Goal: Task Accomplishment & Management: Manage account settings

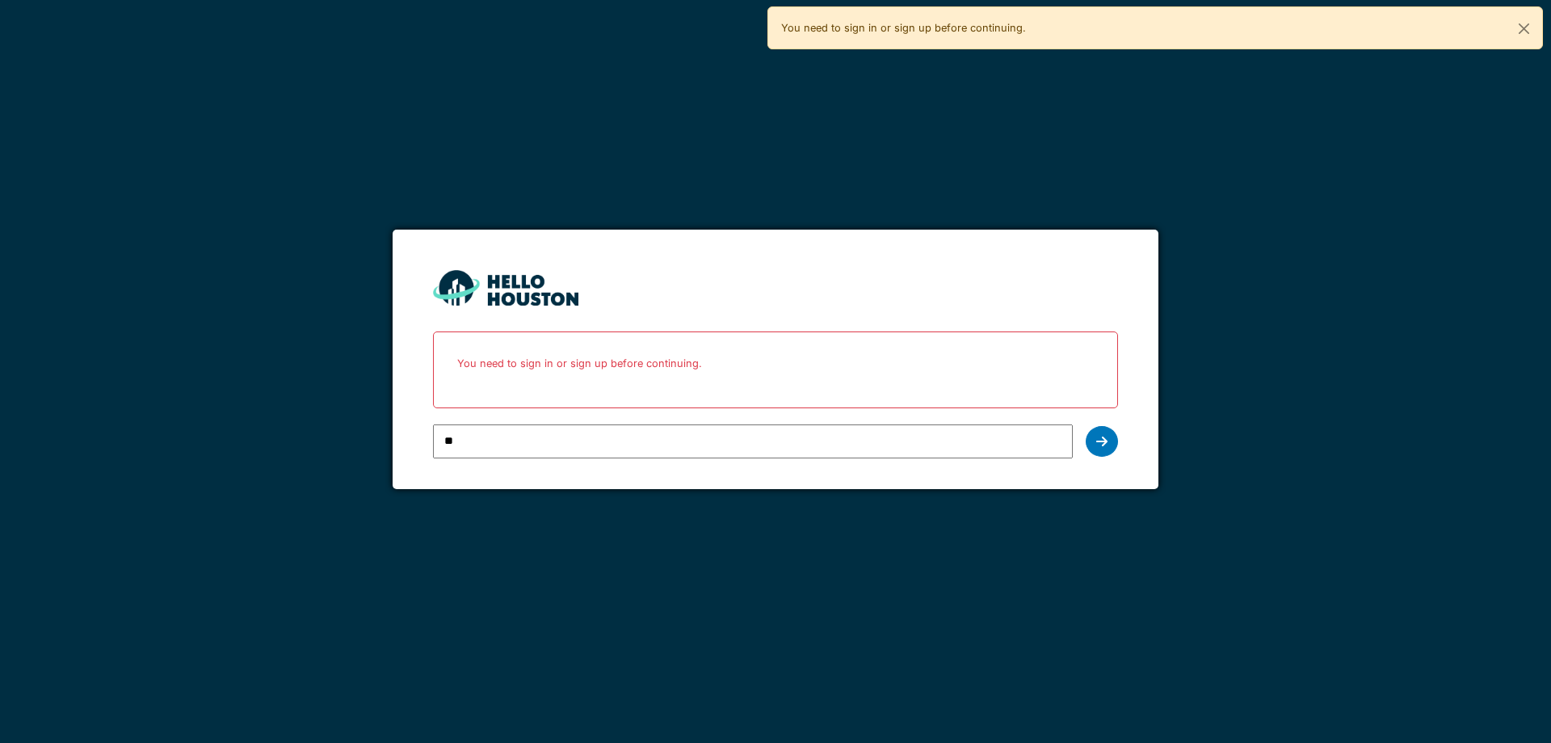
type input "**********"
click at [1109, 449] on div at bounding box center [1102, 441] width 32 height 31
type input "**********"
click at [1103, 441] on icon at bounding box center [1101, 441] width 11 height 13
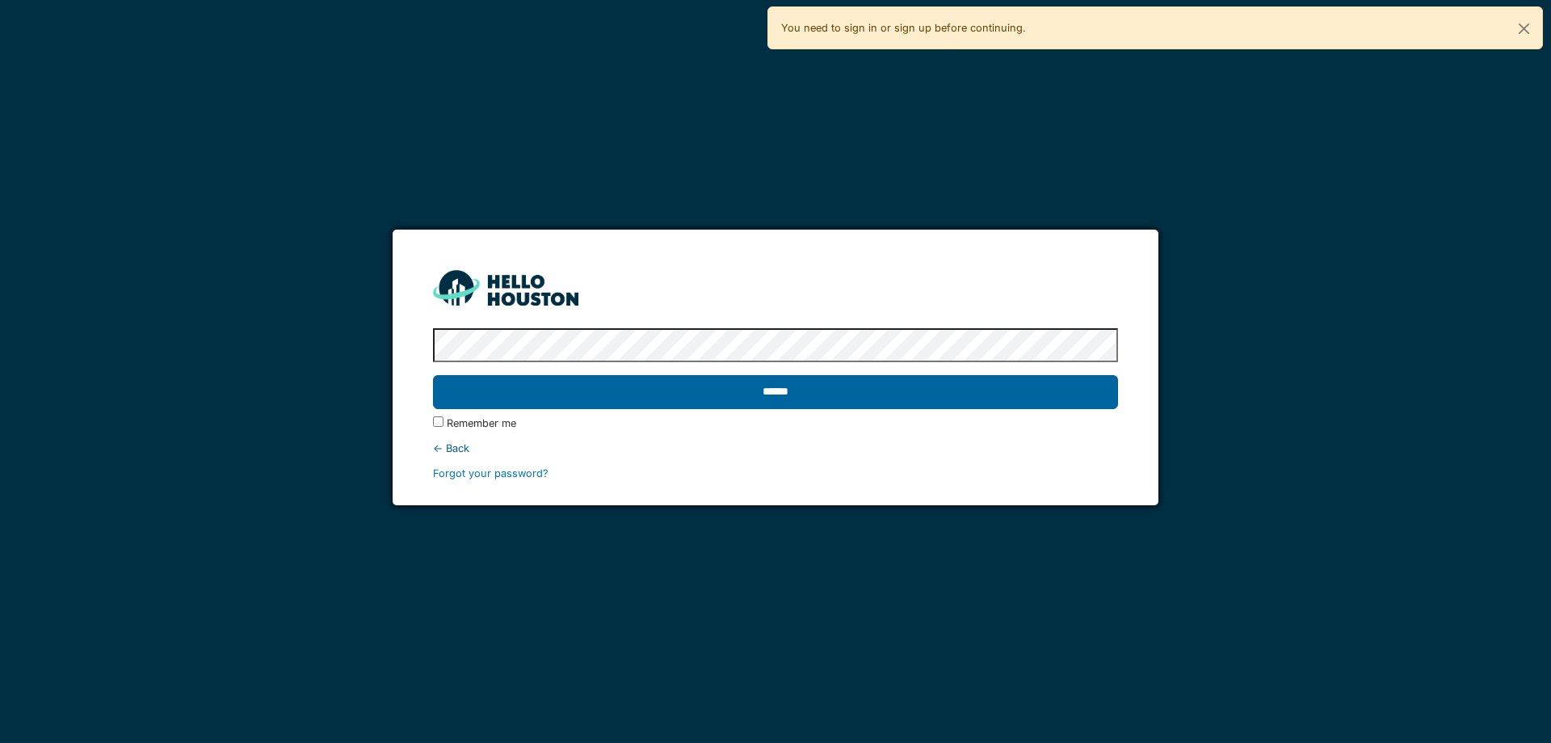
click at [609, 389] on input "******" at bounding box center [775, 392] width 684 height 34
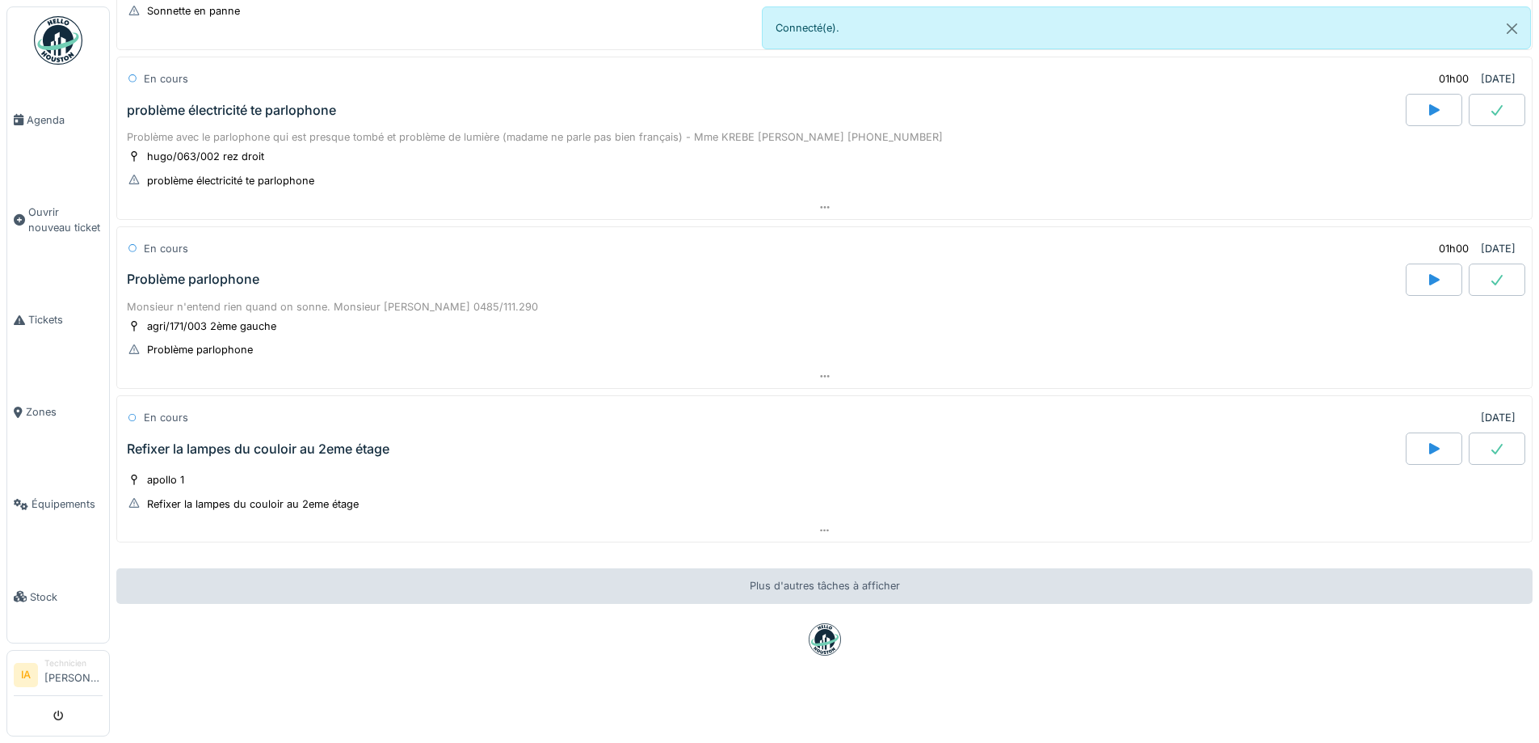
click at [258, 441] on div "Refixer la lampes du couloir au 2eme étage" at bounding box center [258, 448] width 263 height 15
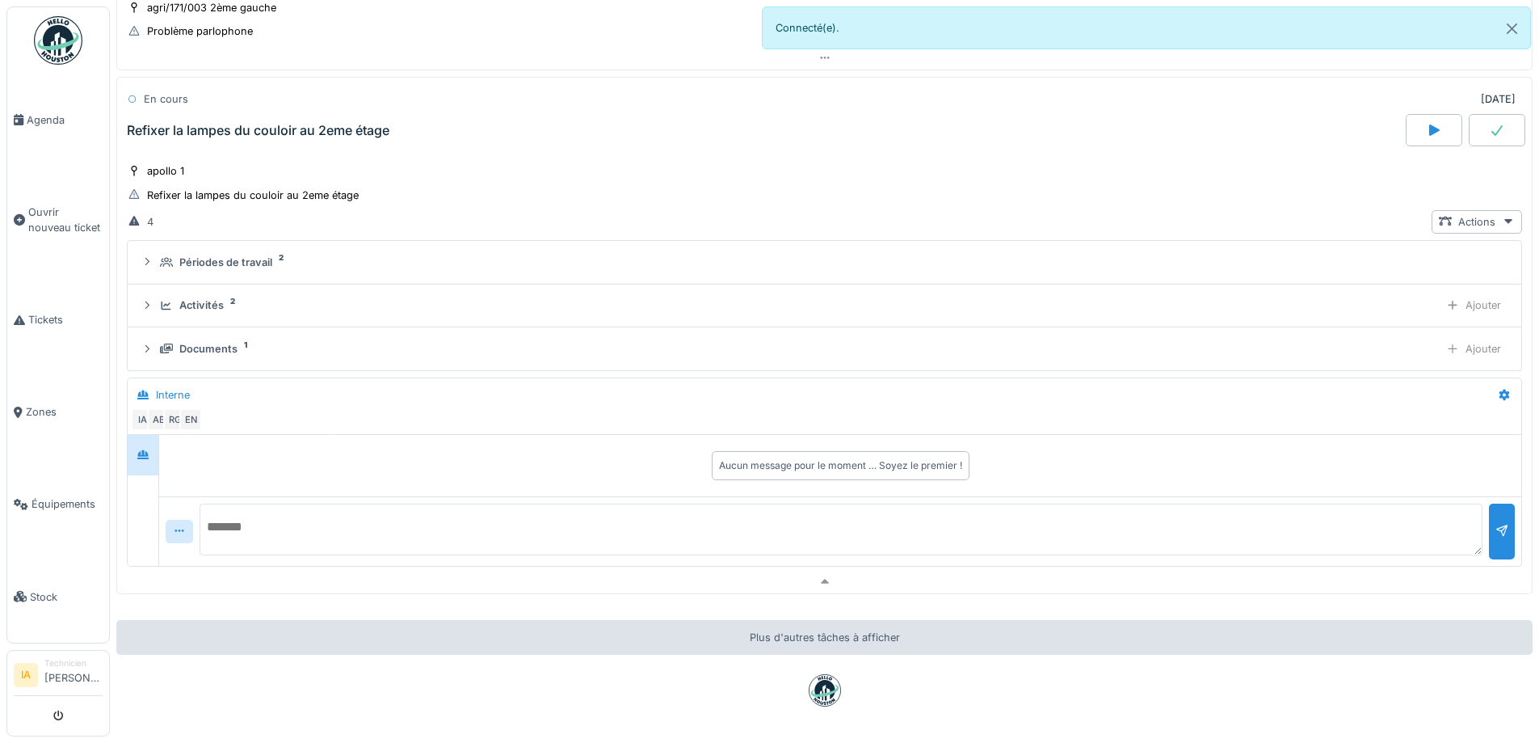
scroll to position [1376, 0]
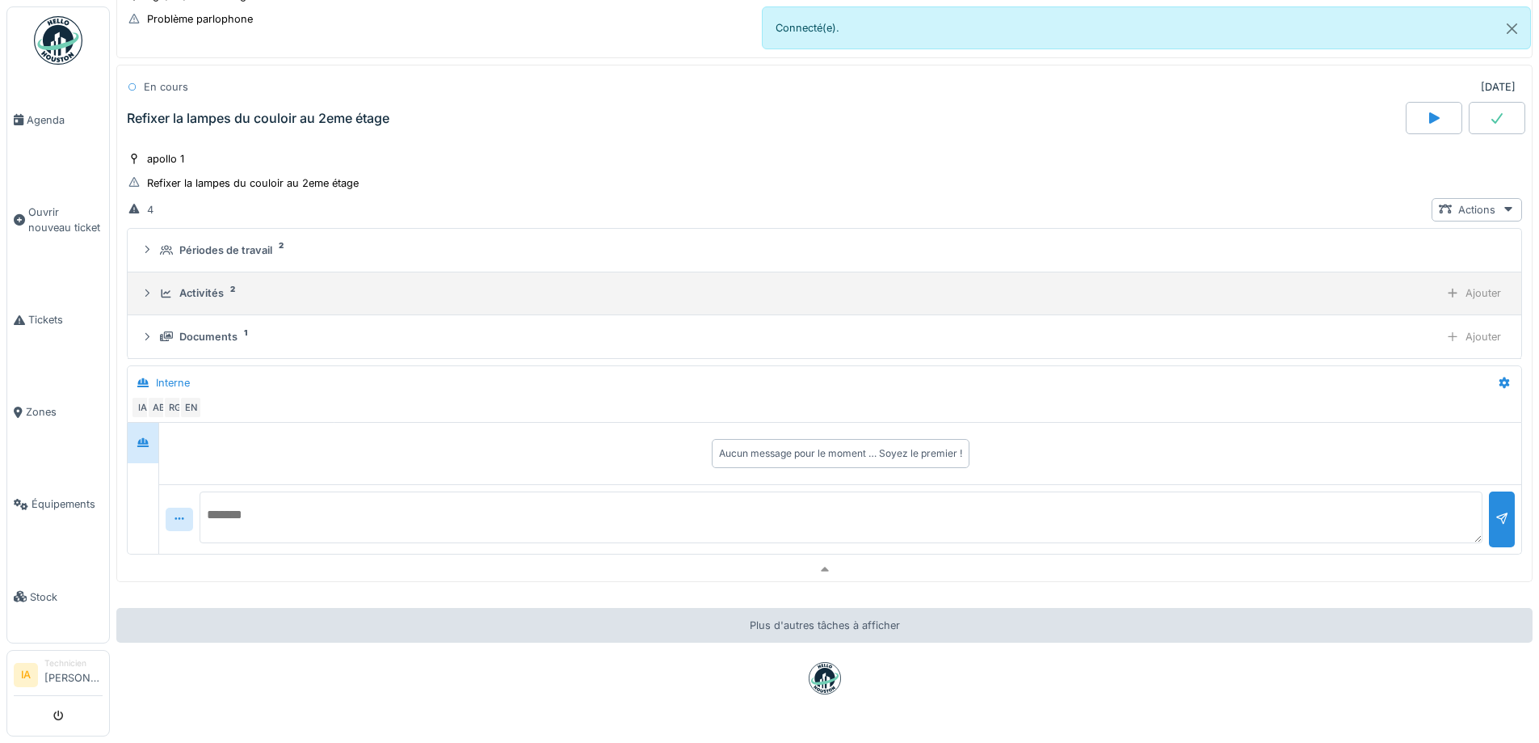
click at [180, 293] on div "Activités" at bounding box center [201, 292] width 44 height 15
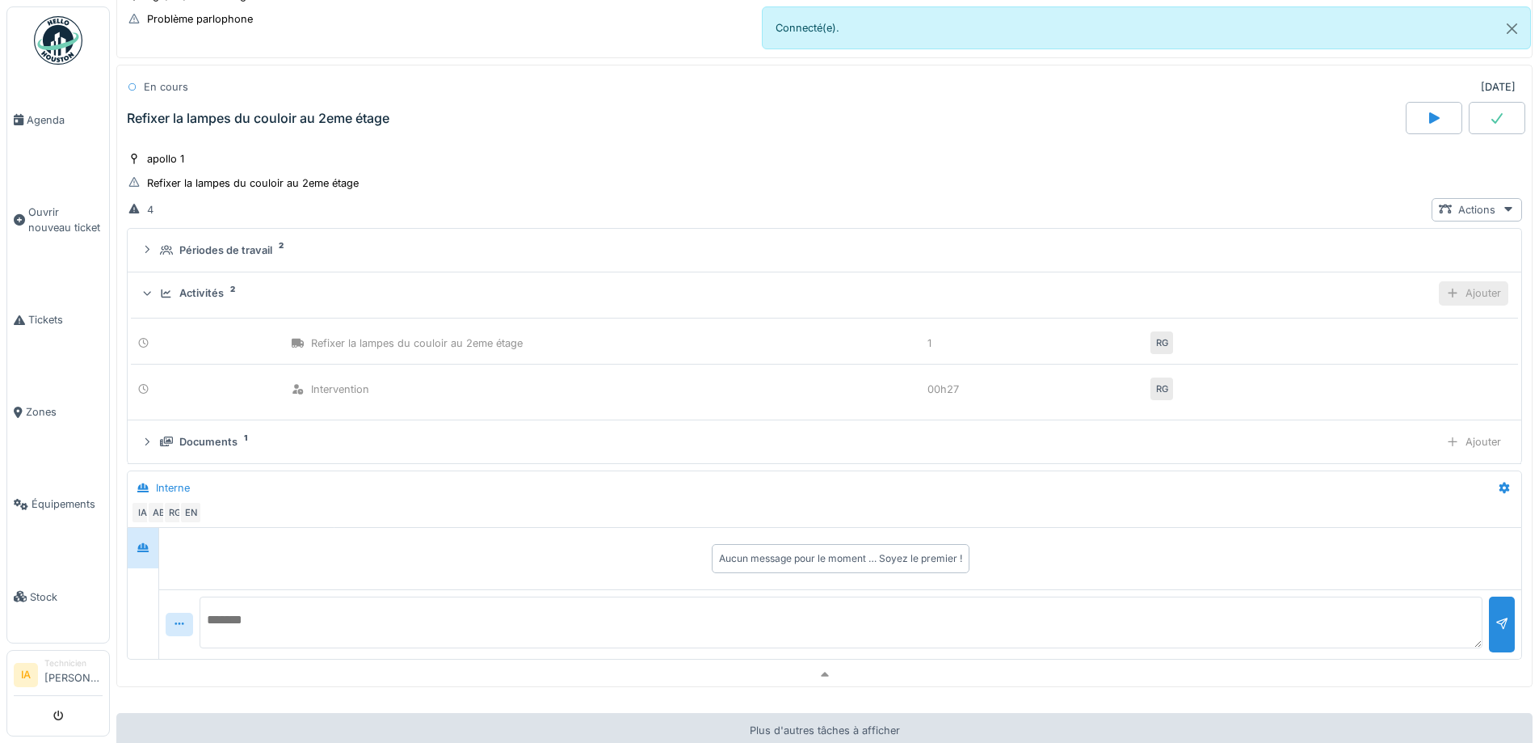
click at [1465, 288] on div "Ajouter" at bounding box center [1473, 292] width 69 height 23
click at [1372, 319] on div "Ajouter des heures" at bounding box center [1381, 330] width 172 height 24
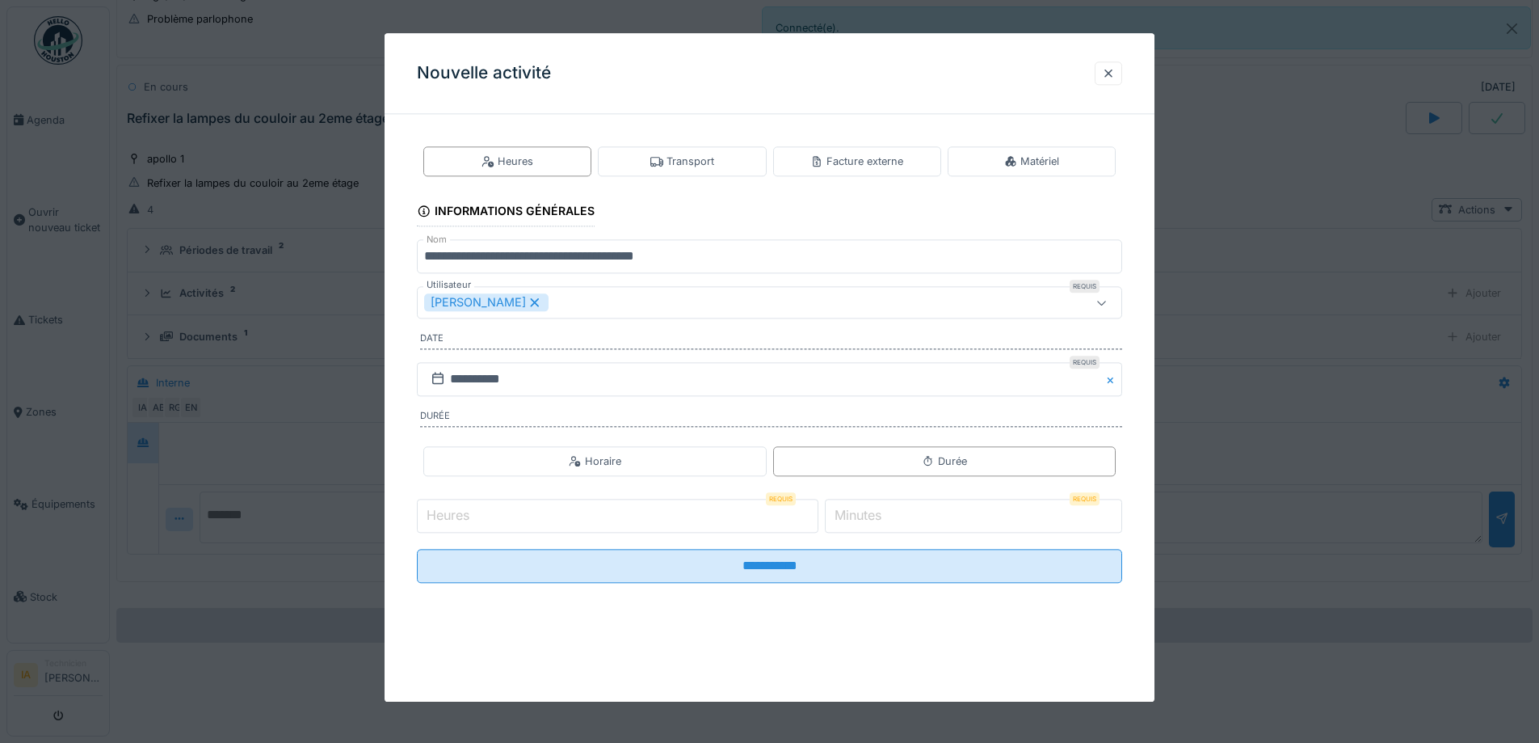
click at [526, 522] on input "Heures" at bounding box center [618, 516] width 402 height 34
type input "*"
click at [911, 517] on input "*" at bounding box center [973, 516] width 297 height 34
type input "**"
click at [417, 549] on input "**********" at bounding box center [769, 566] width 705 height 34
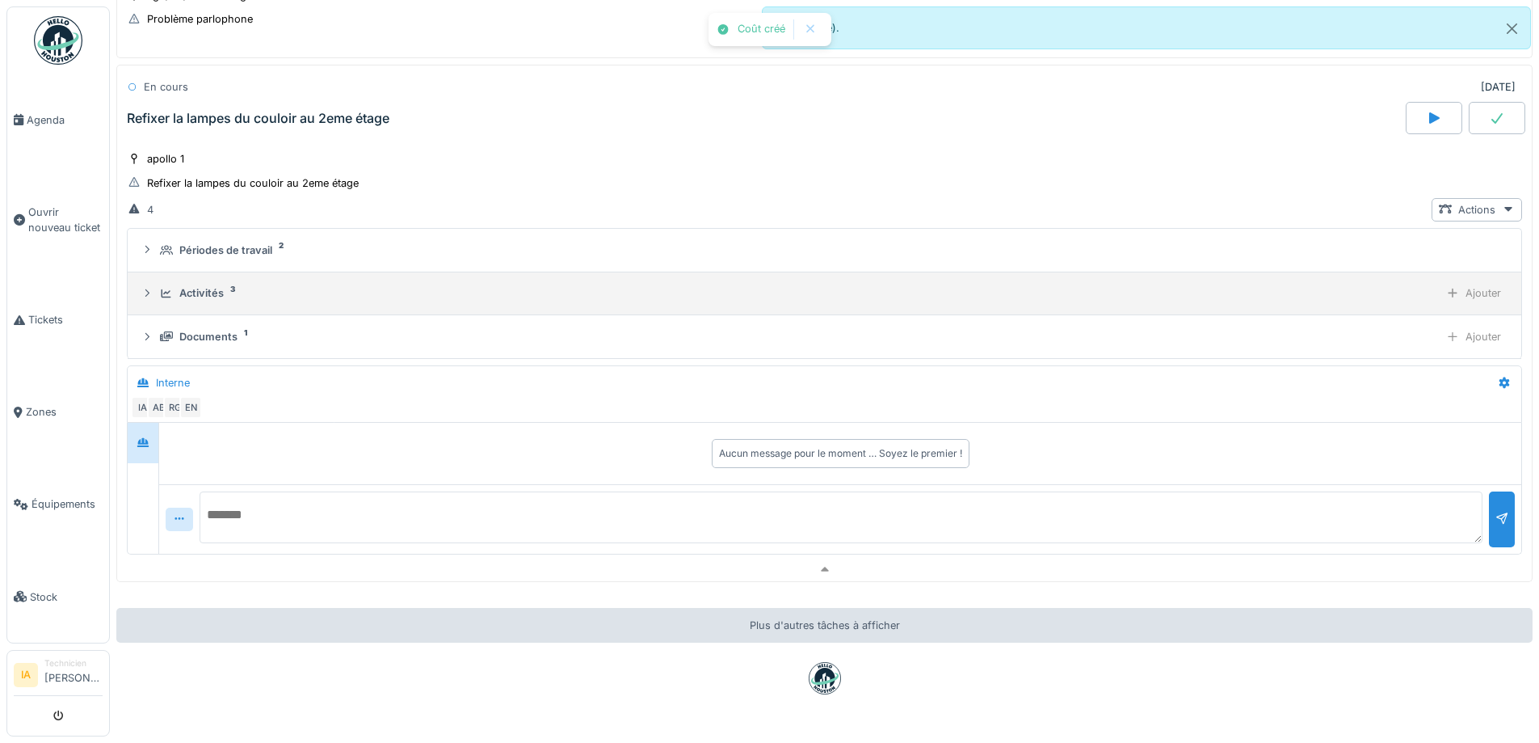
click at [184, 286] on div "Activités" at bounding box center [201, 292] width 44 height 15
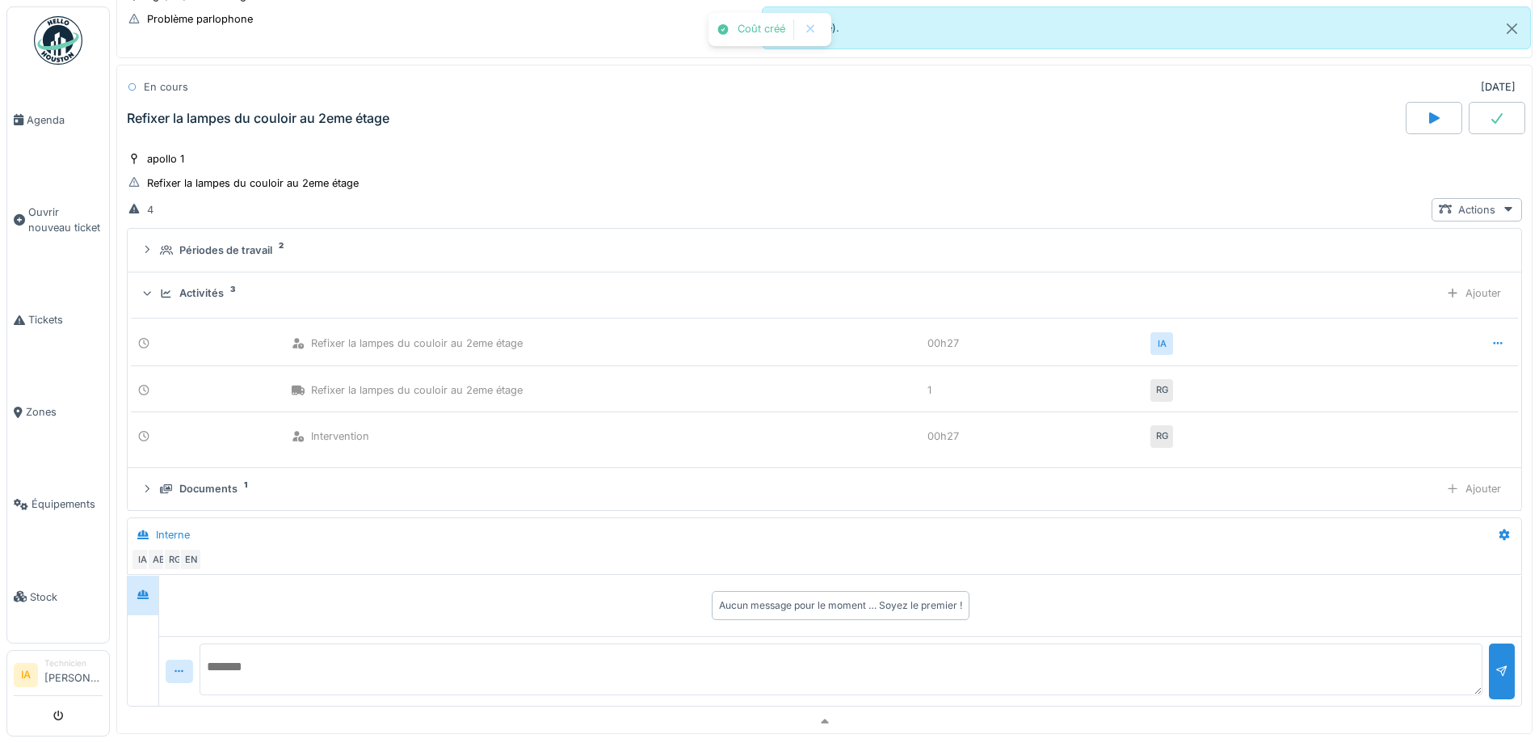
click at [184, 286] on div "Activités" at bounding box center [201, 292] width 44 height 15
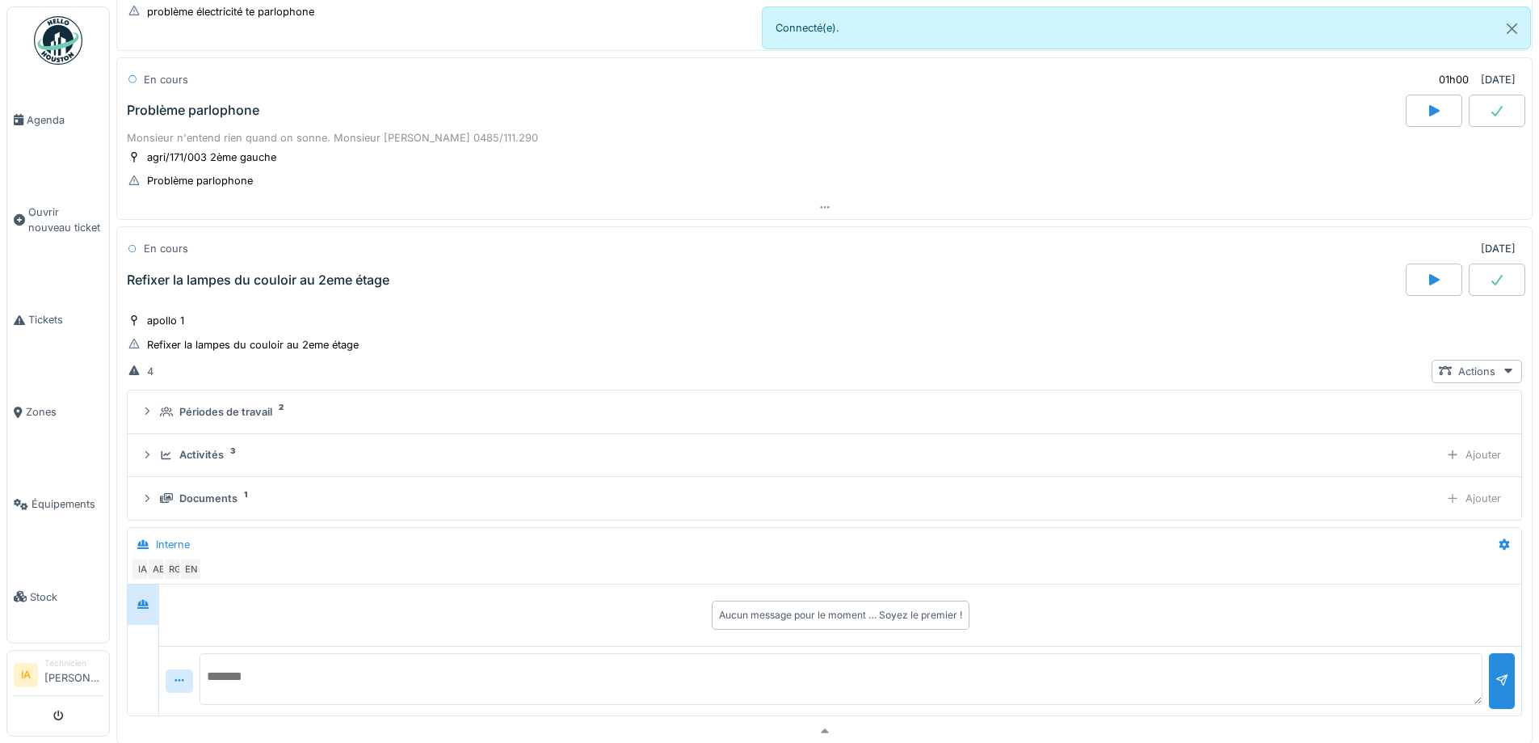
click at [233, 295] on div "Refixer la lampes du couloir au 2eme étage" at bounding box center [765, 279] width 1282 height 32
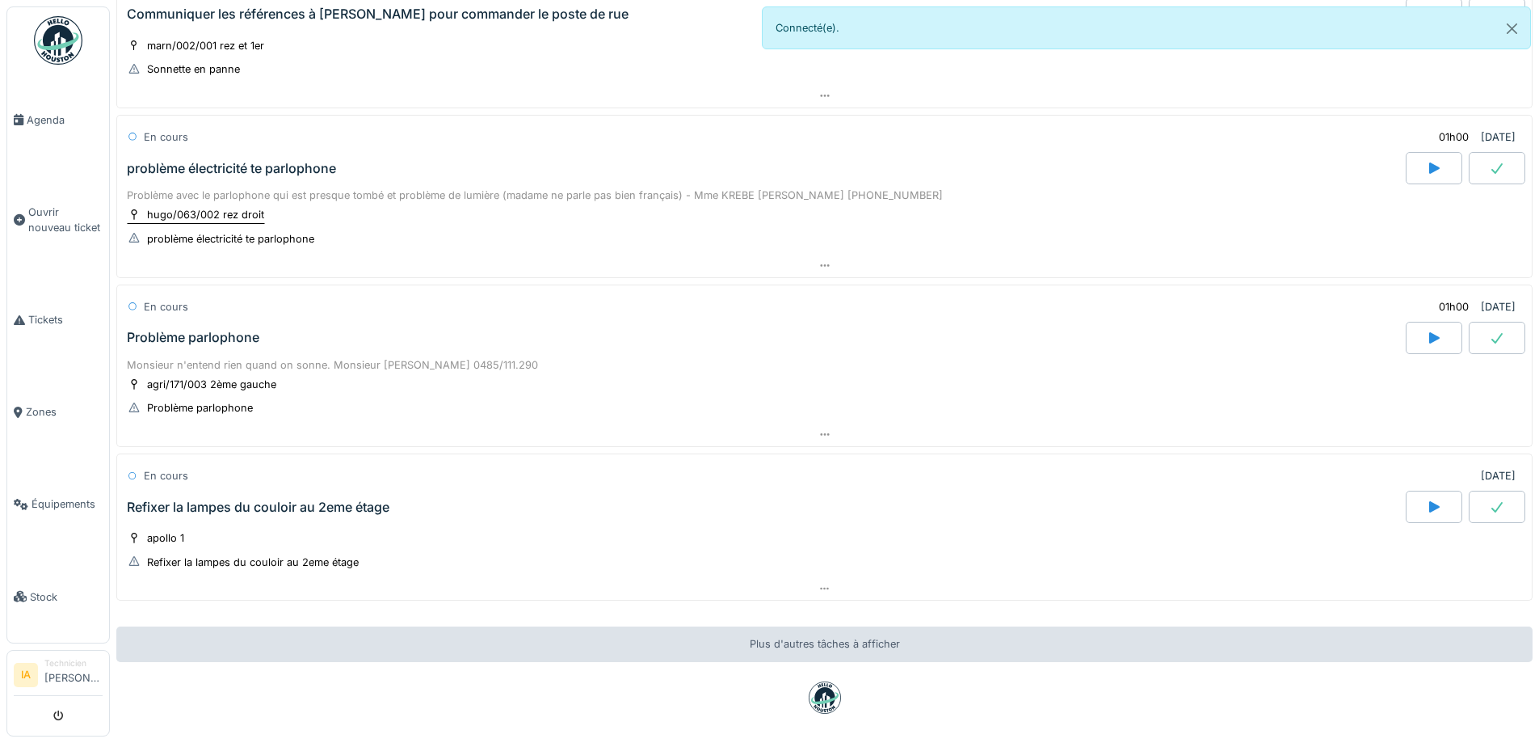
scroll to position [896, 0]
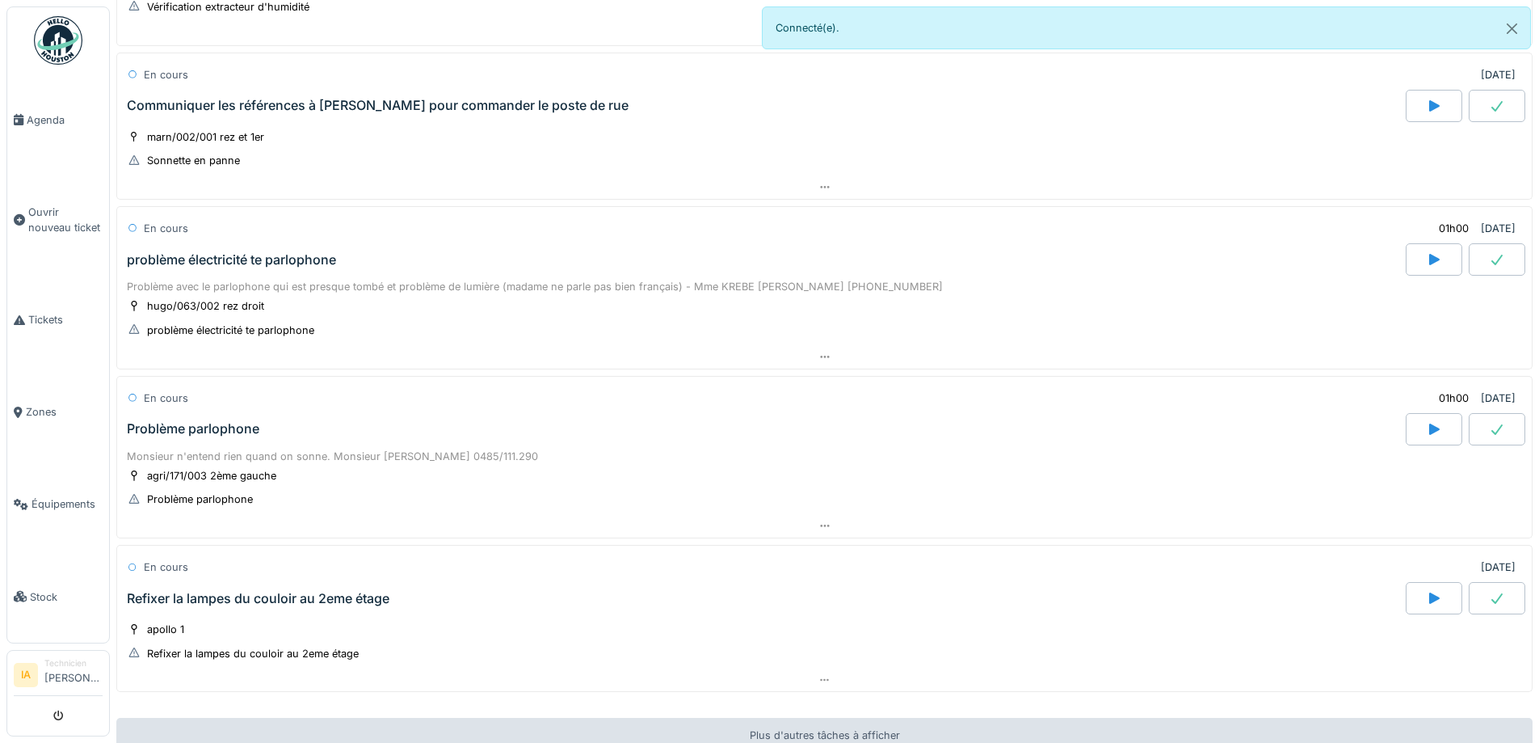
click at [220, 438] on div "Problème parlophone" at bounding box center [765, 429] width 1282 height 32
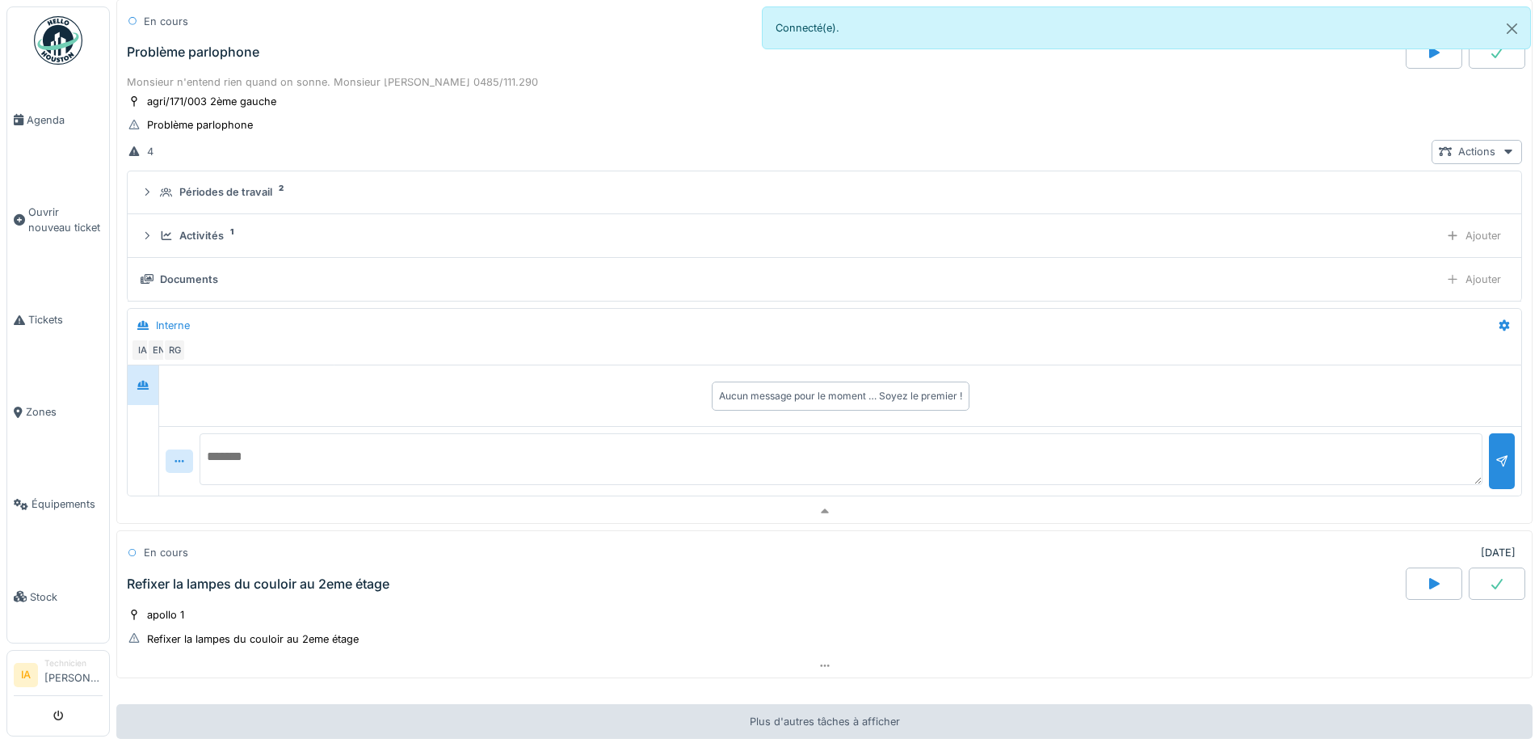
scroll to position [1284, 0]
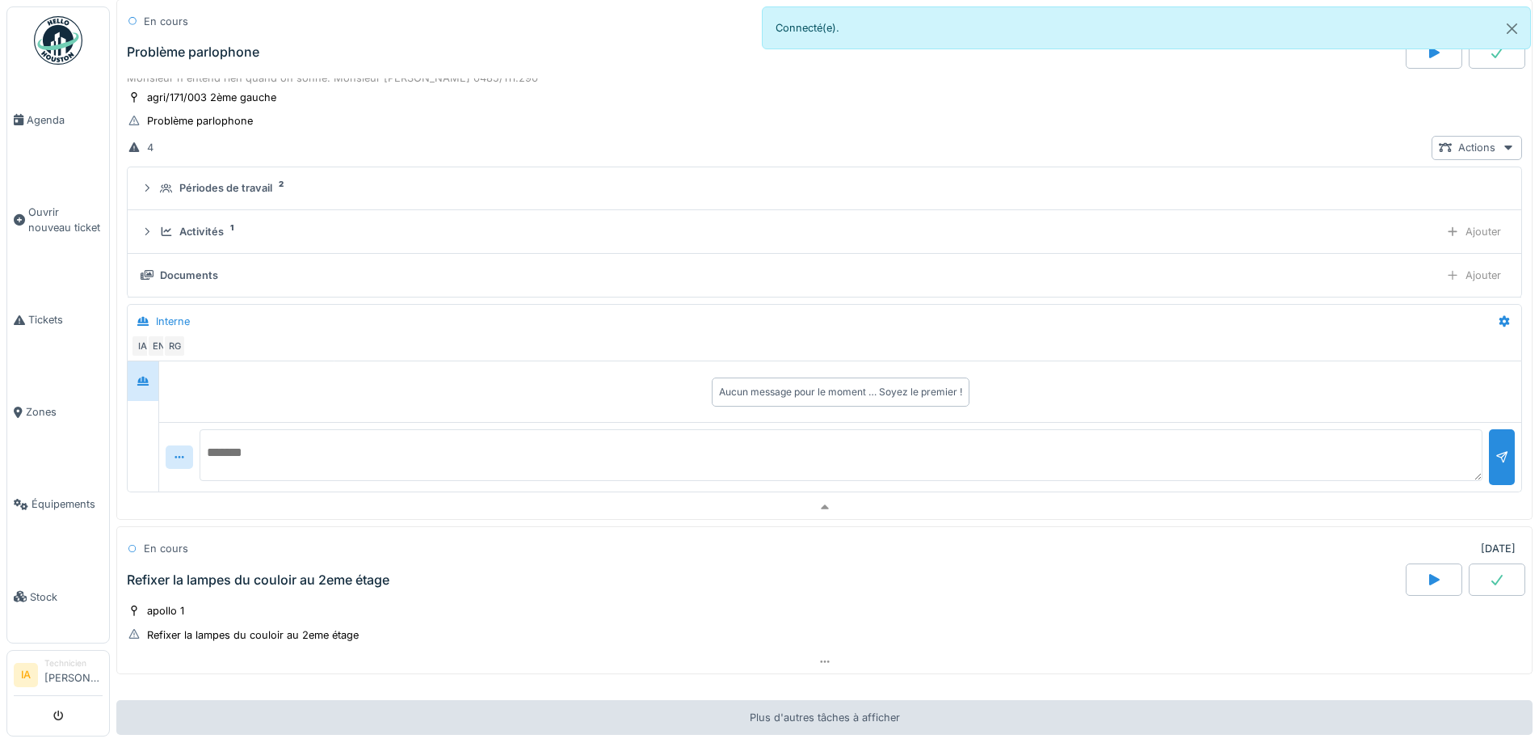
click at [224, 166] on div "Périodes de travail 2 Activités 1 Ajouter Documents Ajouter" at bounding box center [824, 231] width 1395 height 131
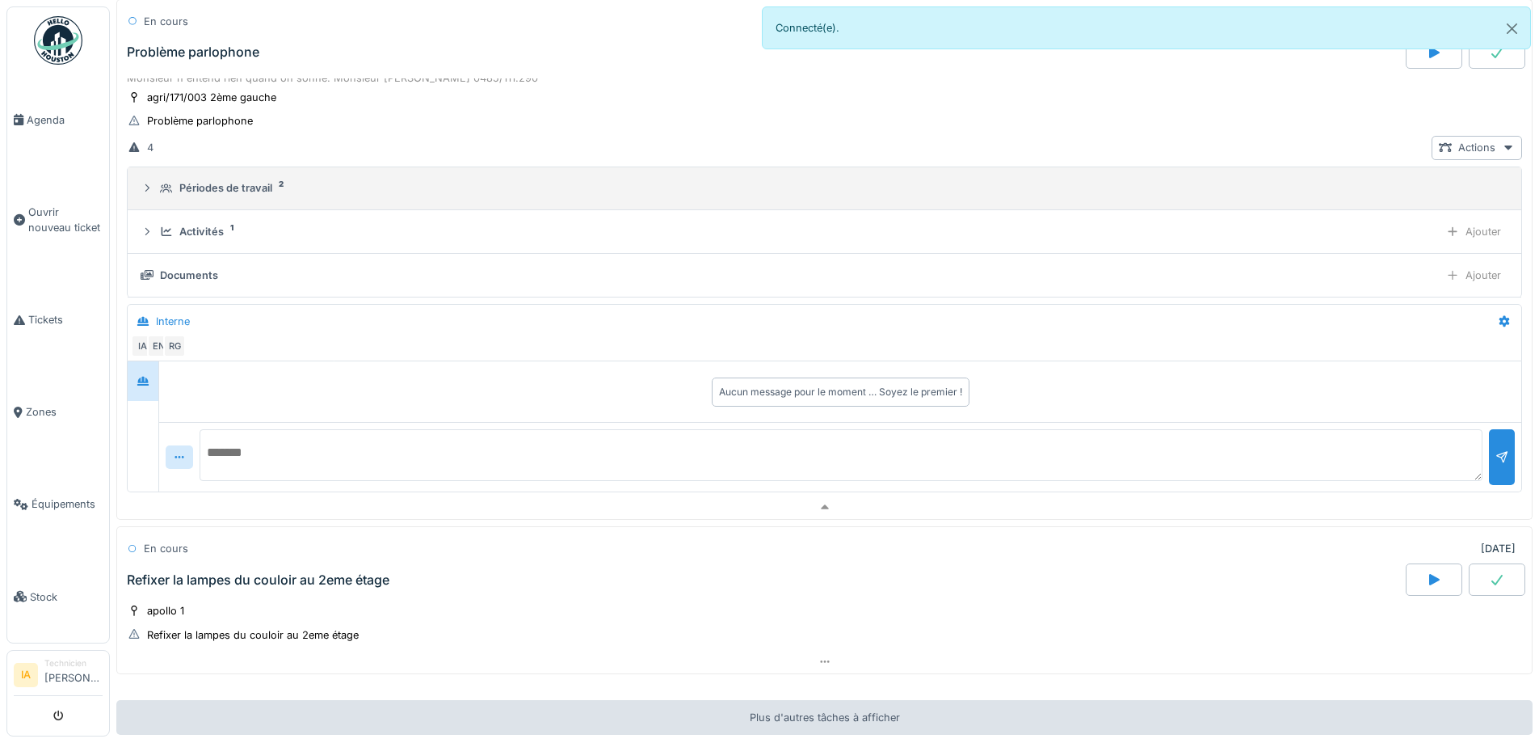
click at [217, 180] on div "Périodes de travail" at bounding box center [225, 187] width 93 height 15
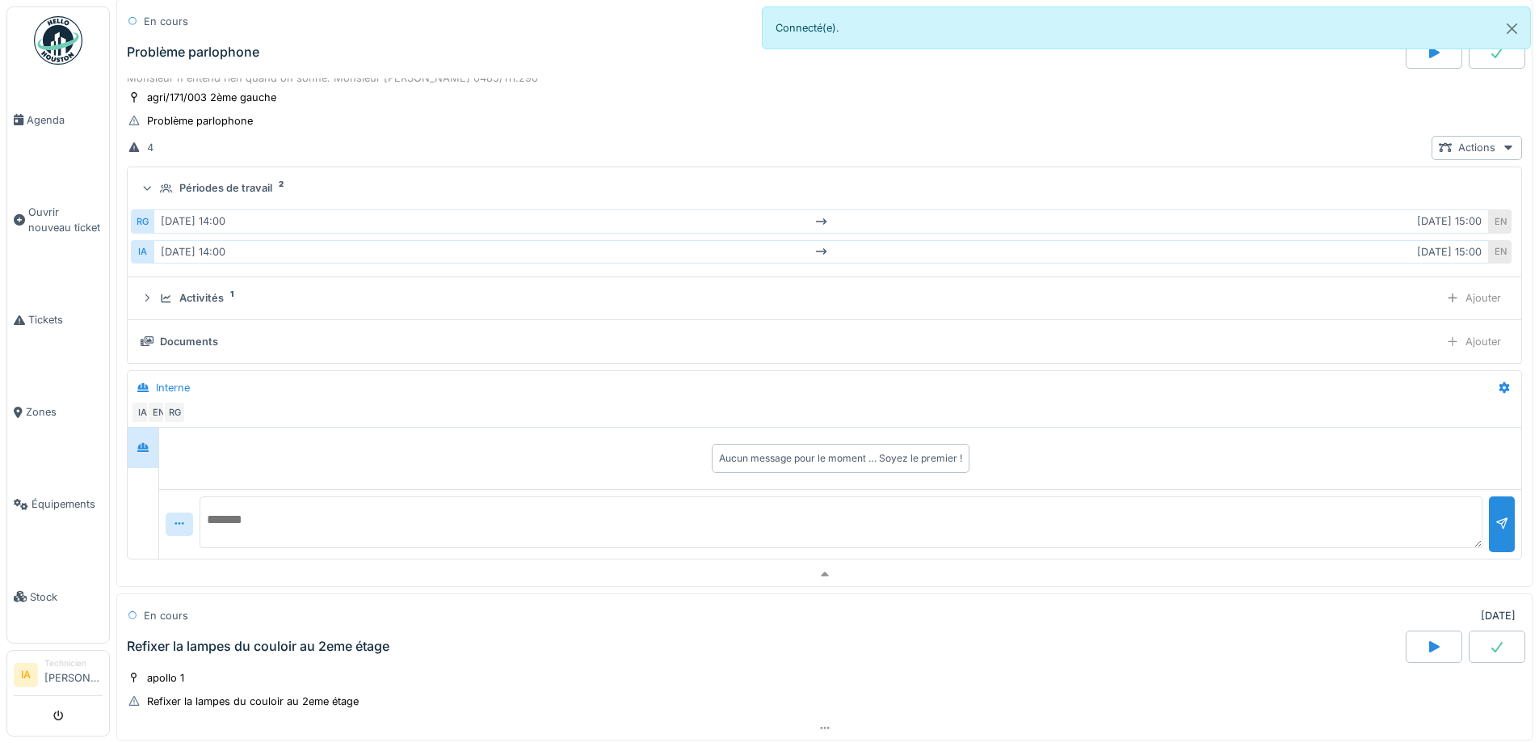
click at [217, 180] on div "Périodes de travail" at bounding box center [225, 187] width 93 height 15
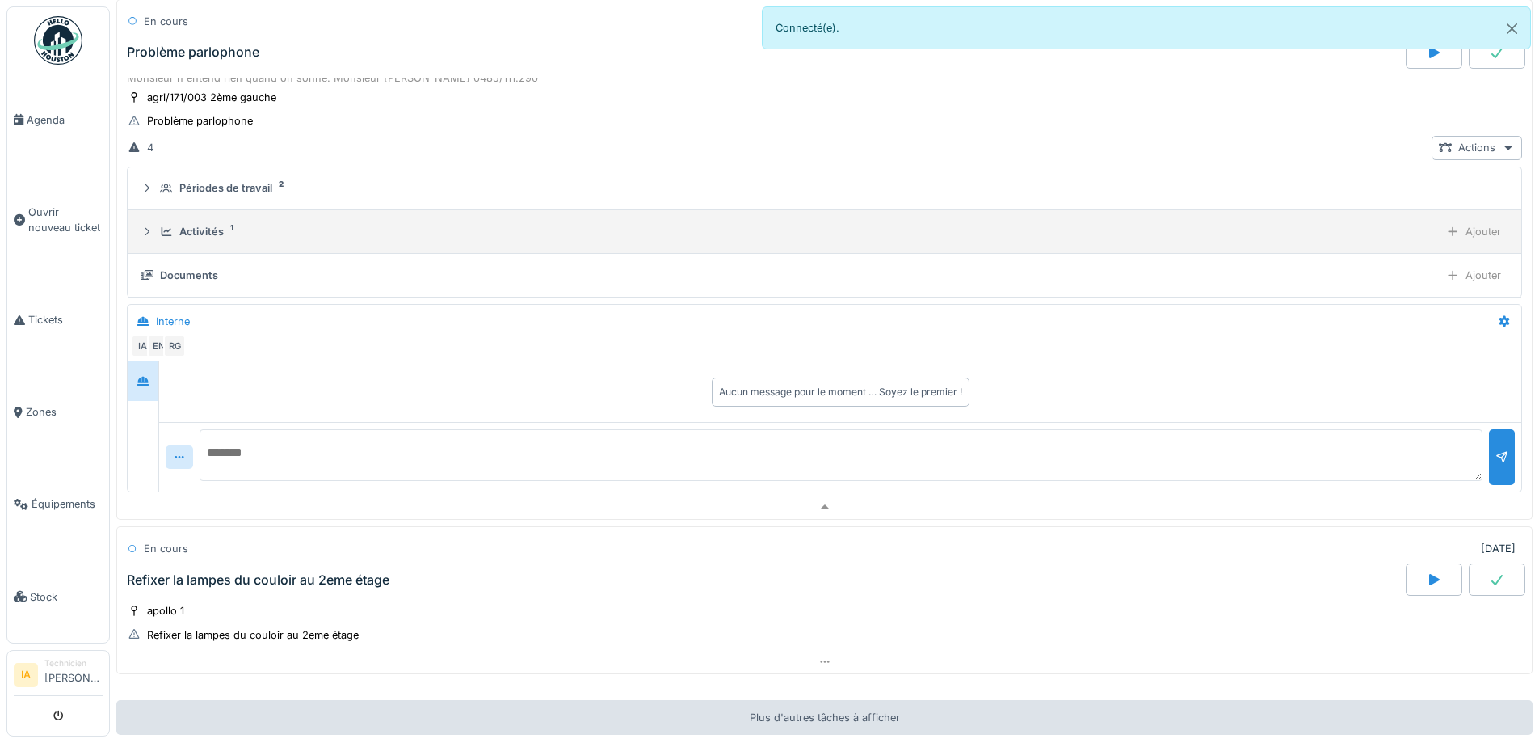
click at [200, 210] on details "Activités 1 Ajouter" at bounding box center [825, 232] width 1394 height 44
click at [200, 220] on div "Activités 1 Ajouter" at bounding box center [825, 231] width 1368 height 23
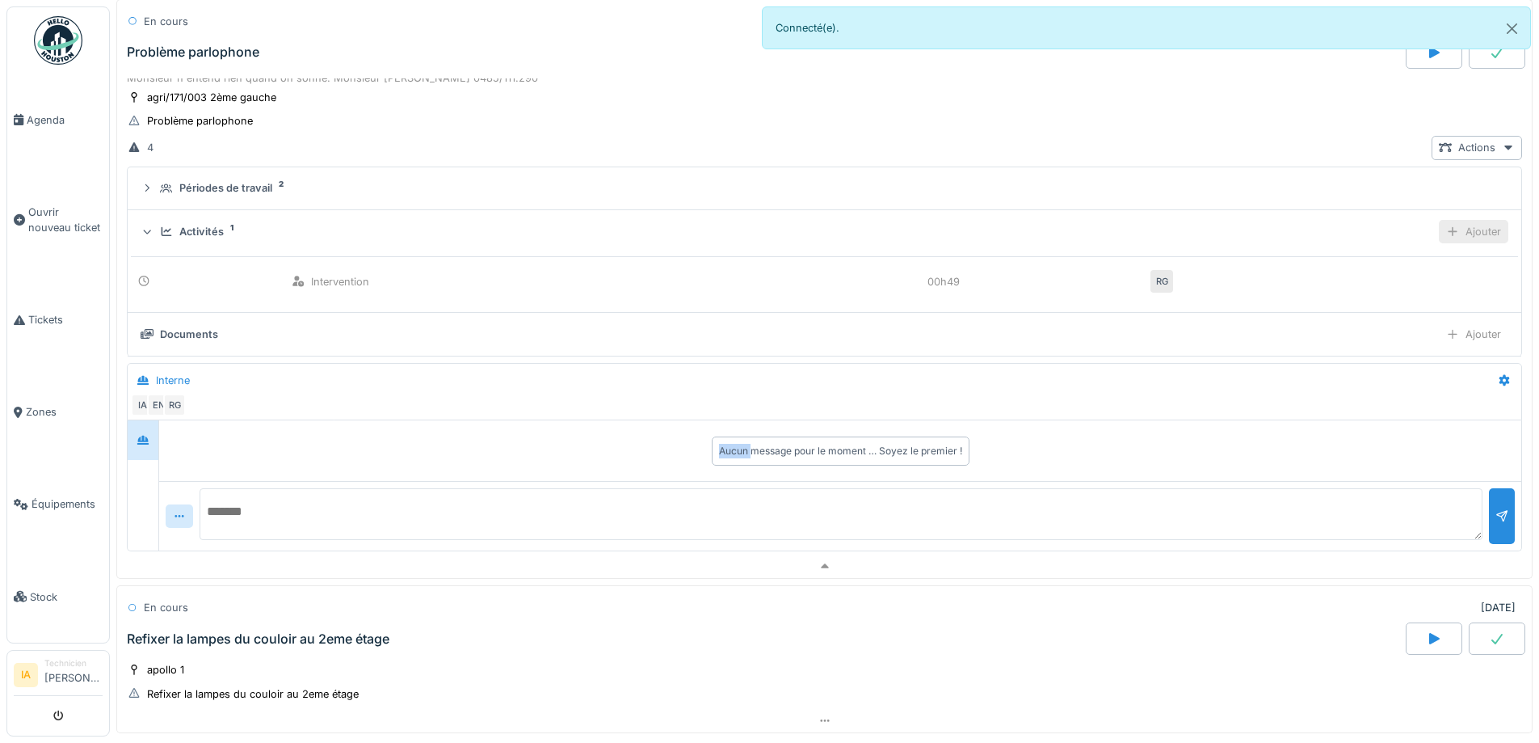
click at [1462, 220] on div "Ajouter" at bounding box center [1473, 231] width 69 height 23
click at [1365, 259] on div "Ajouter des heures" at bounding box center [1381, 267] width 172 height 24
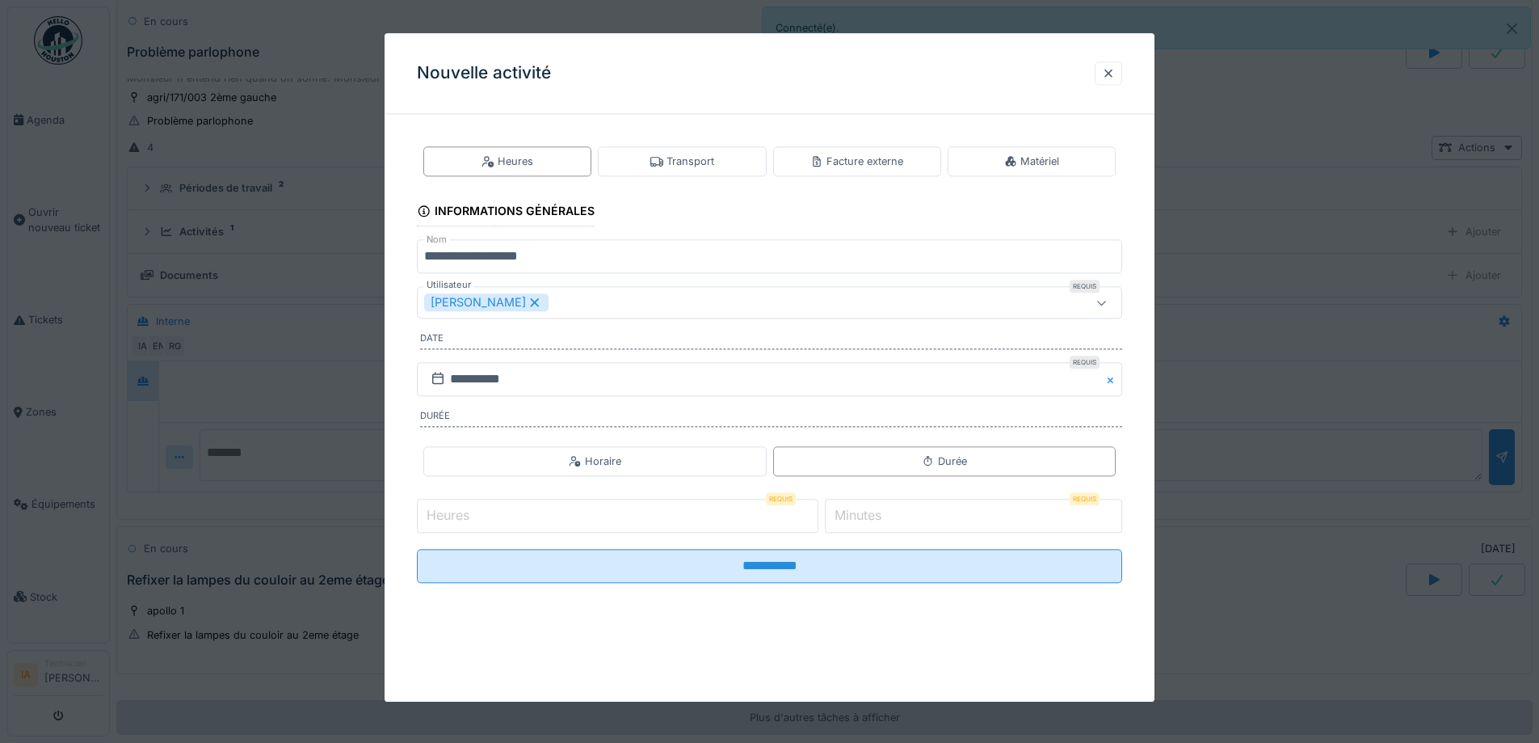
click at [583, 524] on input "Heures" at bounding box center [618, 516] width 402 height 34
type input "*"
click at [885, 517] on label "Minutes" at bounding box center [857, 515] width 53 height 19
click at [893, 517] on input "*" at bounding box center [973, 516] width 297 height 34
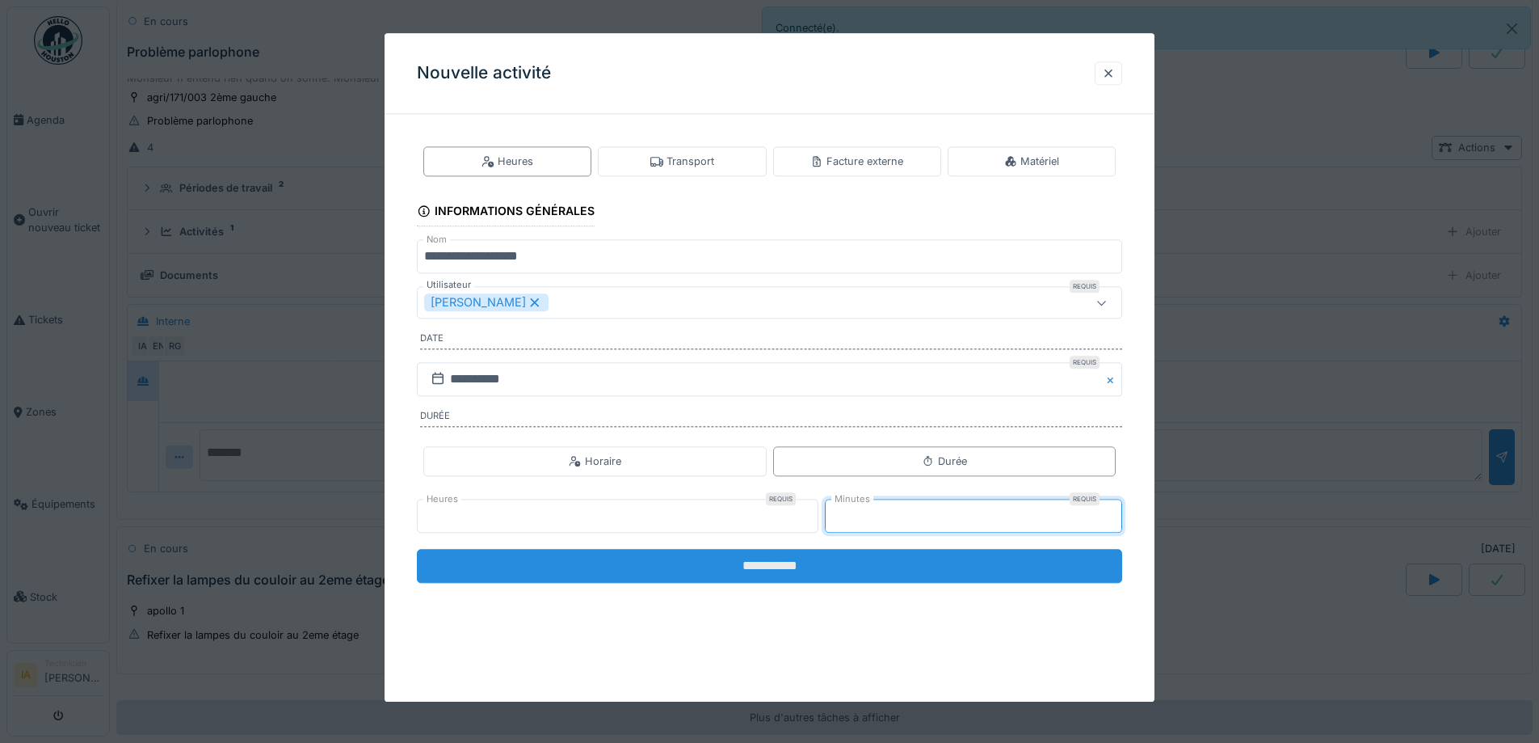
type input "**"
click at [866, 566] on input "**********" at bounding box center [769, 566] width 705 height 34
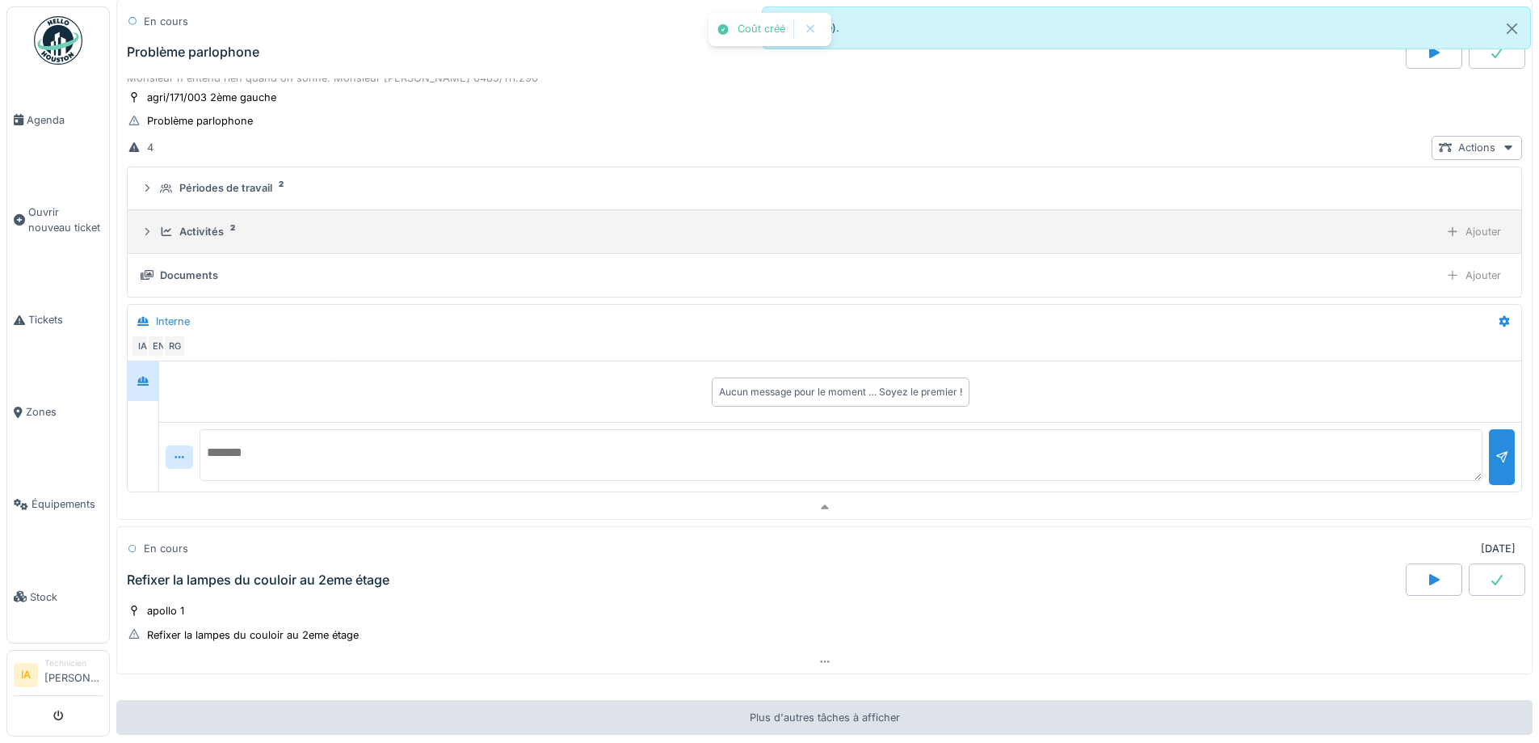
click at [198, 224] on div "Activités" at bounding box center [201, 231] width 44 height 15
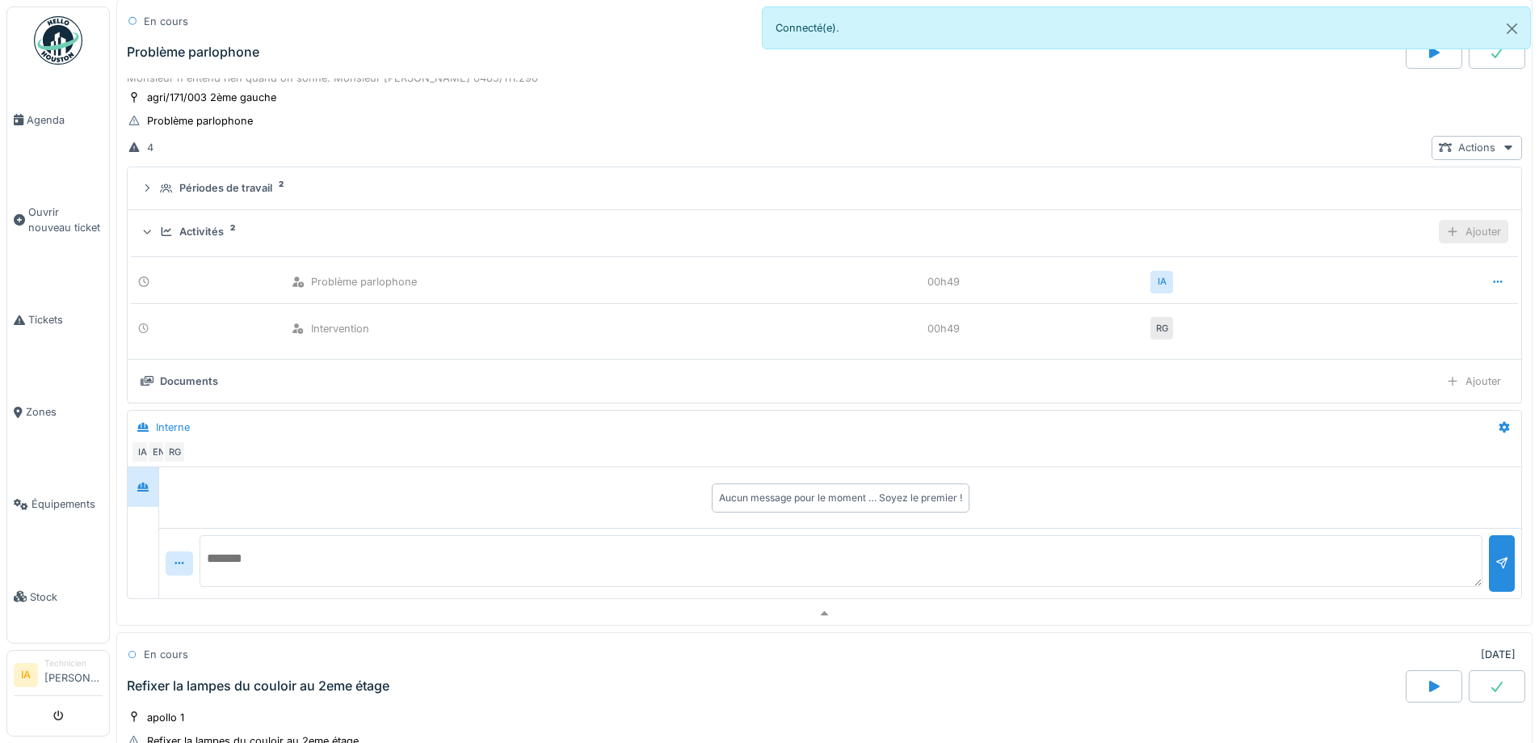
click at [1448, 227] on icon at bounding box center [1452, 231] width 9 height 9
click at [1349, 280] on div "Ajouter un transport" at bounding box center [1381, 292] width 172 height 24
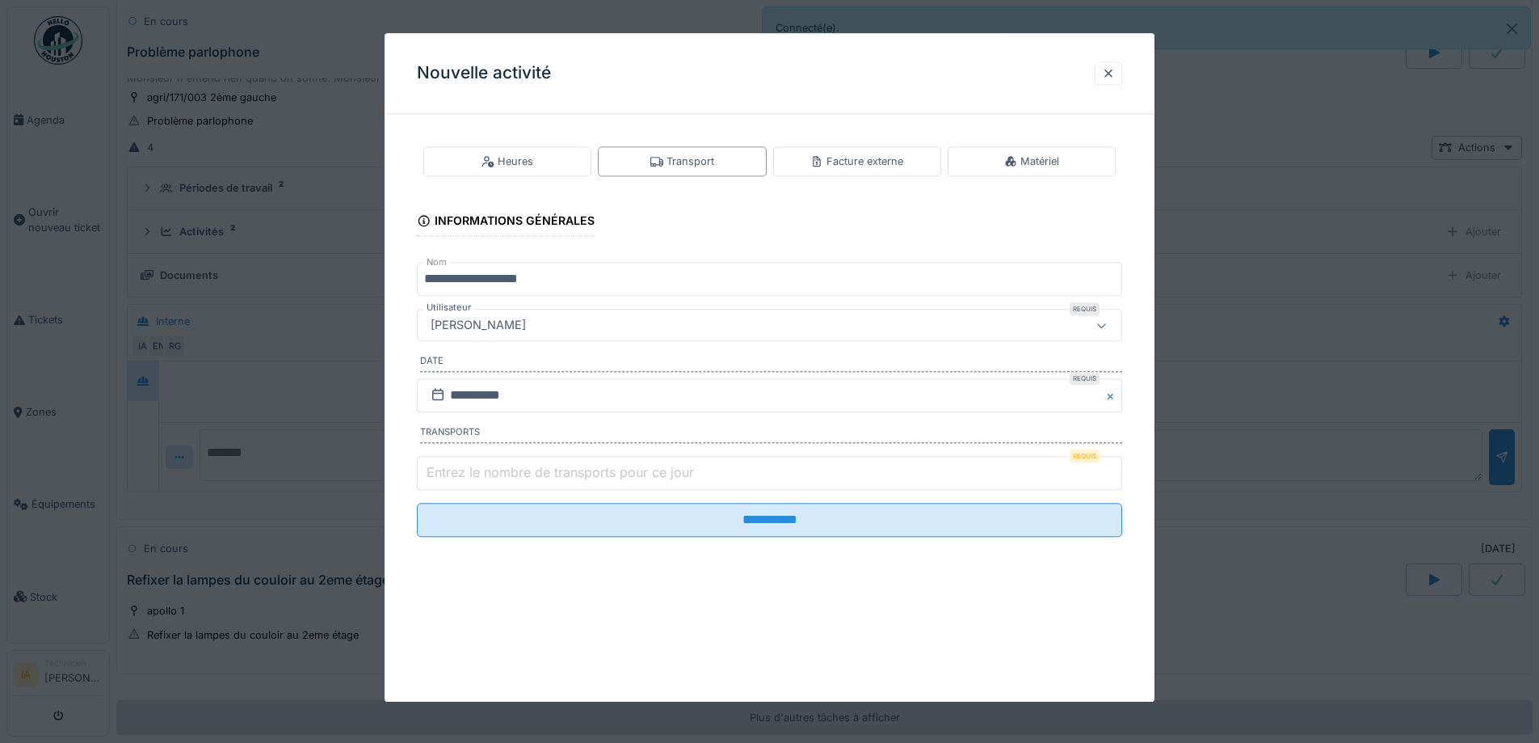
click at [491, 476] on label "Entrez le nombre de transports pour ce jour" at bounding box center [560, 471] width 274 height 19
click at [491, 476] on input "Entrez le nombre de transports pour ce jour" at bounding box center [769, 473] width 705 height 34
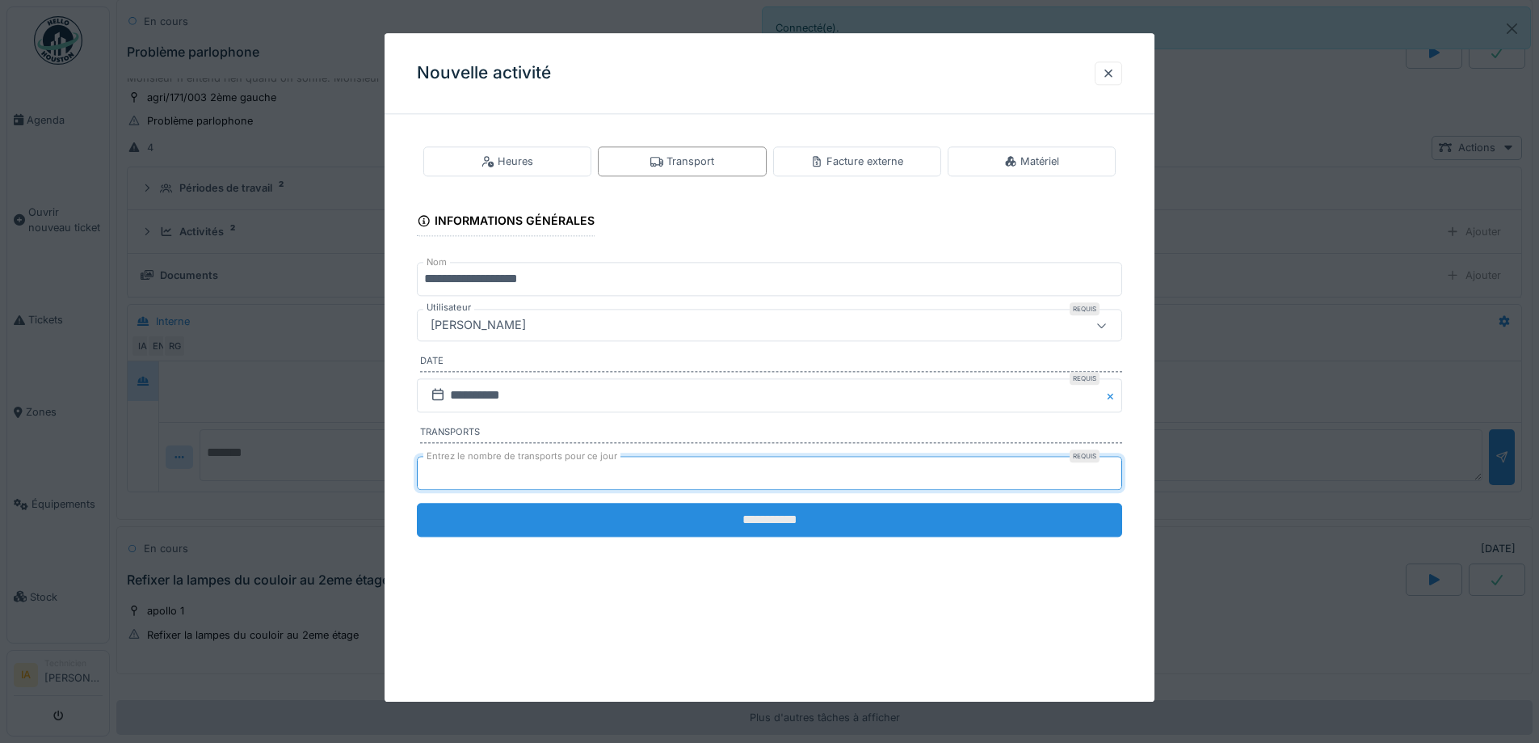
type input "*"
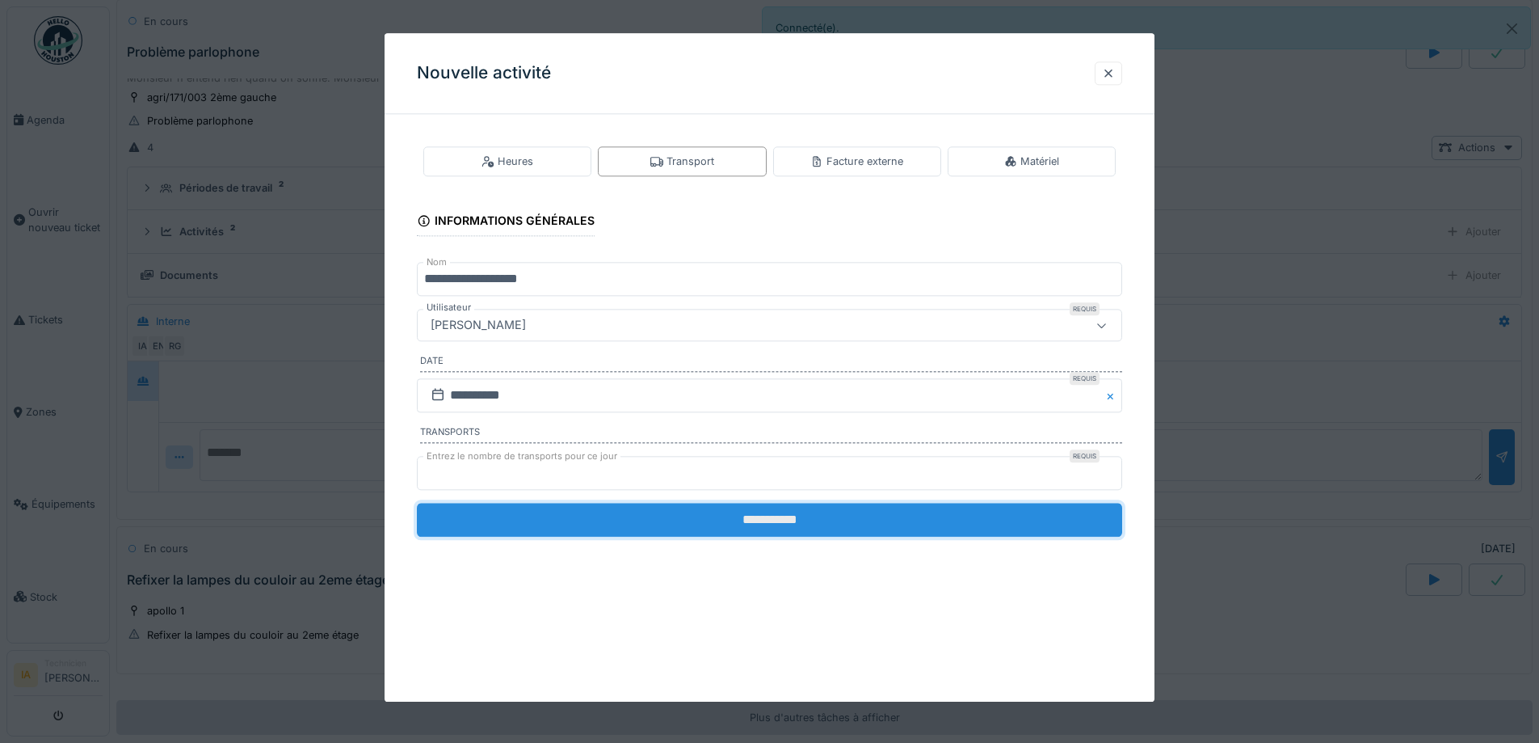
click at [630, 526] on input "**********" at bounding box center [769, 520] width 705 height 34
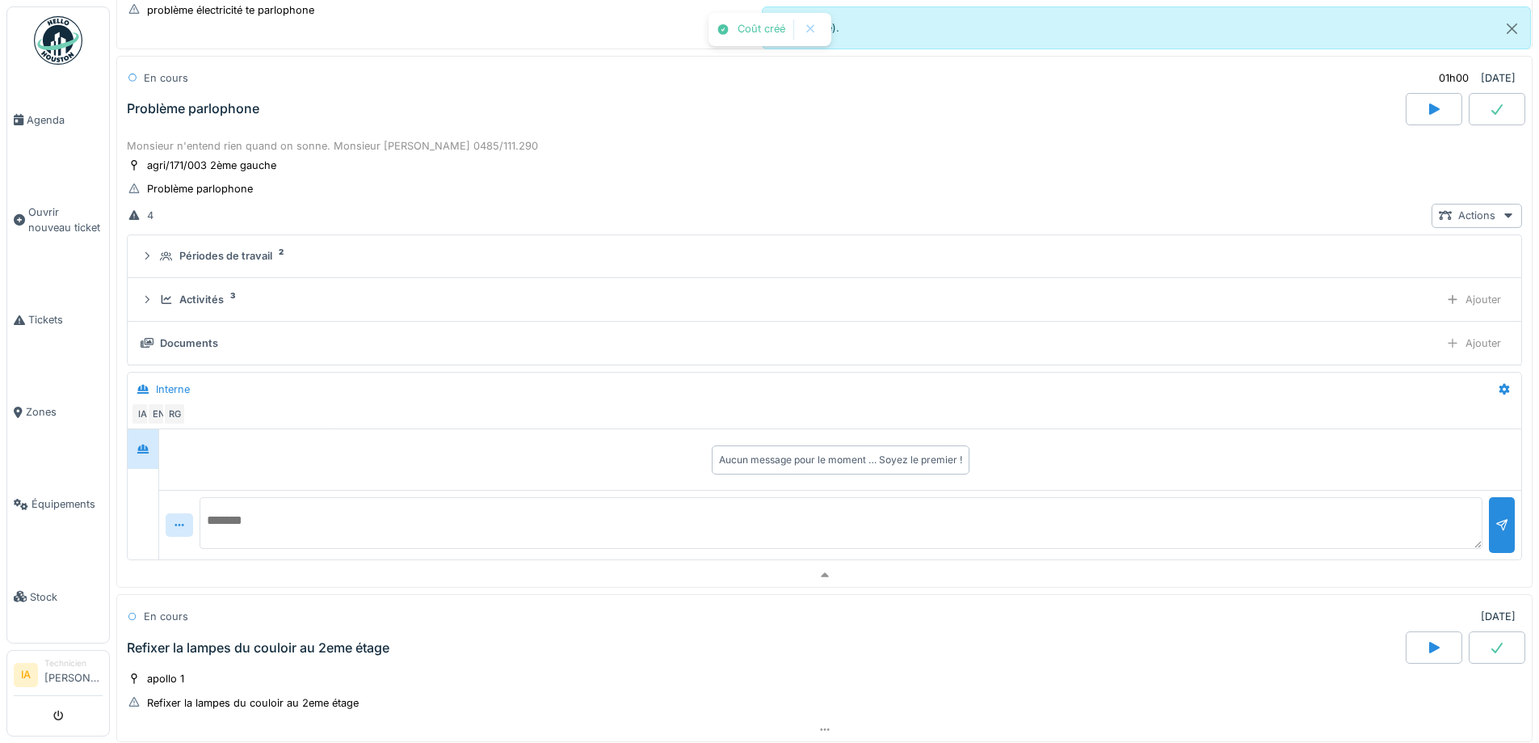
scroll to position [1122, 0]
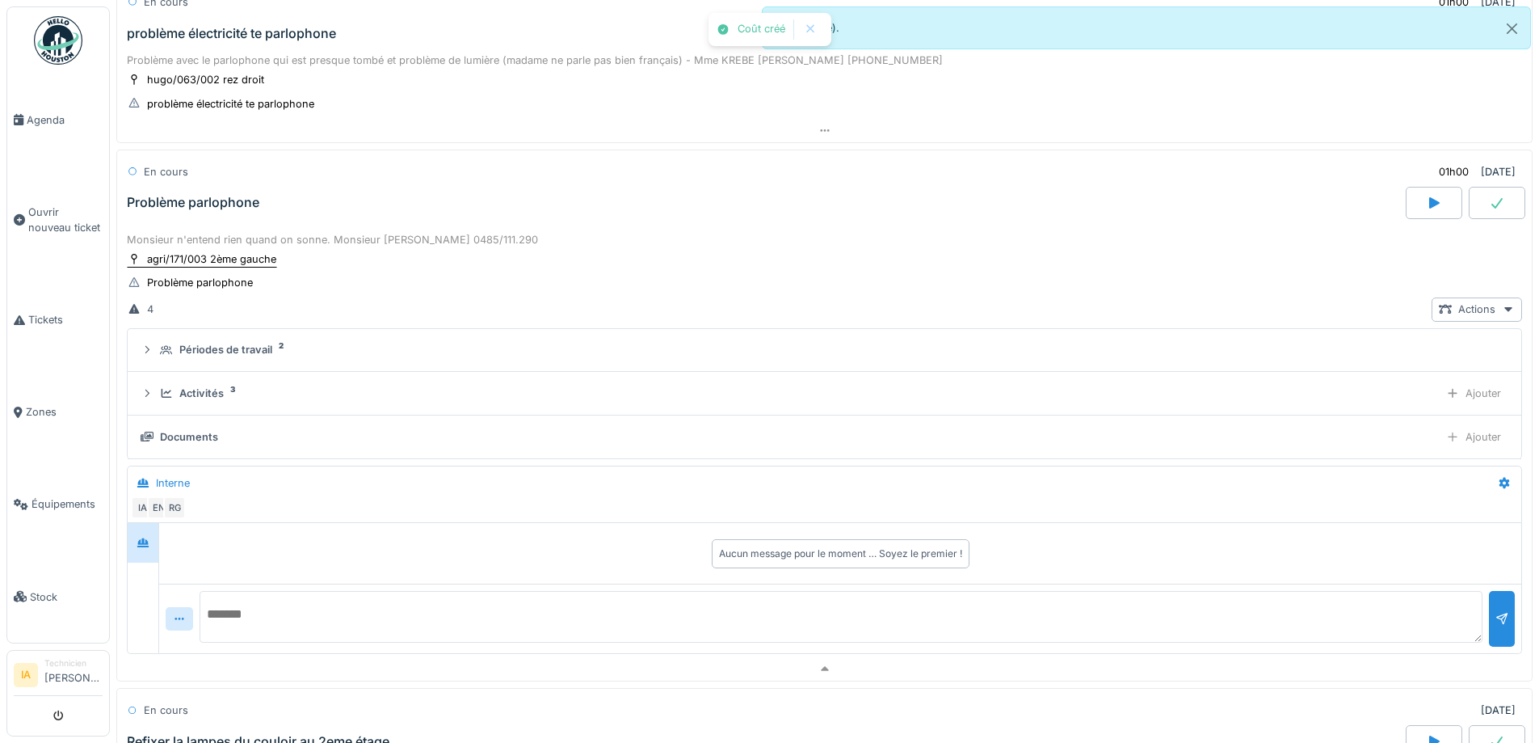
click at [209, 251] on div "agri/171/003 2ème gauche" at bounding box center [211, 258] width 129 height 15
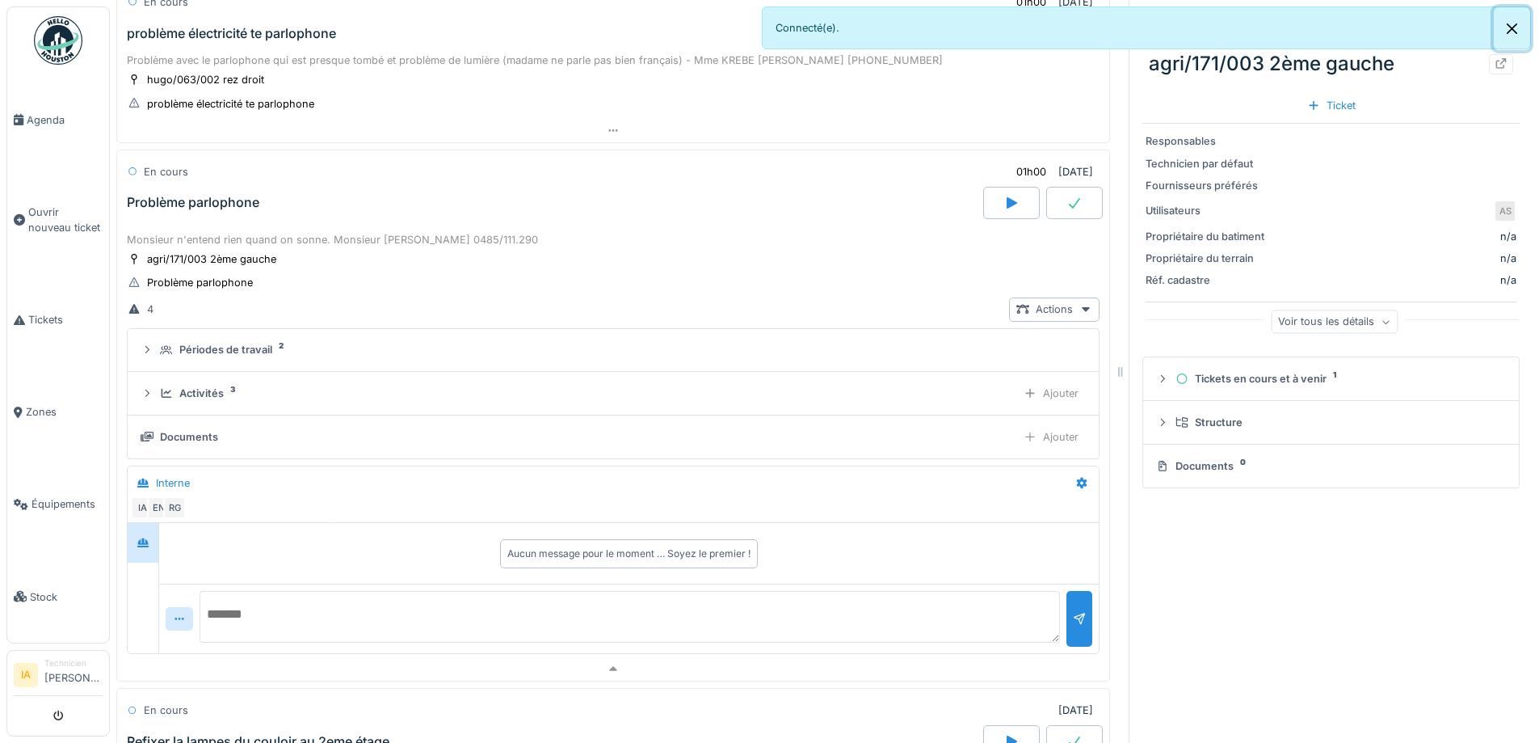
click at [1513, 35] on button "Close" at bounding box center [1512, 28] width 36 height 43
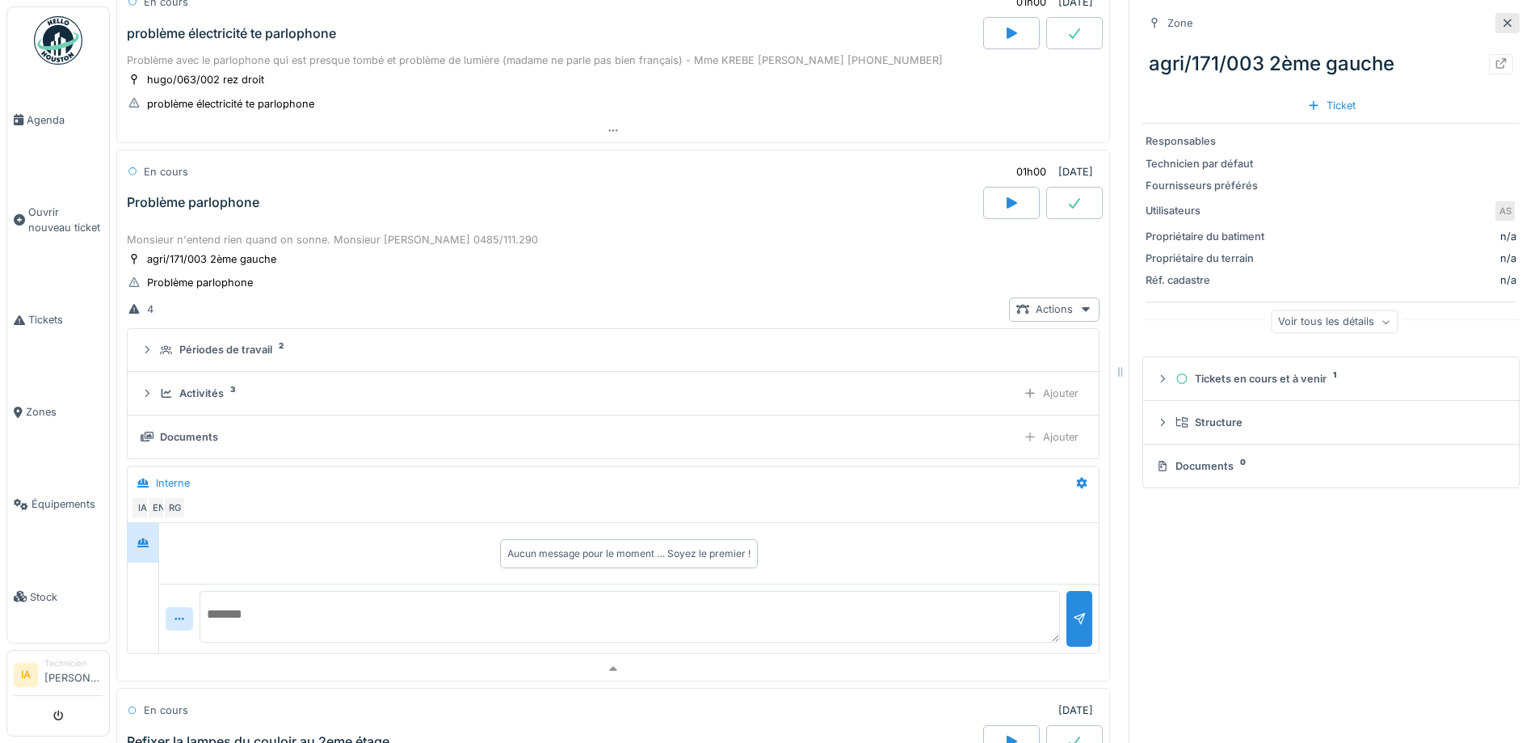
click at [1504, 19] on icon at bounding box center [1508, 23] width 8 height 8
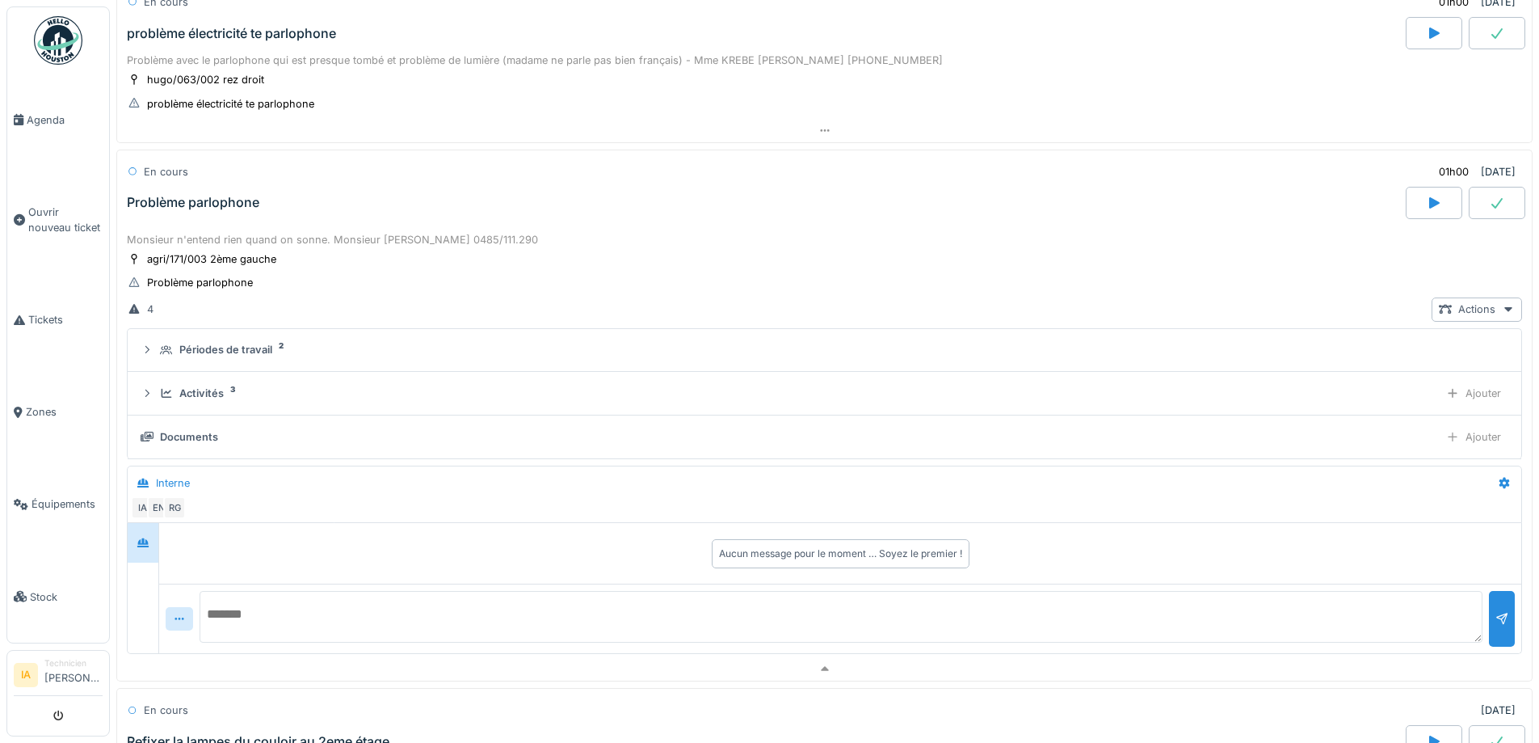
click at [232, 187] on div "Problème parlophone" at bounding box center [765, 203] width 1282 height 32
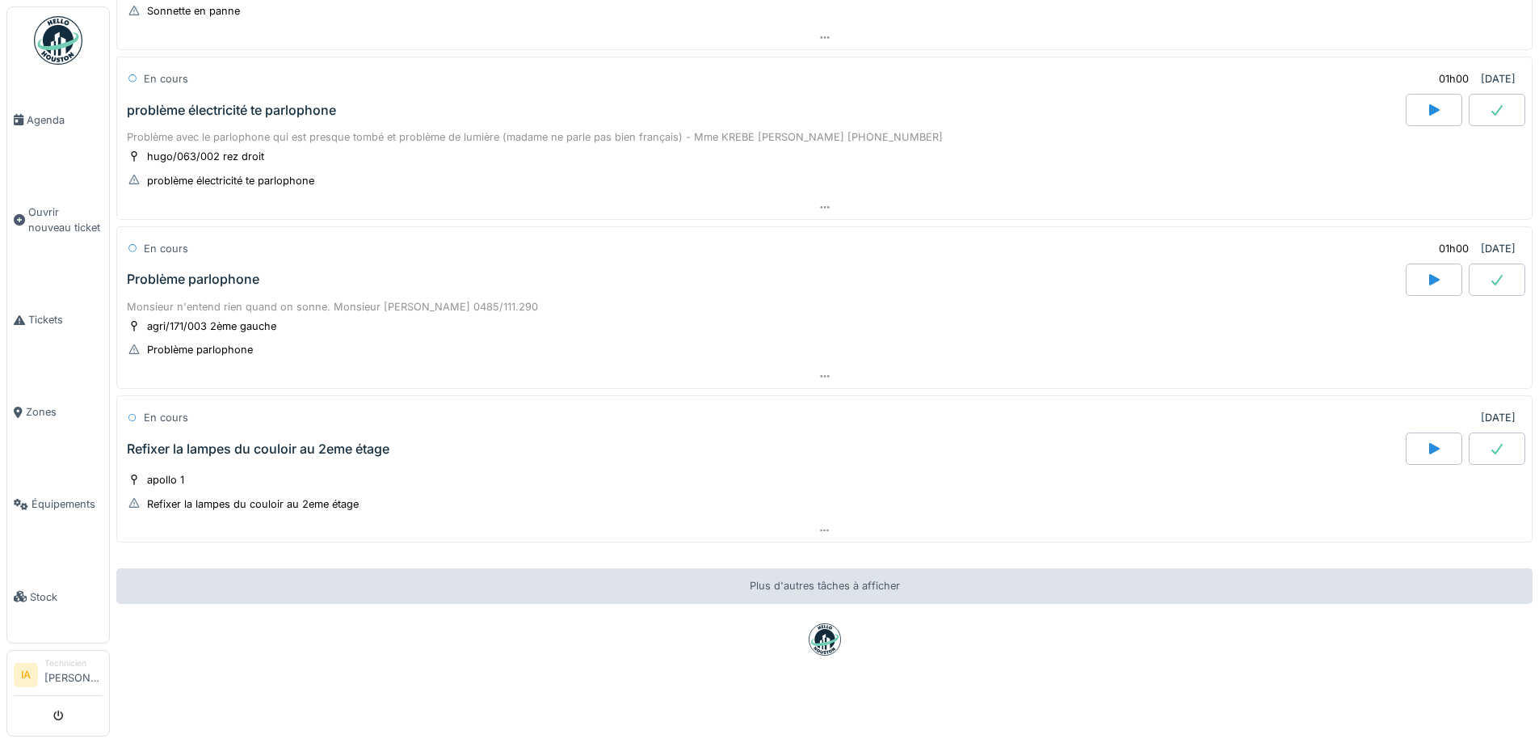
scroll to position [977, 0]
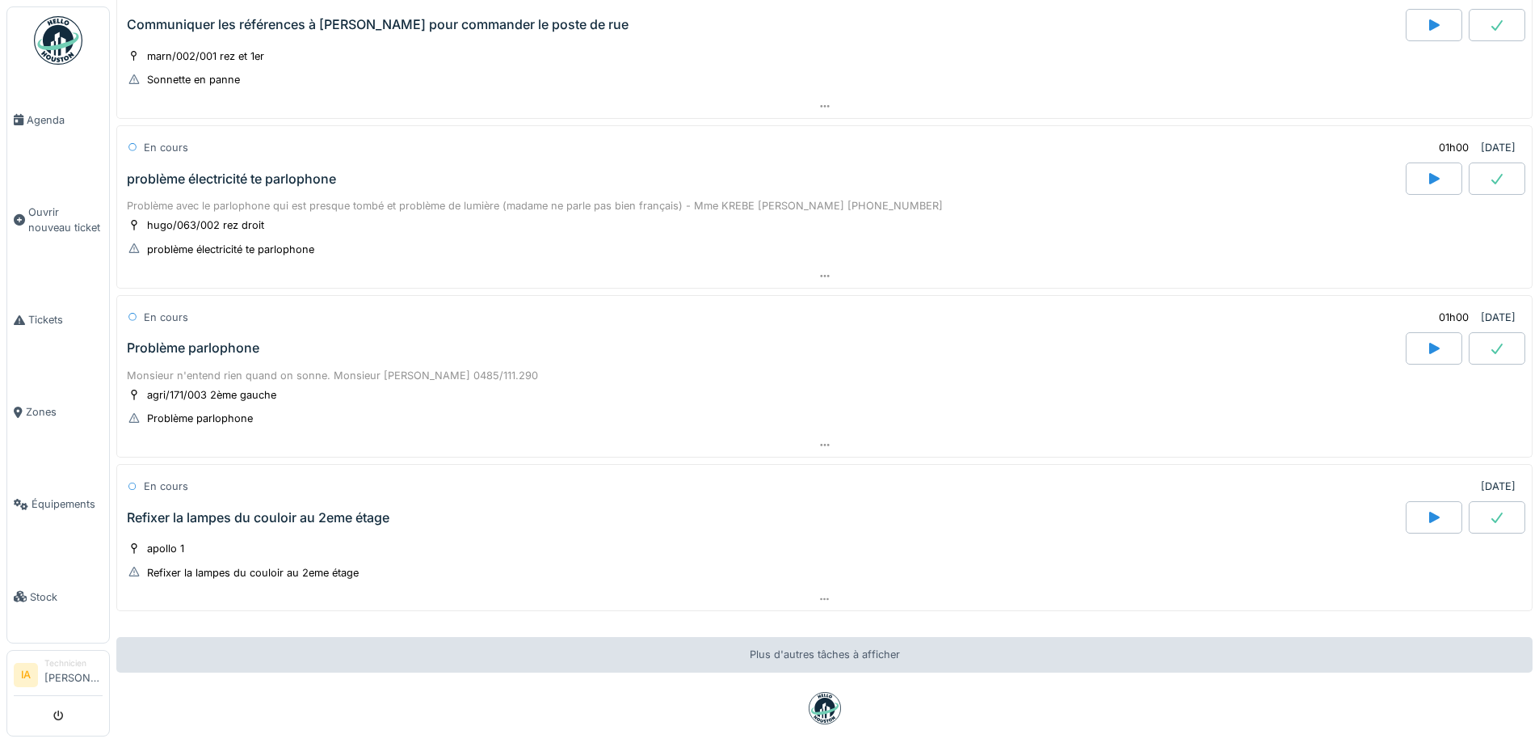
click at [232, 176] on div "problème électricité te parlophone" at bounding box center [765, 178] width 1282 height 32
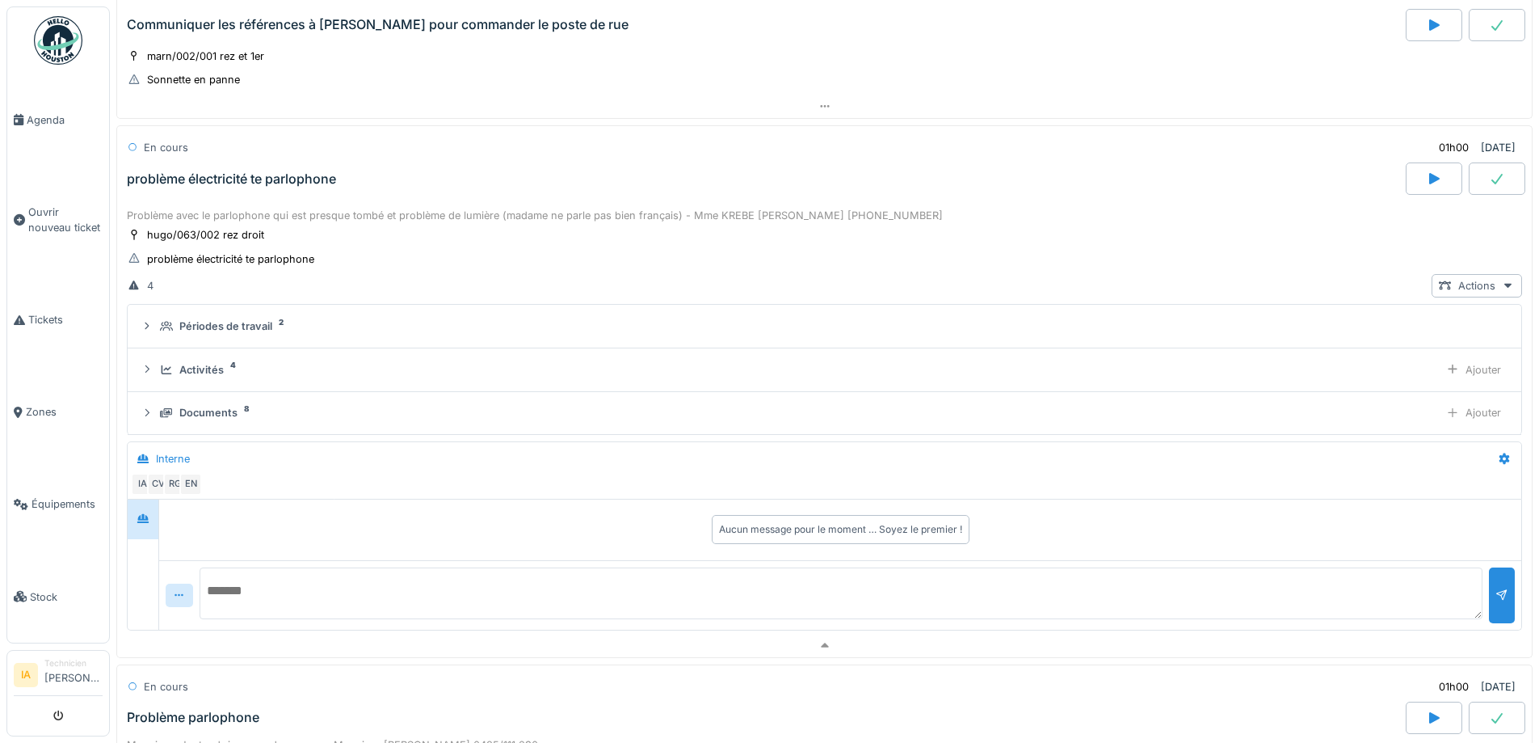
scroll to position [1037, 0]
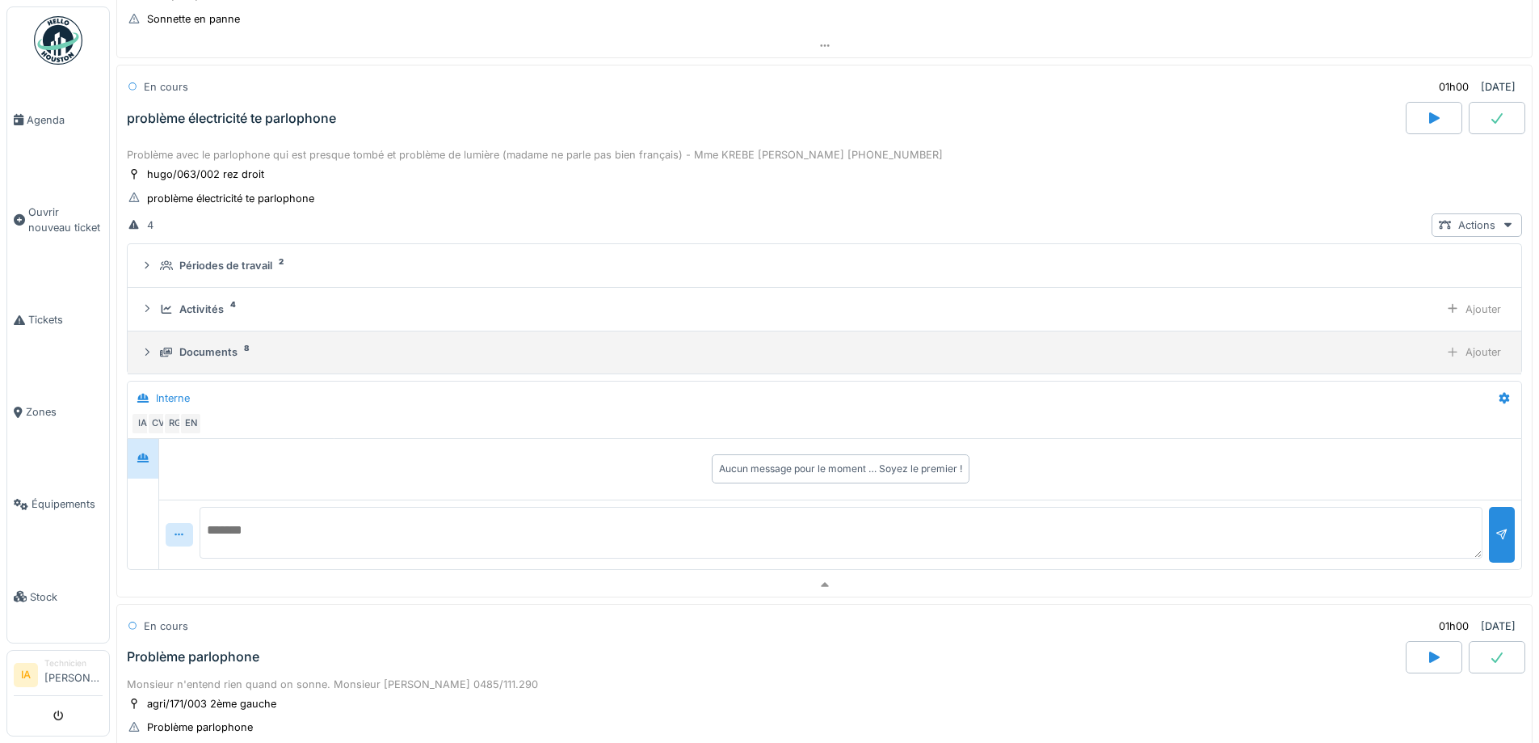
click at [170, 331] on details "Documents 8 Ajouter" at bounding box center [825, 353] width 1394 height 44
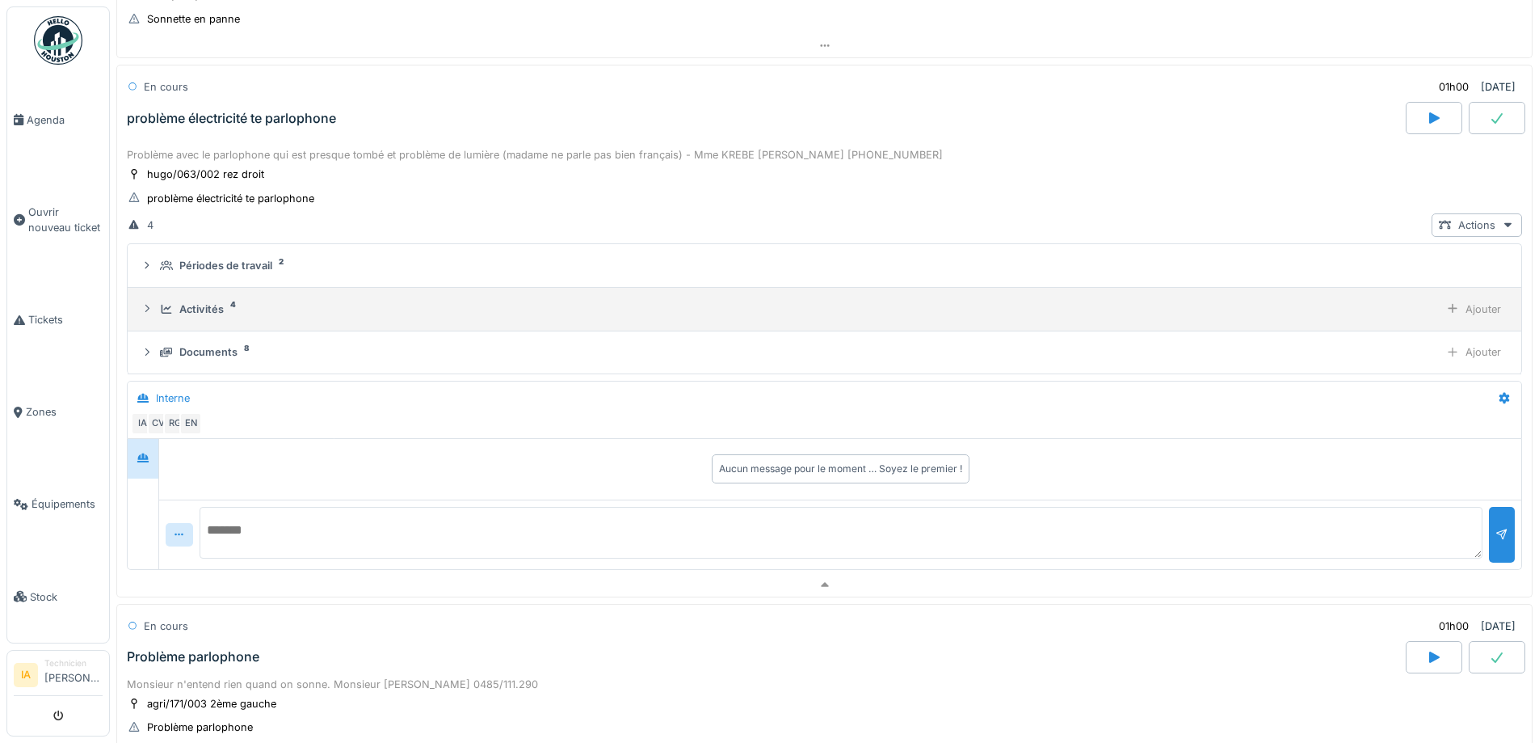
click at [174, 317] on div "Activités 4 Ajouter" at bounding box center [825, 308] width 1368 height 23
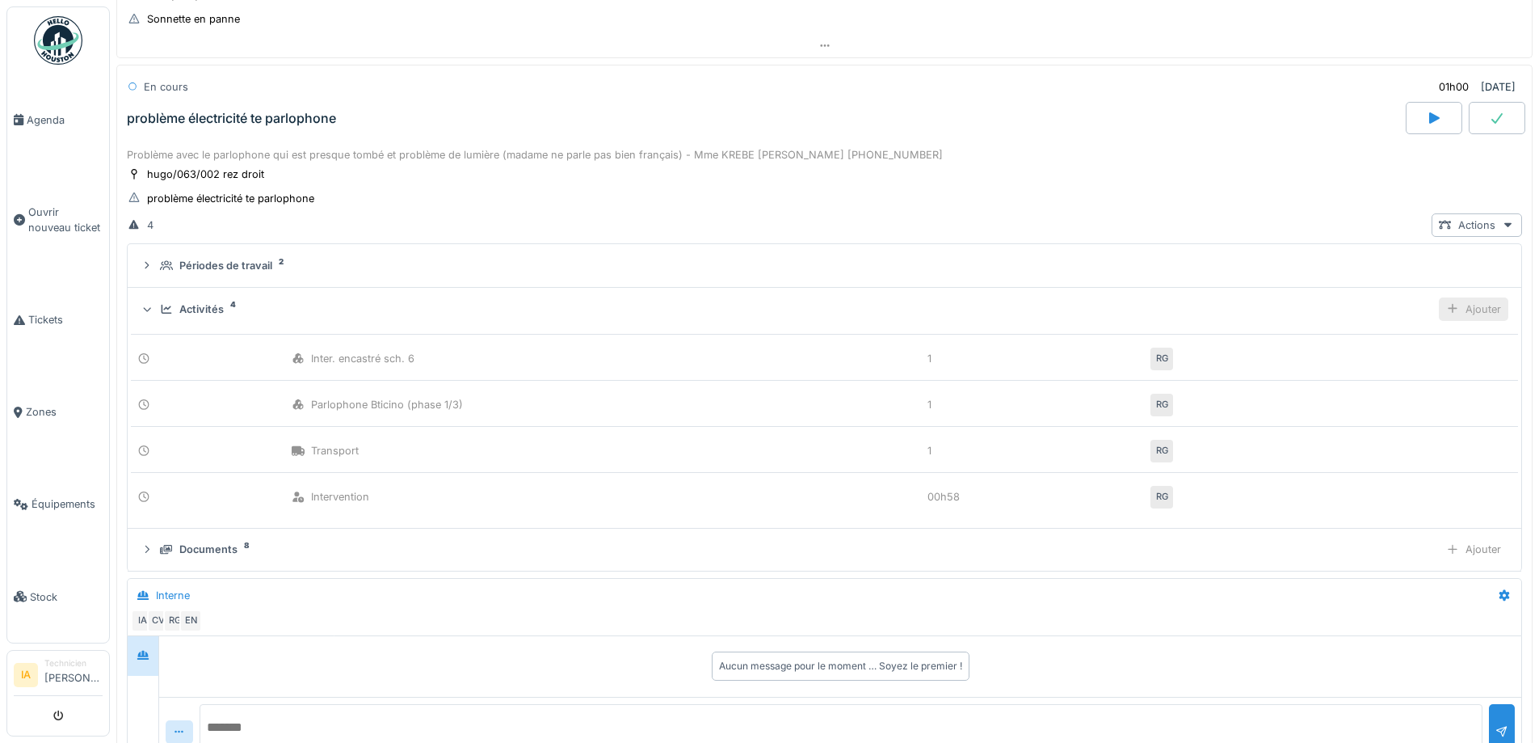
click at [1443, 305] on div "Ajouter" at bounding box center [1473, 308] width 69 height 23
click at [1344, 406] on div "Ajouter matériel" at bounding box center [1381, 417] width 172 height 24
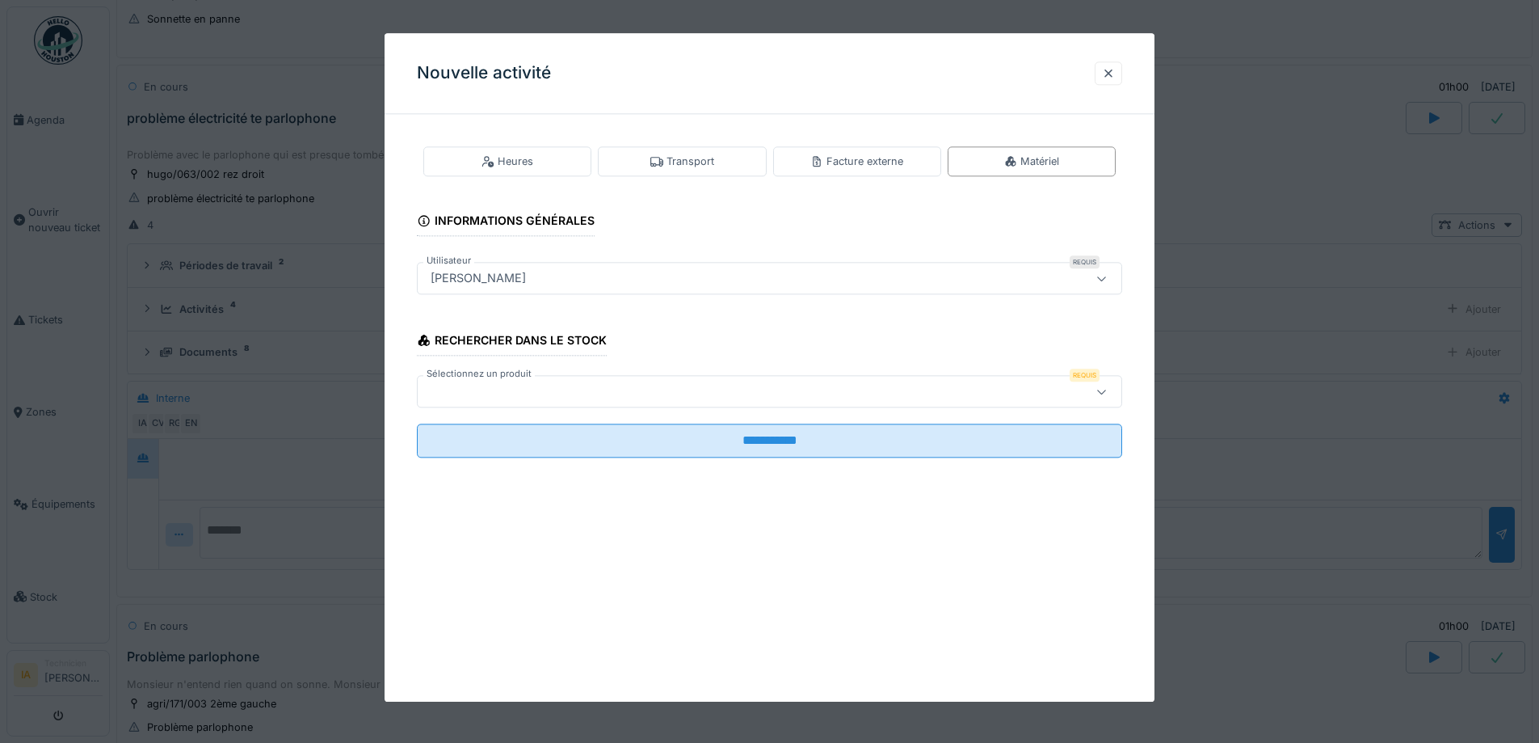
click at [588, 390] on div at bounding box center [728, 392] width 608 height 18
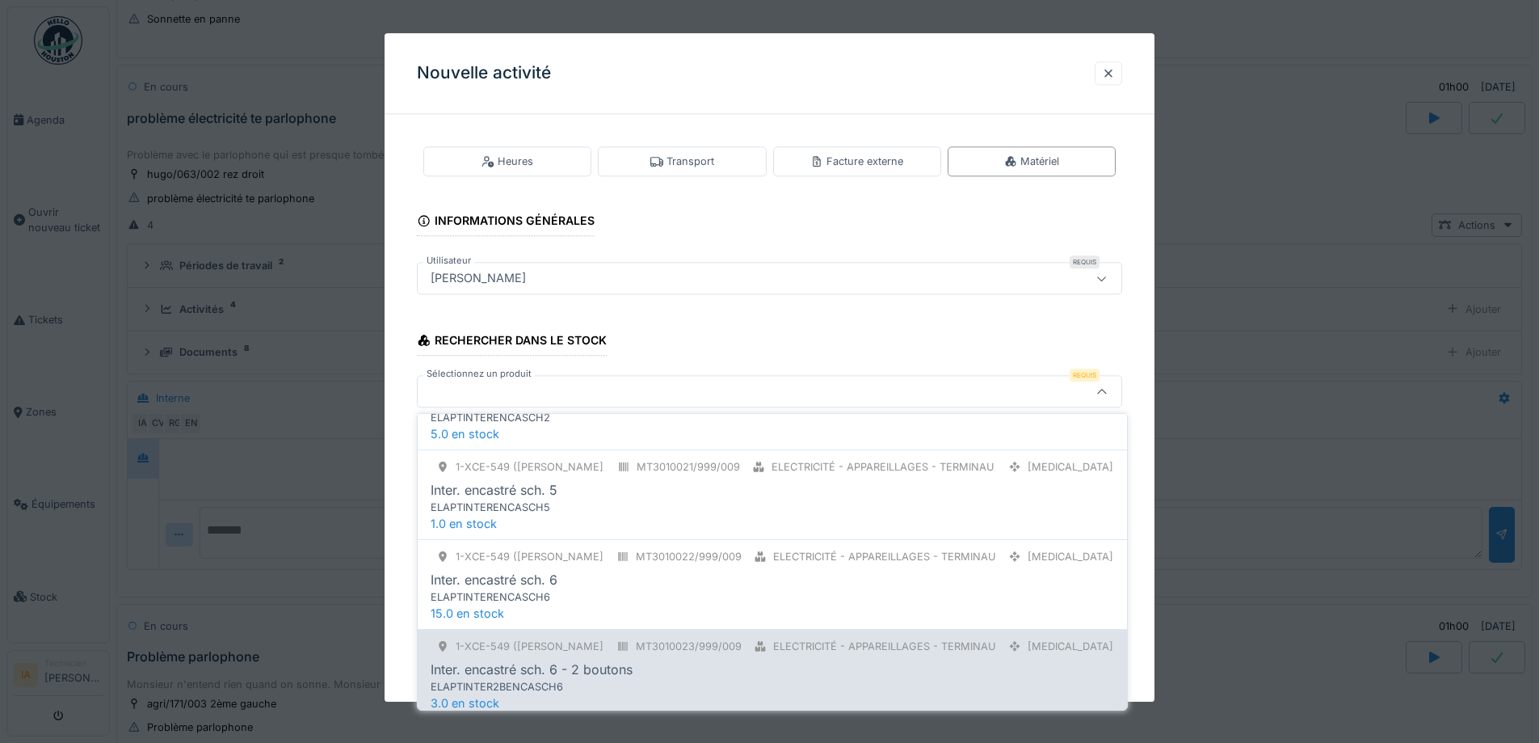
scroll to position [323, 0]
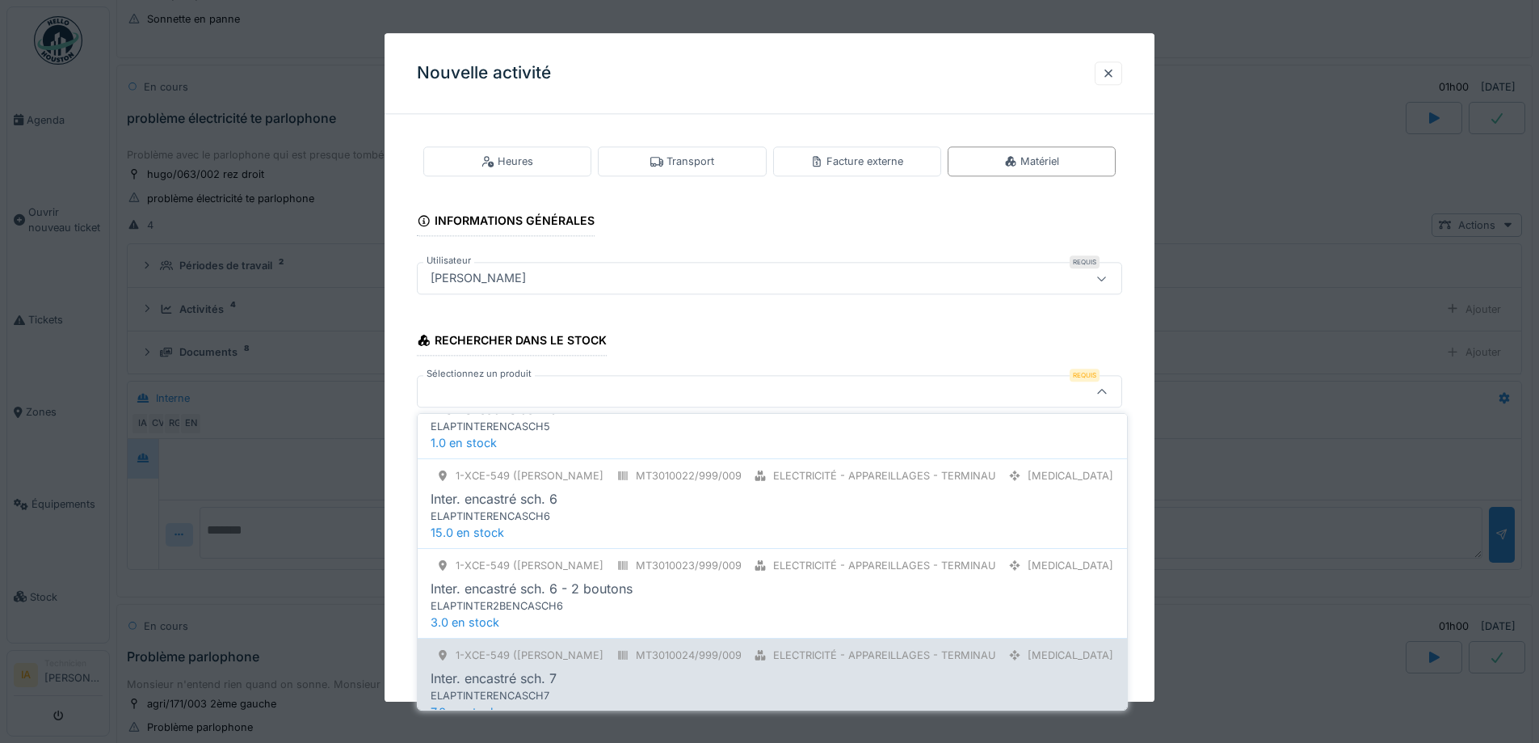
type input "***"
click at [580, 668] on div "Inter. encastré sch. 7" at bounding box center [773, 677] width 684 height 19
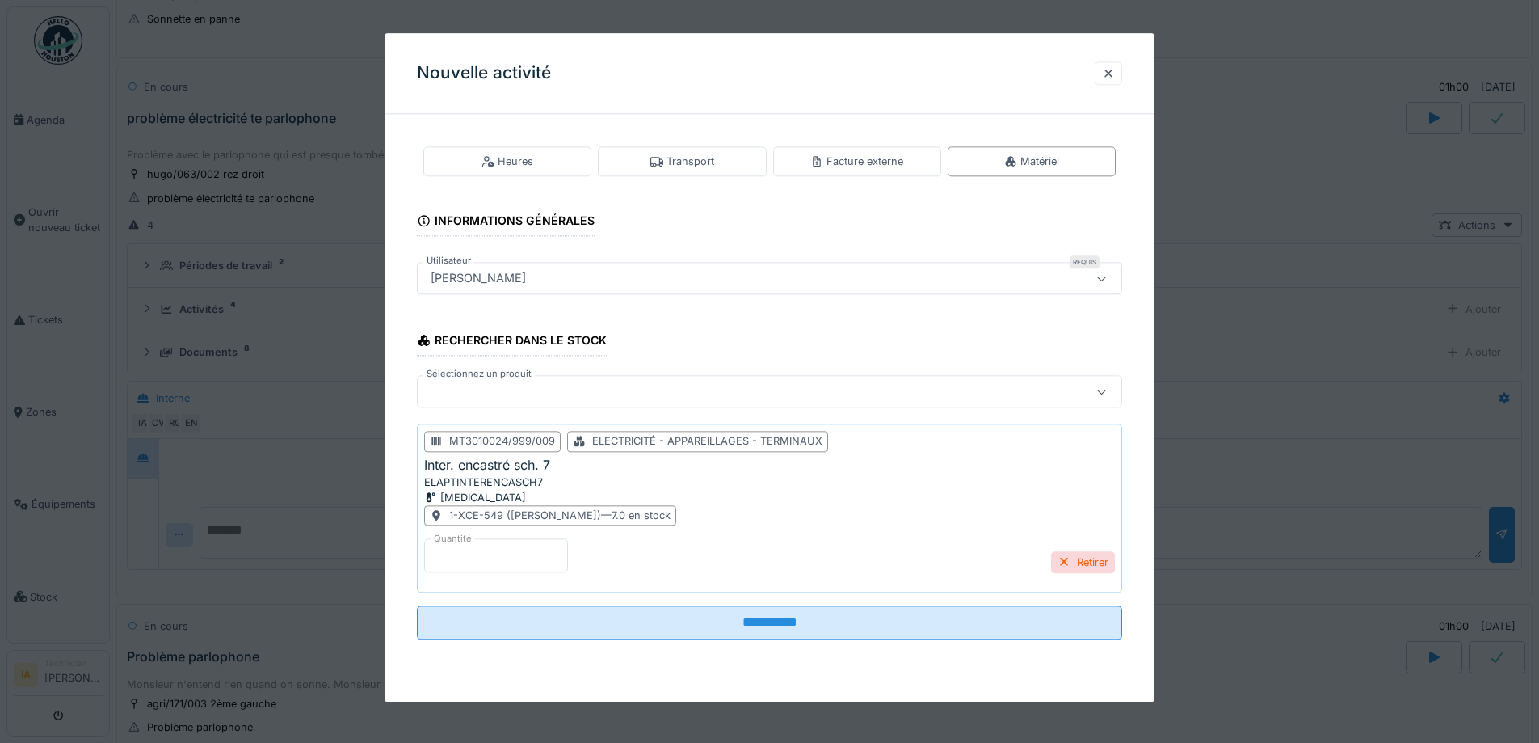
click at [563, 640] on fieldset "**********" at bounding box center [769, 389] width 705 height 525
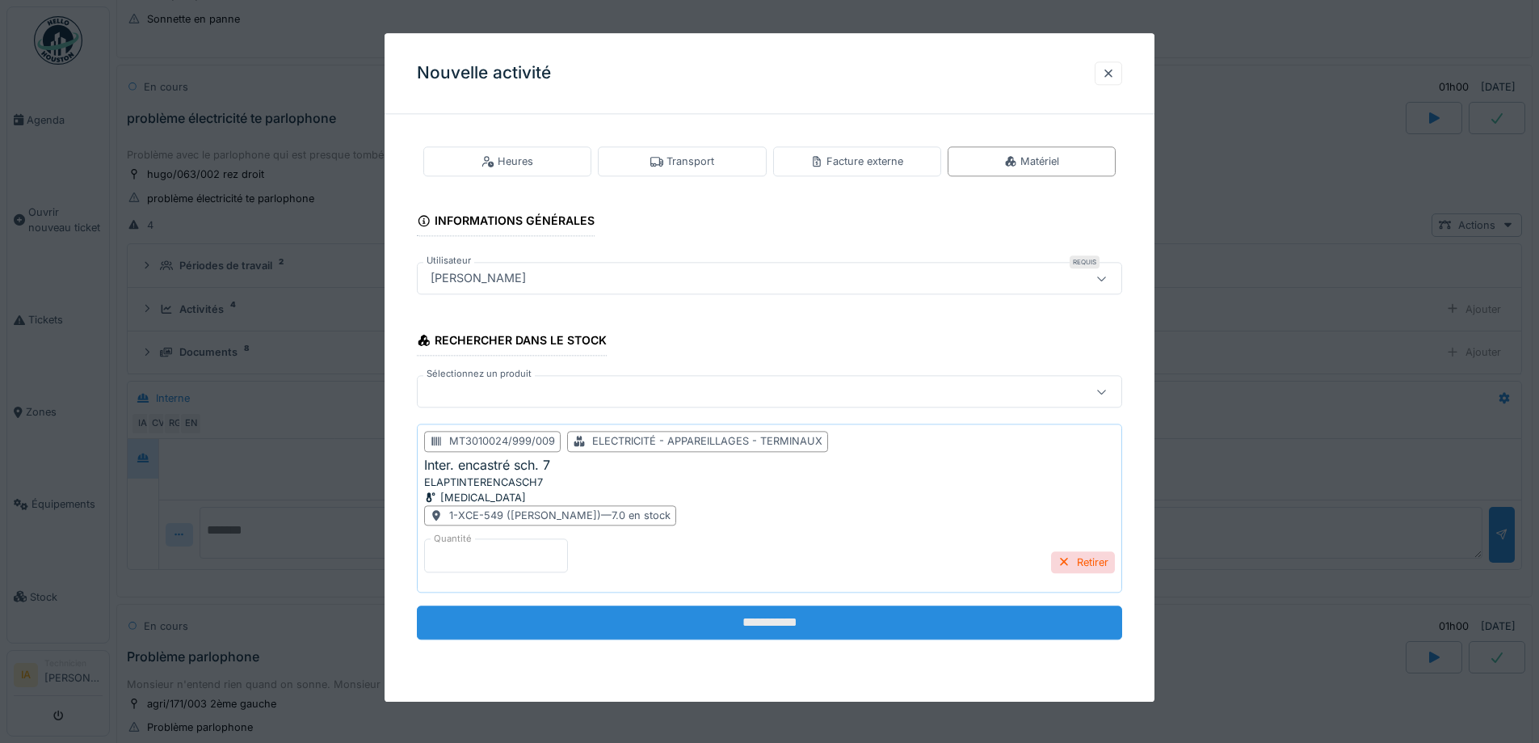
click at [563, 633] on input "**********" at bounding box center [769, 623] width 705 height 34
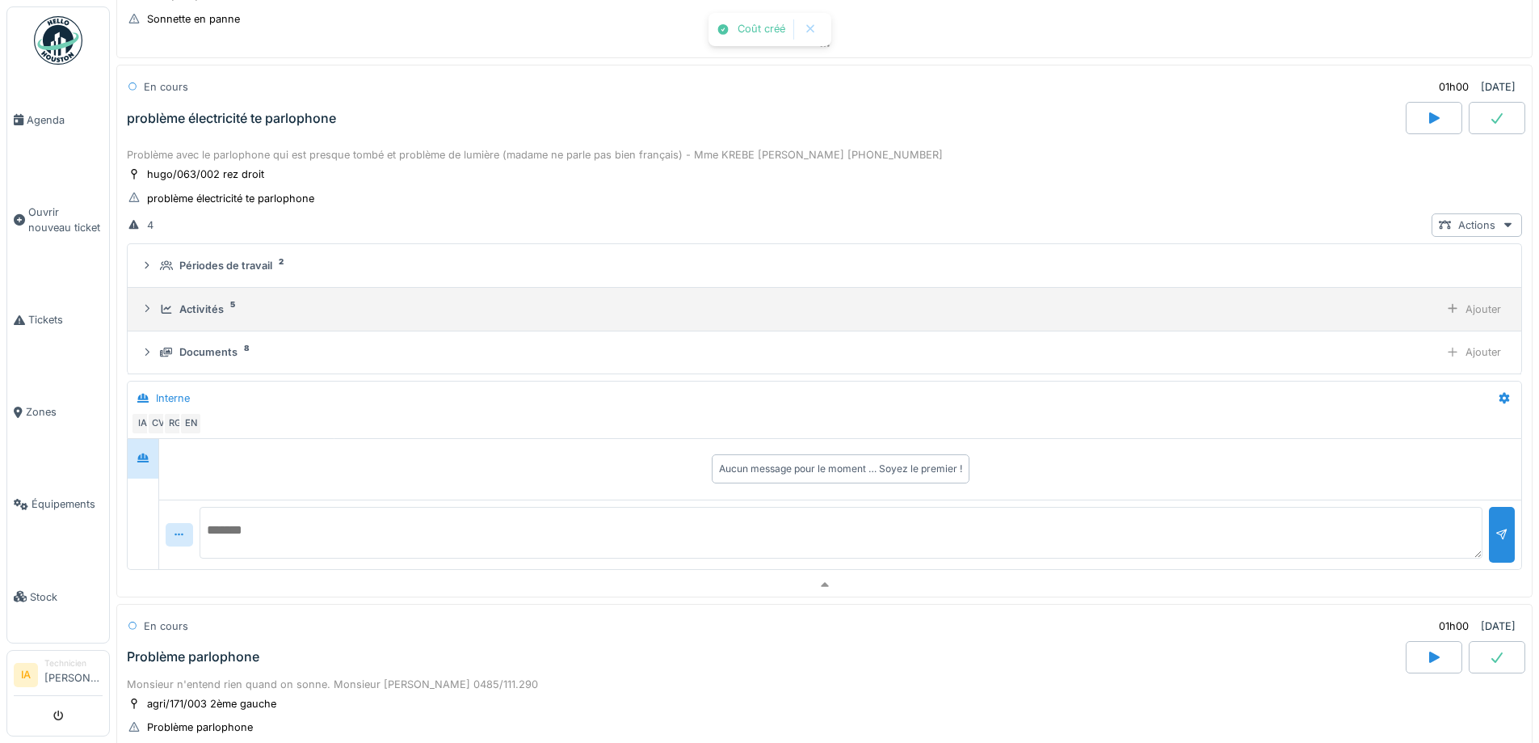
click at [203, 309] on div "Activités" at bounding box center [201, 308] width 44 height 15
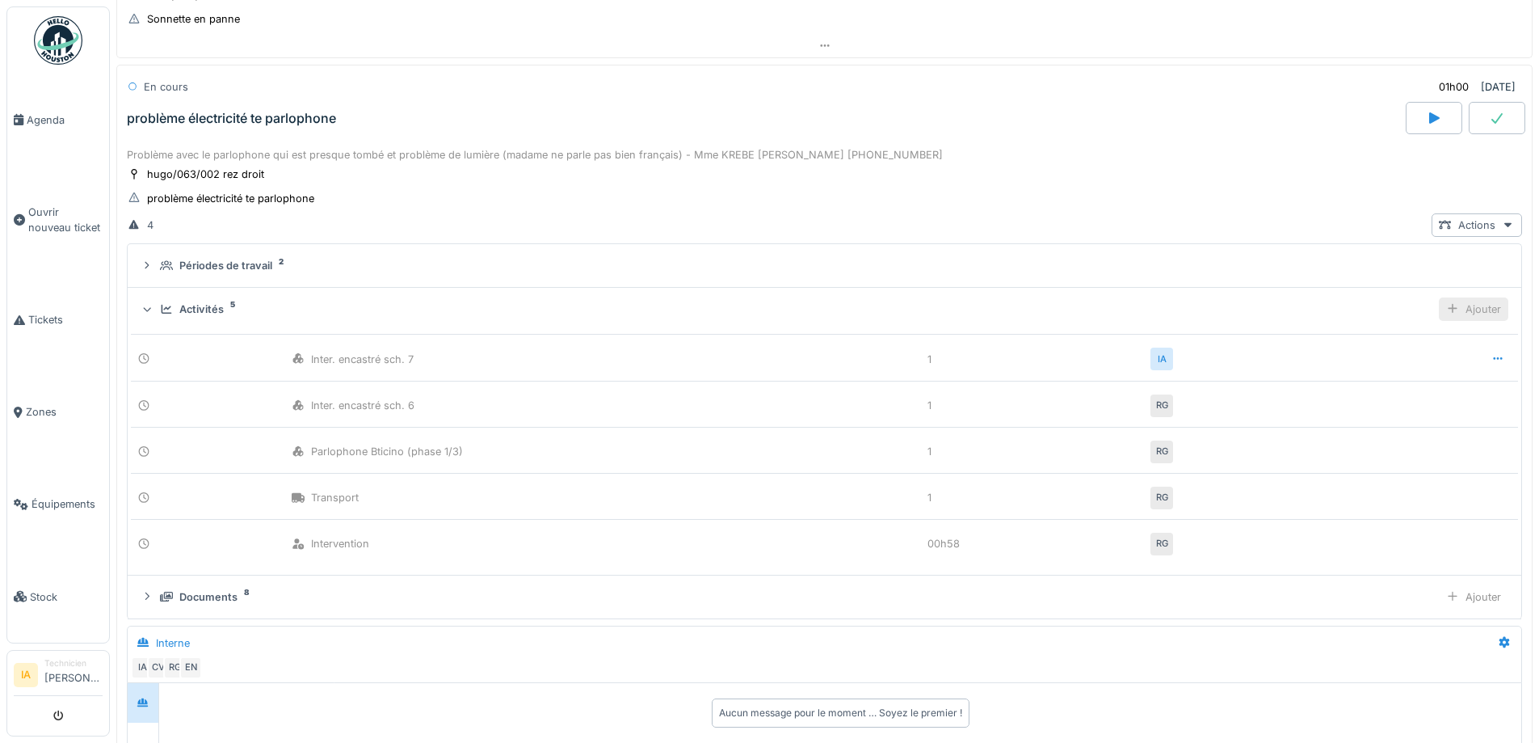
click at [1461, 316] on div "Ajouter" at bounding box center [1473, 308] width 69 height 23
click at [1340, 419] on div "Ajouter matériel" at bounding box center [1381, 417] width 172 height 24
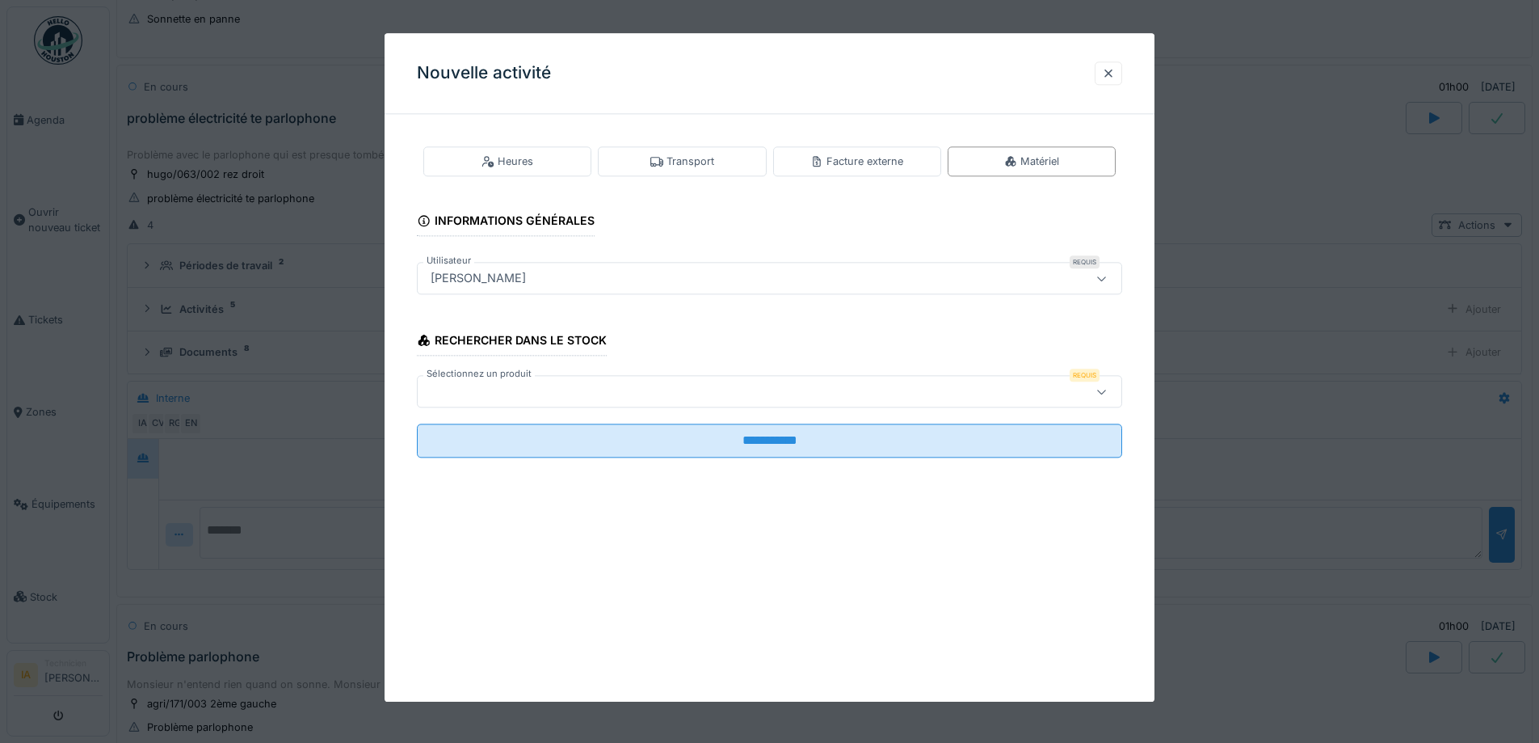
click at [591, 389] on div at bounding box center [728, 392] width 608 height 18
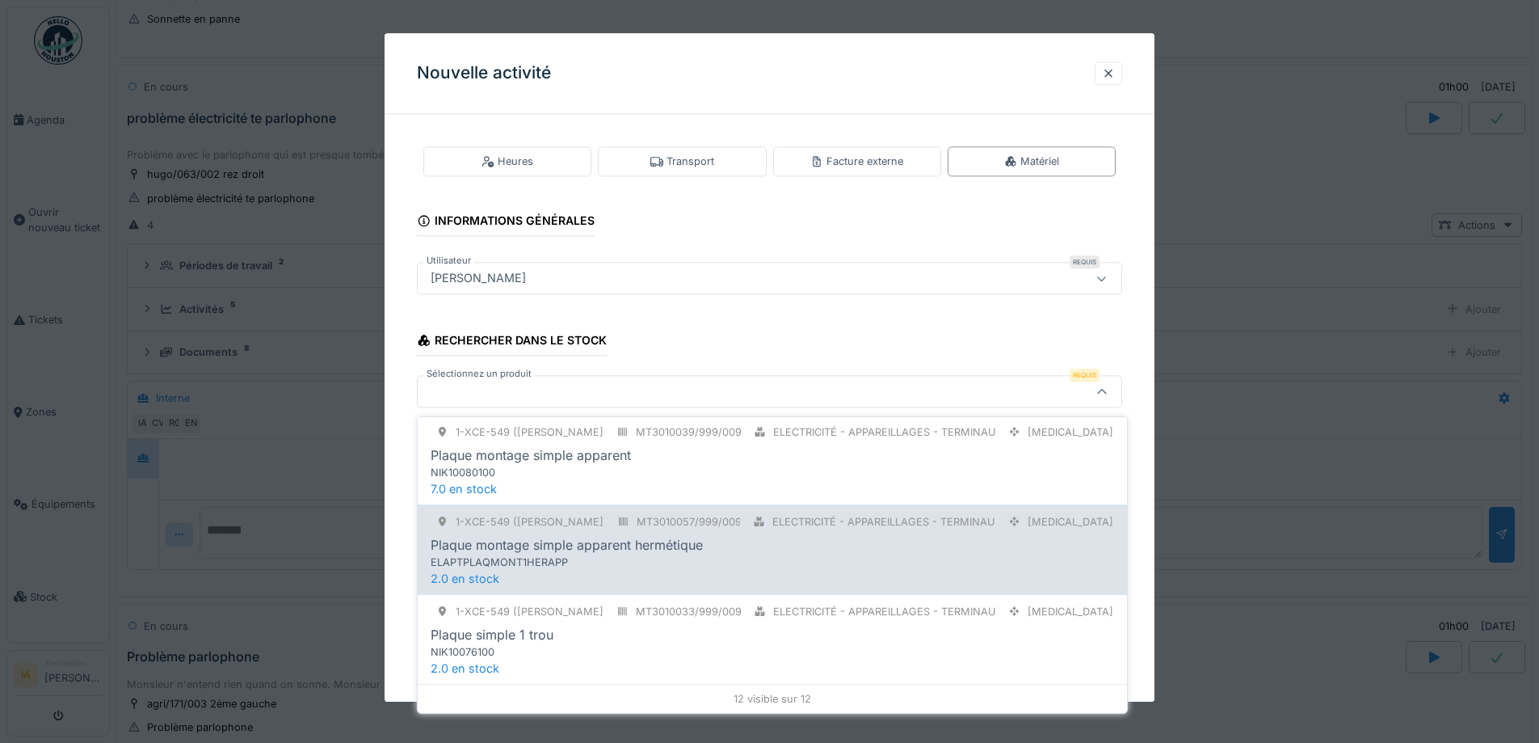
scroll to position [12, 0]
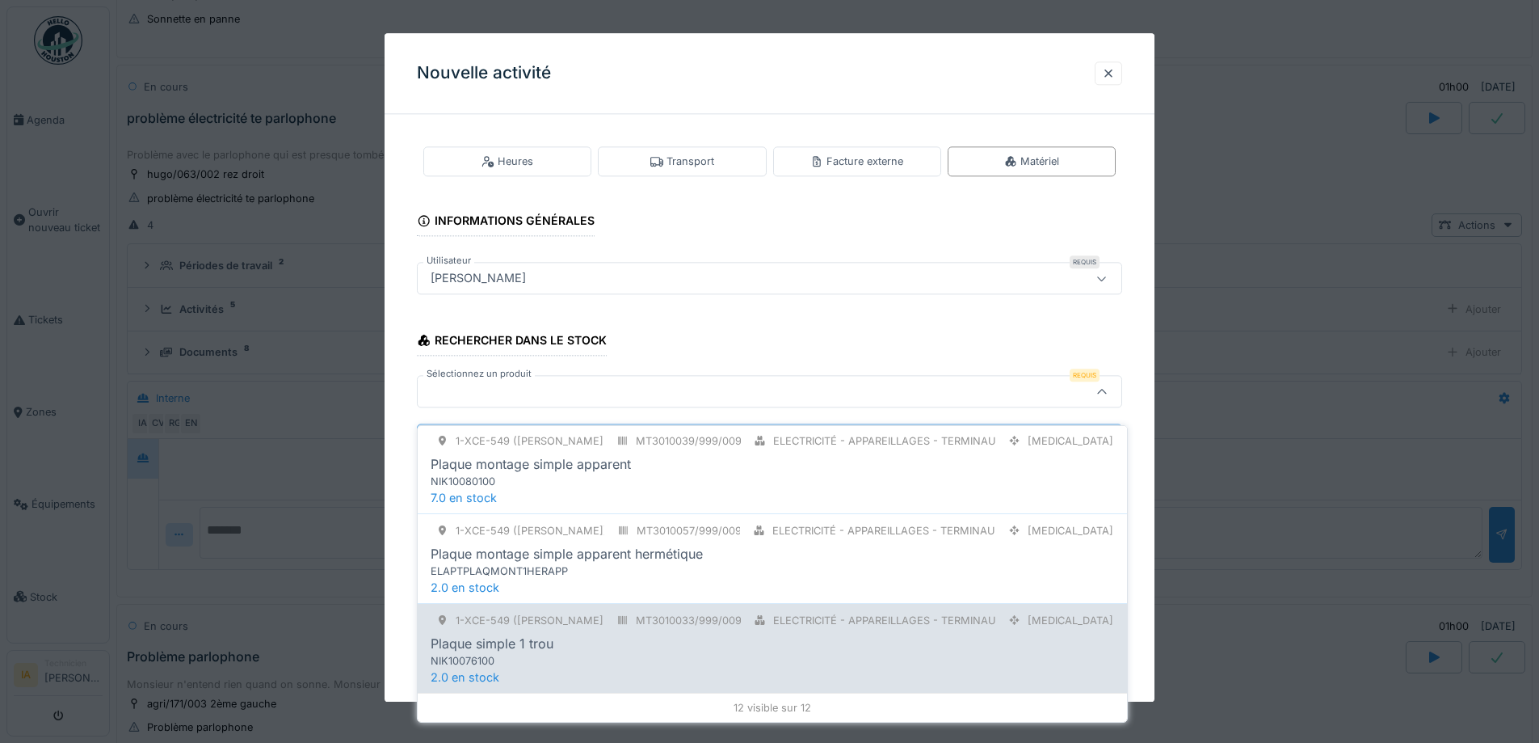
type input "***"
click at [553, 653] on div "NIK10076100" at bounding box center [739, 660] width 616 height 15
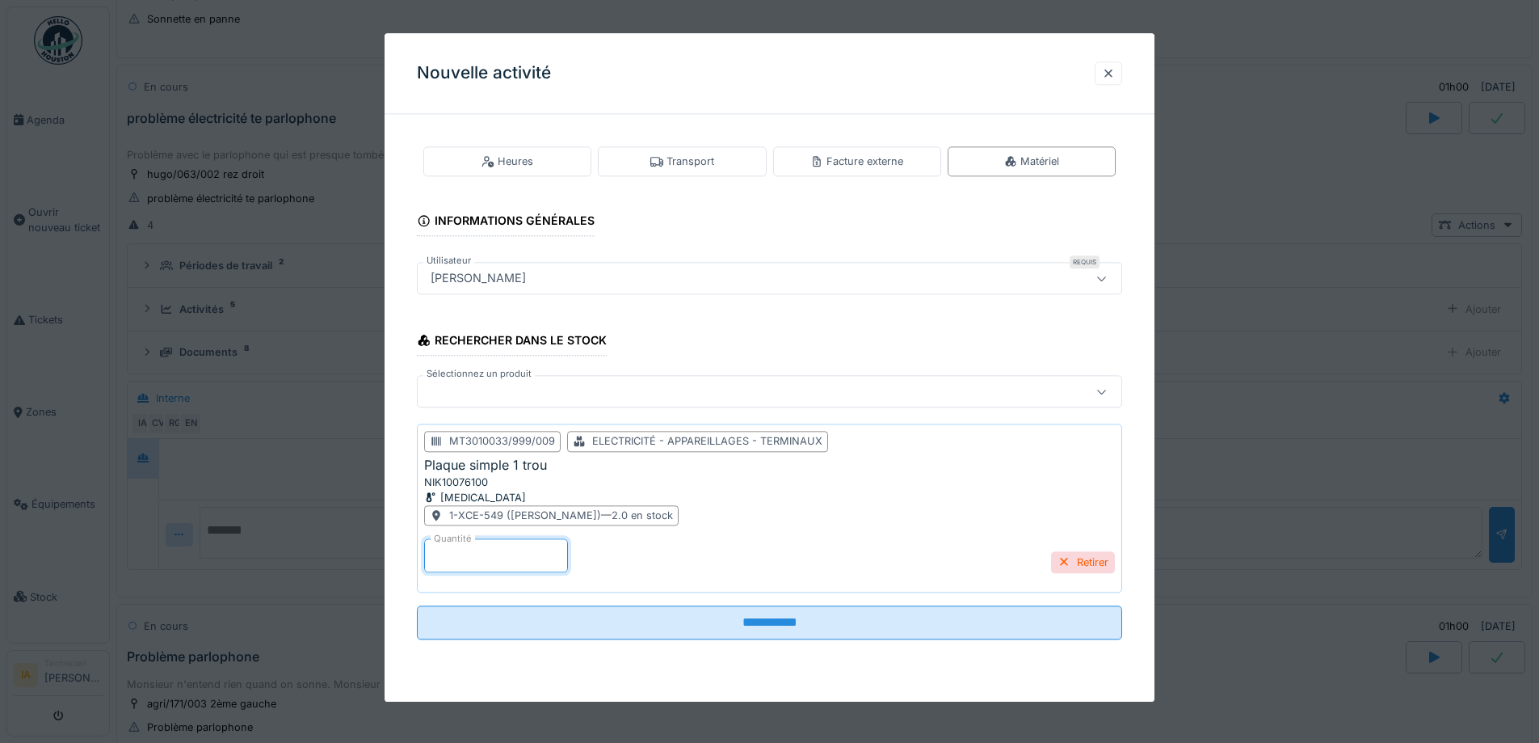
click at [480, 553] on input "*" at bounding box center [496, 556] width 144 height 34
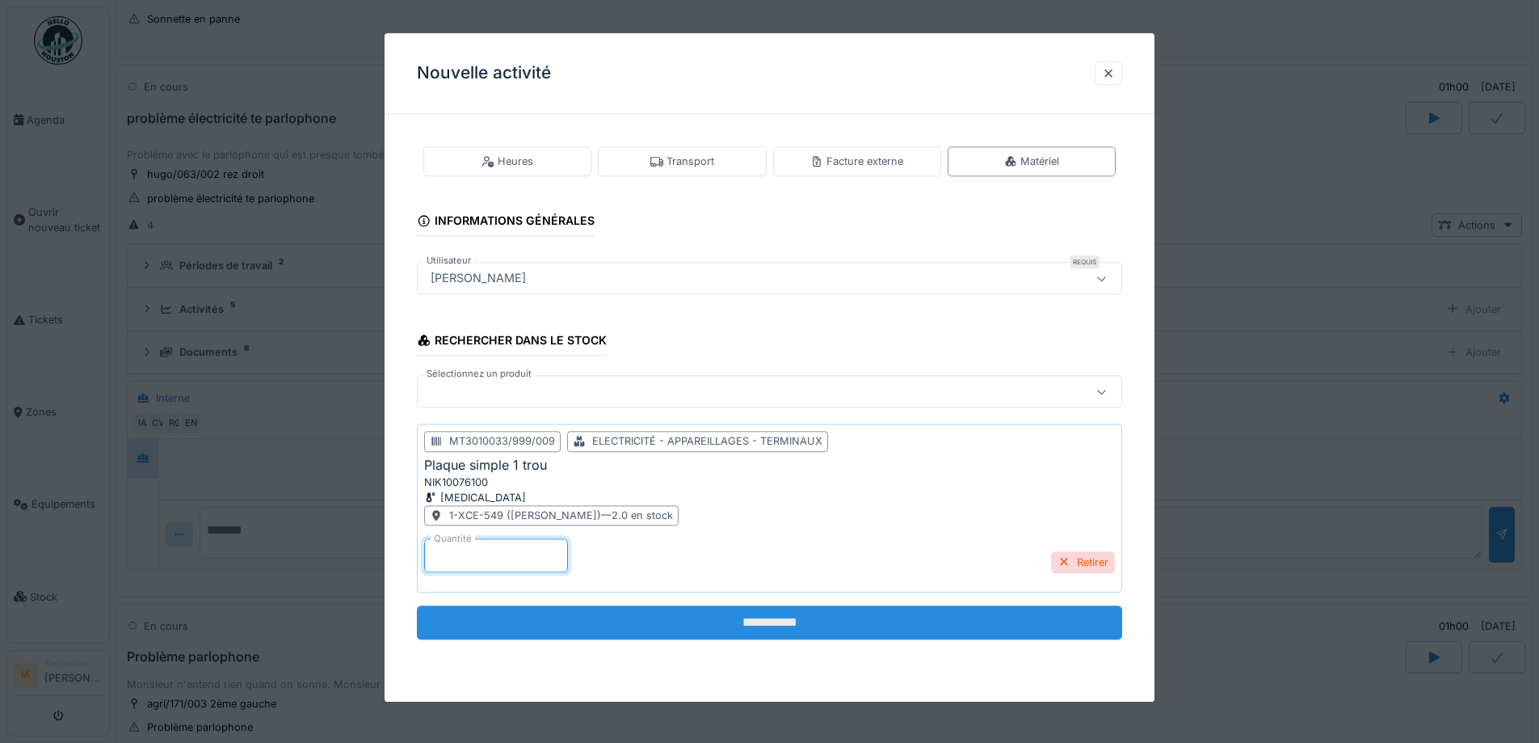
type input "*"
click at [610, 633] on input "**********" at bounding box center [769, 623] width 705 height 34
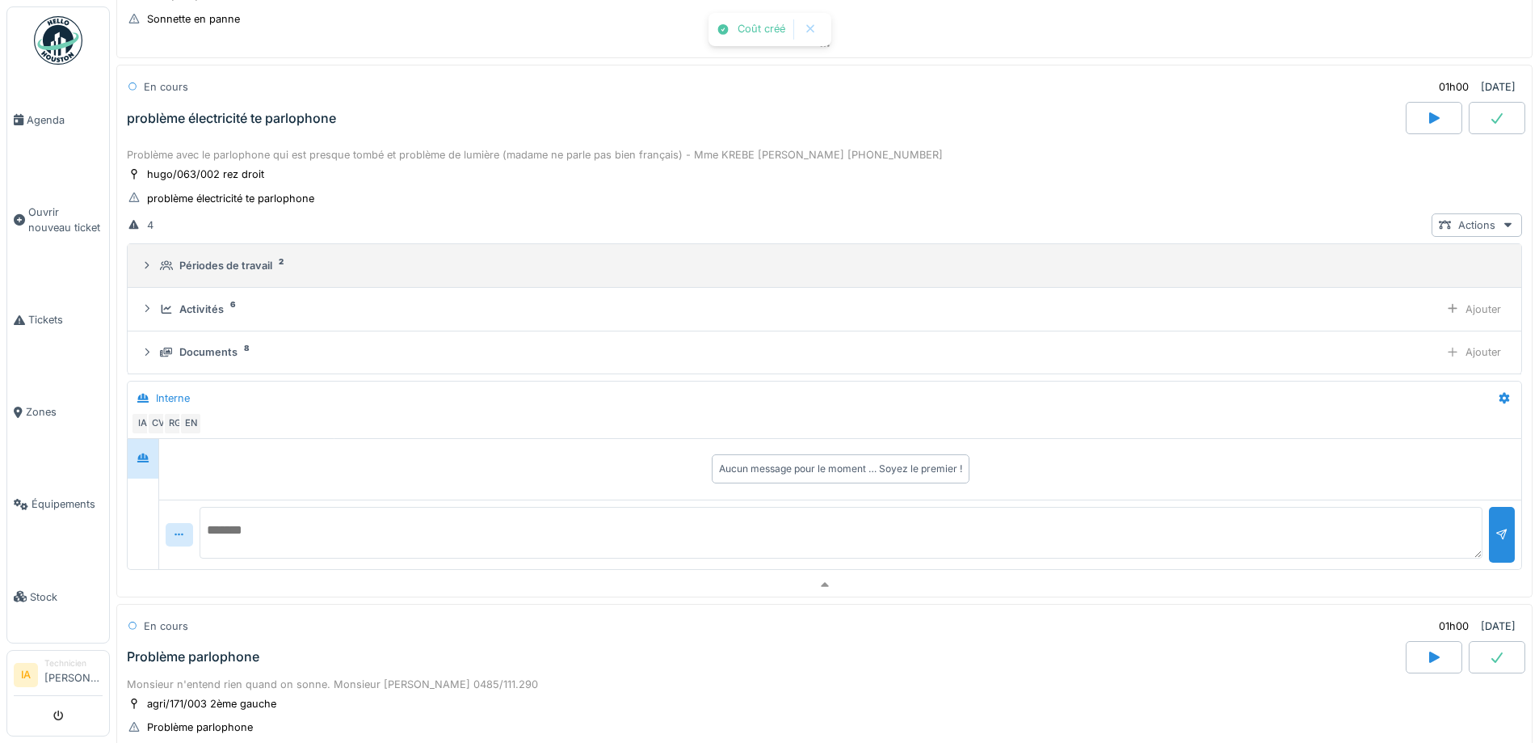
click at [196, 260] on div "Périodes de travail" at bounding box center [225, 265] width 93 height 15
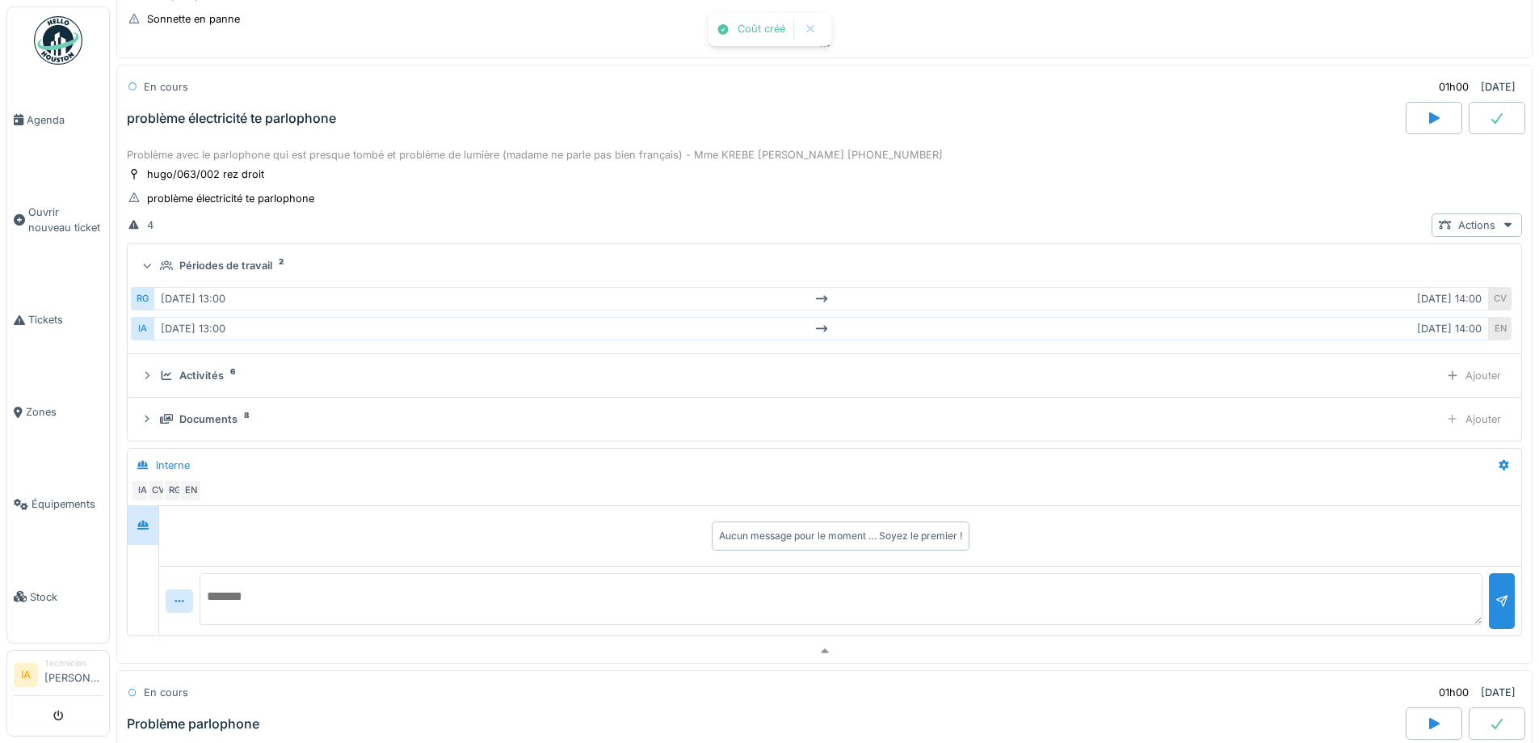
click at [196, 260] on div "Périodes de travail" at bounding box center [225, 265] width 93 height 15
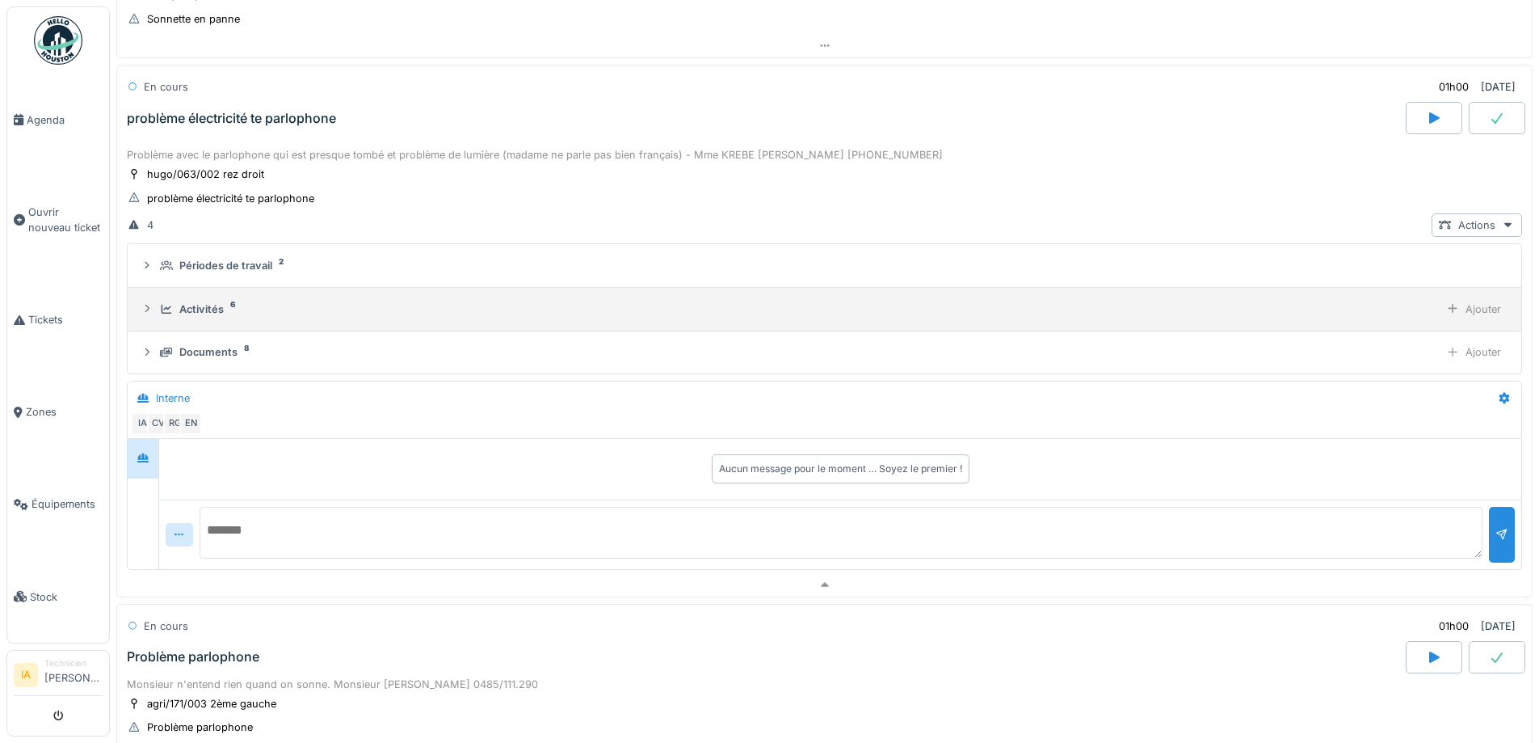
click at [170, 304] on icon at bounding box center [166, 309] width 13 height 11
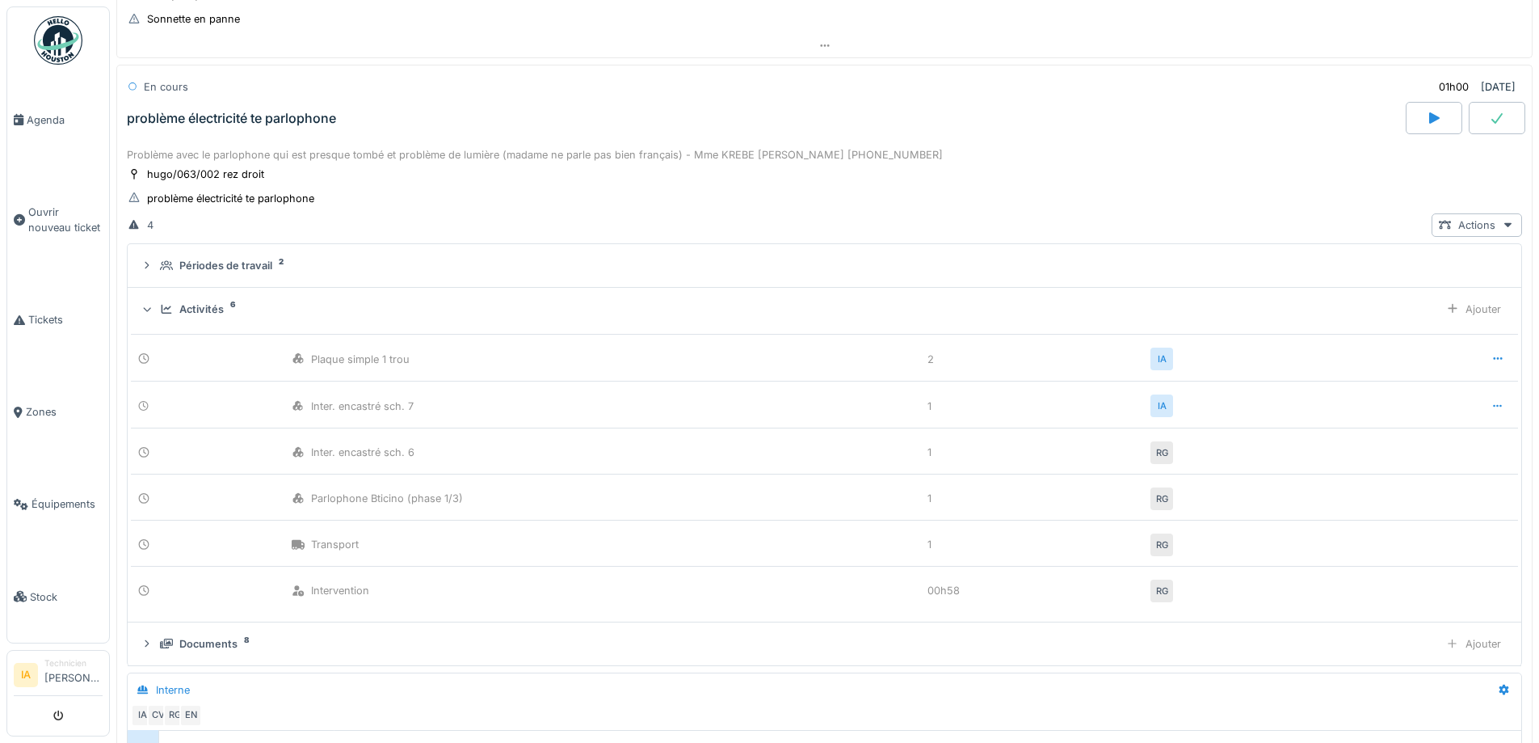
click at [170, 304] on icon at bounding box center [166, 309] width 13 height 11
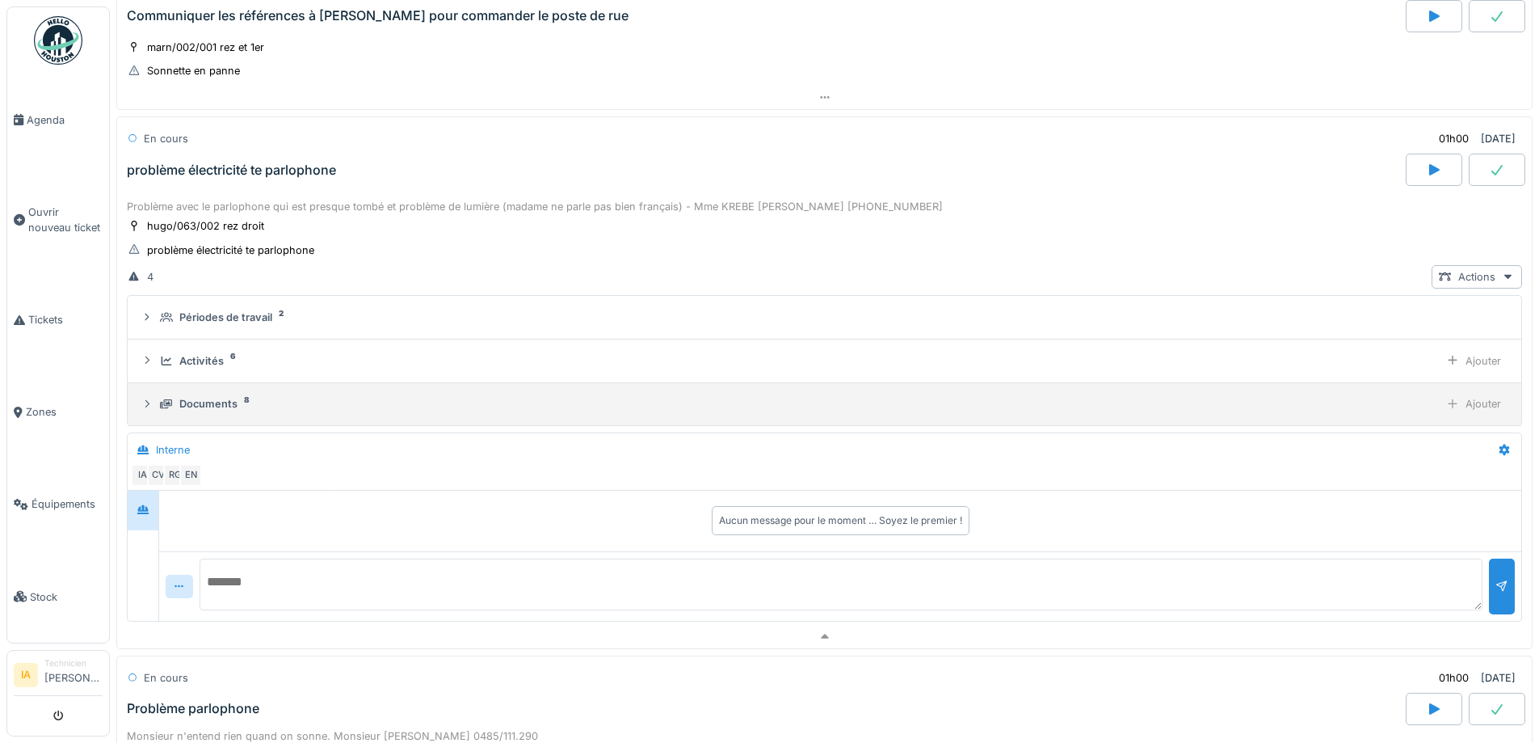
scroll to position [957, 0]
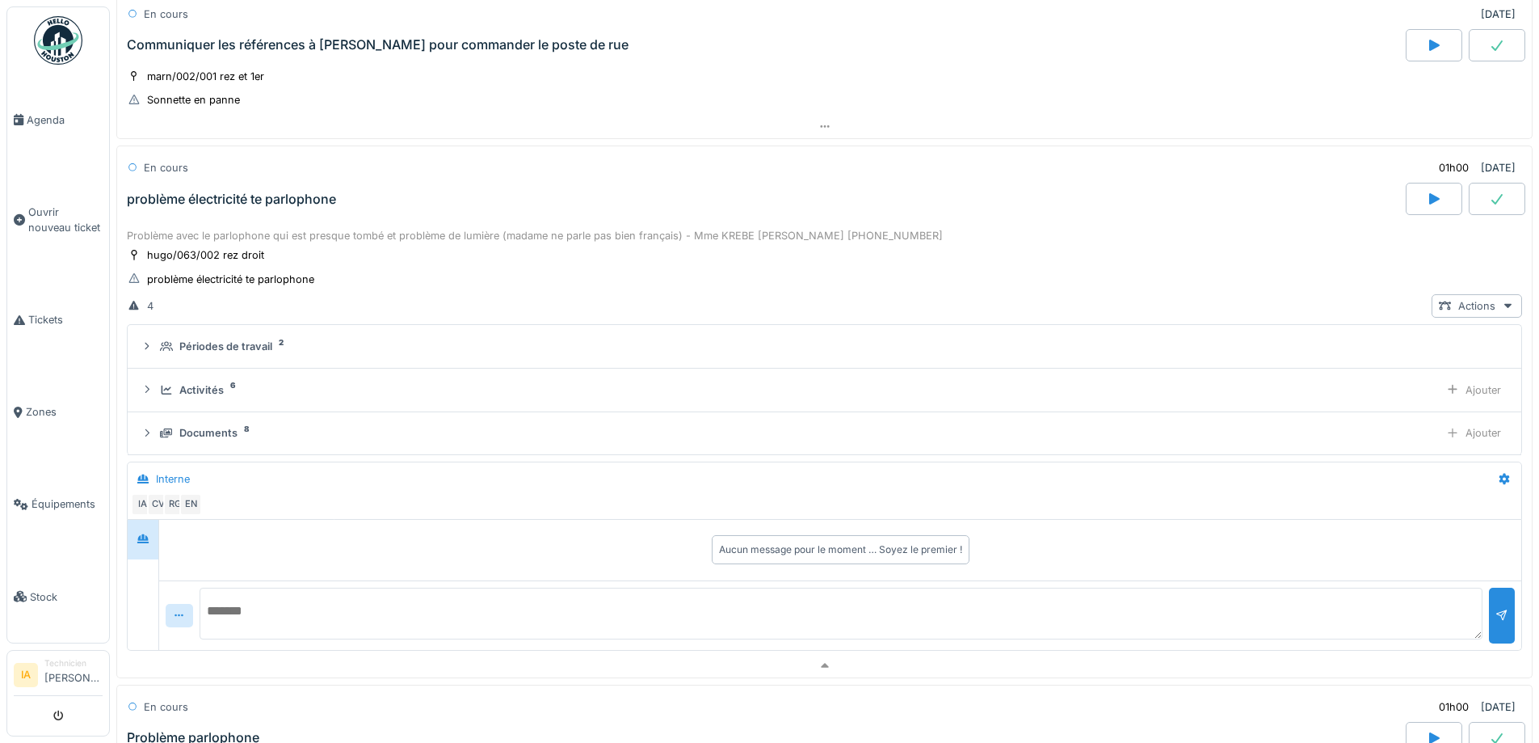
click at [326, 616] on textarea at bounding box center [841, 613] width 1283 height 52
click at [292, 595] on textarea "**********" at bounding box center [841, 613] width 1283 height 52
click at [405, 602] on textarea "**********" at bounding box center [841, 613] width 1283 height 52
click at [331, 593] on textarea "**********" at bounding box center [841, 613] width 1283 height 52
click at [416, 593] on textarea "**********" at bounding box center [841, 613] width 1283 height 52
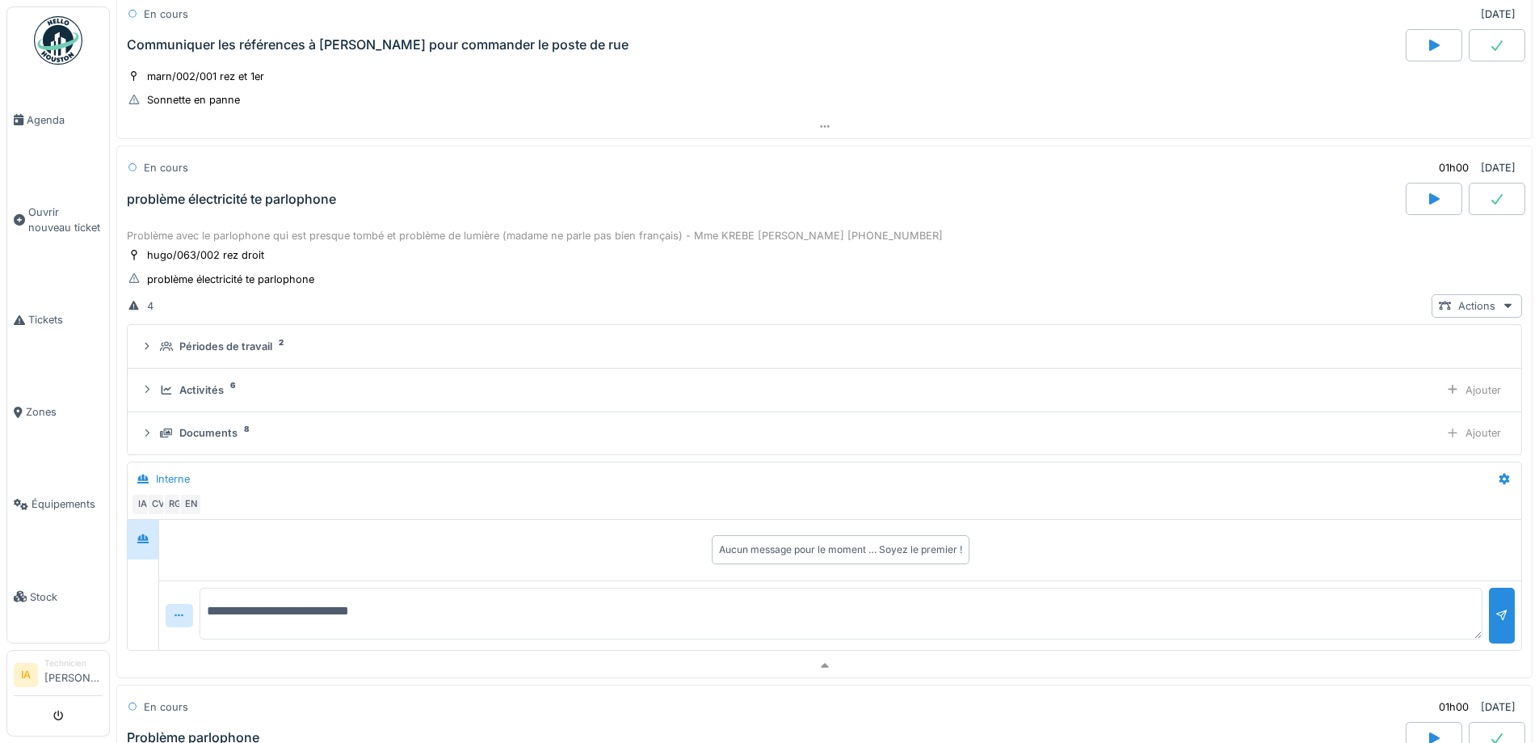
type textarea "**********"
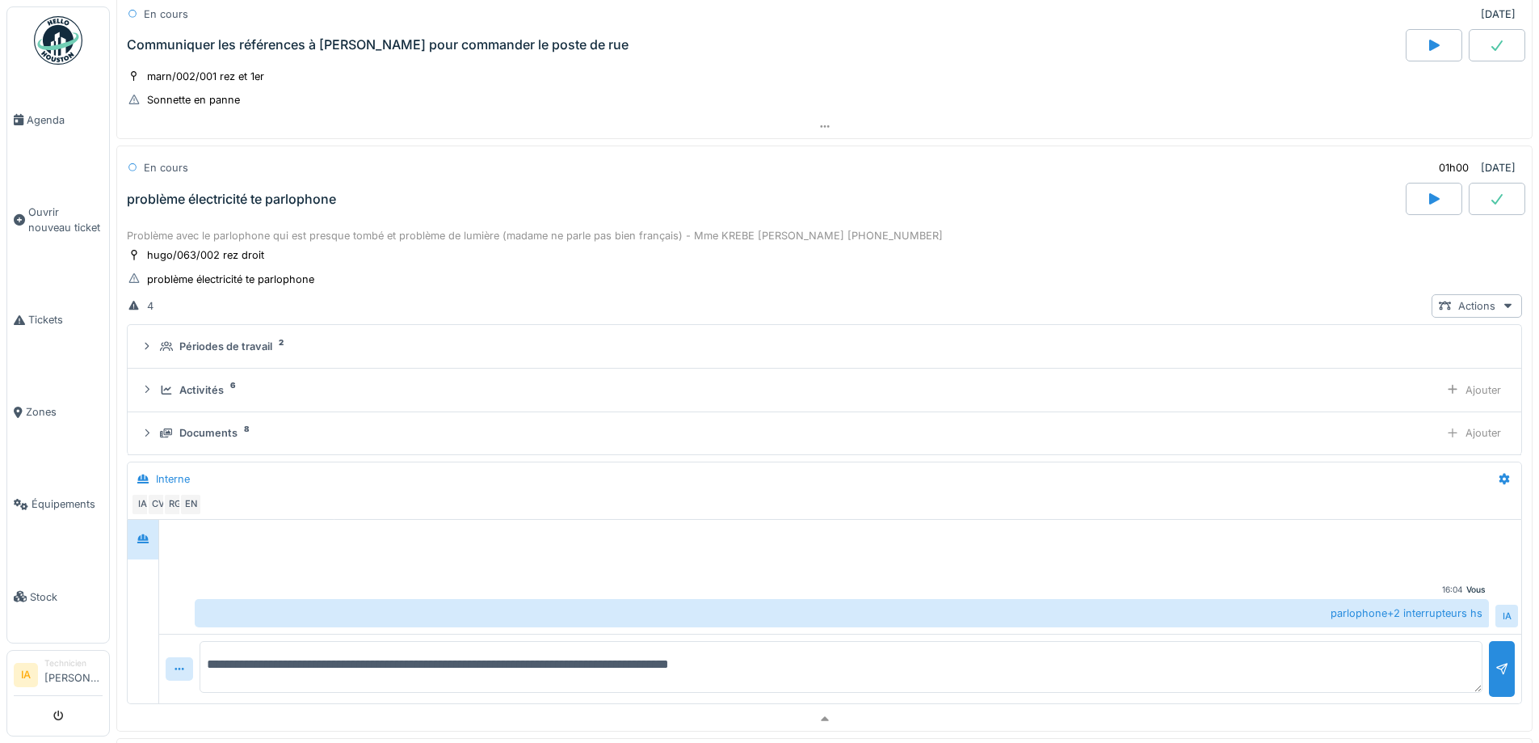
click at [503, 655] on textarea "**********" at bounding box center [841, 667] width 1283 height 52
click at [414, 650] on textarea "**********" at bounding box center [841, 667] width 1283 height 52
click at [817, 659] on textarea "**********" at bounding box center [841, 667] width 1283 height 52
type textarea "**********"
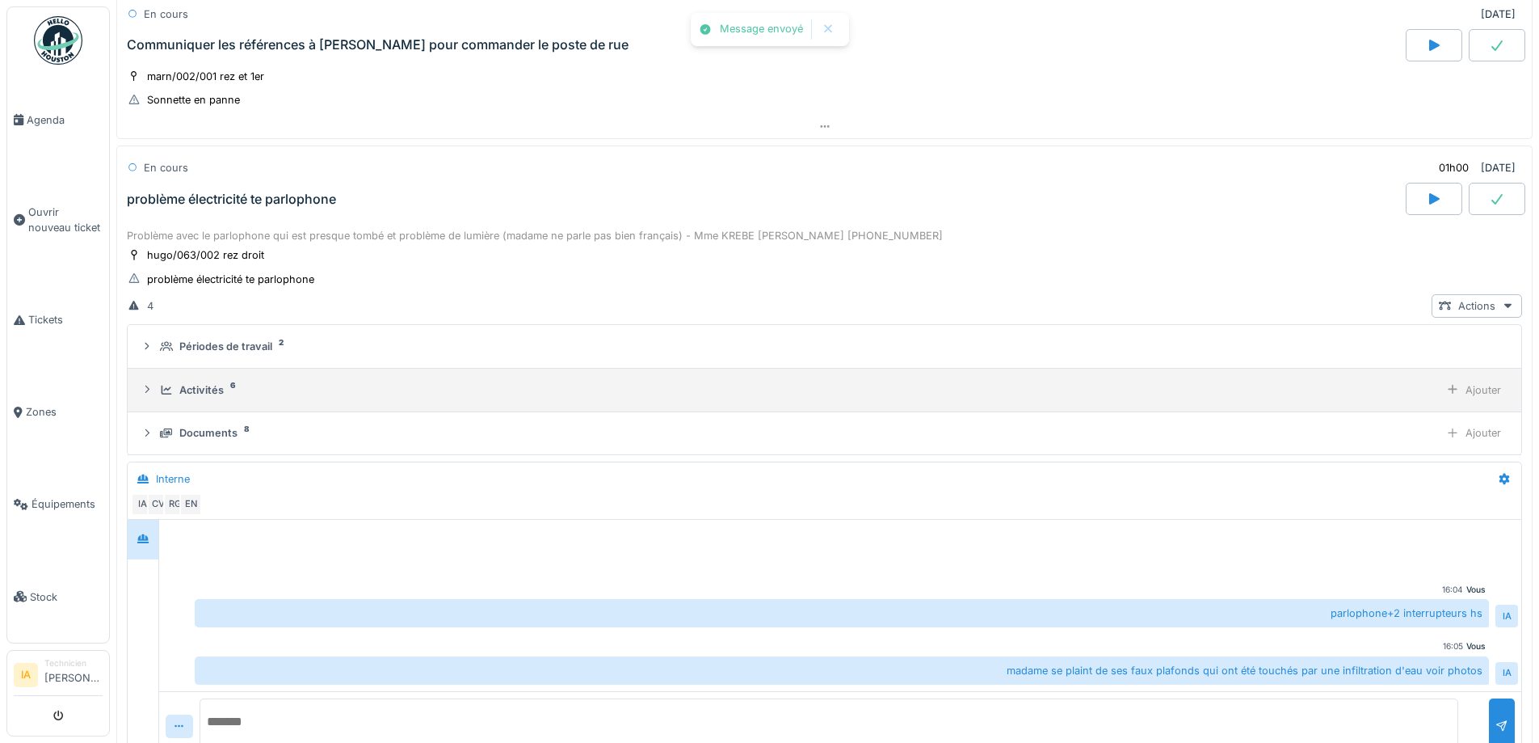
click at [206, 382] on div "Activités" at bounding box center [201, 389] width 44 height 15
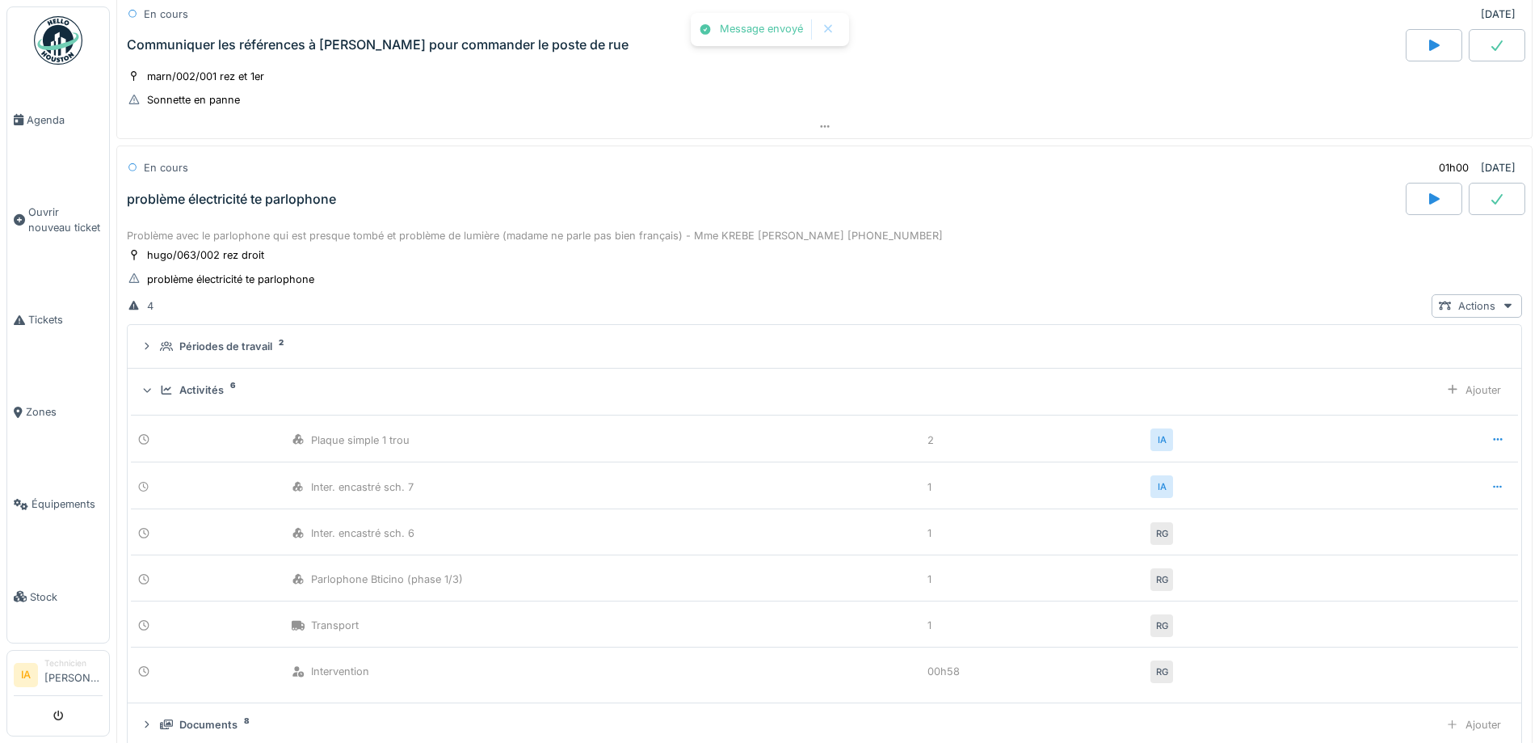
click at [206, 382] on div "Activités" at bounding box center [201, 389] width 44 height 15
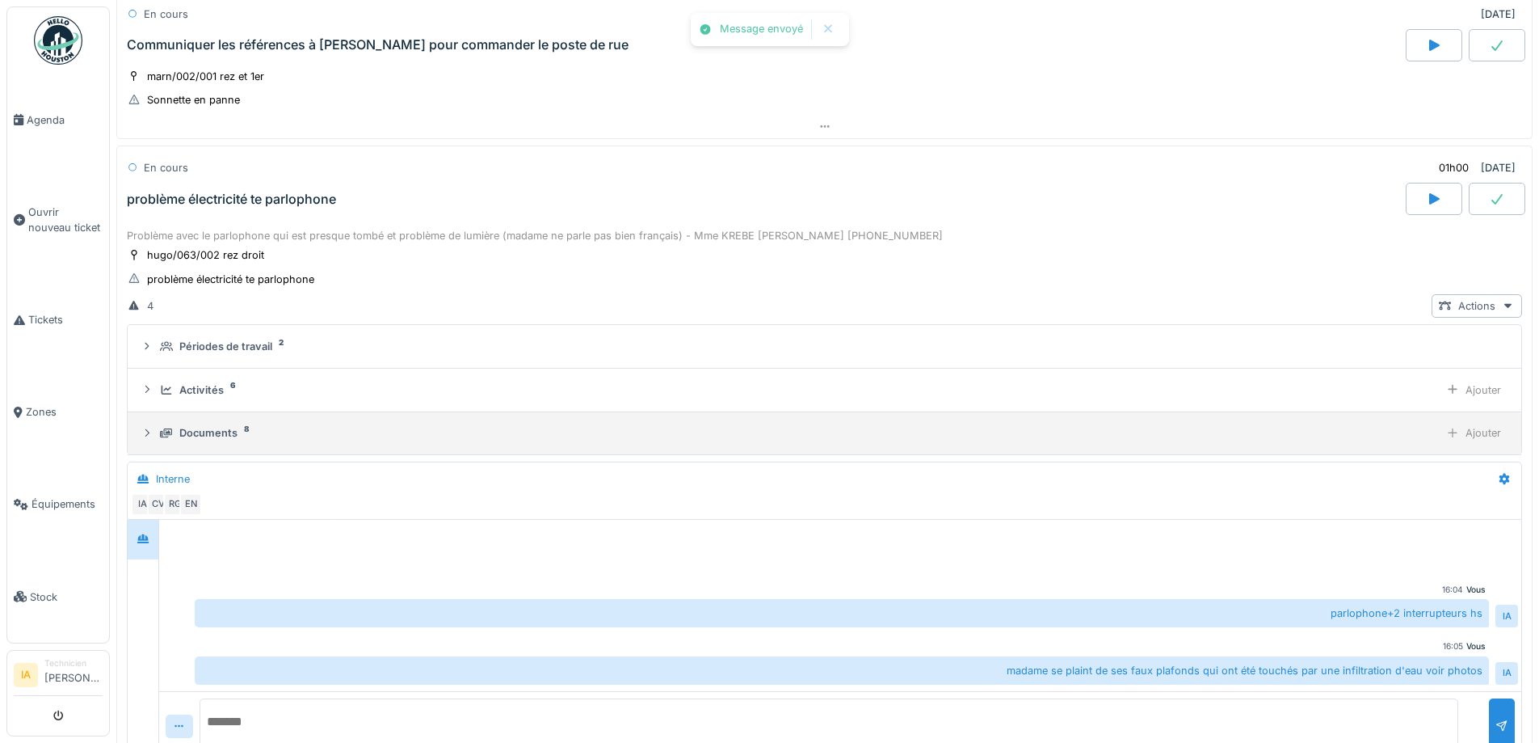
click at [196, 425] on div "Documents" at bounding box center [208, 432] width 58 height 15
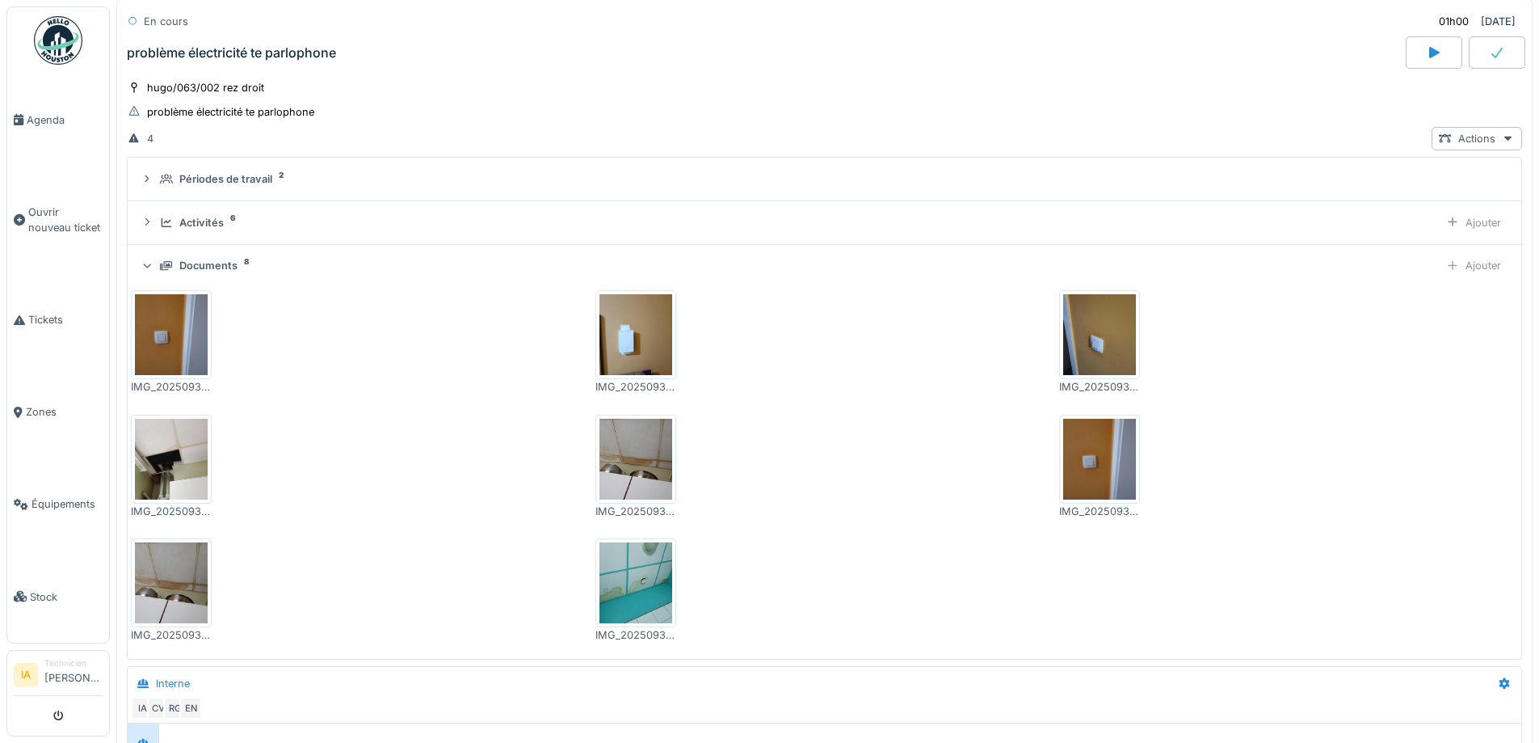
scroll to position [1037, 0]
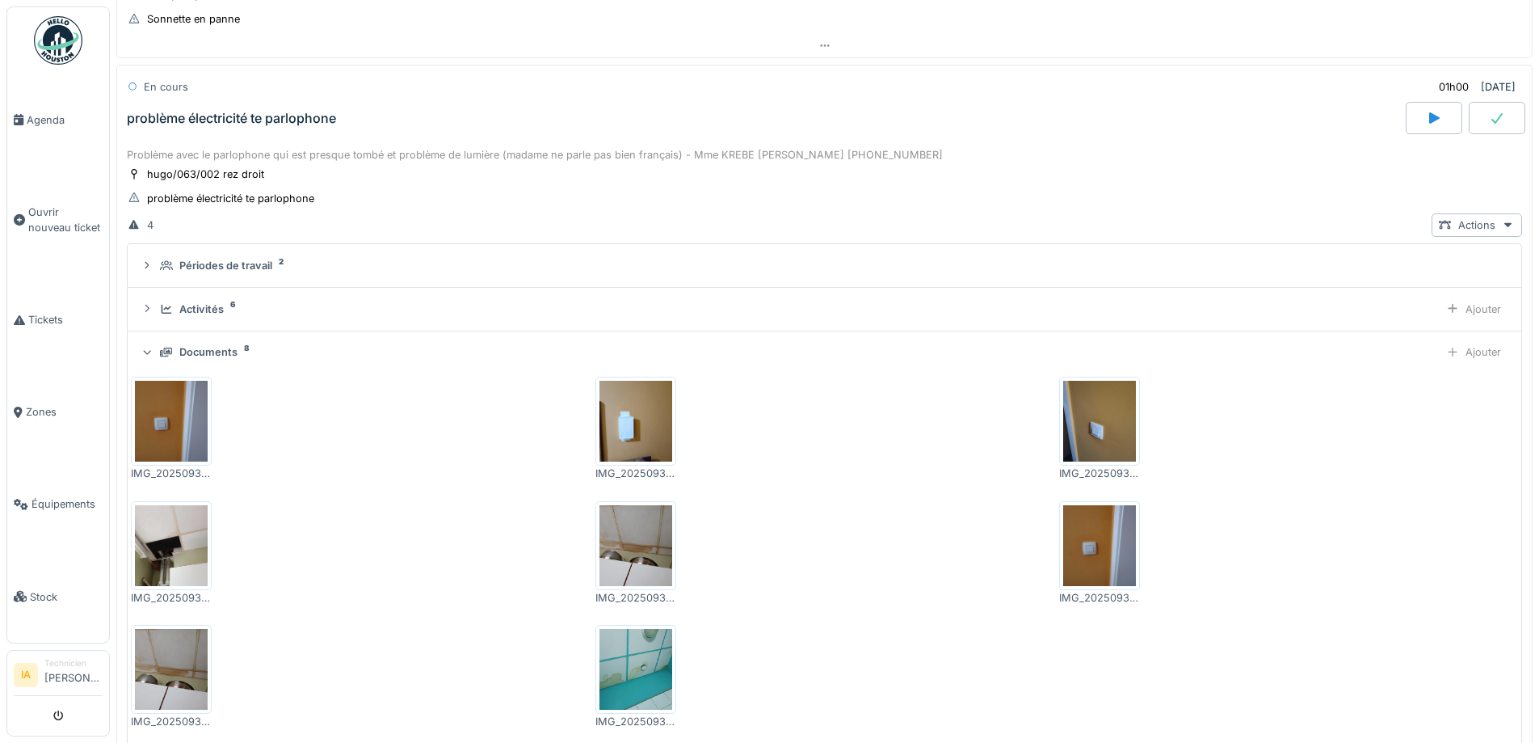
click at [228, 348] on div "Documents 8 Ajouter" at bounding box center [825, 351] width 1368 height 23
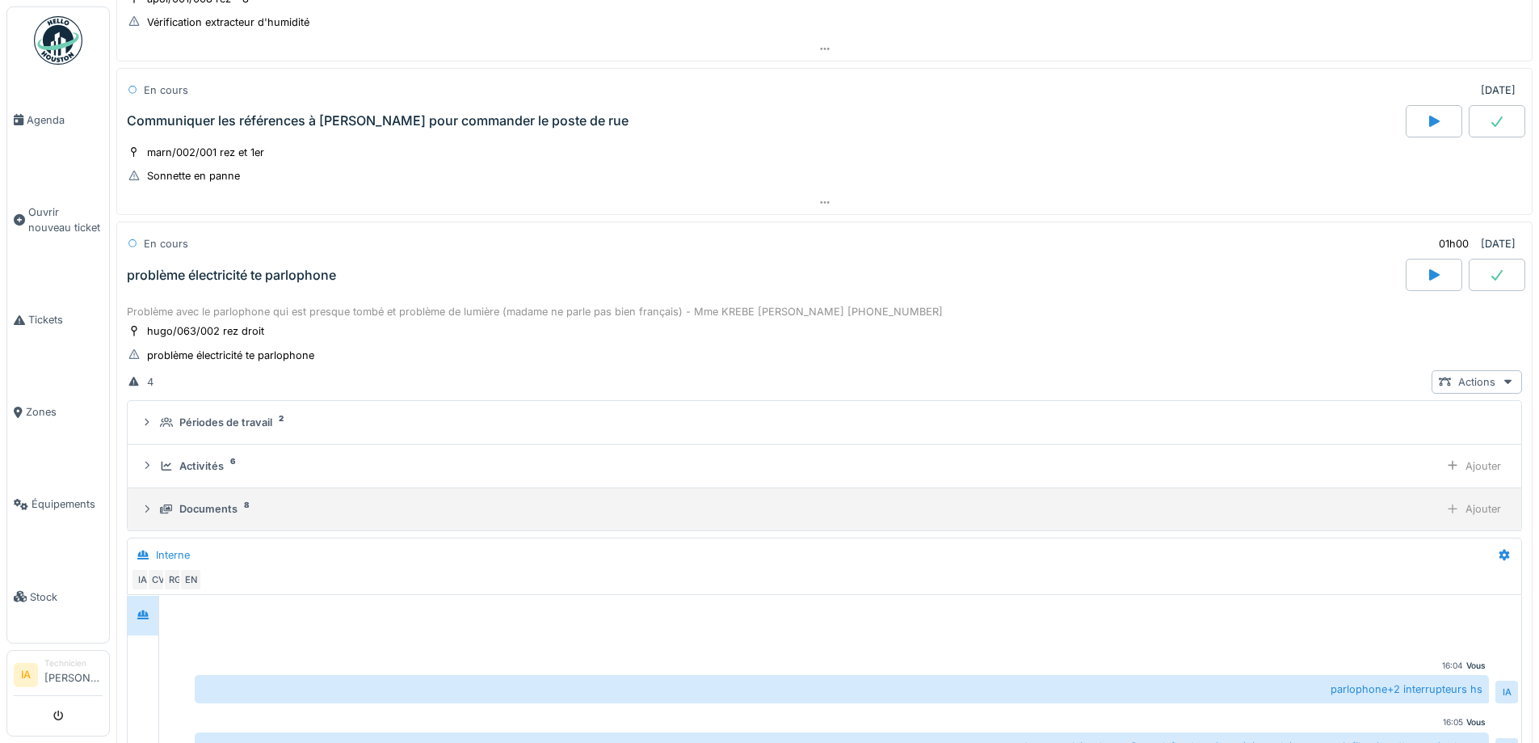
scroll to position [876, 0]
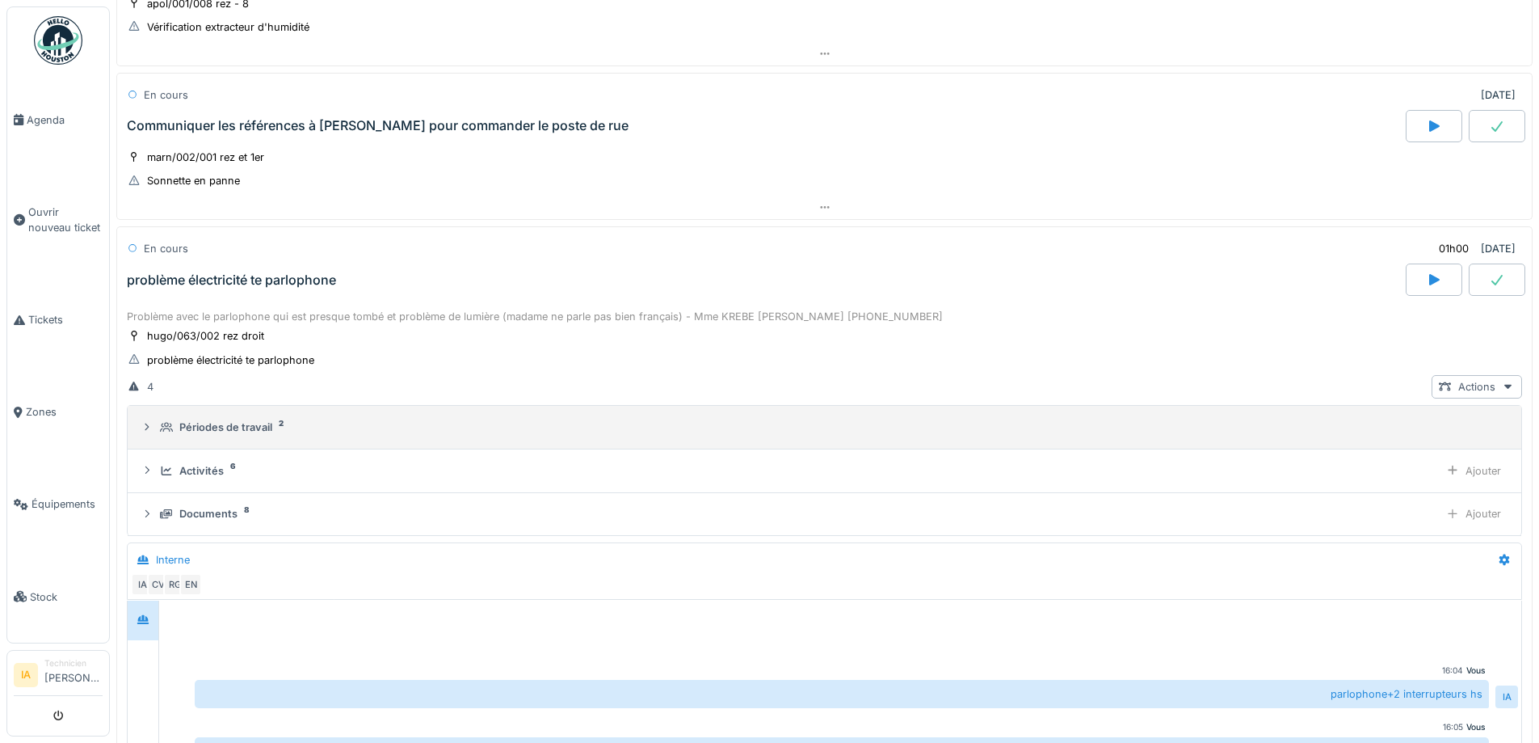
click at [219, 419] on div "Périodes de travail" at bounding box center [225, 426] width 93 height 15
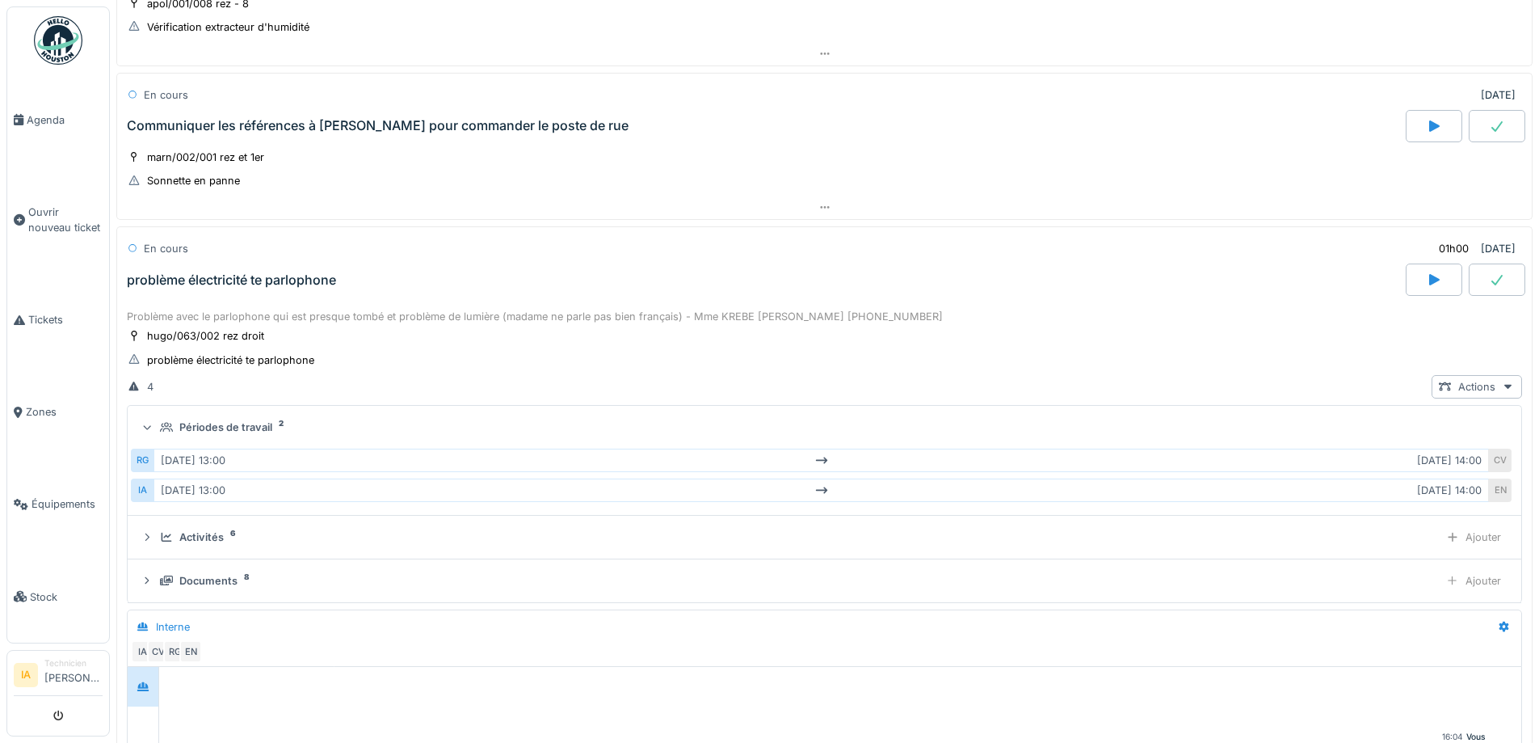
click at [219, 419] on div "Périodes de travail" at bounding box center [225, 426] width 93 height 15
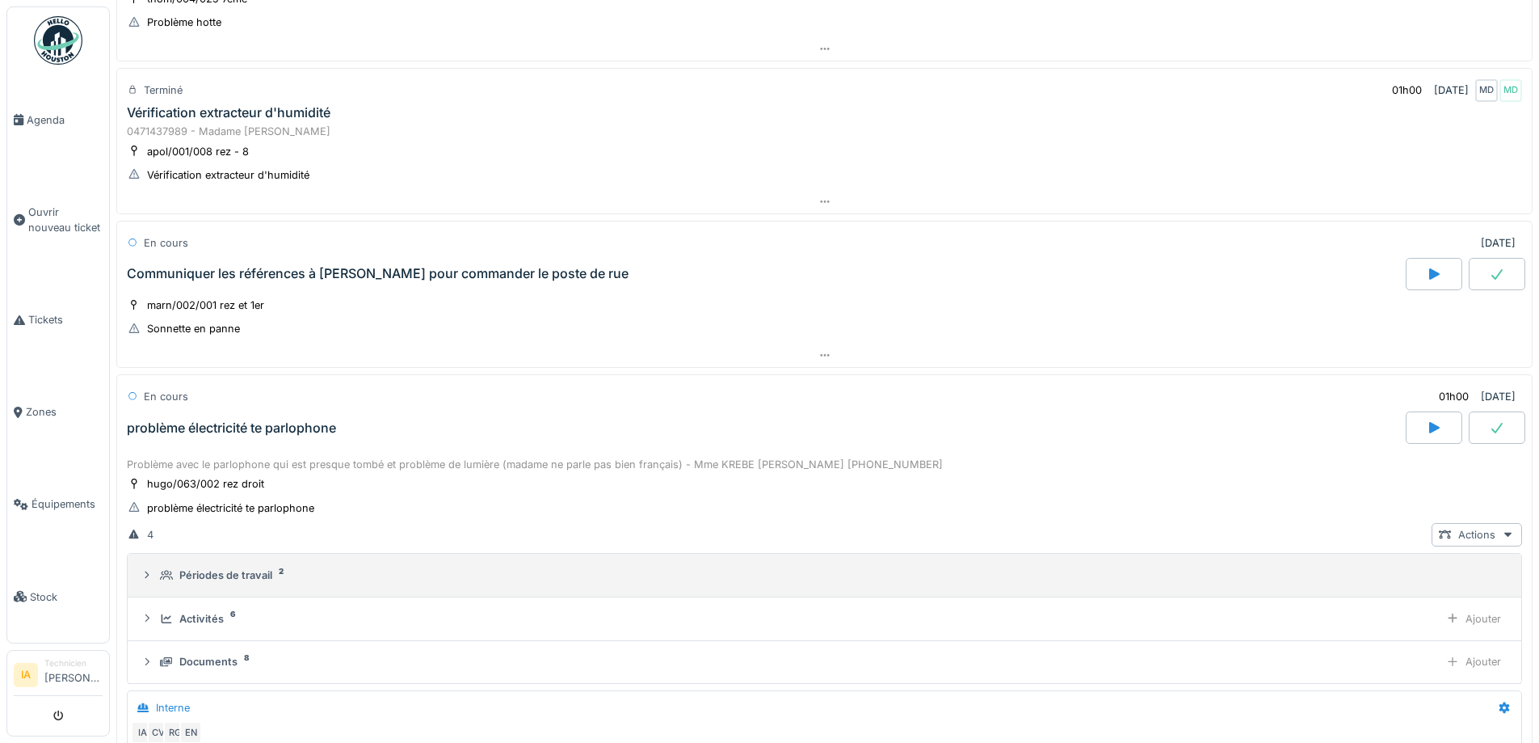
scroll to position [714, 0]
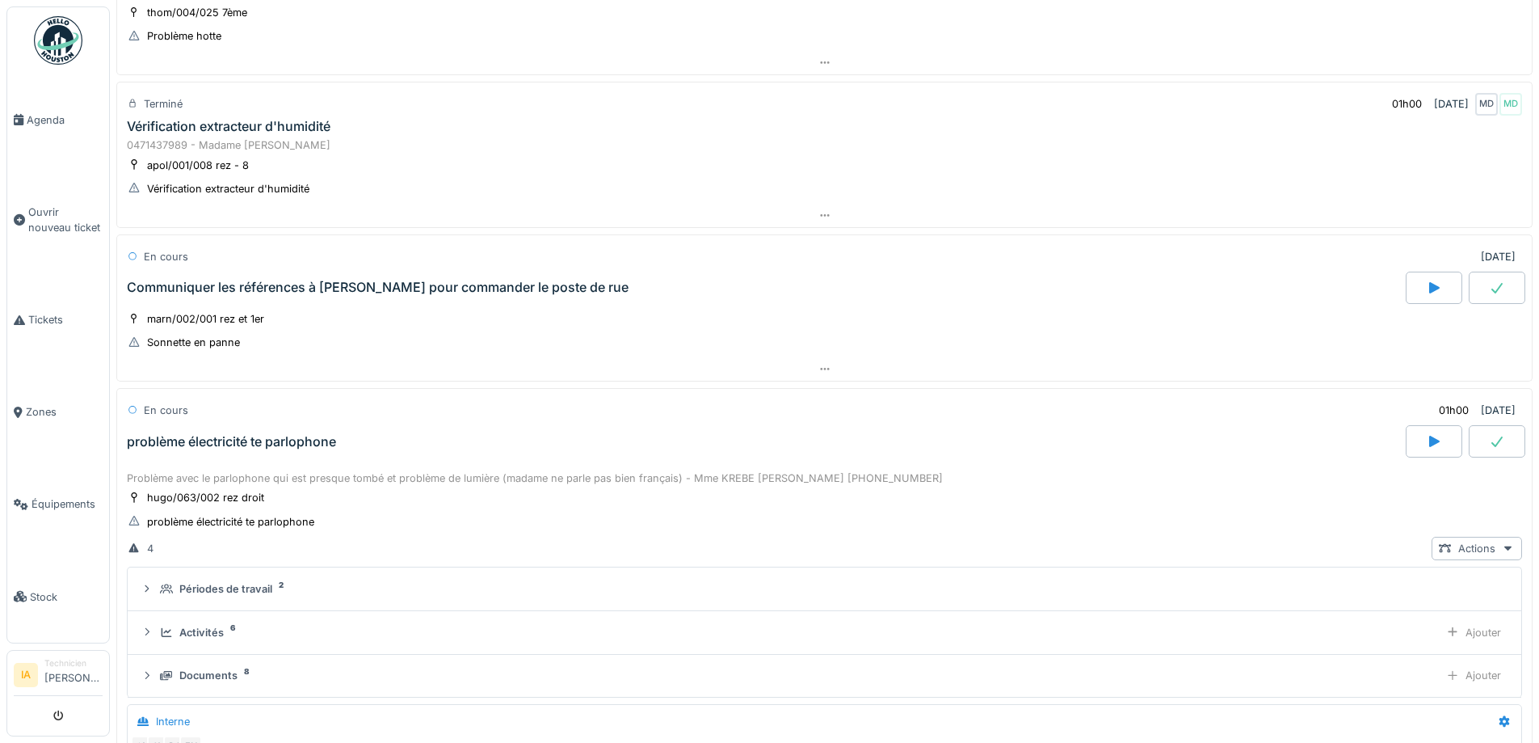
click at [237, 434] on div "problème électricité te parlophone" at bounding box center [231, 441] width 209 height 15
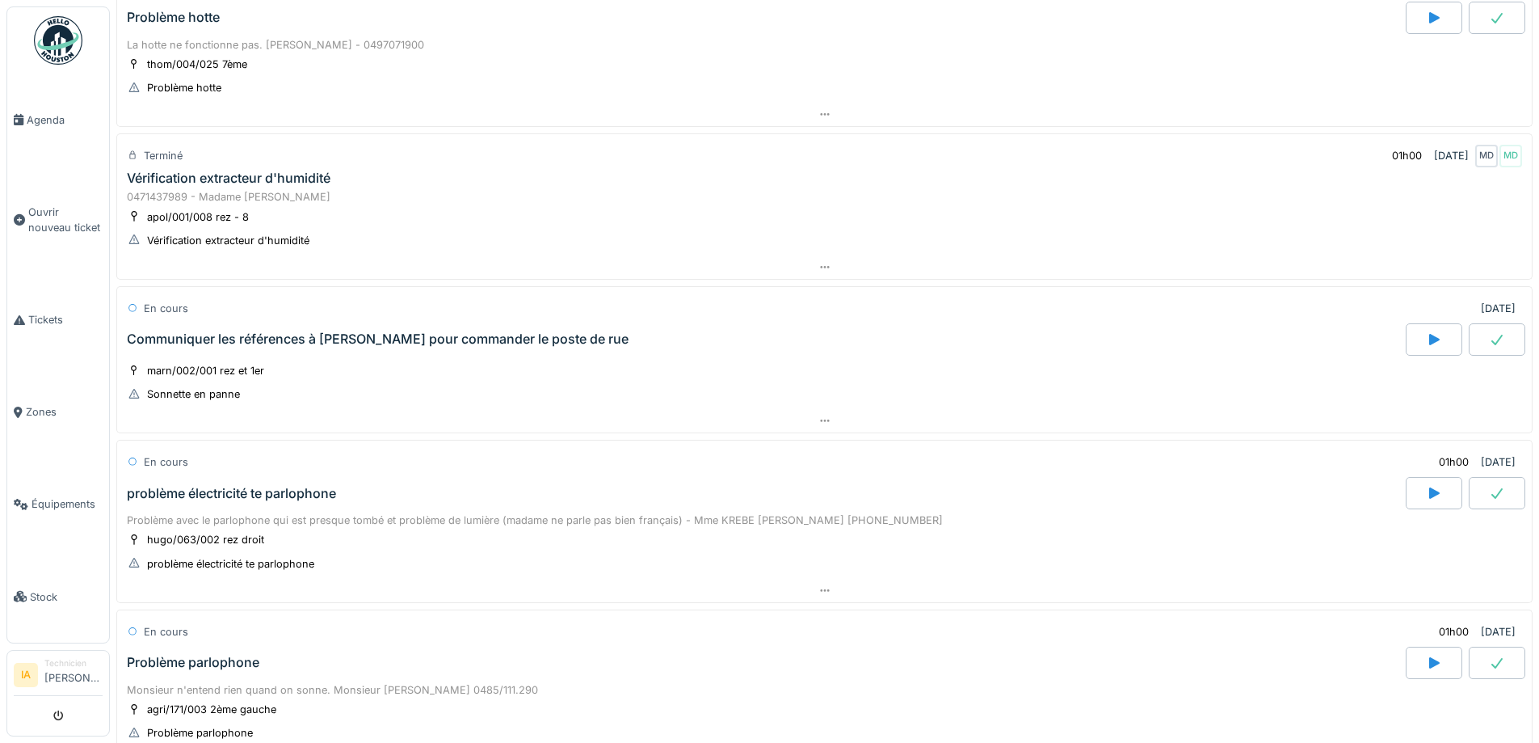
scroll to position [633, 0]
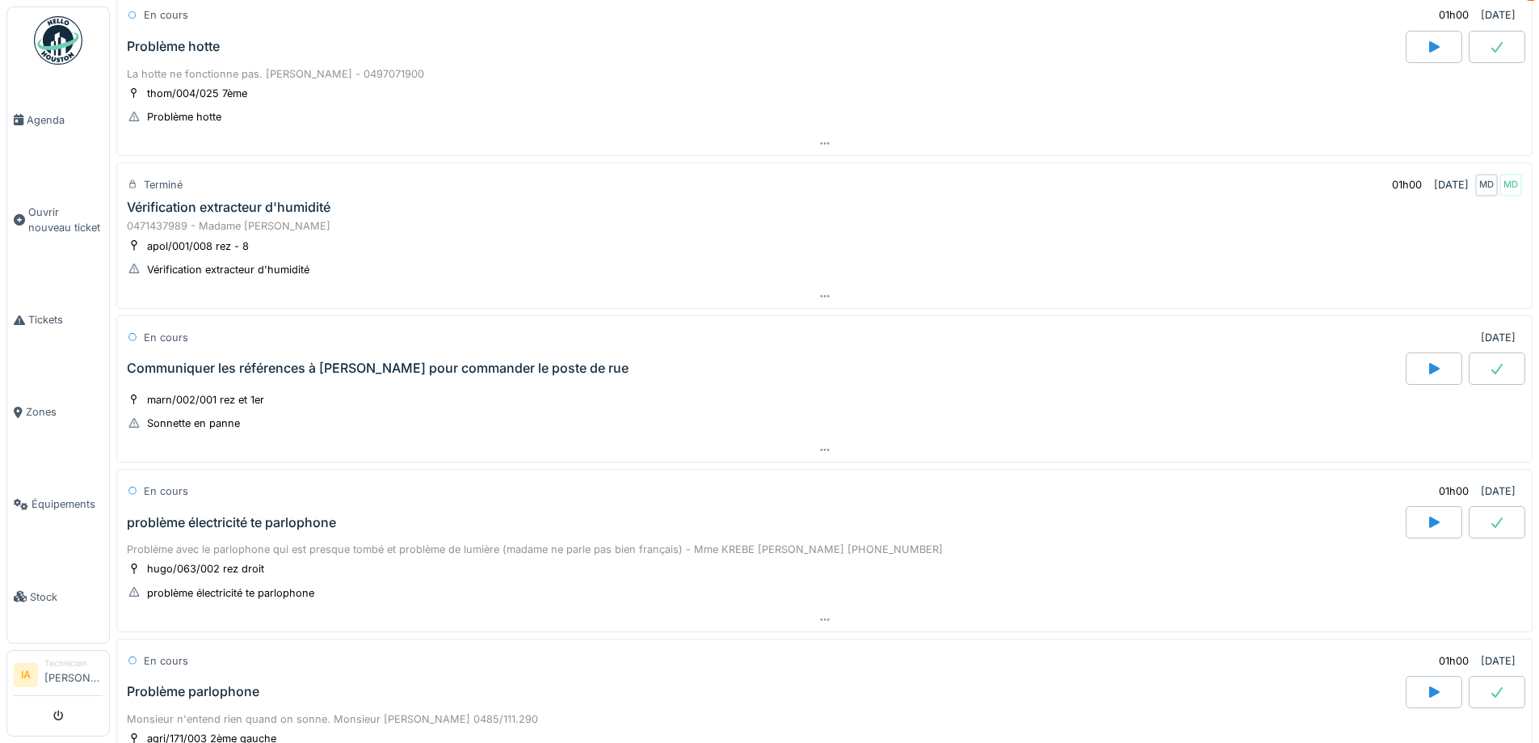
click at [277, 363] on div "Communiquer les références à [PERSON_NAME] pour commander le poste de rue" at bounding box center [378, 367] width 502 height 15
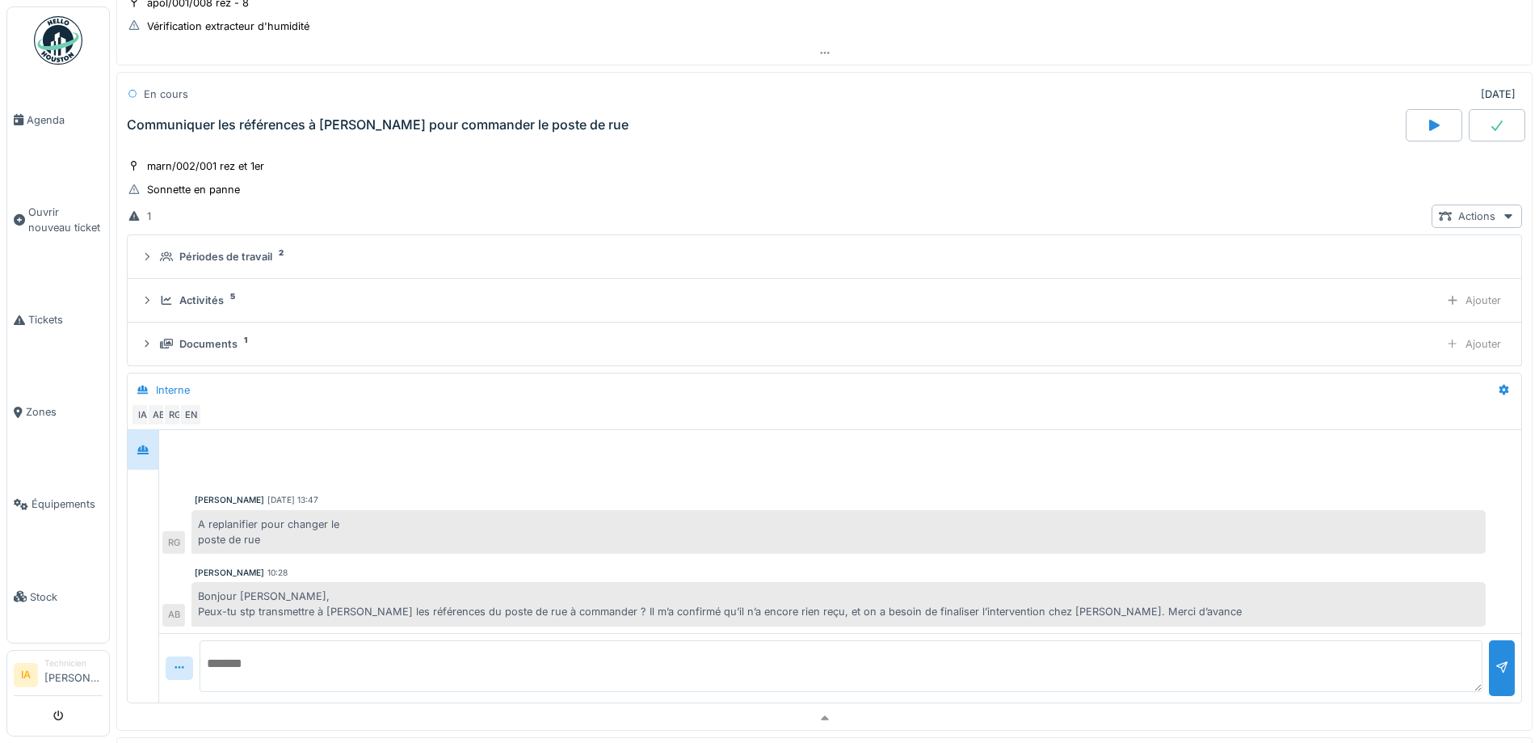
scroll to position [884, 0]
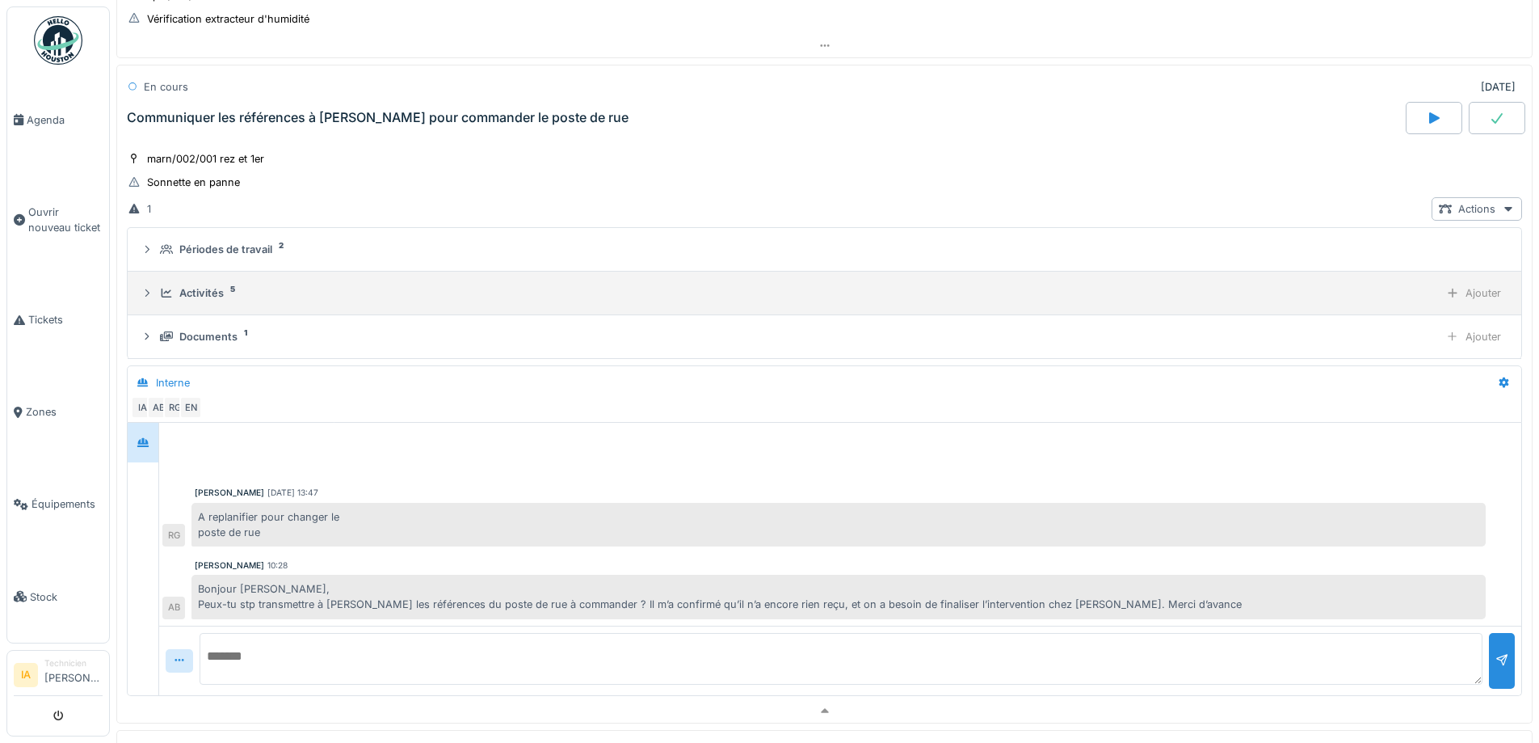
click at [210, 301] on div "Activités" at bounding box center [201, 292] width 44 height 15
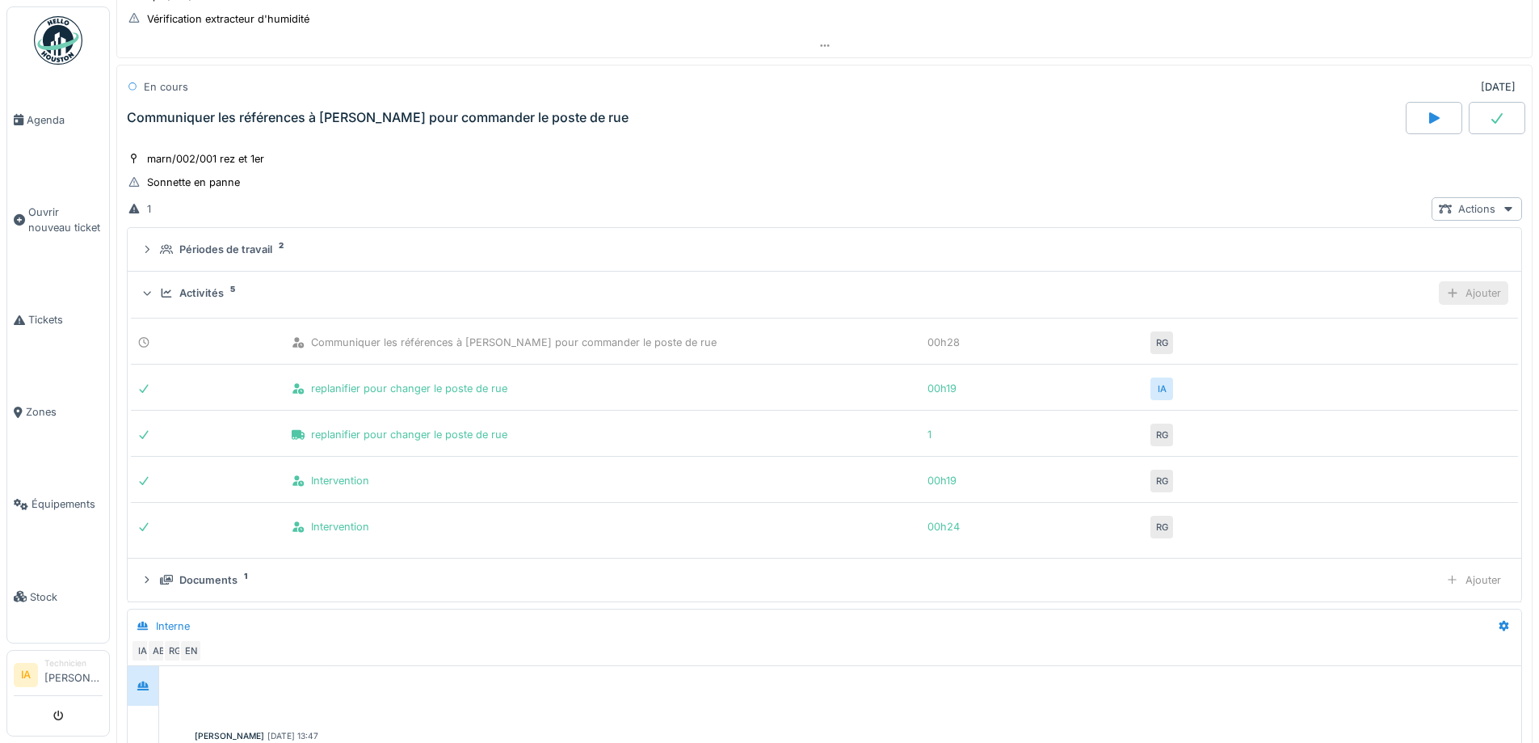
click at [1439, 282] on div "Ajouter" at bounding box center [1473, 292] width 69 height 23
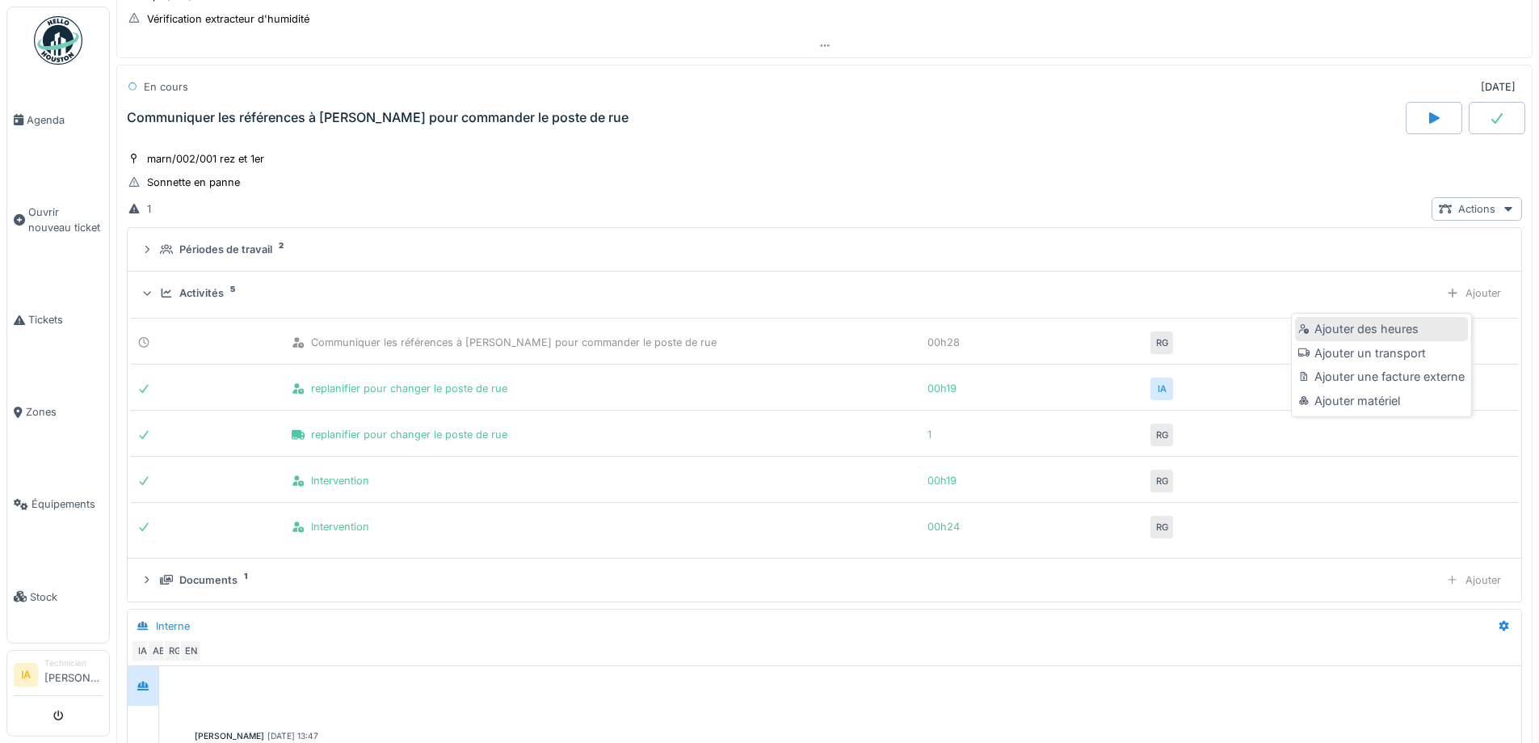
click at [1371, 333] on div "Ajouter des heures" at bounding box center [1381, 329] width 172 height 24
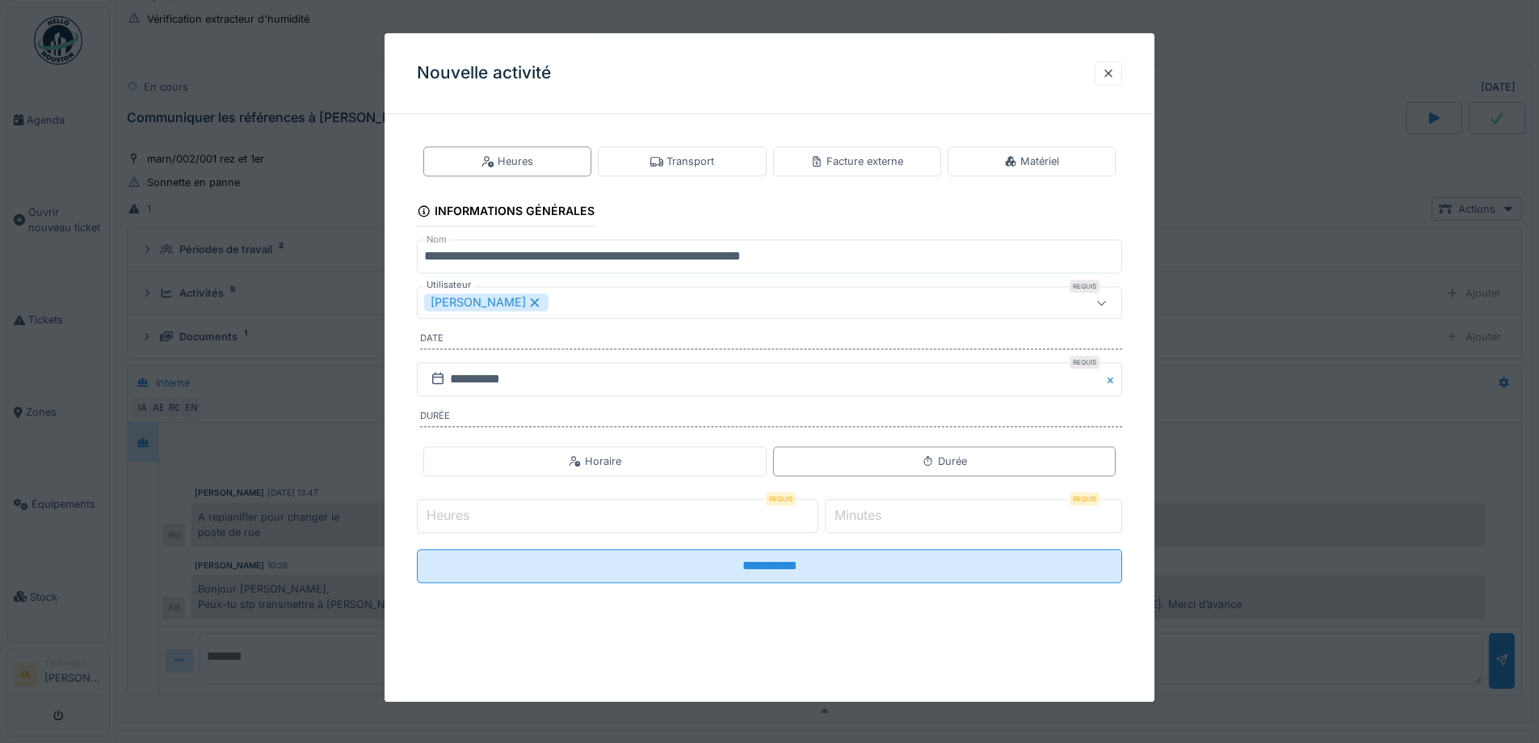
click at [583, 518] on input "Heures" at bounding box center [618, 516] width 402 height 34
type input "*"
click at [957, 520] on input "*" at bounding box center [973, 516] width 297 height 34
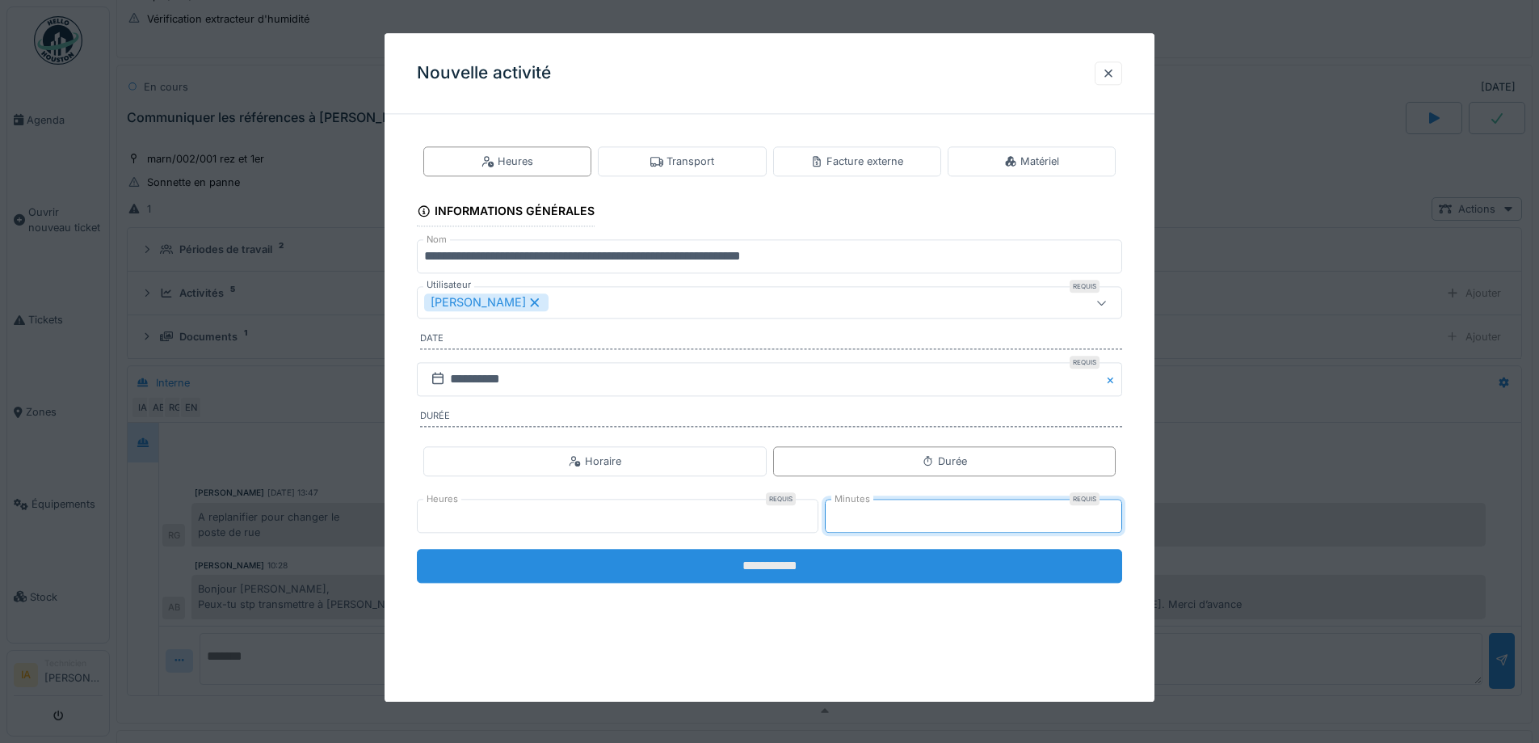
type input "**"
click at [854, 572] on input "**********" at bounding box center [769, 566] width 705 height 34
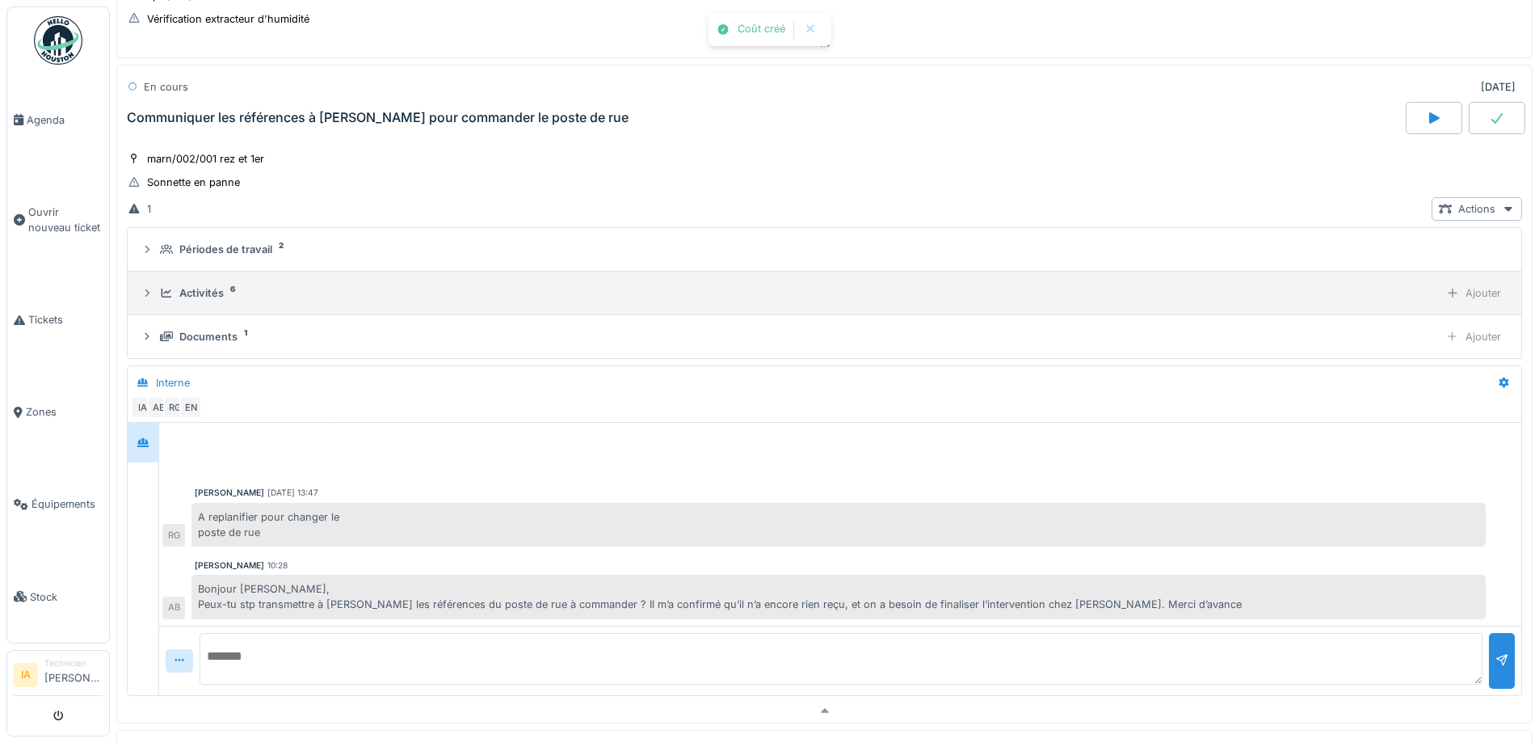
click at [215, 292] on div "Activités" at bounding box center [201, 292] width 44 height 15
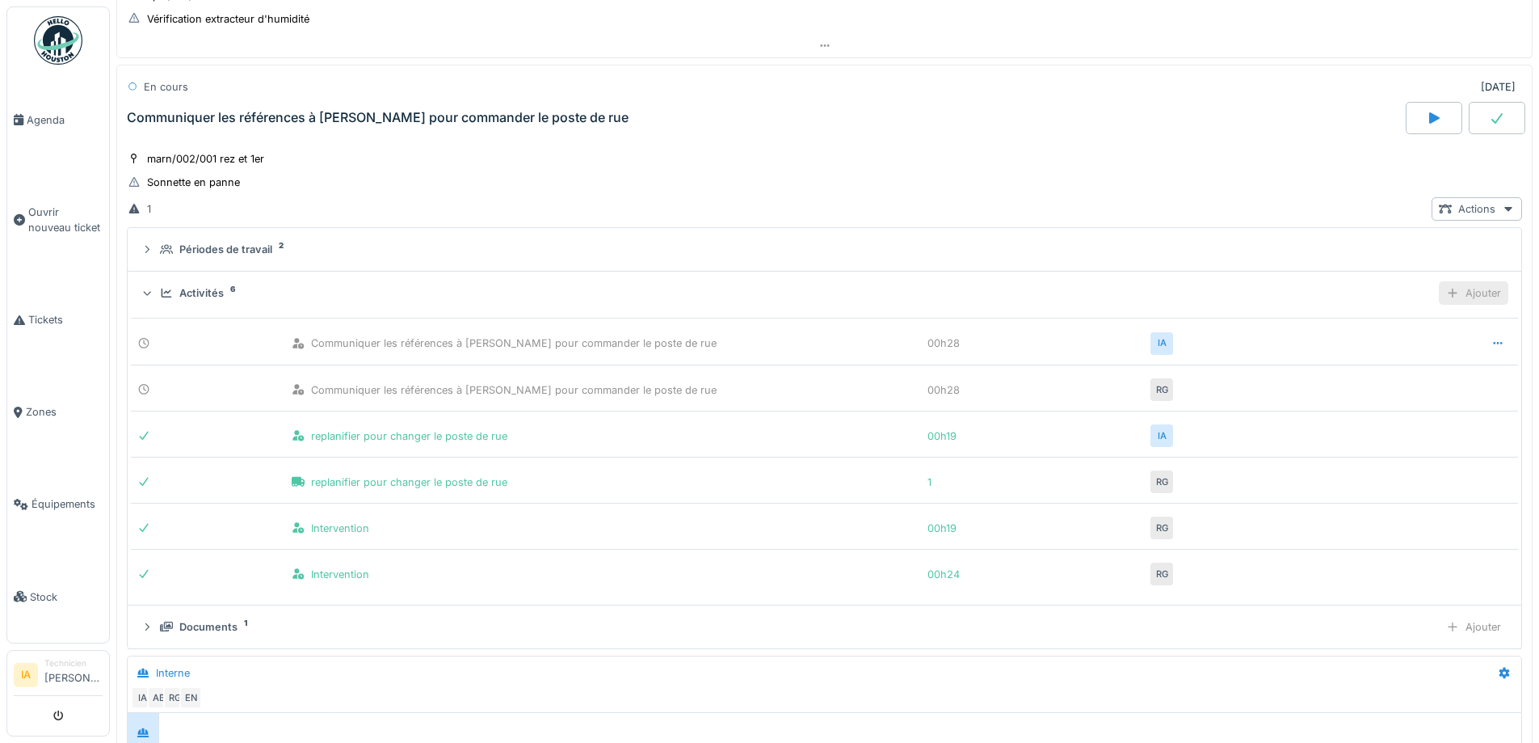
click at [1449, 291] on div "Ajouter" at bounding box center [1473, 292] width 69 height 23
click at [1361, 347] on div "Ajouter un transport" at bounding box center [1381, 353] width 172 height 24
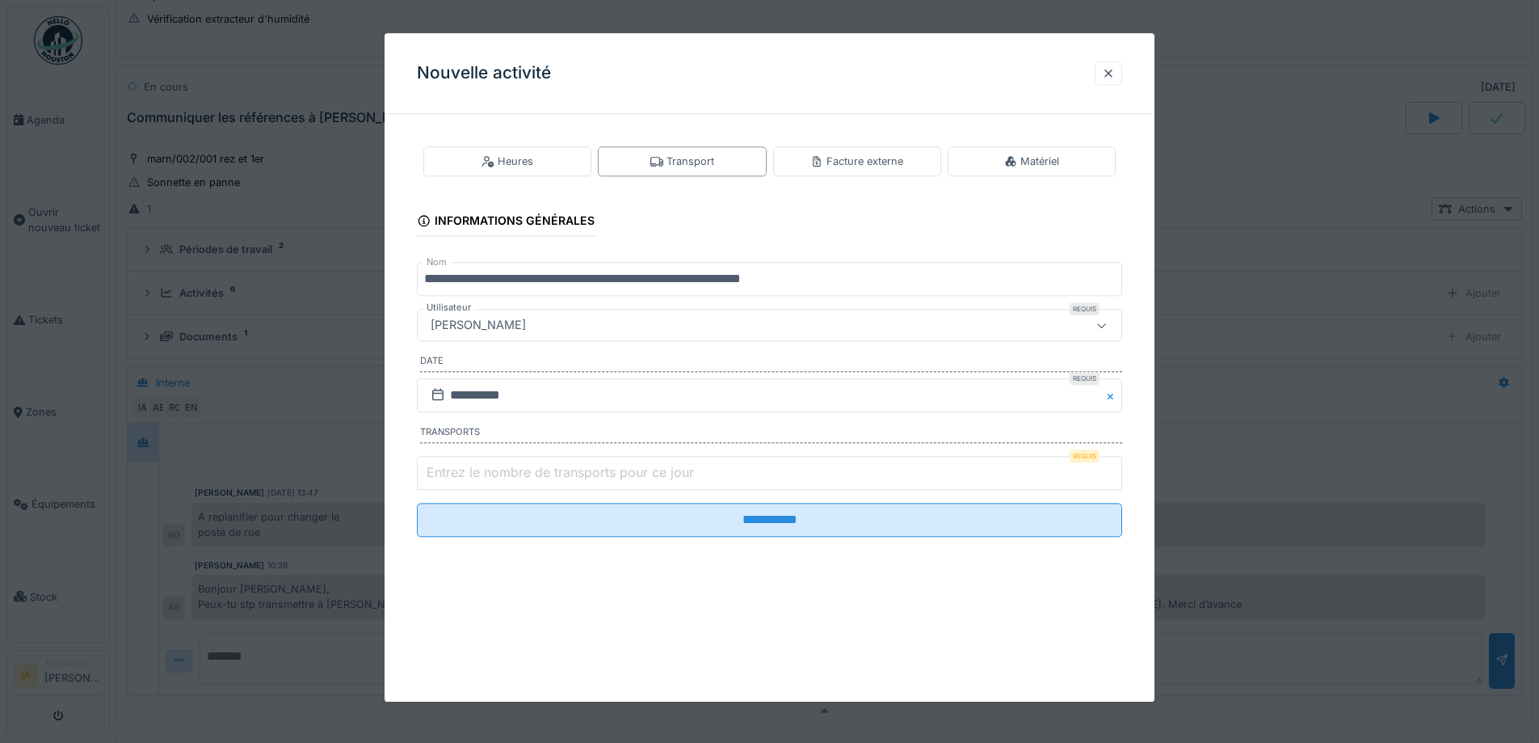
click at [671, 472] on label "Entrez le nombre de transports pour ce jour" at bounding box center [560, 471] width 274 height 19
click at [671, 472] on input "Entrez le nombre de transports pour ce jour" at bounding box center [769, 473] width 705 height 34
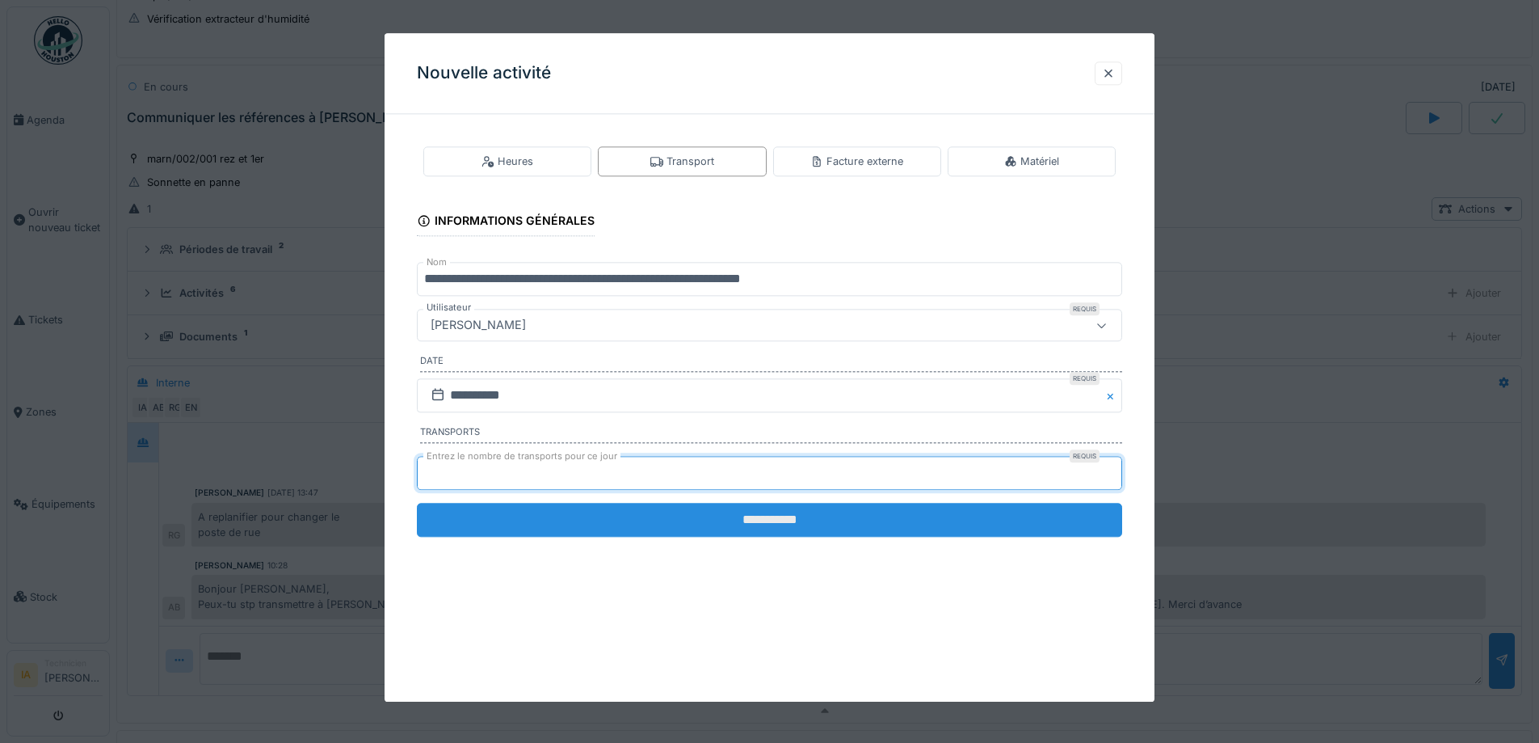
type input "*"
click at [622, 528] on input "**********" at bounding box center [769, 520] width 705 height 34
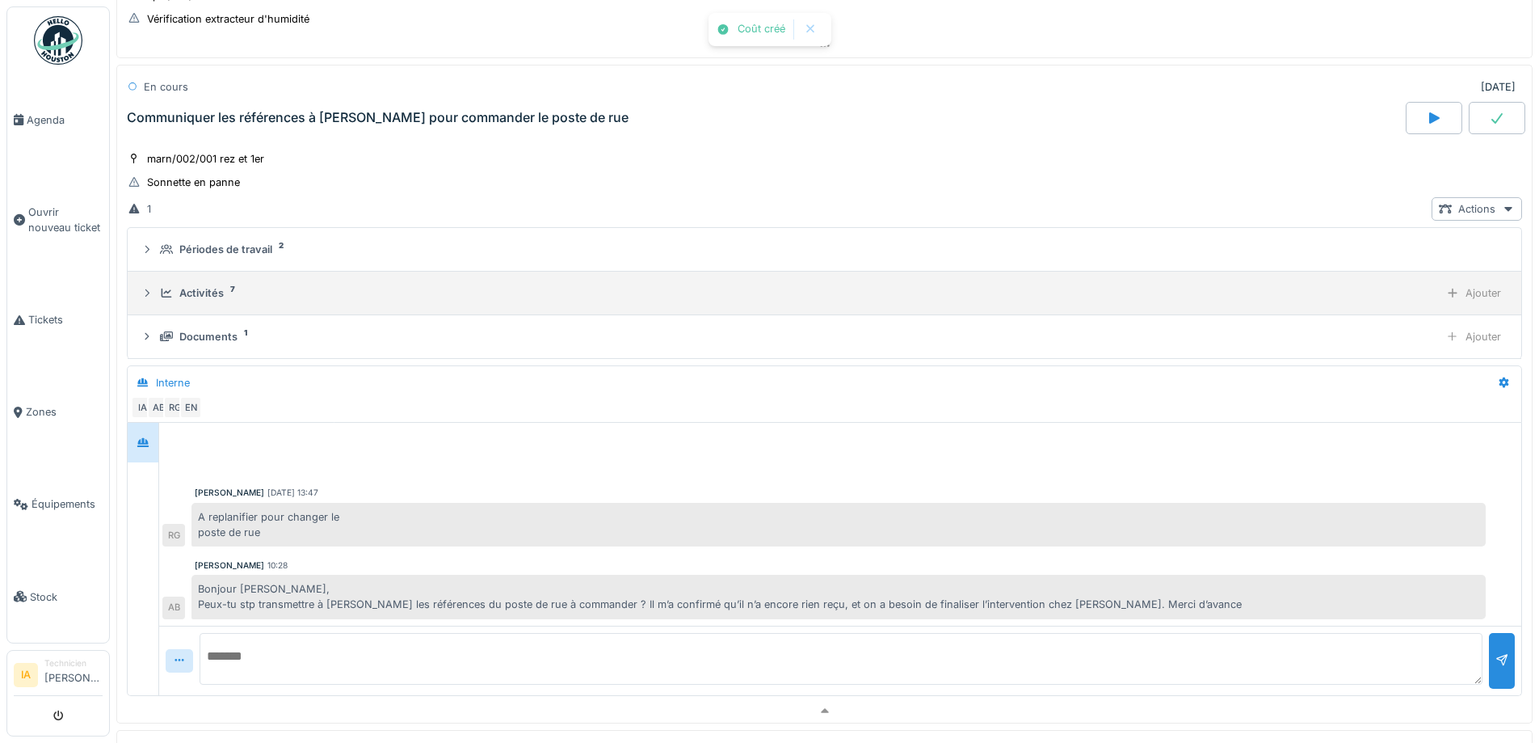
click at [166, 288] on icon at bounding box center [166, 293] width 13 height 11
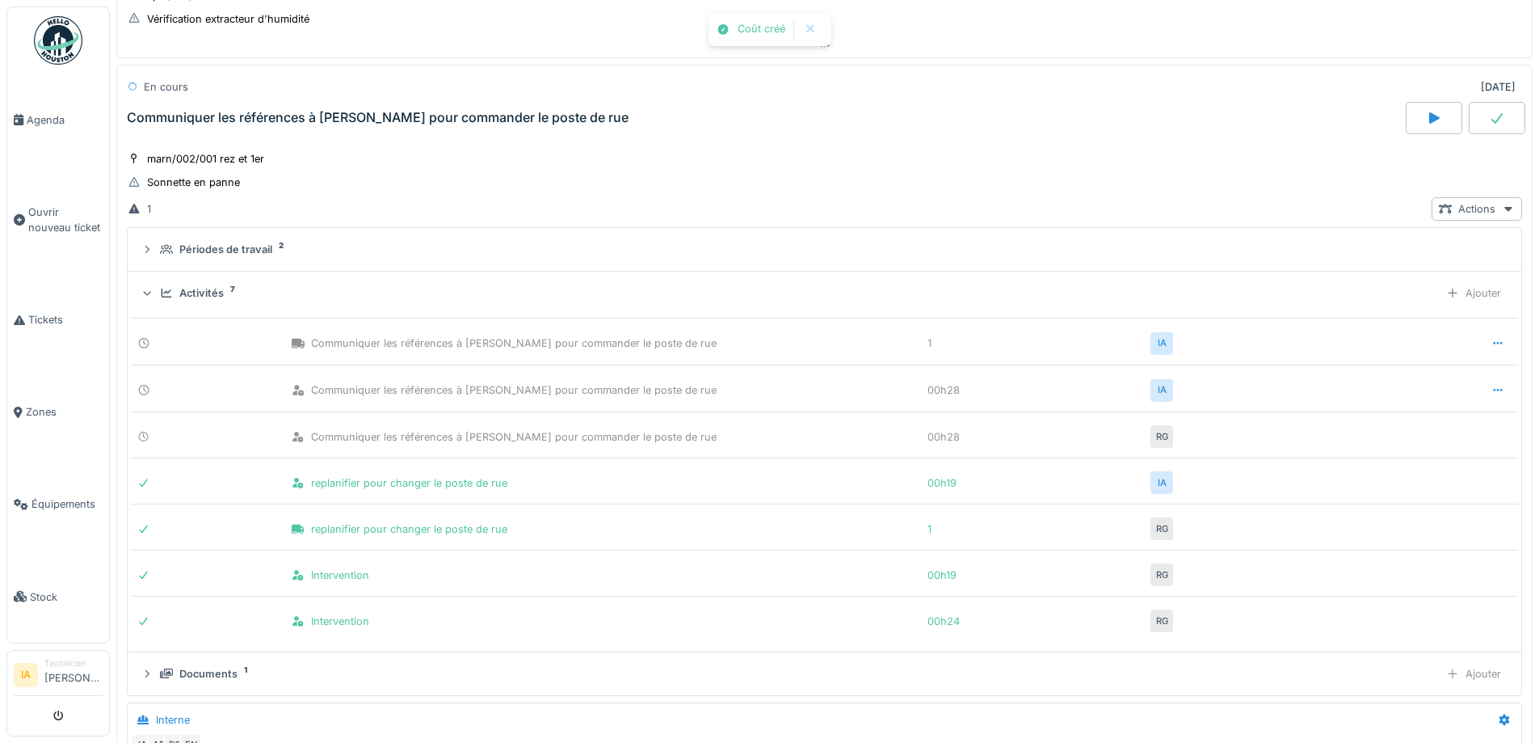
click at [166, 288] on icon at bounding box center [166, 293] width 13 height 11
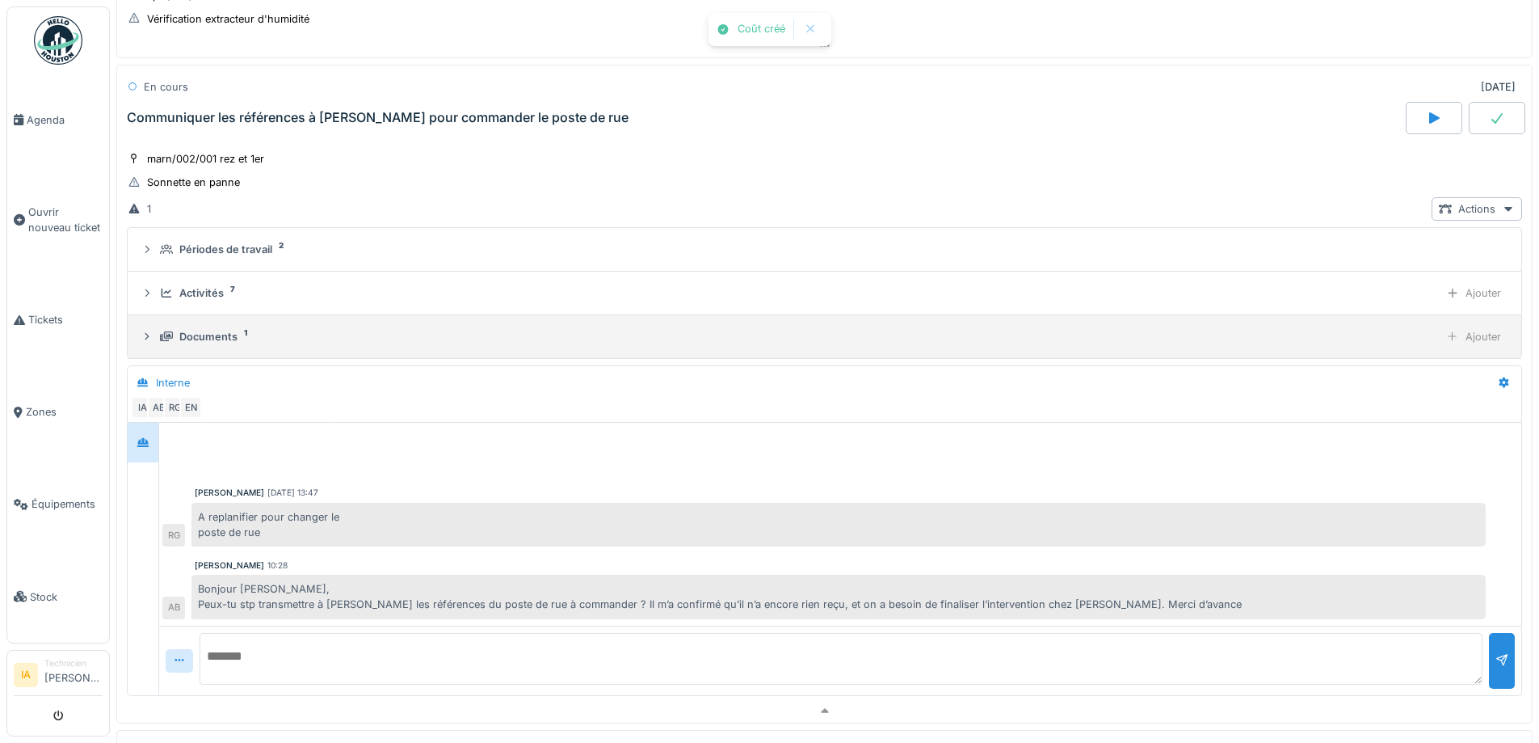
click at [174, 319] on details "Documents 1 Ajouter" at bounding box center [825, 337] width 1394 height 44
click at [174, 326] on div "Documents 1 Ajouter" at bounding box center [825, 336] width 1368 height 23
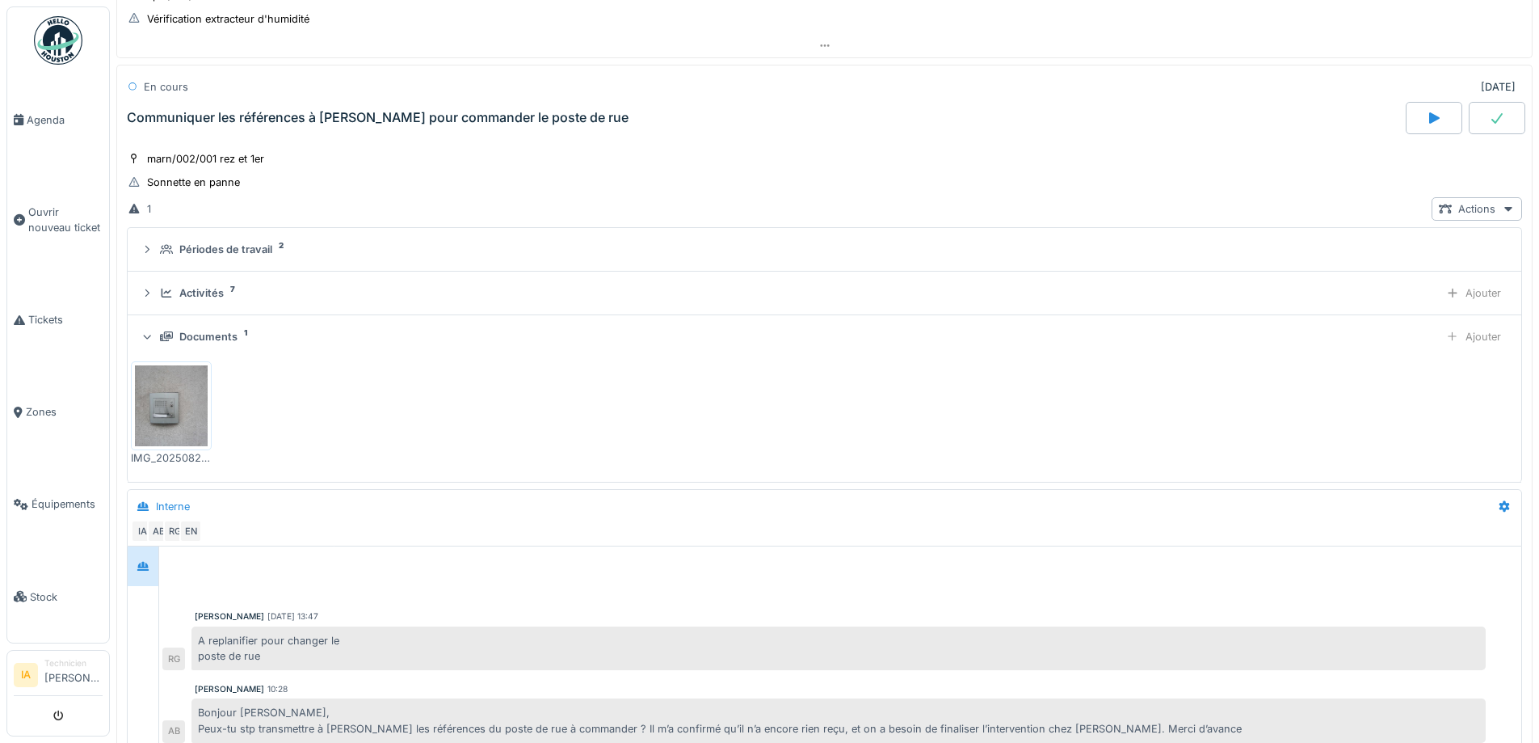
click at [173, 331] on div "Documents 1" at bounding box center [796, 336] width 1273 height 15
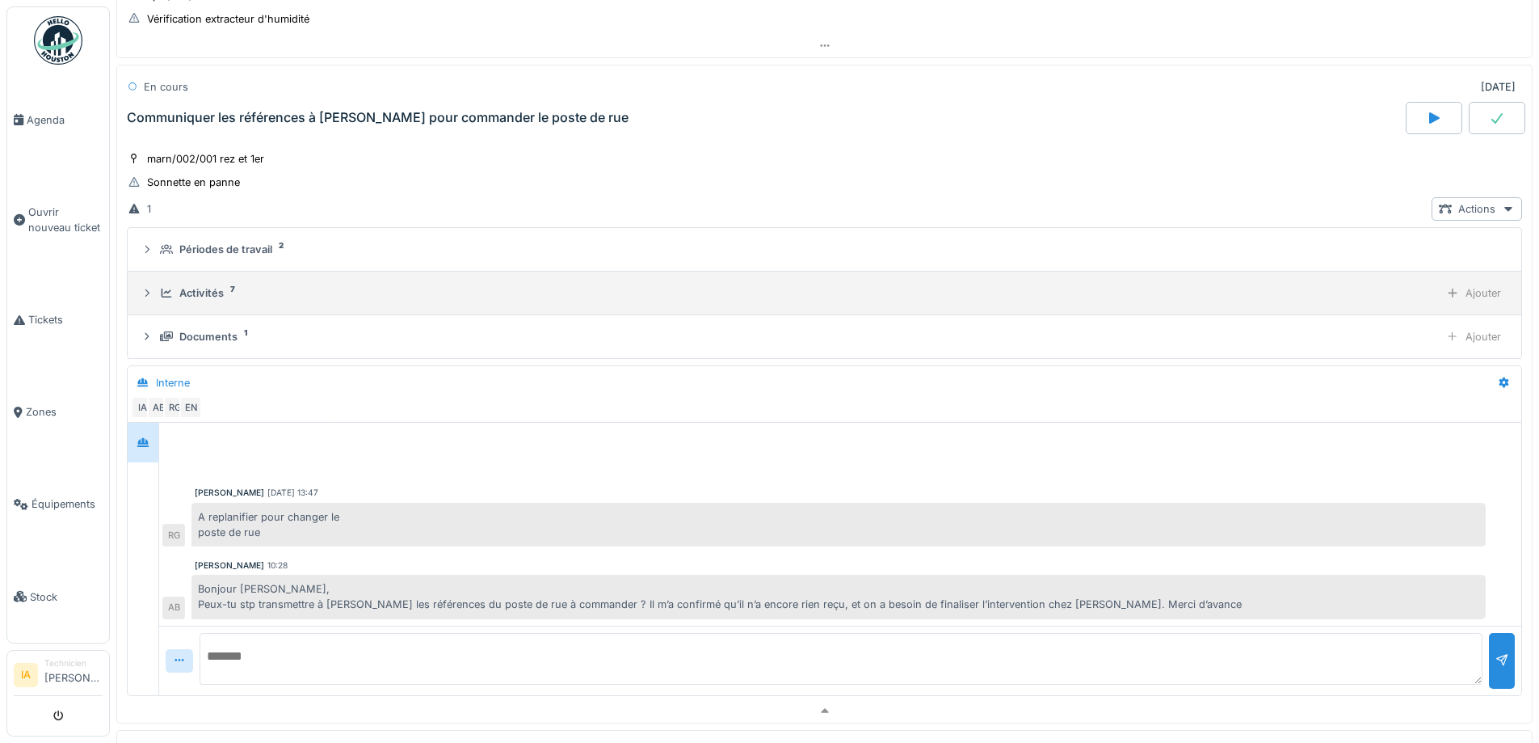
click at [193, 281] on div "Activités 7 Ajouter" at bounding box center [825, 292] width 1368 height 23
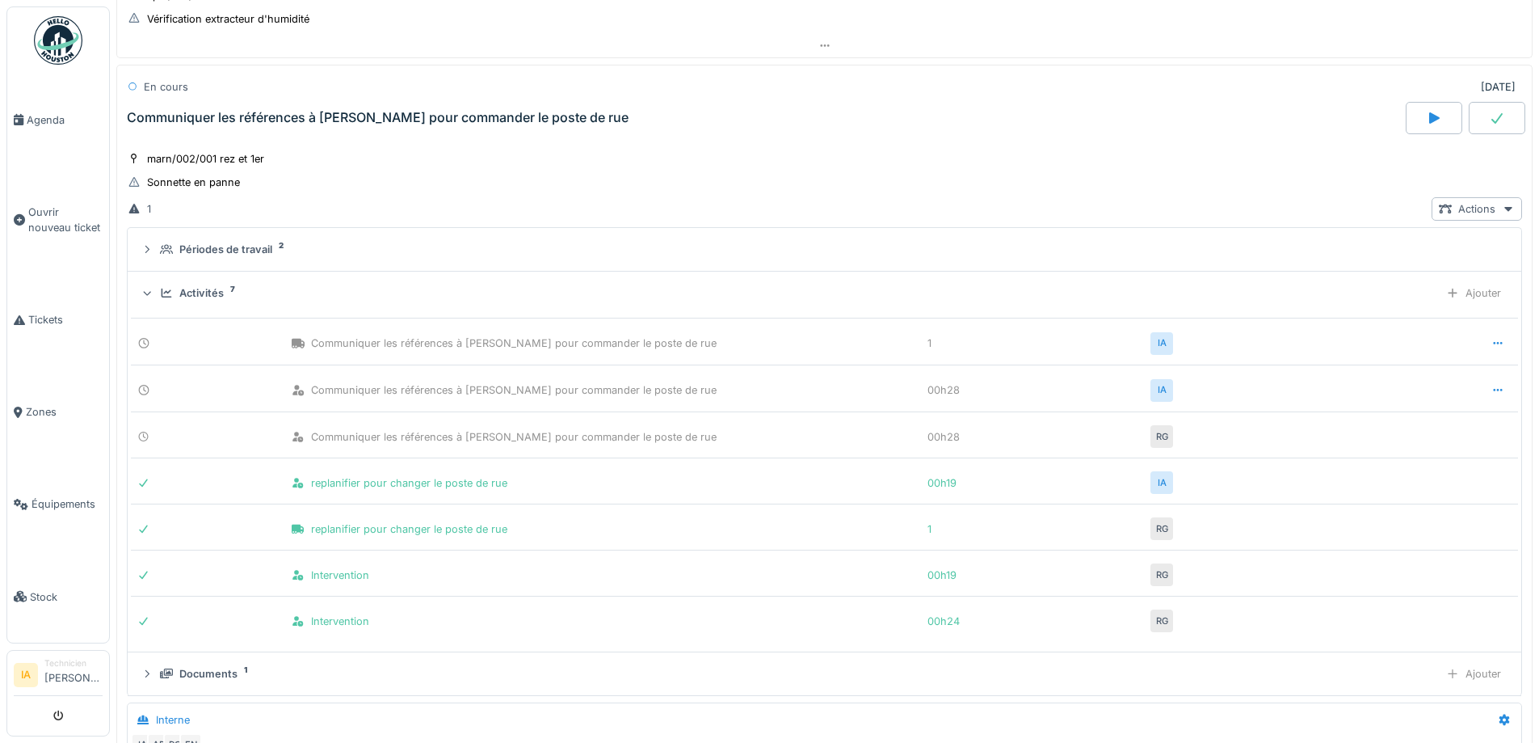
click at [193, 281] on div "Activités 7 Ajouter" at bounding box center [825, 292] width 1368 height 23
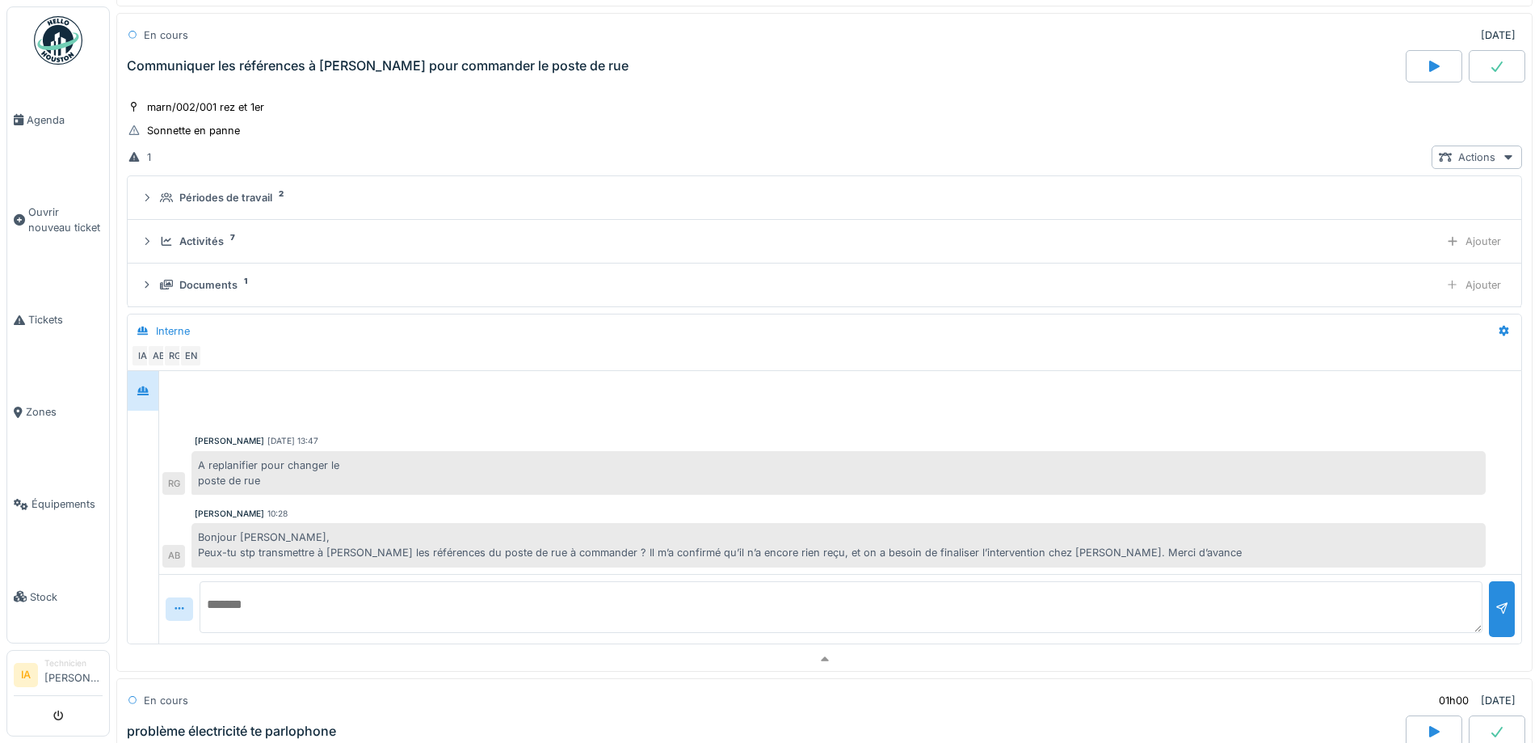
scroll to position [965, 0]
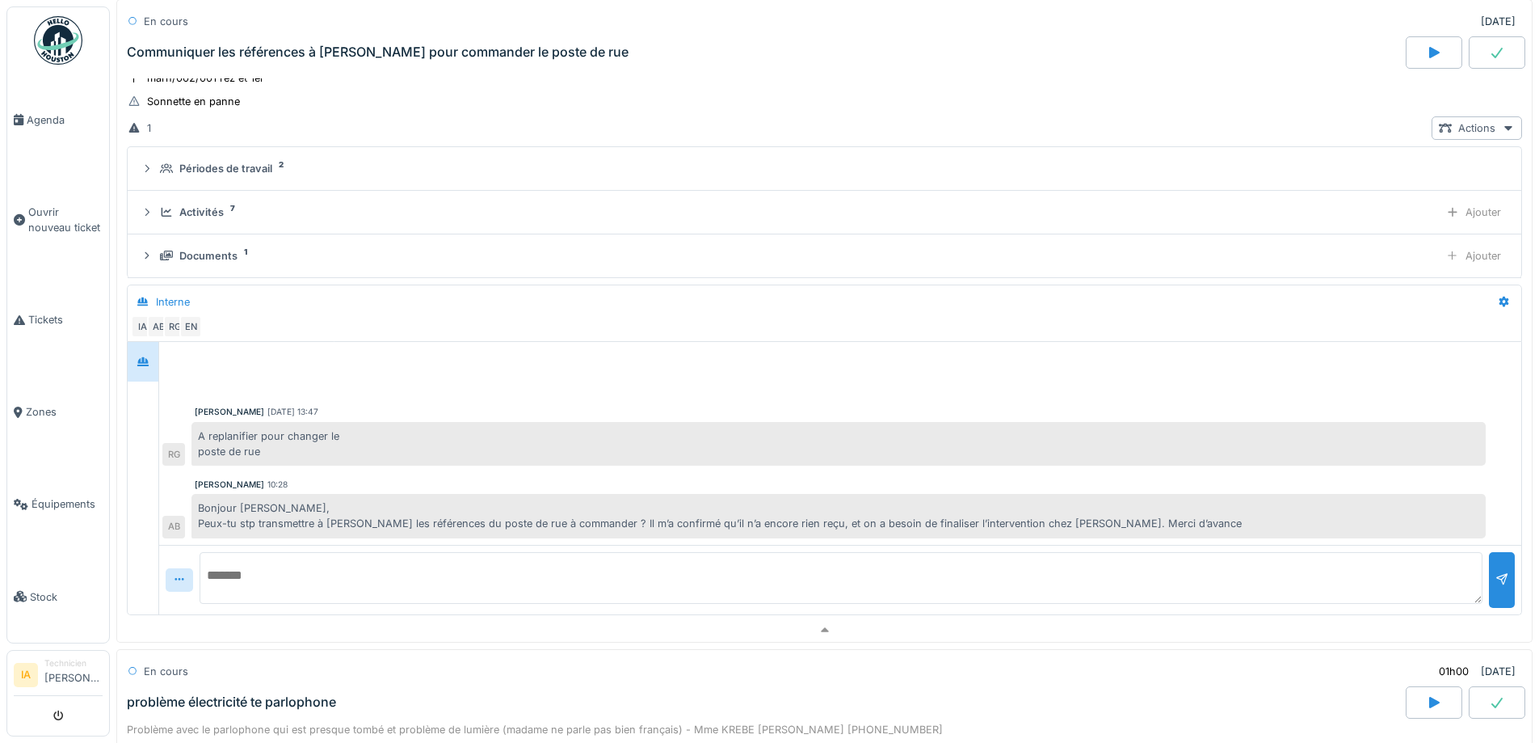
click at [469, 576] on textarea at bounding box center [841, 578] width 1283 height 52
click at [294, 579] on textarea "**********" at bounding box center [841, 578] width 1283 height 52
click at [531, 590] on textarea "**********" at bounding box center [841, 578] width 1283 height 52
type textarea "**********"
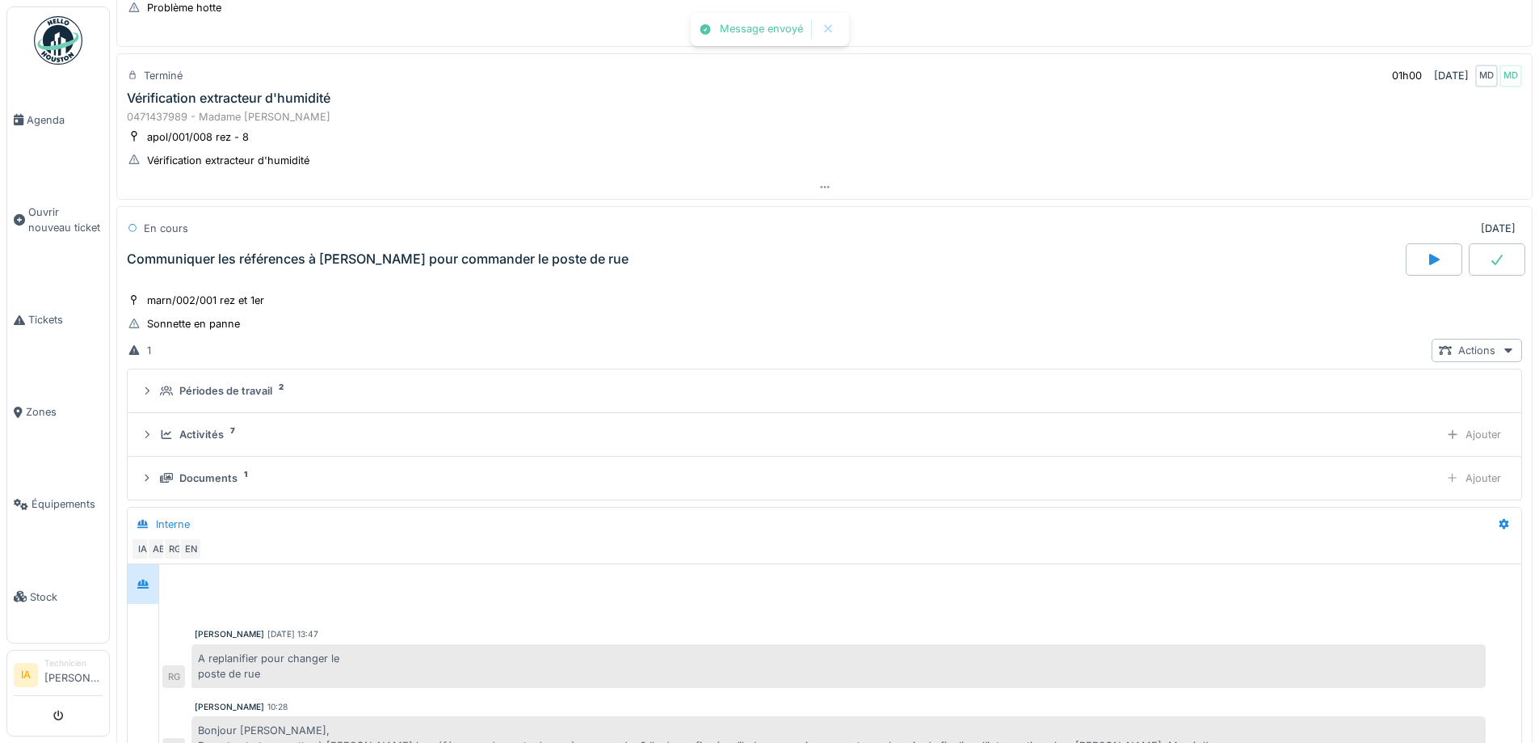
scroll to position [722, 0]
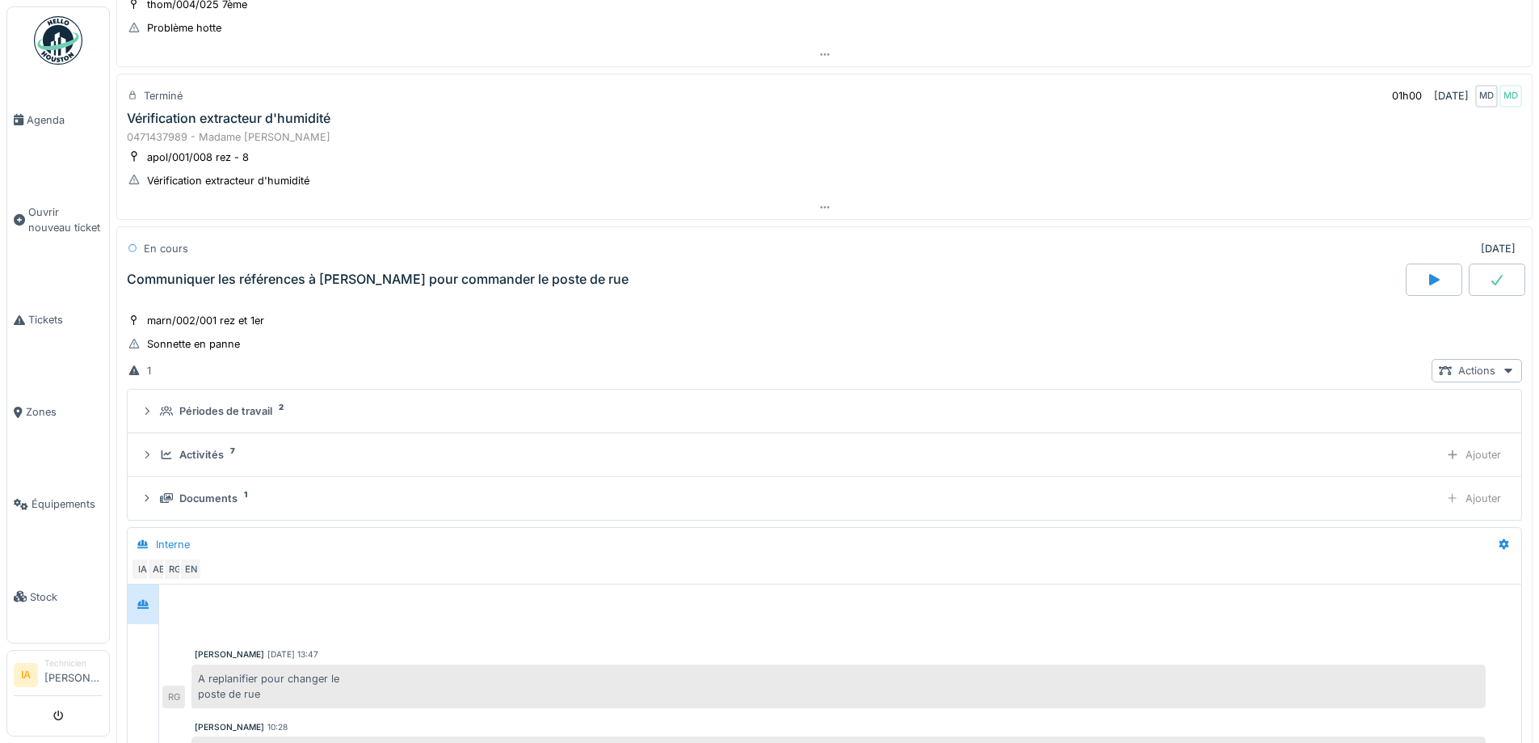
click at [236, 288] on div "Communiquer les références à [PERSON_NAME] pour commander le poste de rue" at bounding box center [765, 279] width 1282 height 32
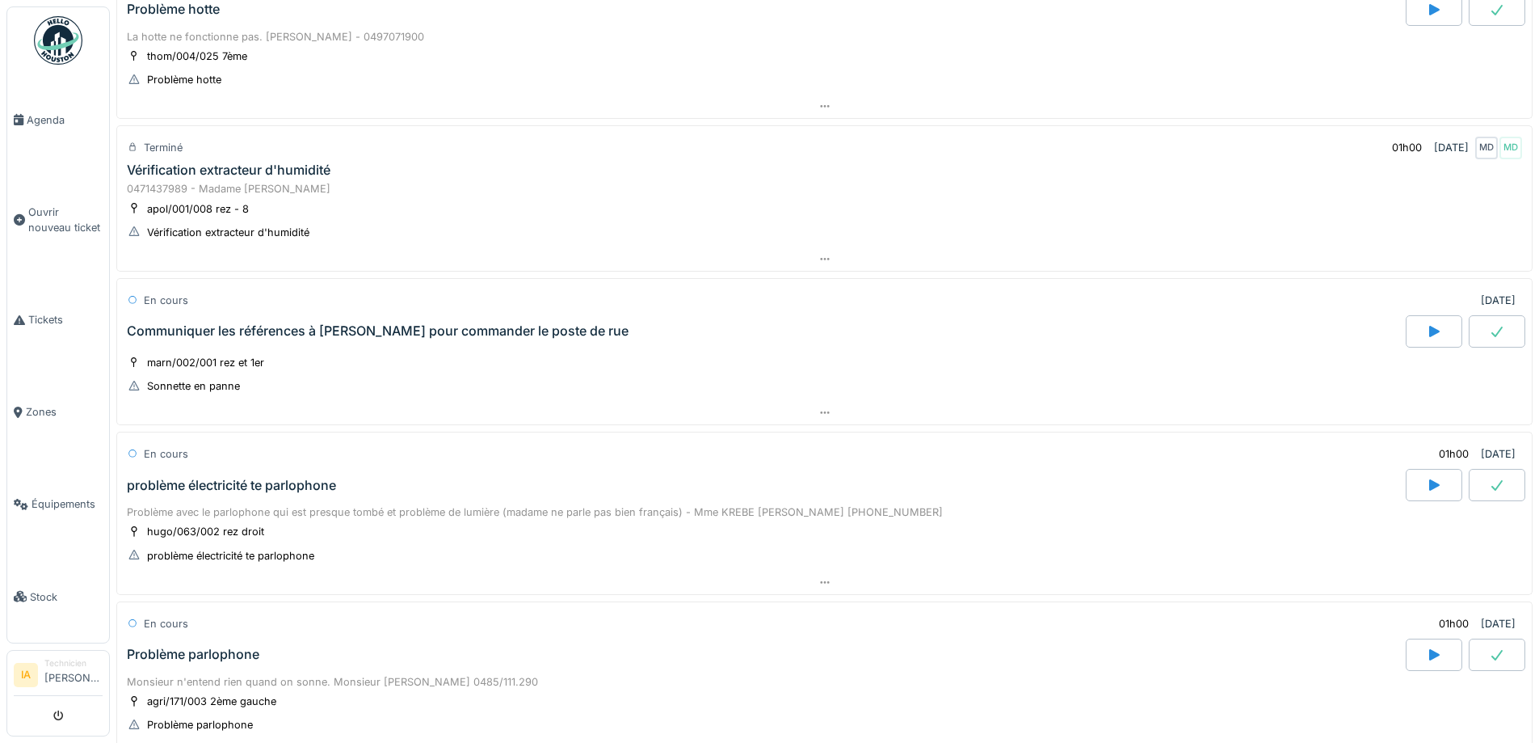
scroll to position [642, 0]
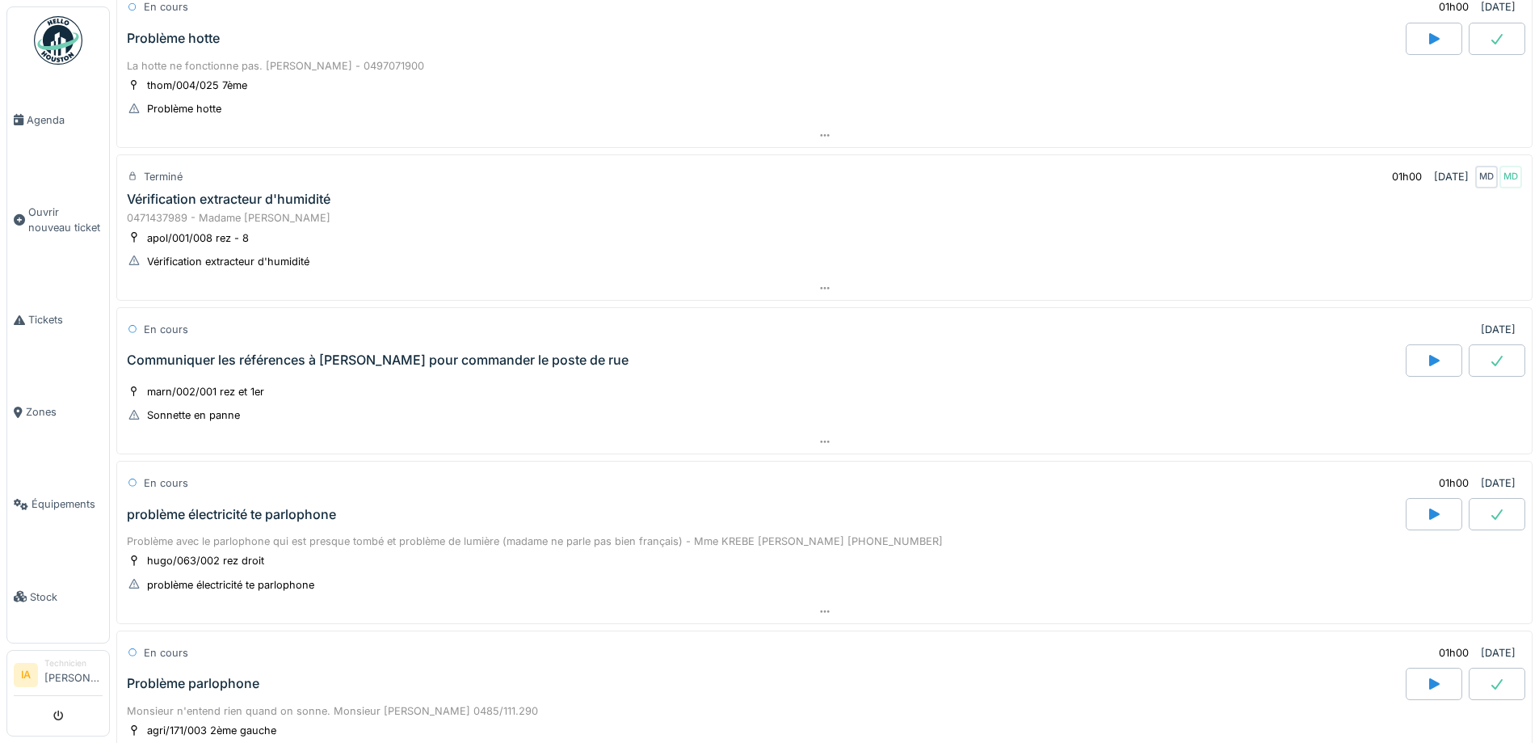
click at [268, 208] on div "0471437989 - Madame [PERSON_NAME] apol/001/008 rez - 8 Vérification extracteur …" at bounding box center [824, 241] width 1416 height 69
click at [229, 212] on div "0471437989 - Madame [PERSON_NAME]" at bounding box center [824, 217] width 1395 height 15
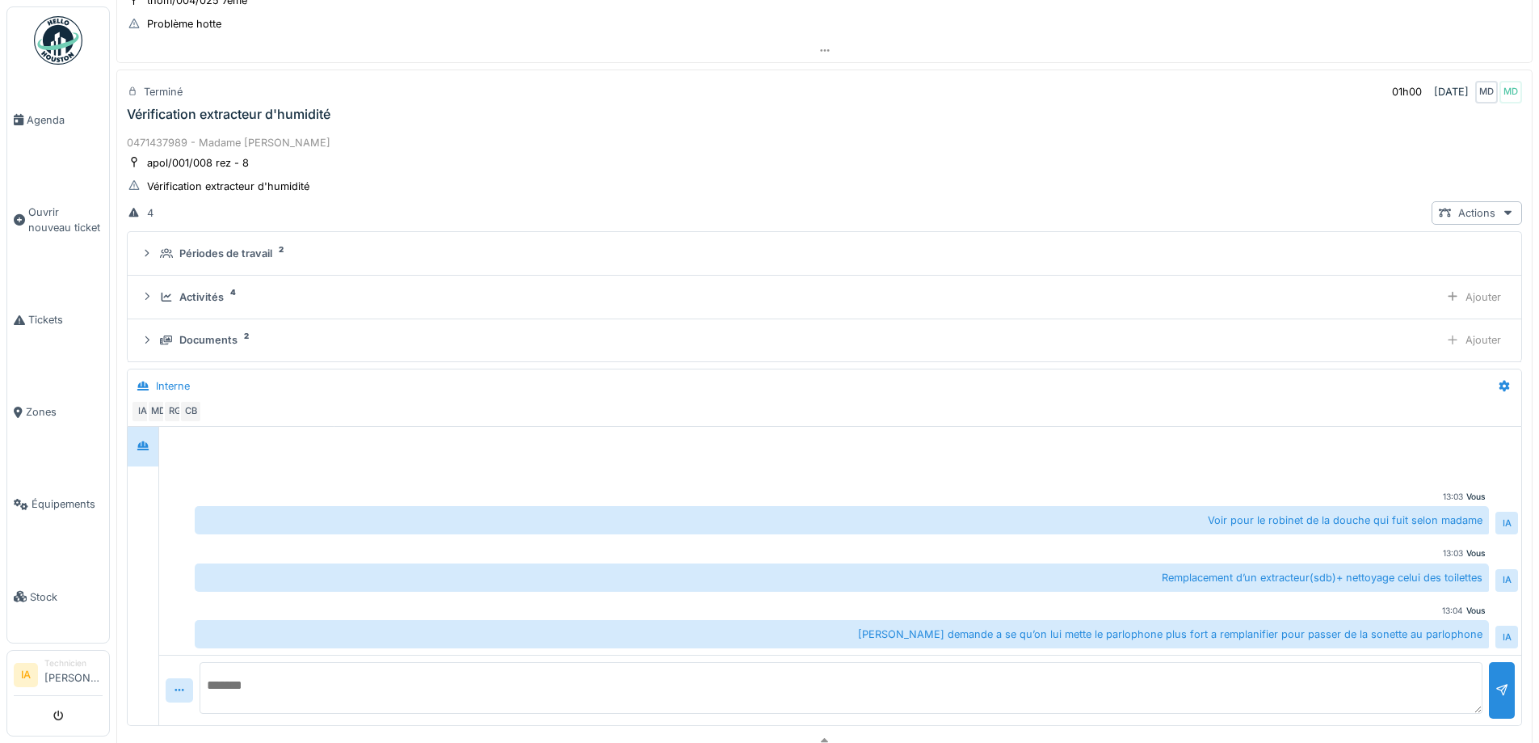
scroll to position [731, 0]
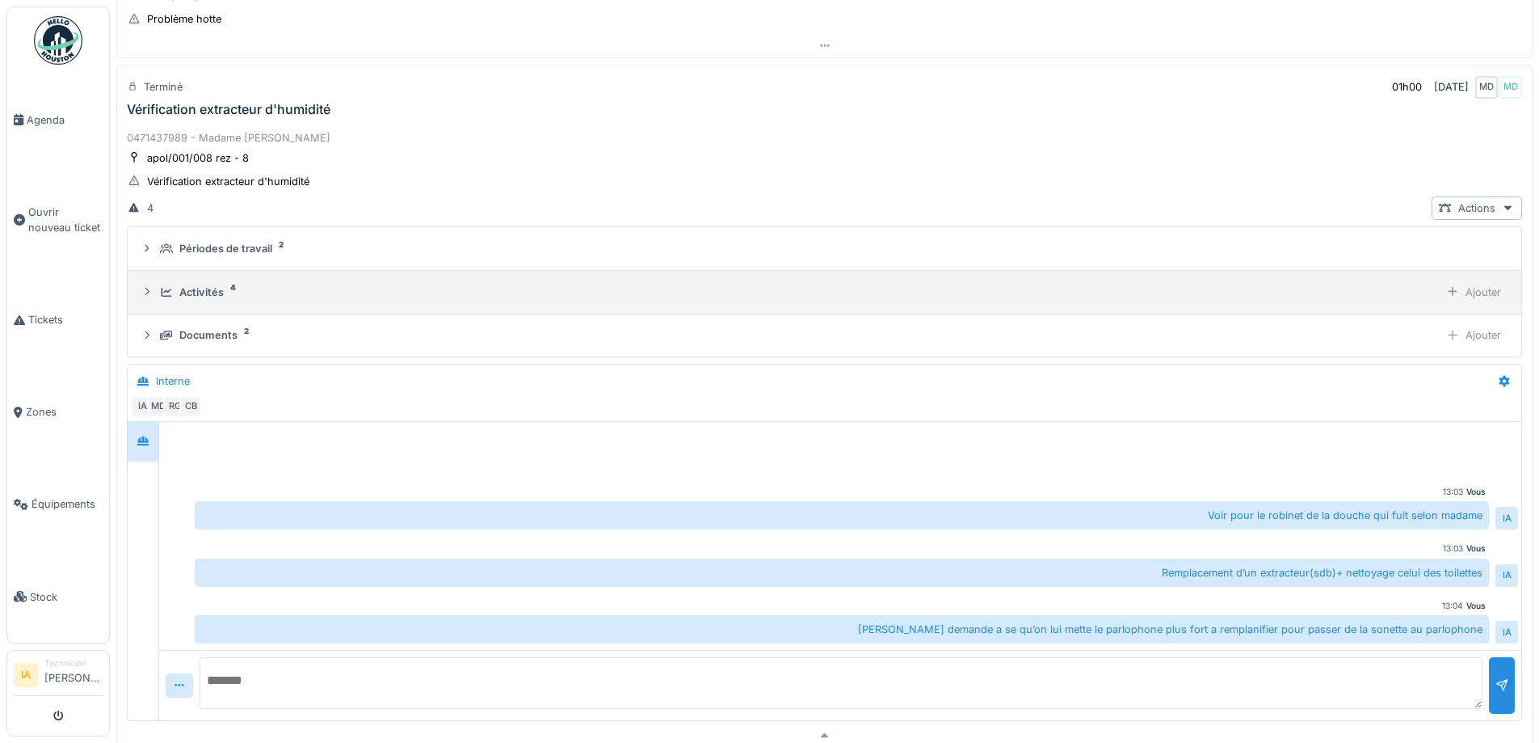
click at [179, 298] on div "Activités 4" at bounding box center [796, 291] width 1273 height 15
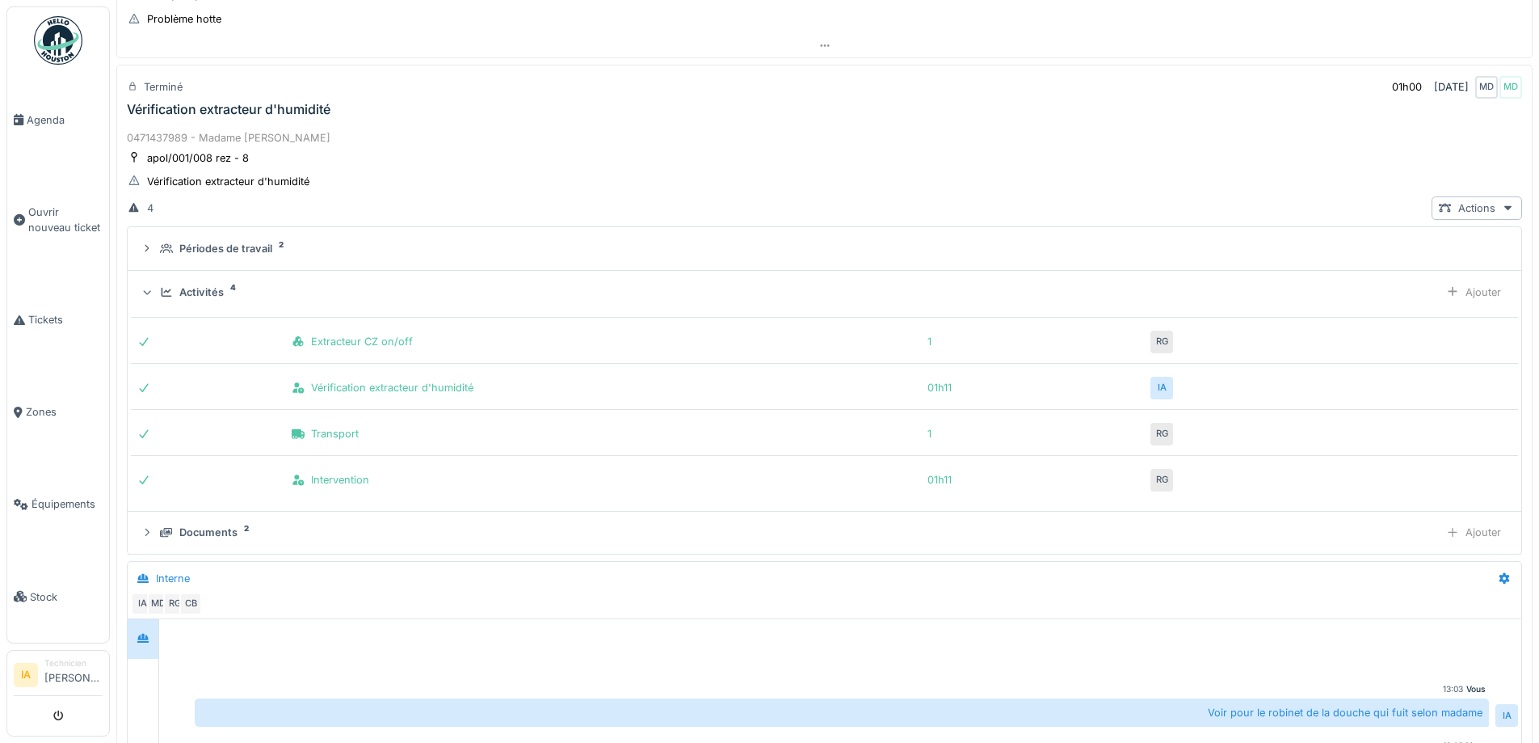
click at [179, 298] on div "Activités 4" at bounding box center [796, 291] width 1273 height 15
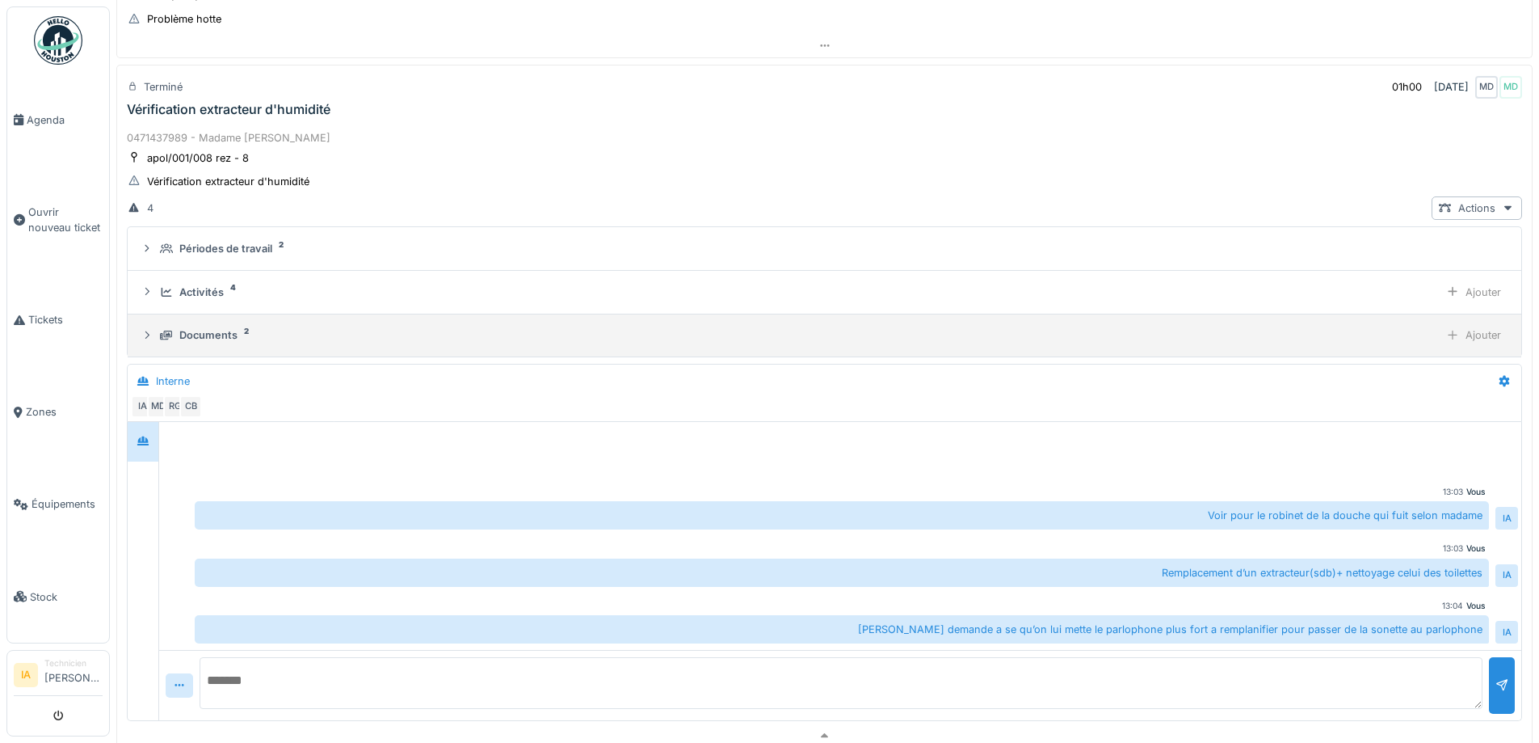
click at [179, 332] on div "Documents 2" at bounding box center [796, 334] width 1273 height 15
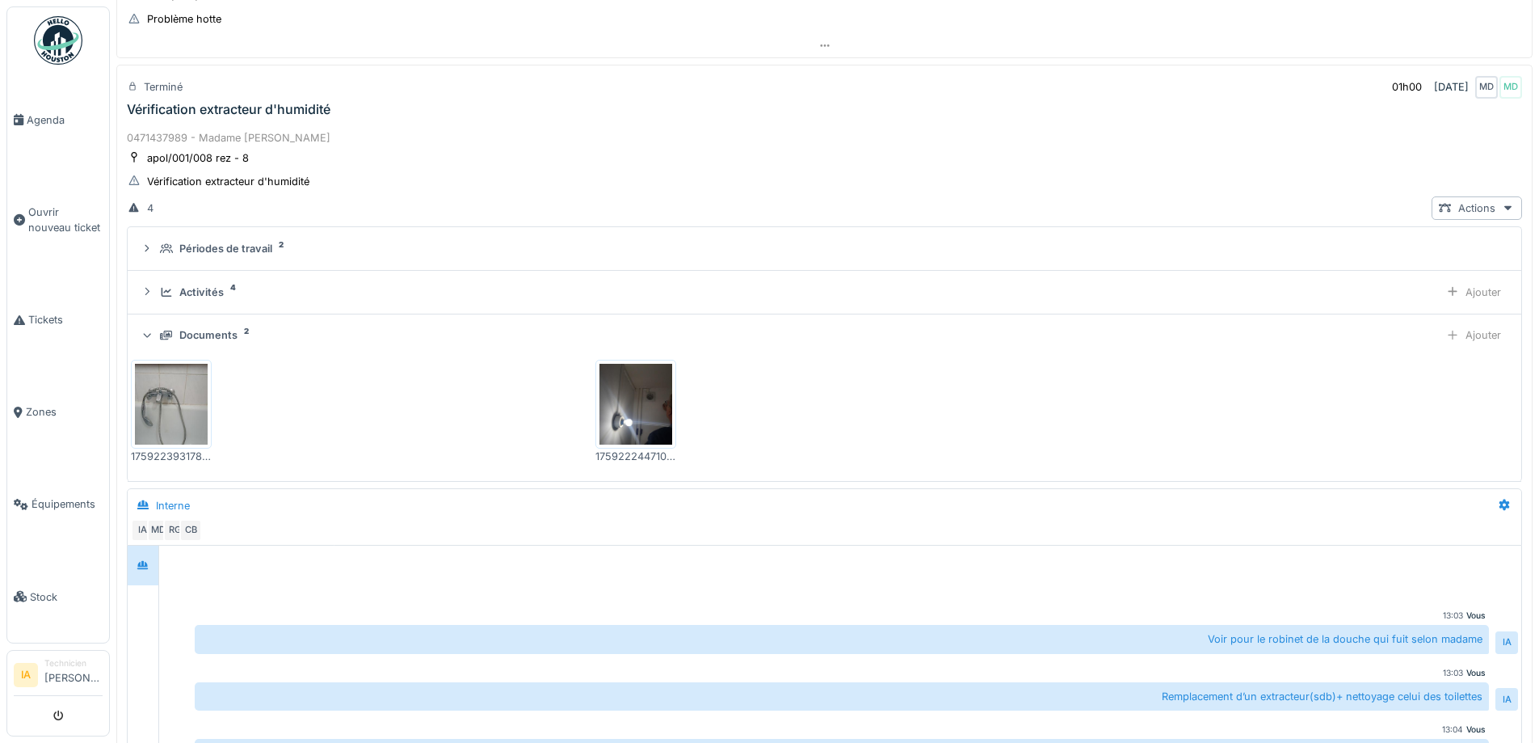
click at [179, 332] on div "Documents 2" at bounding box center [796, 334] width 1273 height 15
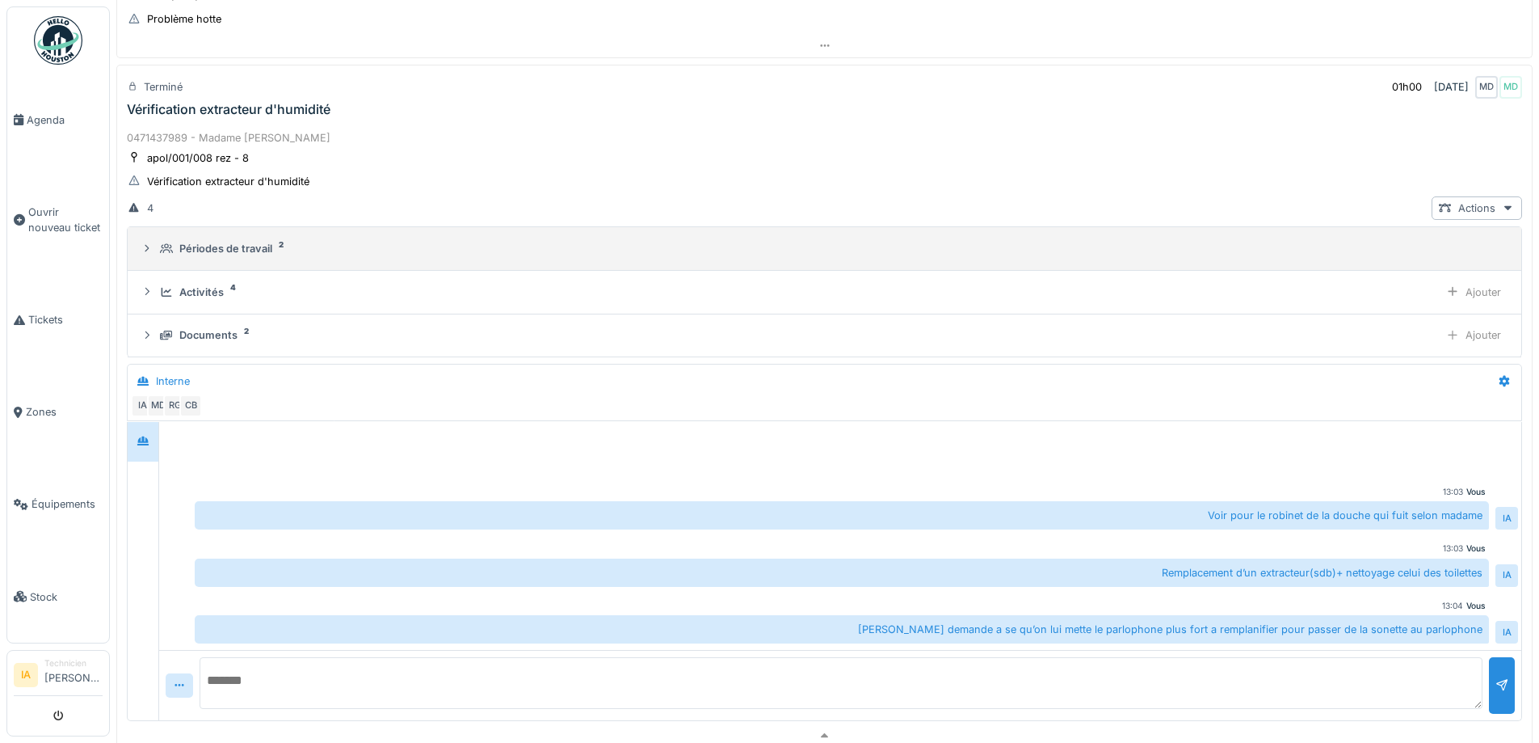
click at [211, 247] on div "Périodes de travail" at bounding box center [225, 248] width 93 height 15
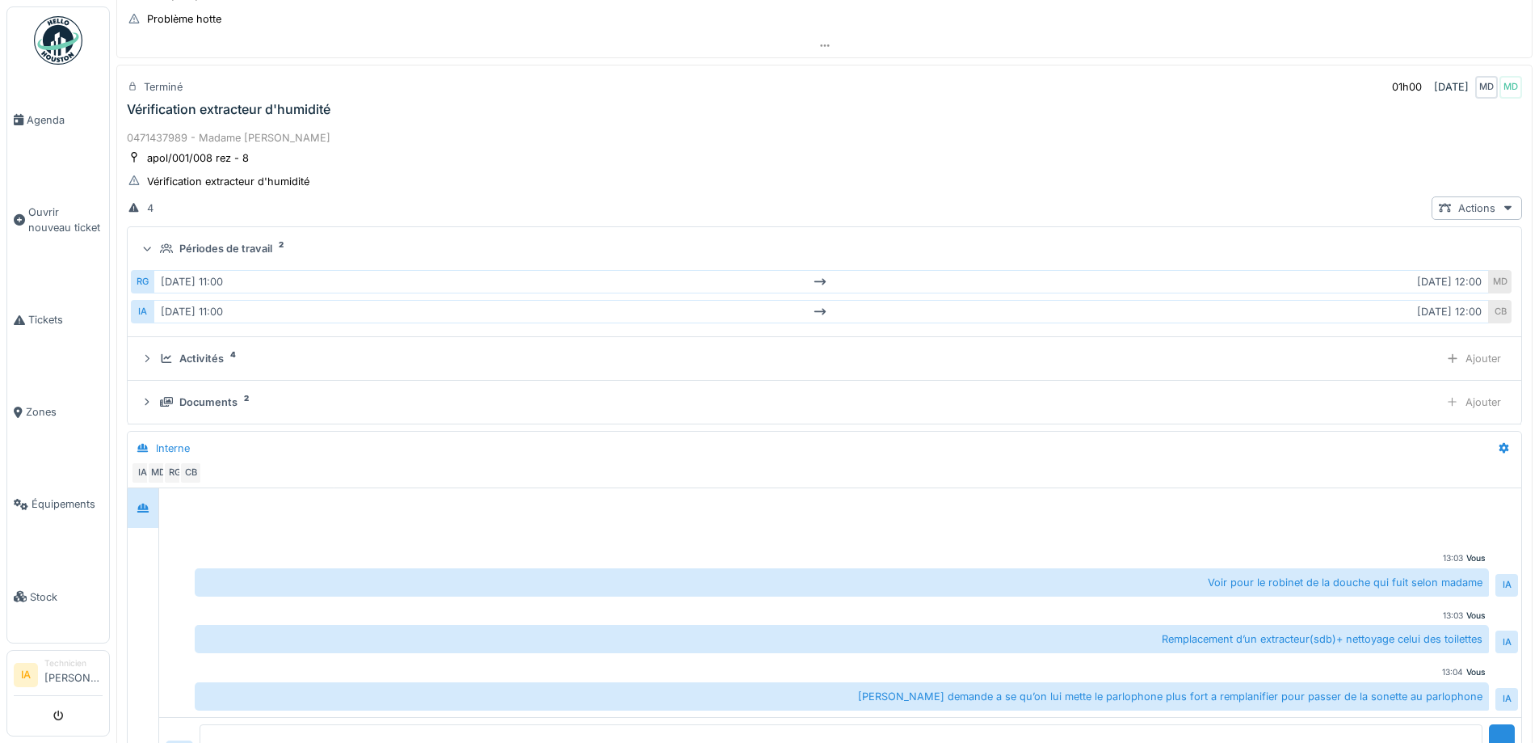
click at [211, 247] on div "Périodes de travail" at bounding box center [225, 248] width 93 height 15
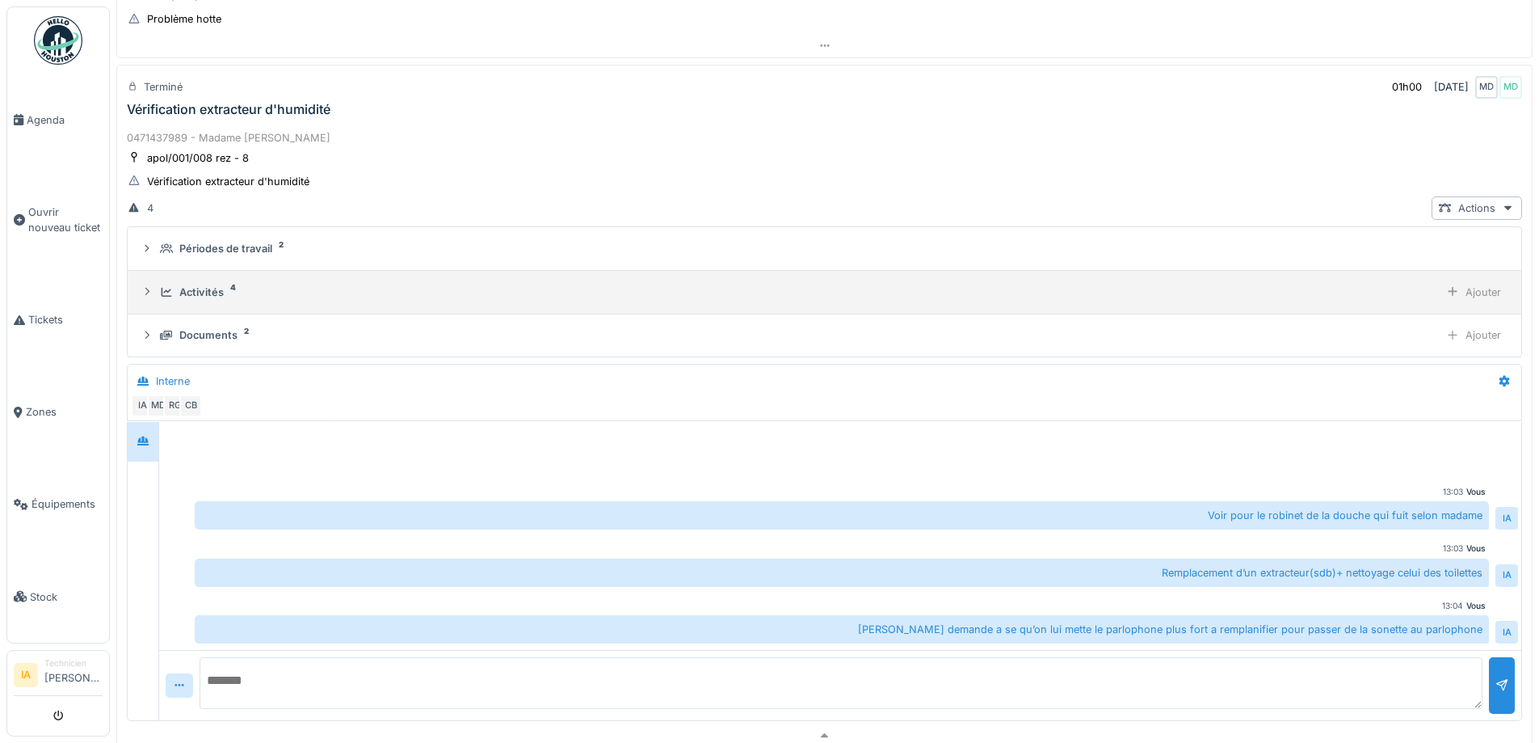
click at [186, 302] on div "Activités 4 Ajouter" at bounding box center [825, 291] width 1368 height 23
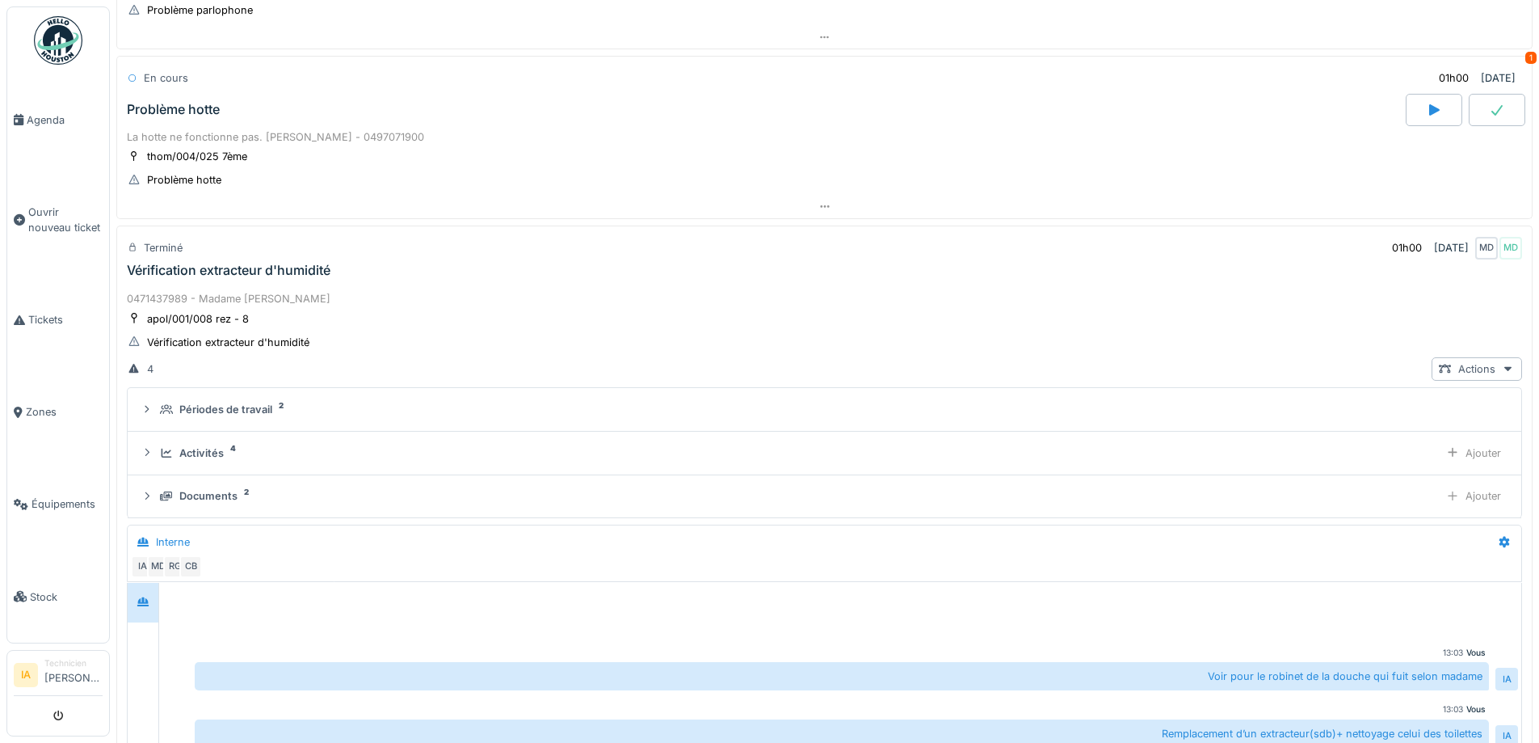
scroll to position [570, 0]
click at [199, 260] on div "Terminé 01h00 [DATE] MD MD" at bounding box center [824, 249] width 1395 height 30
click at [197, 275] on div "Vérification extracteur d'humidité" at bounding box center [229, 270] width 204 height 15
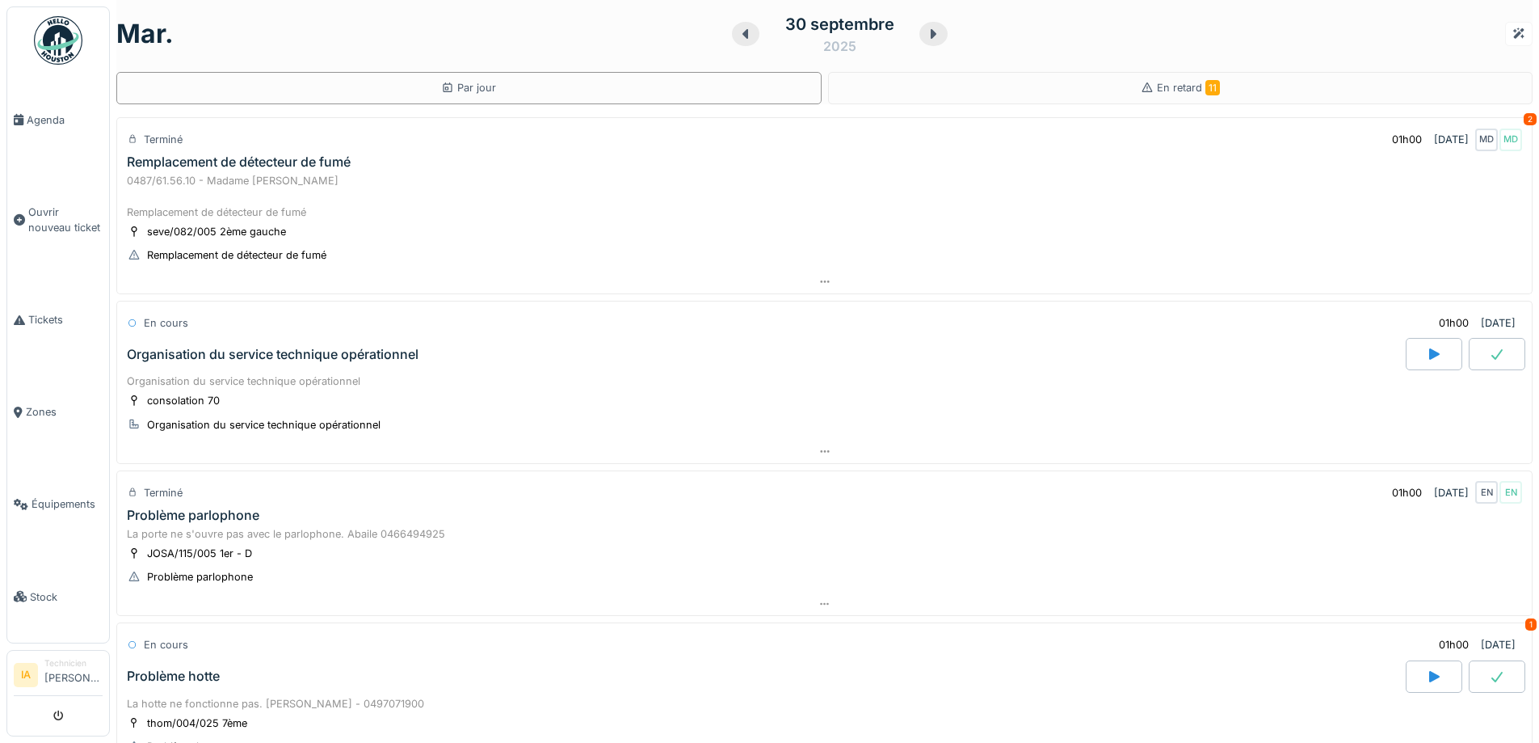
scroll to position [0, 0]
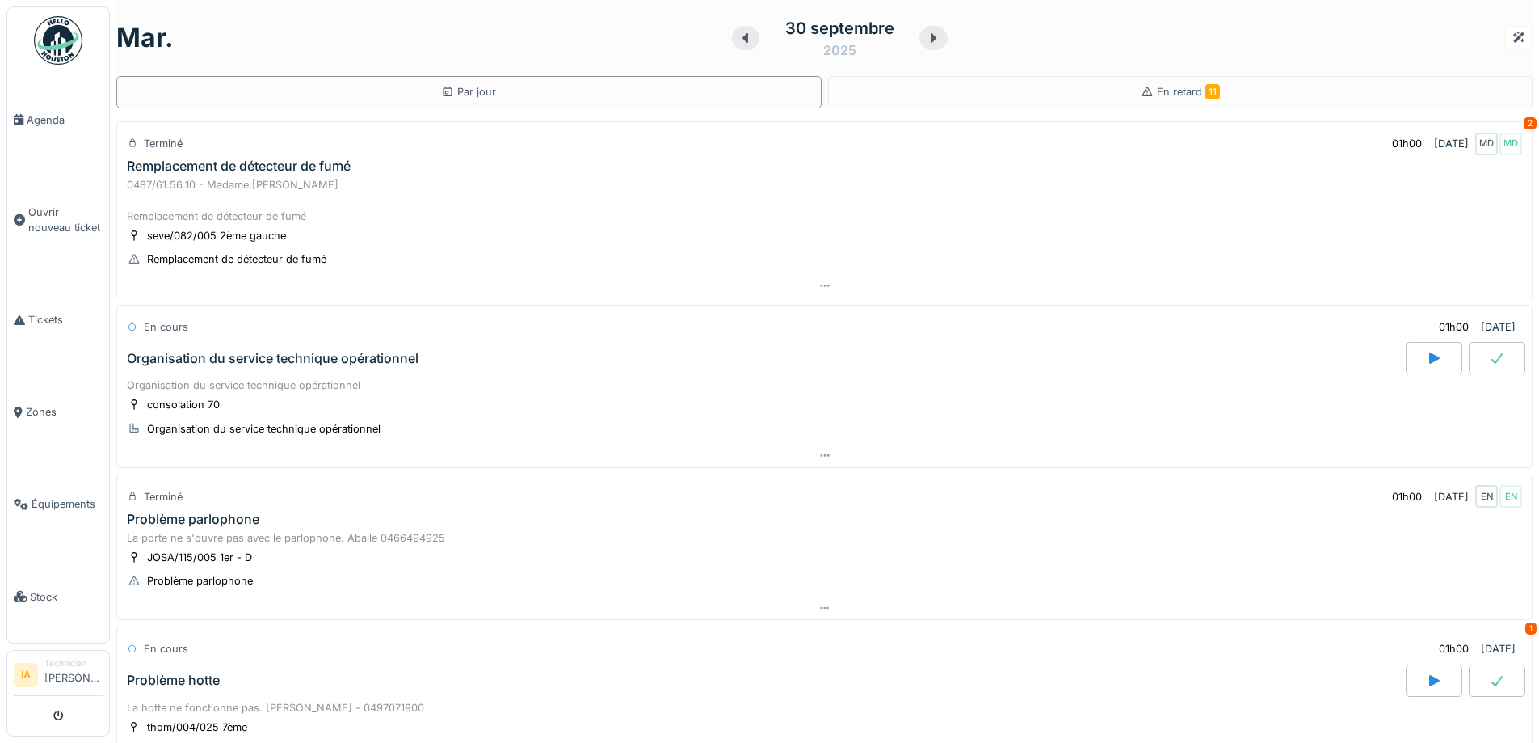
click at [284, 185] on div "0487/61.56.10 - Madame [PERSON_NAME] Remplacement de détecteur de fumé" at bounding box center [824, 200] width 1395 height 47
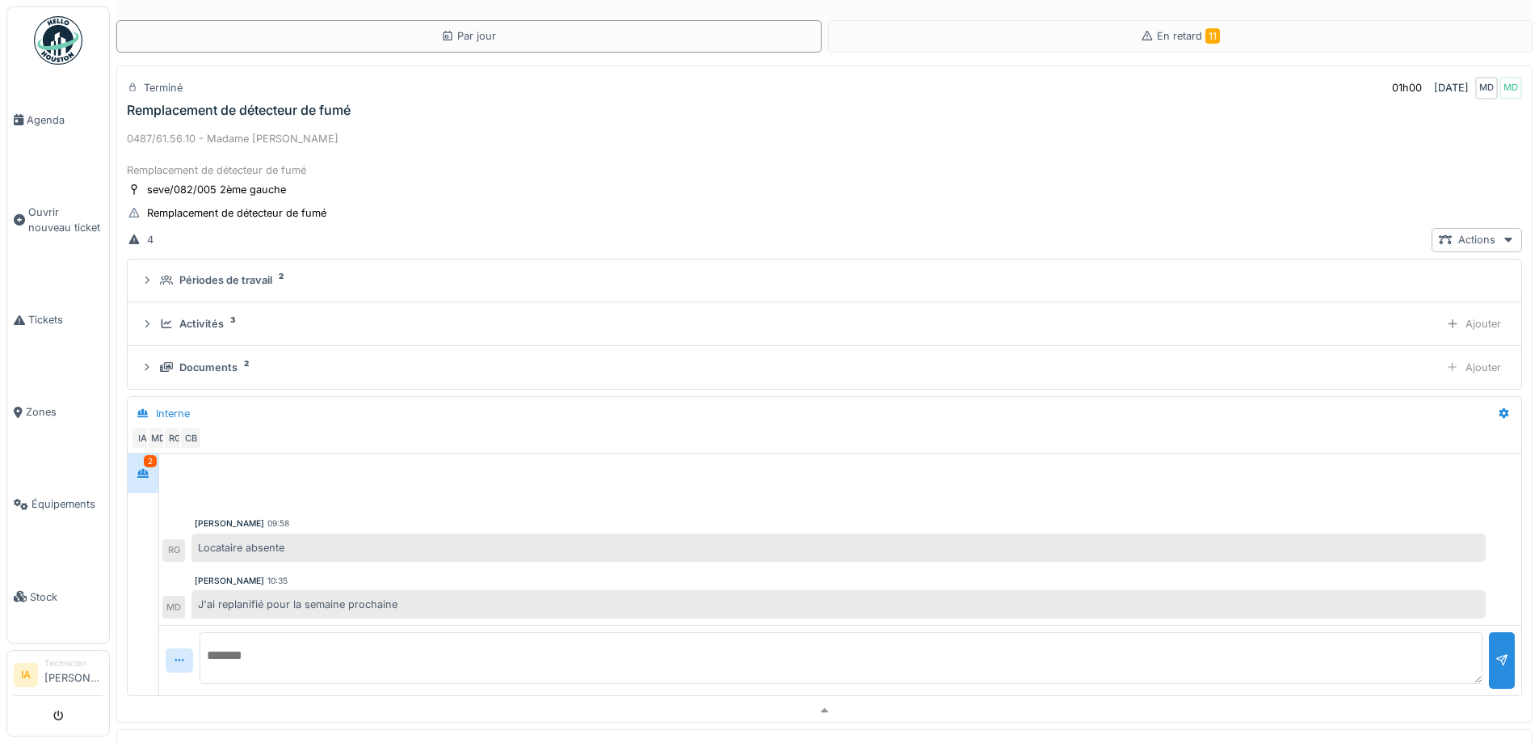
scroll to position [57, 0]
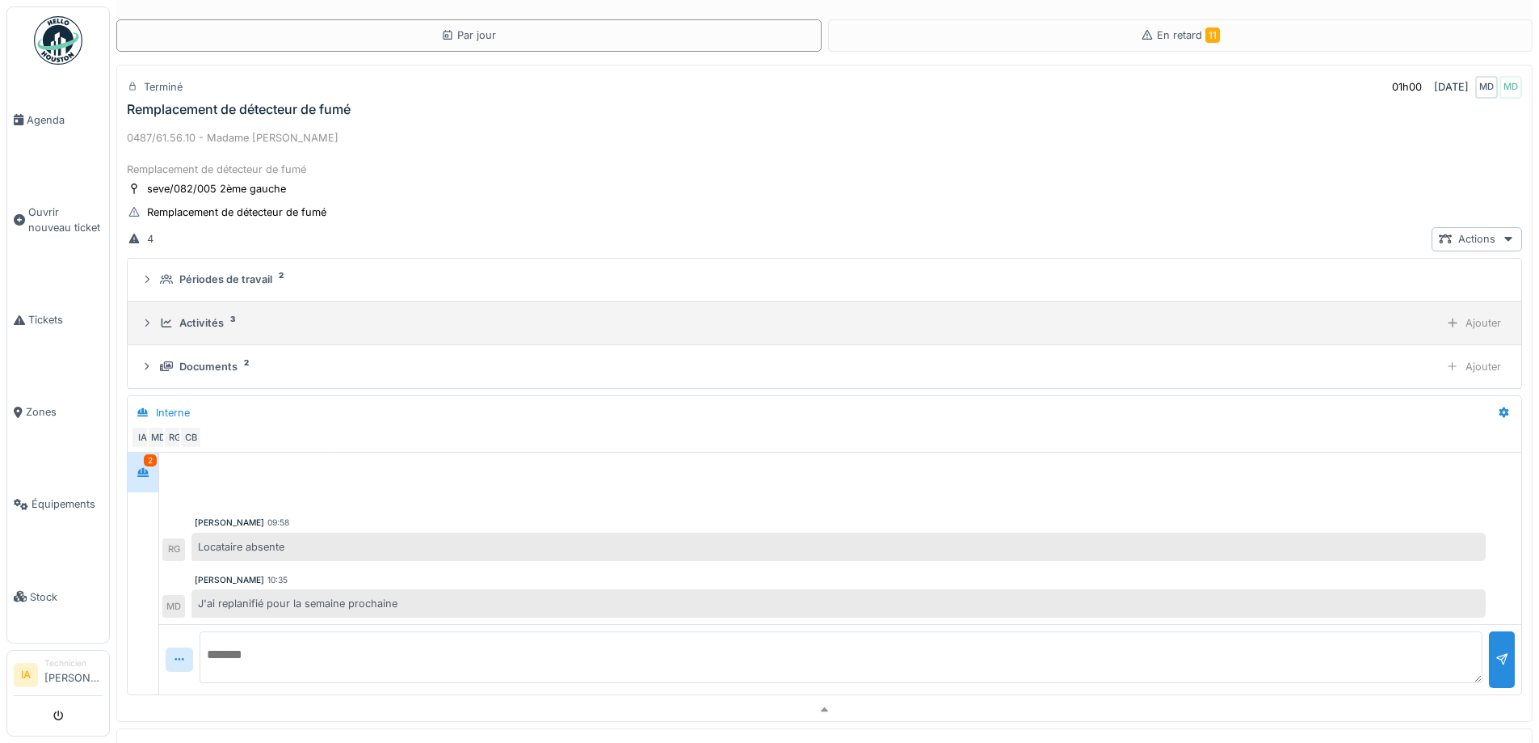
click at [208, 316] on div "Activités" at bounding box center [201, 322] width 44 height 15
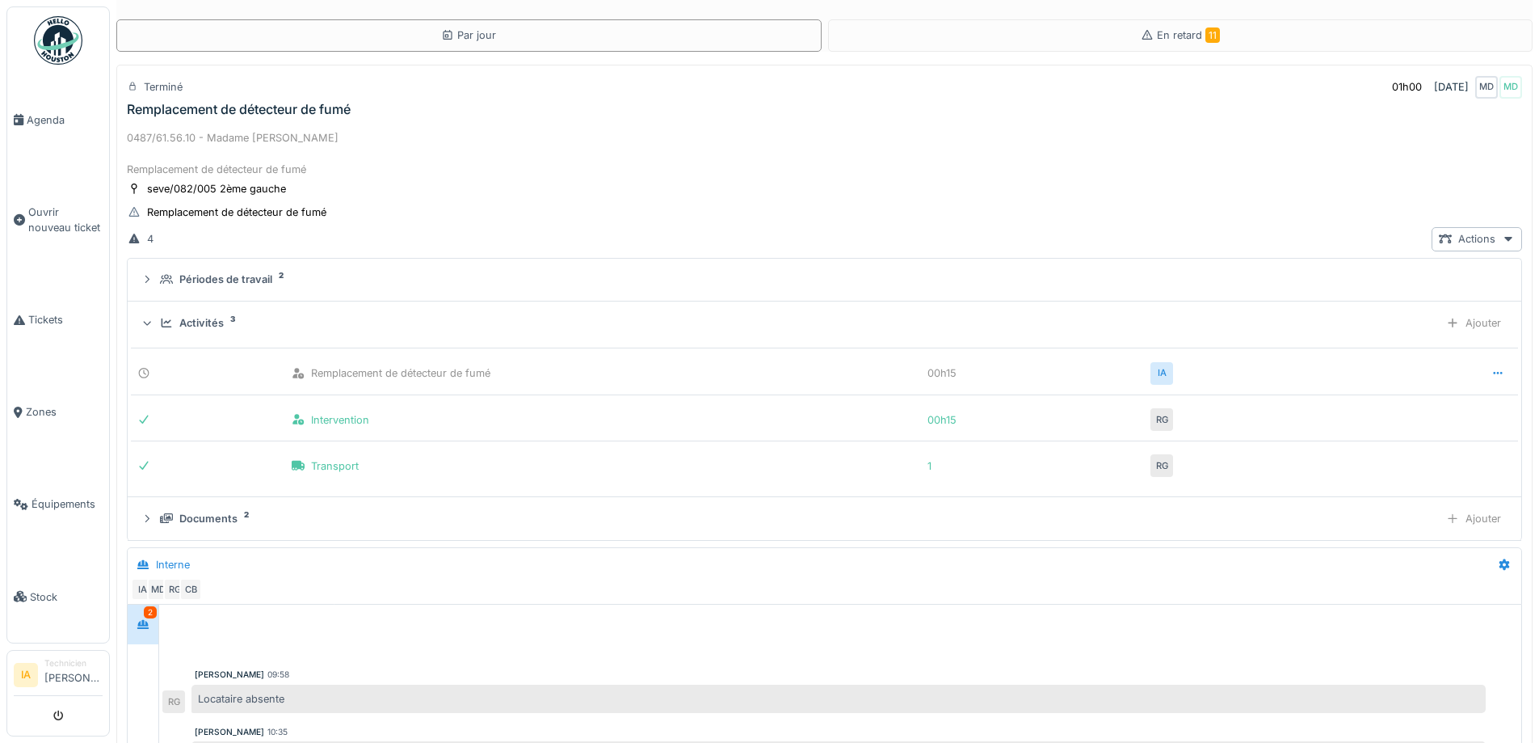
click at [208, 316] on div "Activités" at bounding box center [201, 322] width 44 height 15
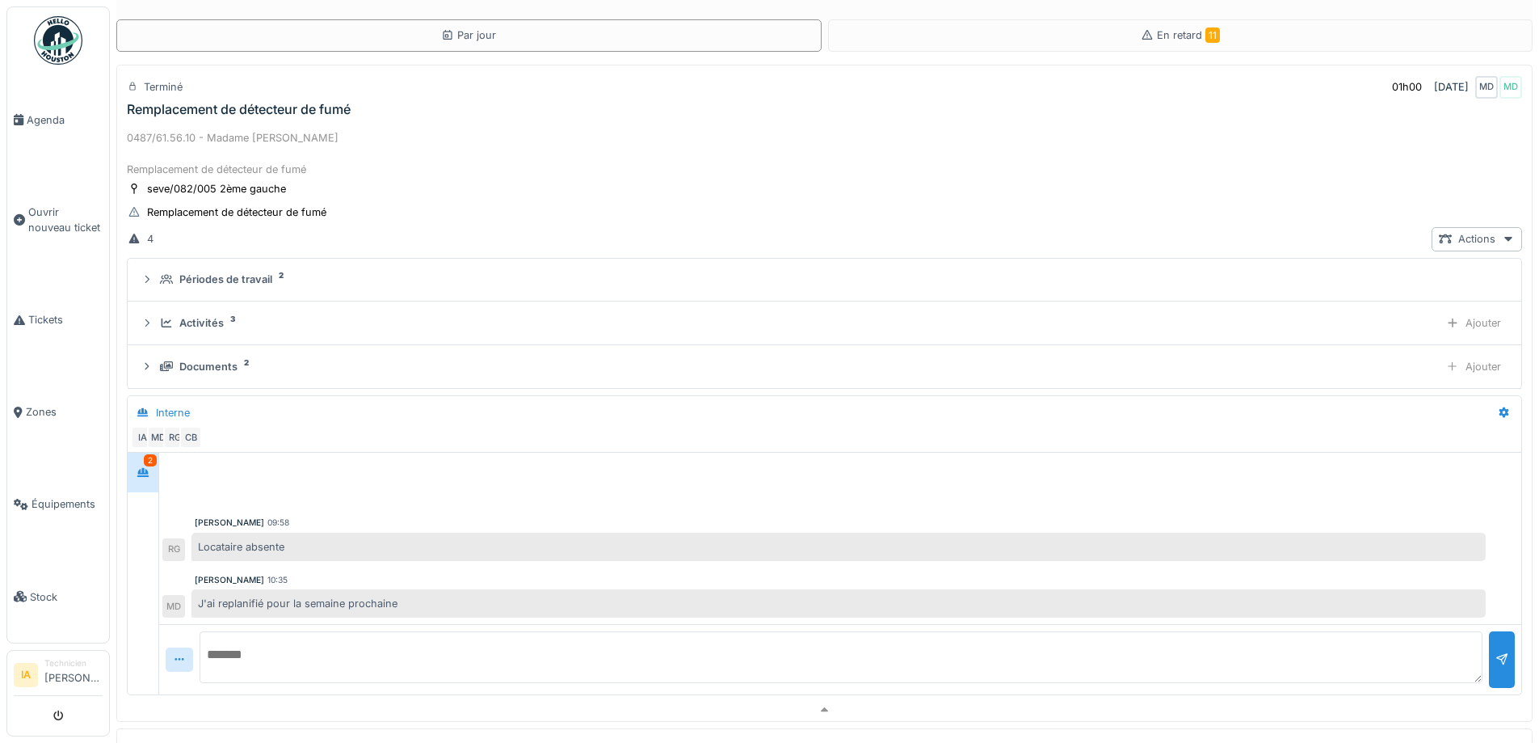
click at [231, 131] on div "0487/61.56.10 - Madame [PERSON_NAME] Remplacement de détecteur de fumé" at bounding box center [824, 153] width 1395 height 47
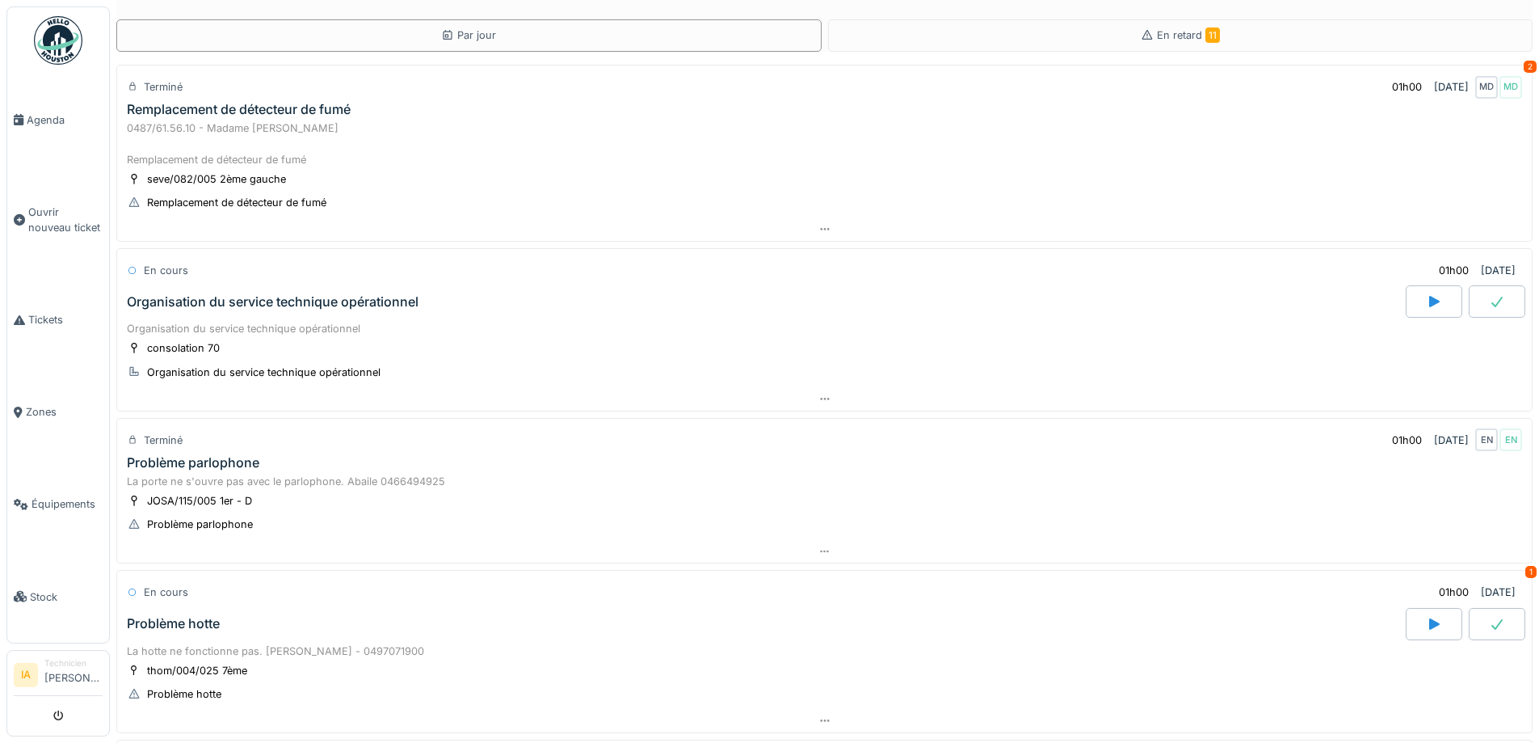
click at [180, 302] on div "Organisation du service technique opérationnel" at bounding box center [273, 301] width 292 height 15
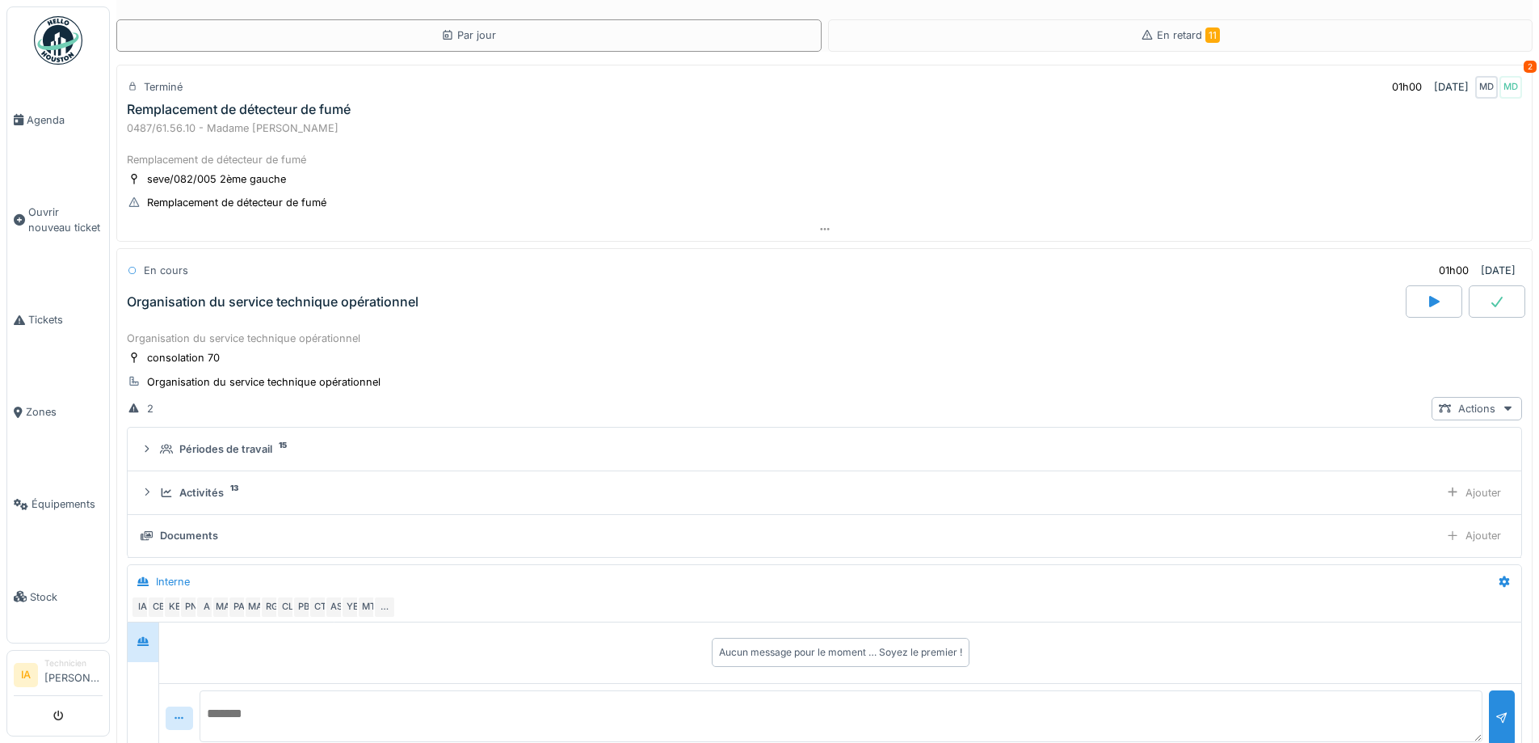
scroll to position [240, 0]
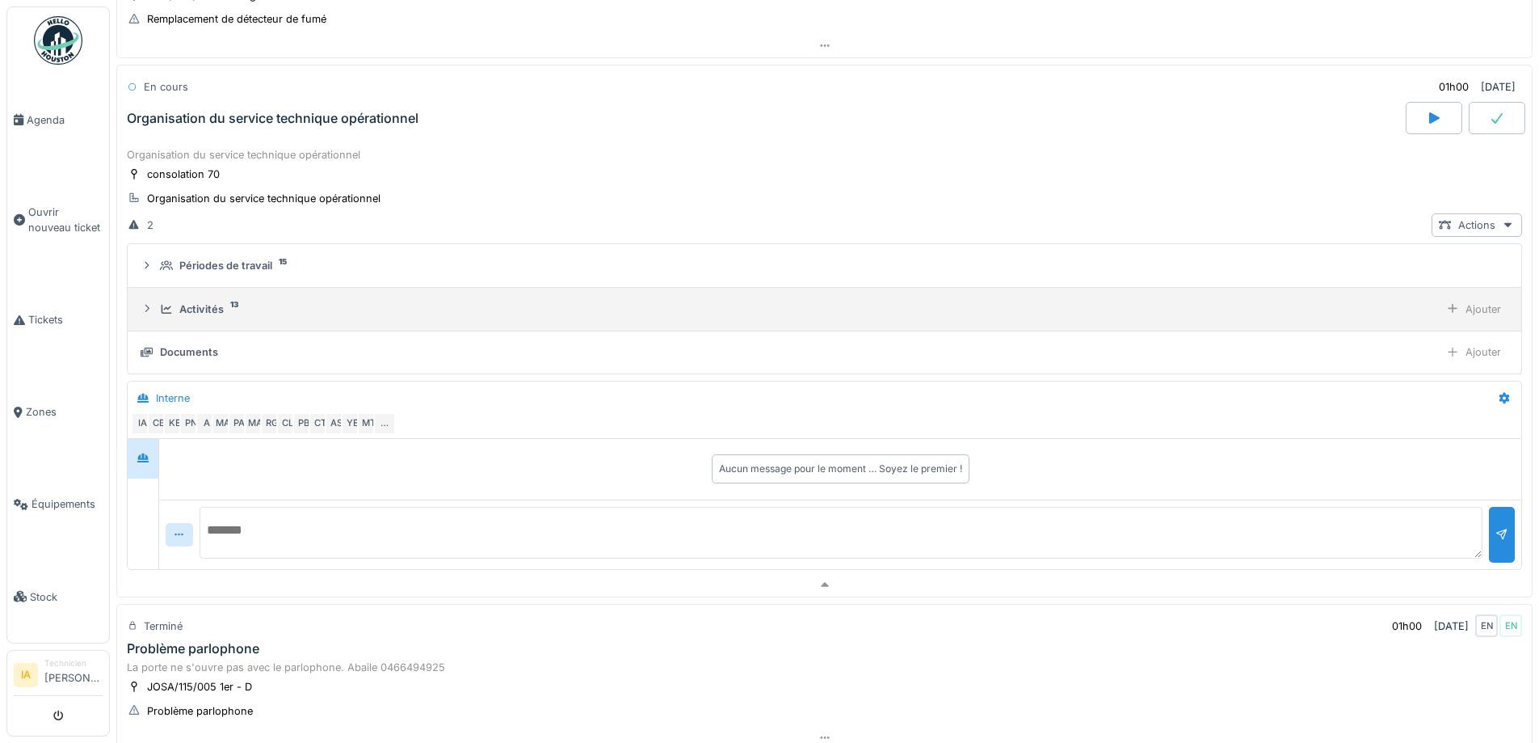
click at [161, 310] on icon at bounding box center [166, 309] width 13 height 11
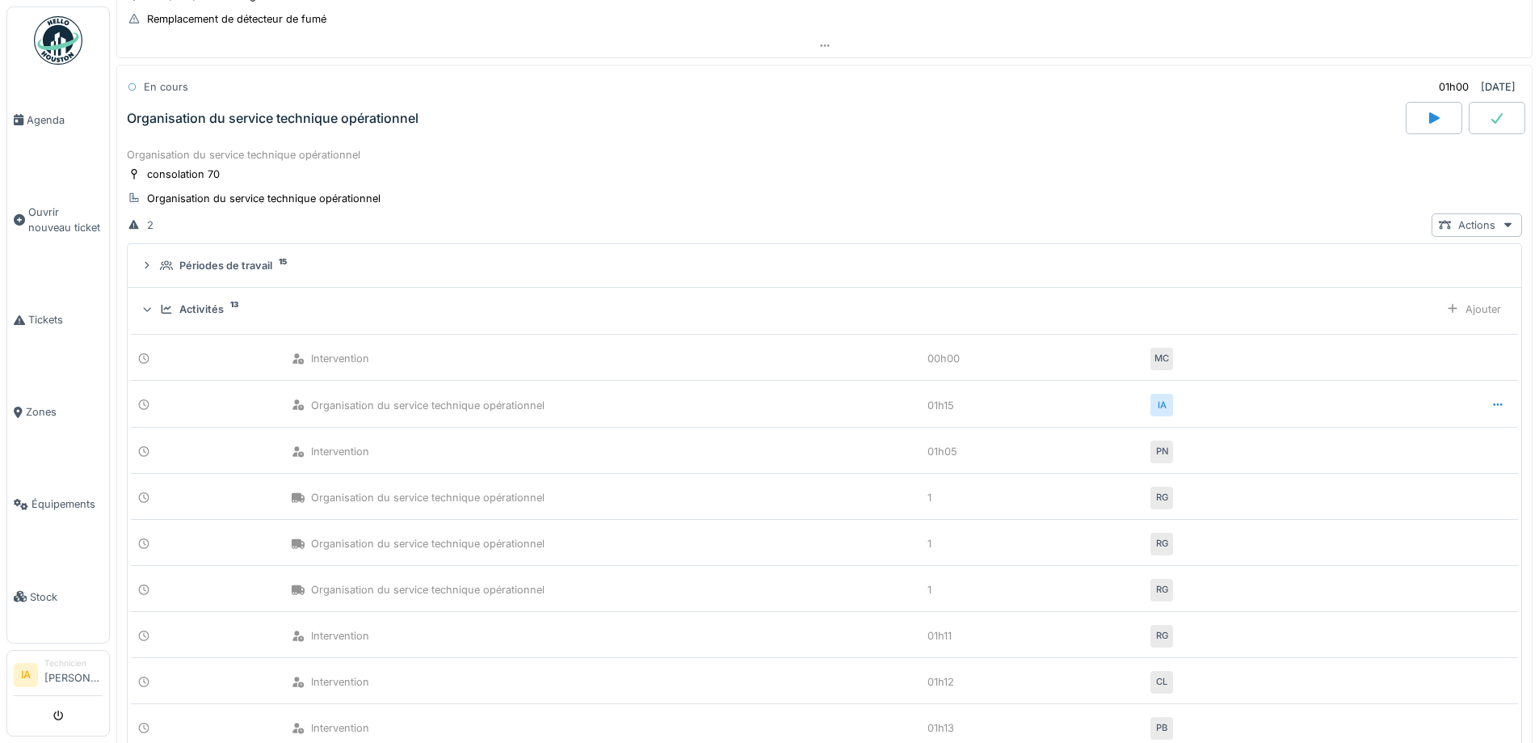
click at [163, 305] on icon at bounding box center [166, 309] width 13 height 11
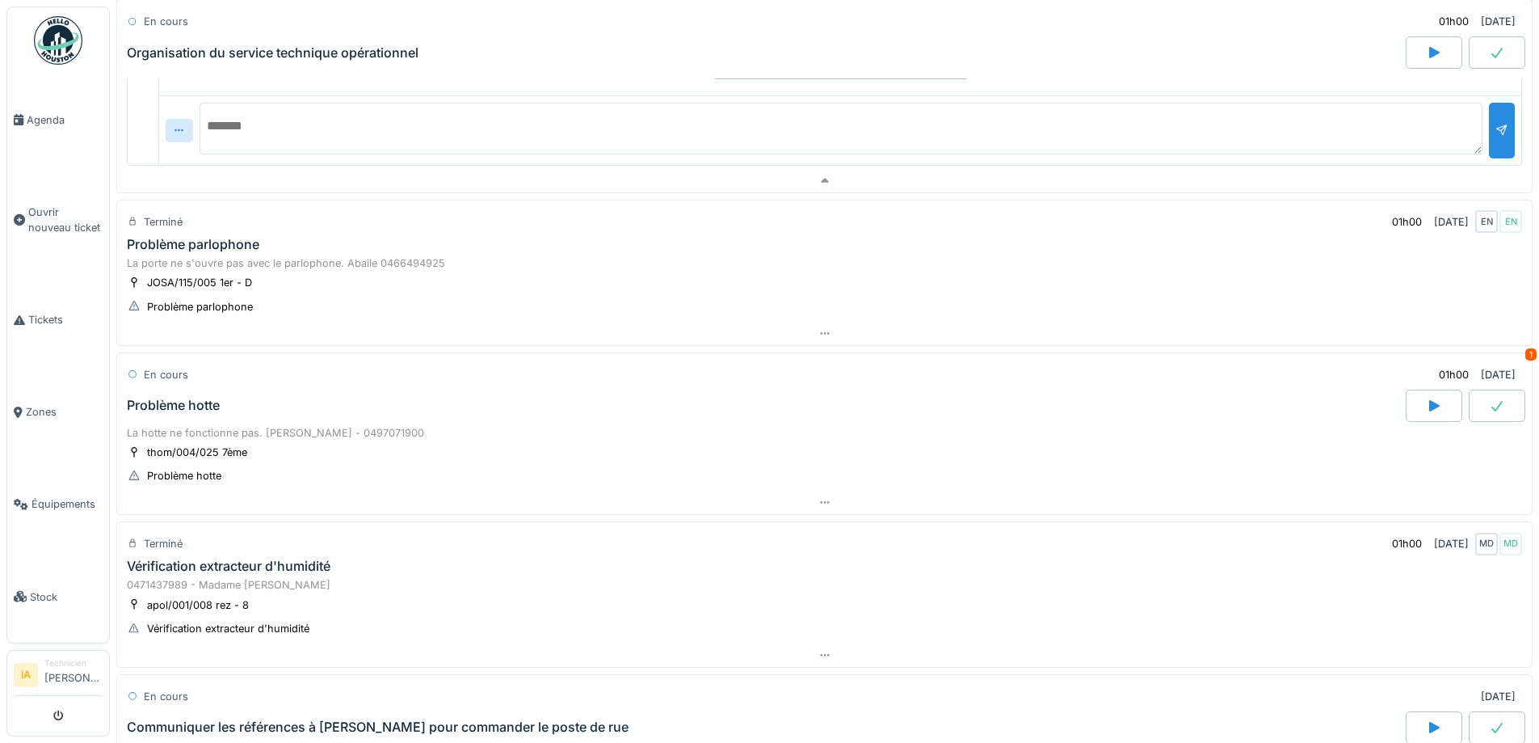
click at [250, 252] on div "Problème parlophone" at bounding box center [193, 244] width 133 height 15
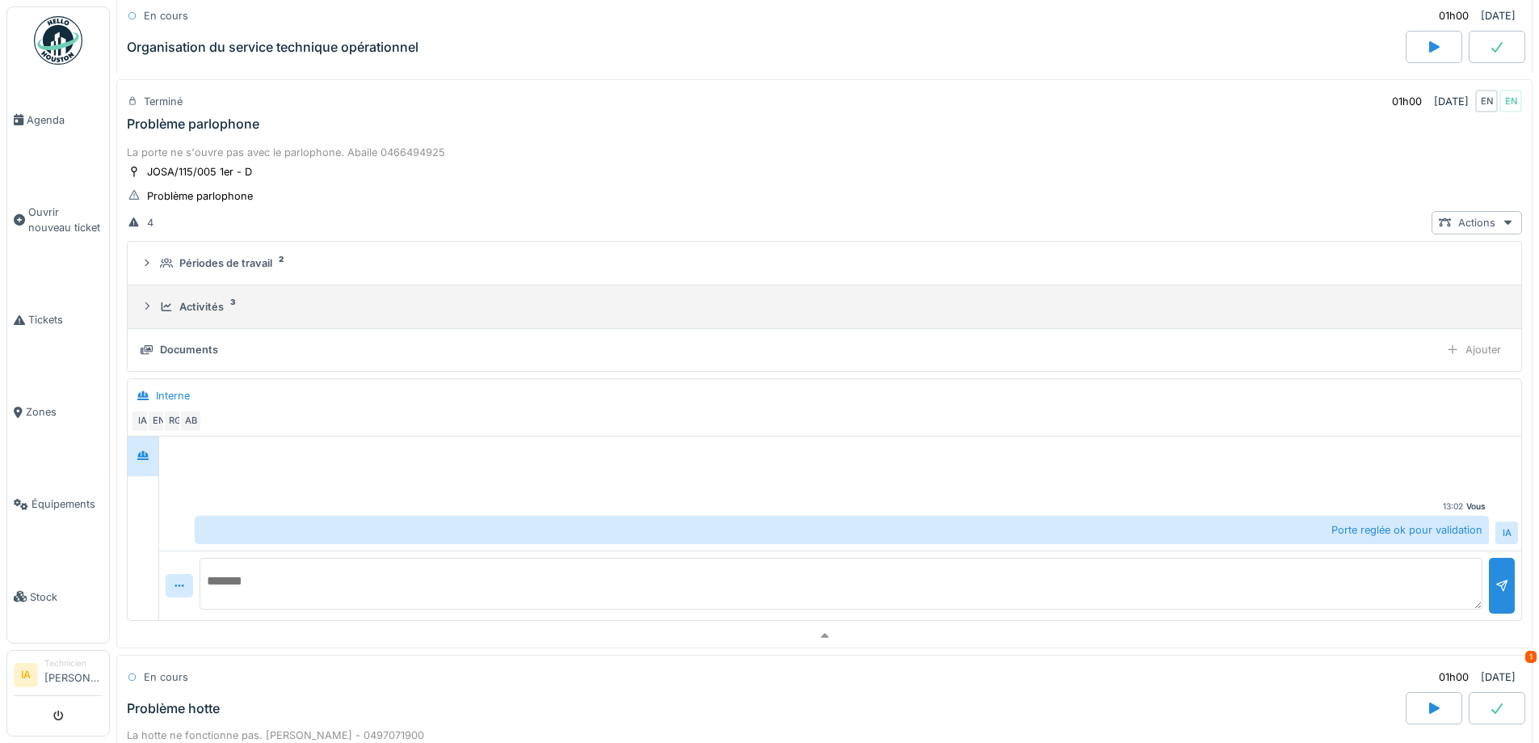
scroll to position [779, 0]
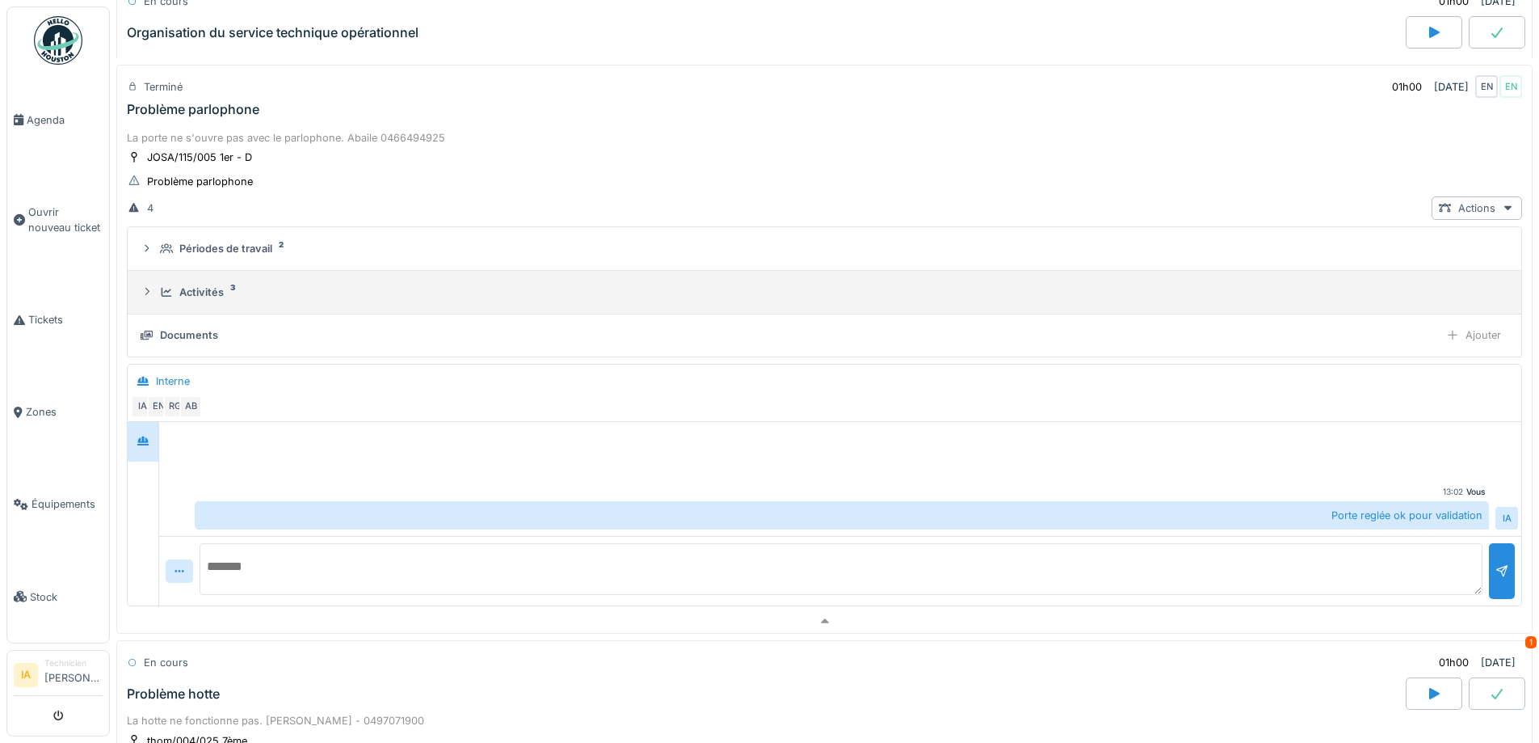
click at [154, 287] on div "Activités 3" at bounding box center [825, 291] width 1368 height 15
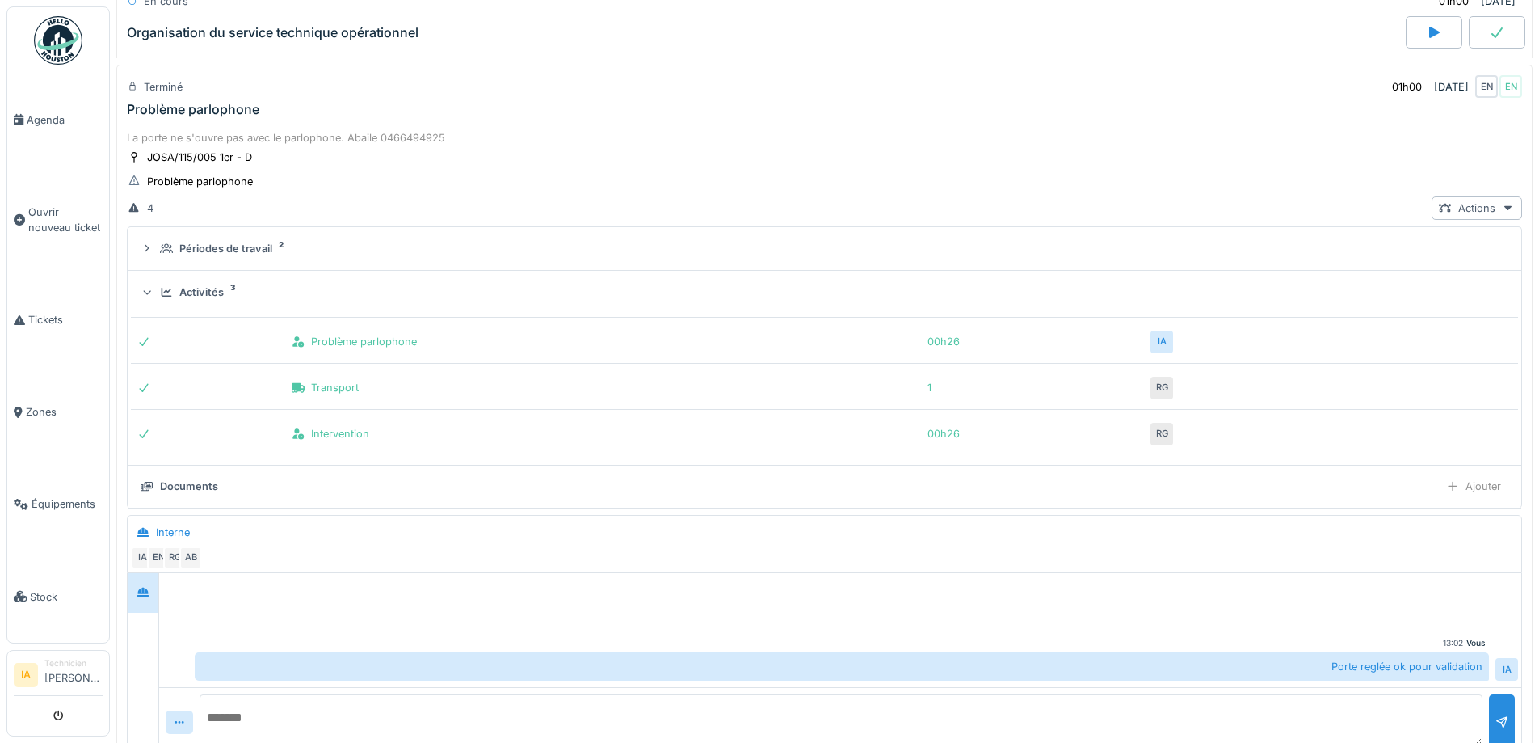
click at [154, 287] on div at bounding box center [146, 291] width 15 height 13
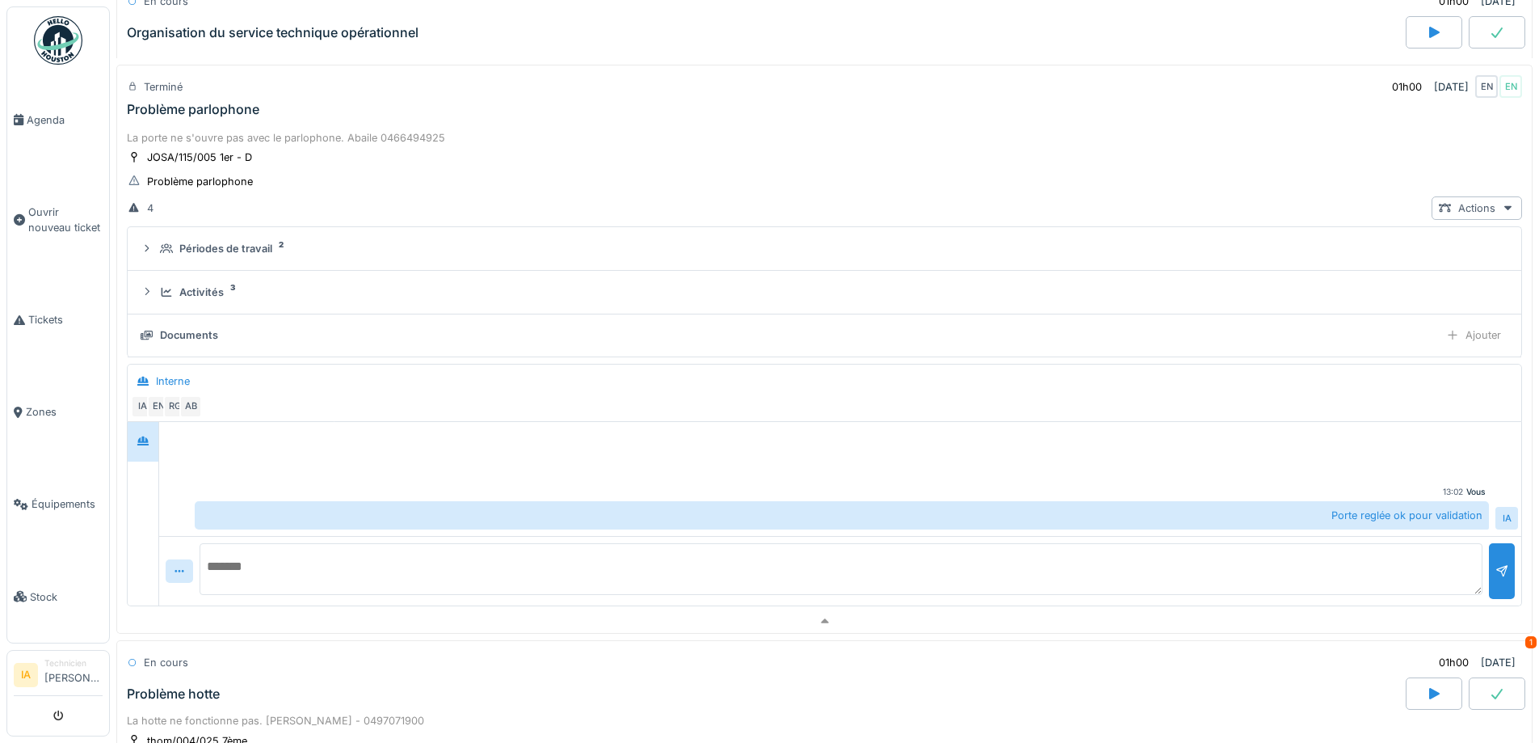
click at [195, 112] on div "Problème parlophone" at bounding box center [193, 109] width 133 height 15
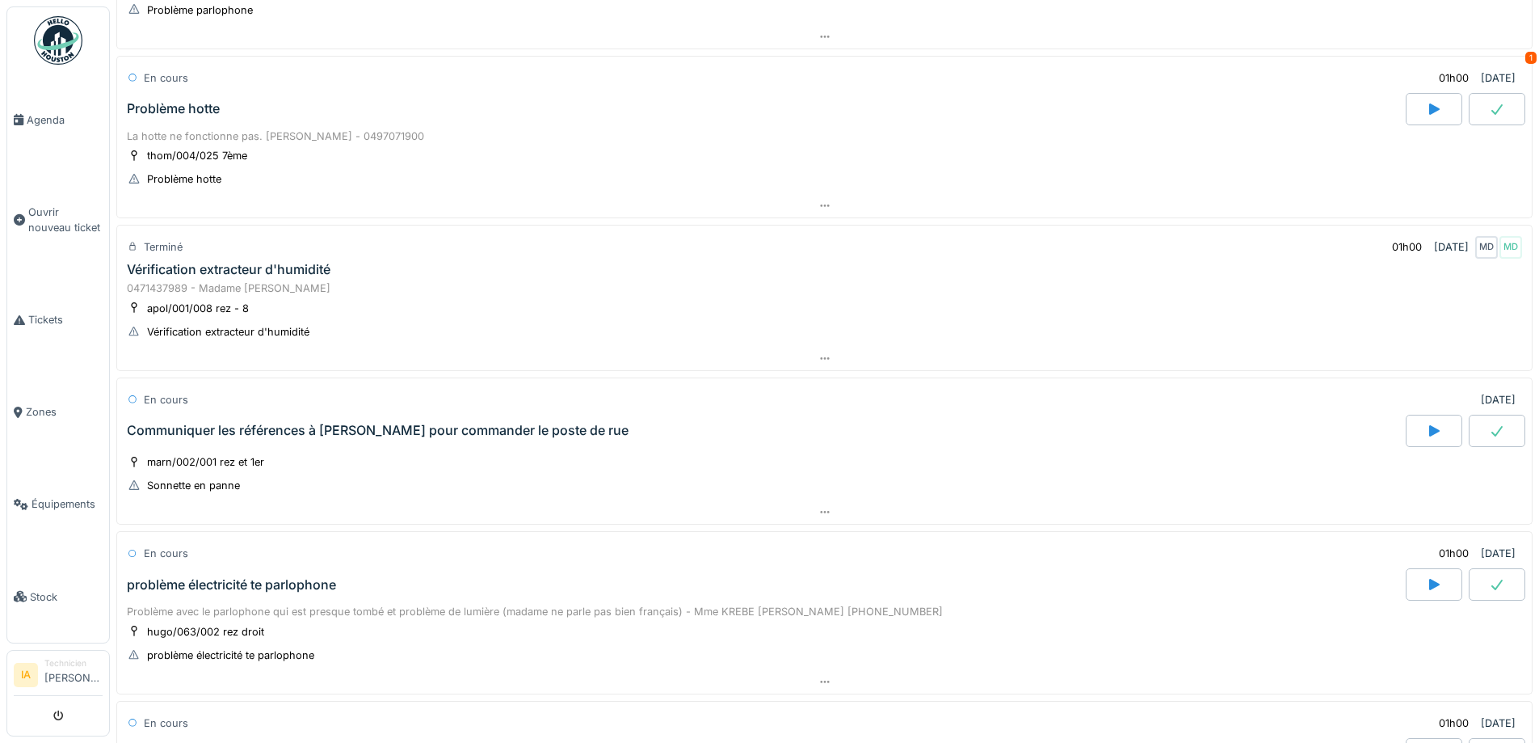
click at [206, 121] on div "Problème hotte" at bounding box center [765, 109] width 1282 height 32
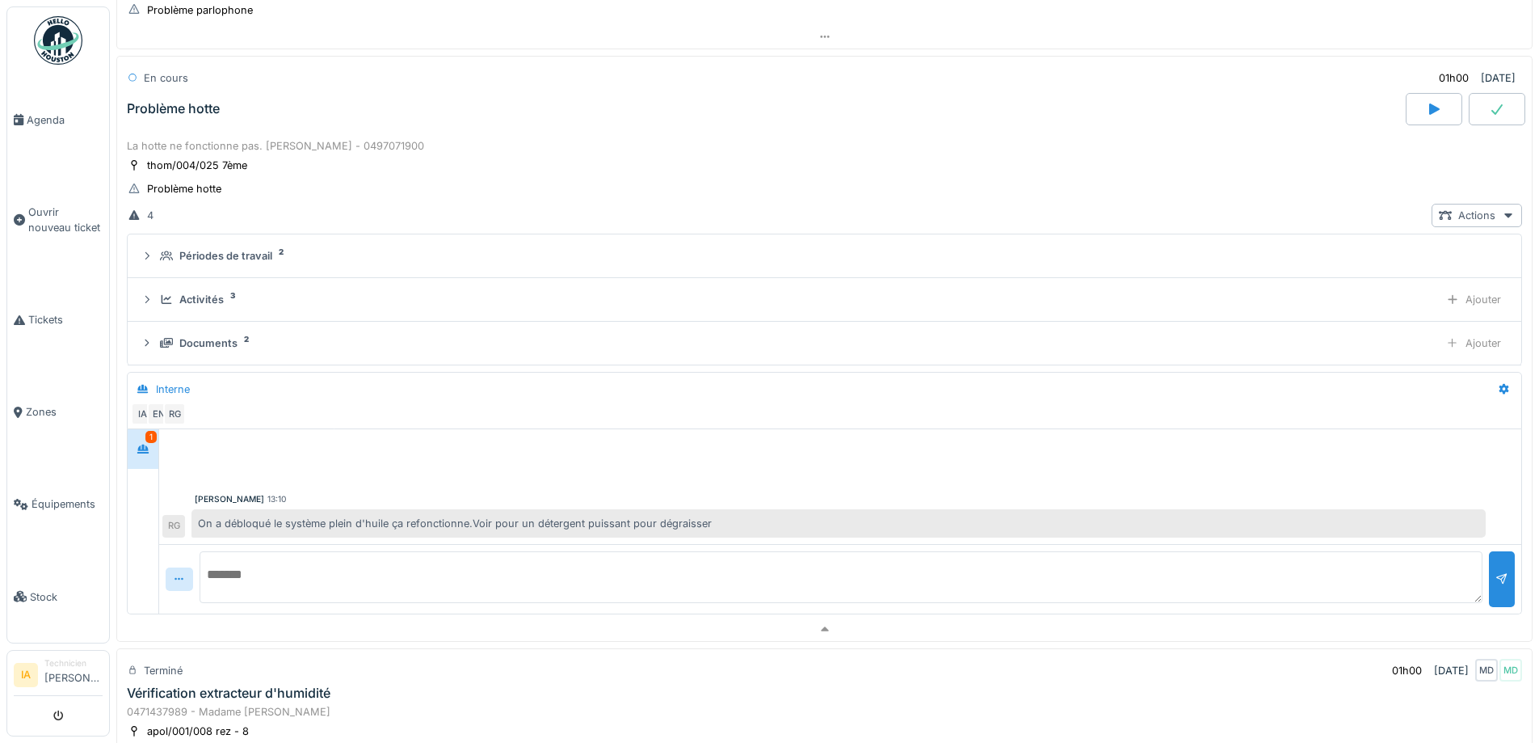
scroll to position [932, 0]
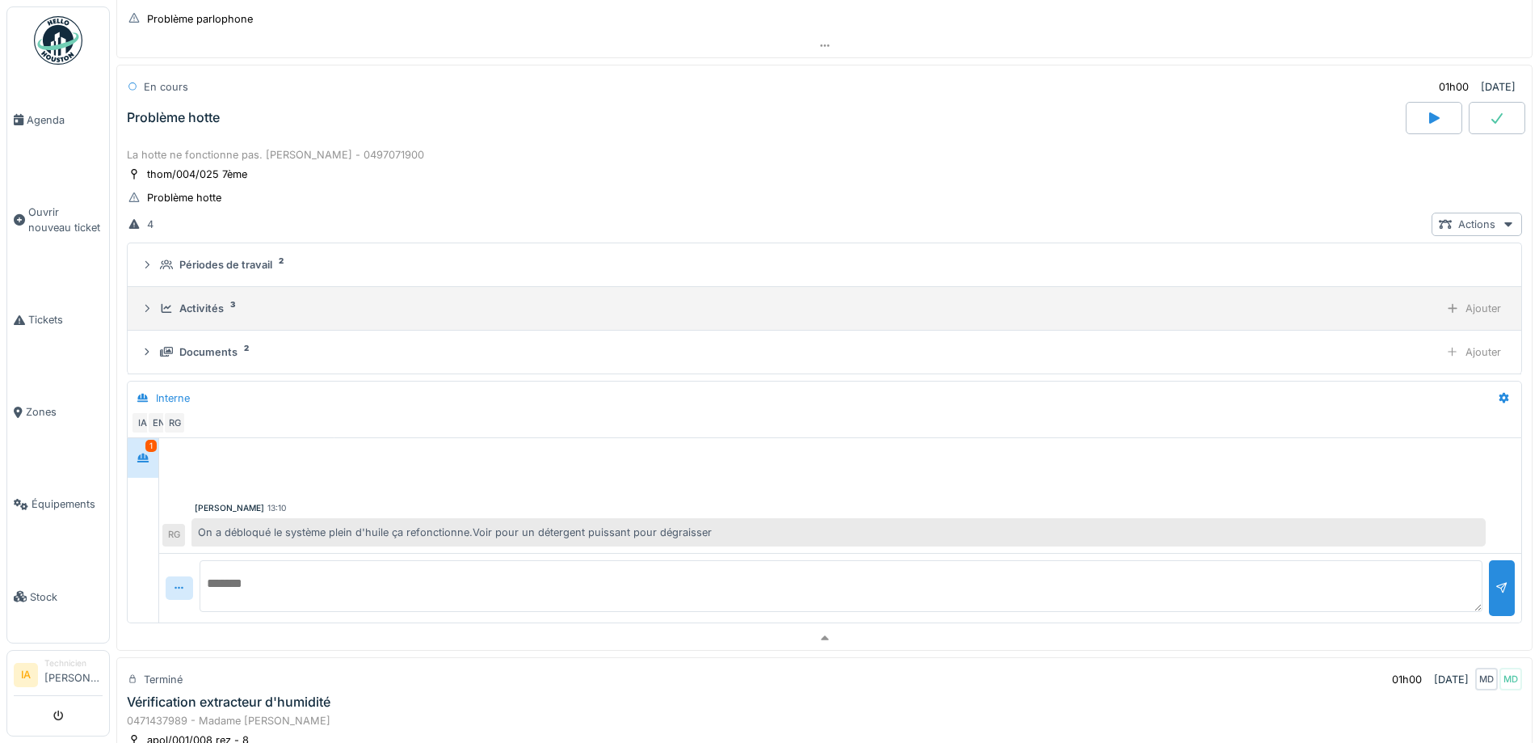
click at [178, 305] on div "Activités 3" at bounding box center [796, 308] width 1273 height 15
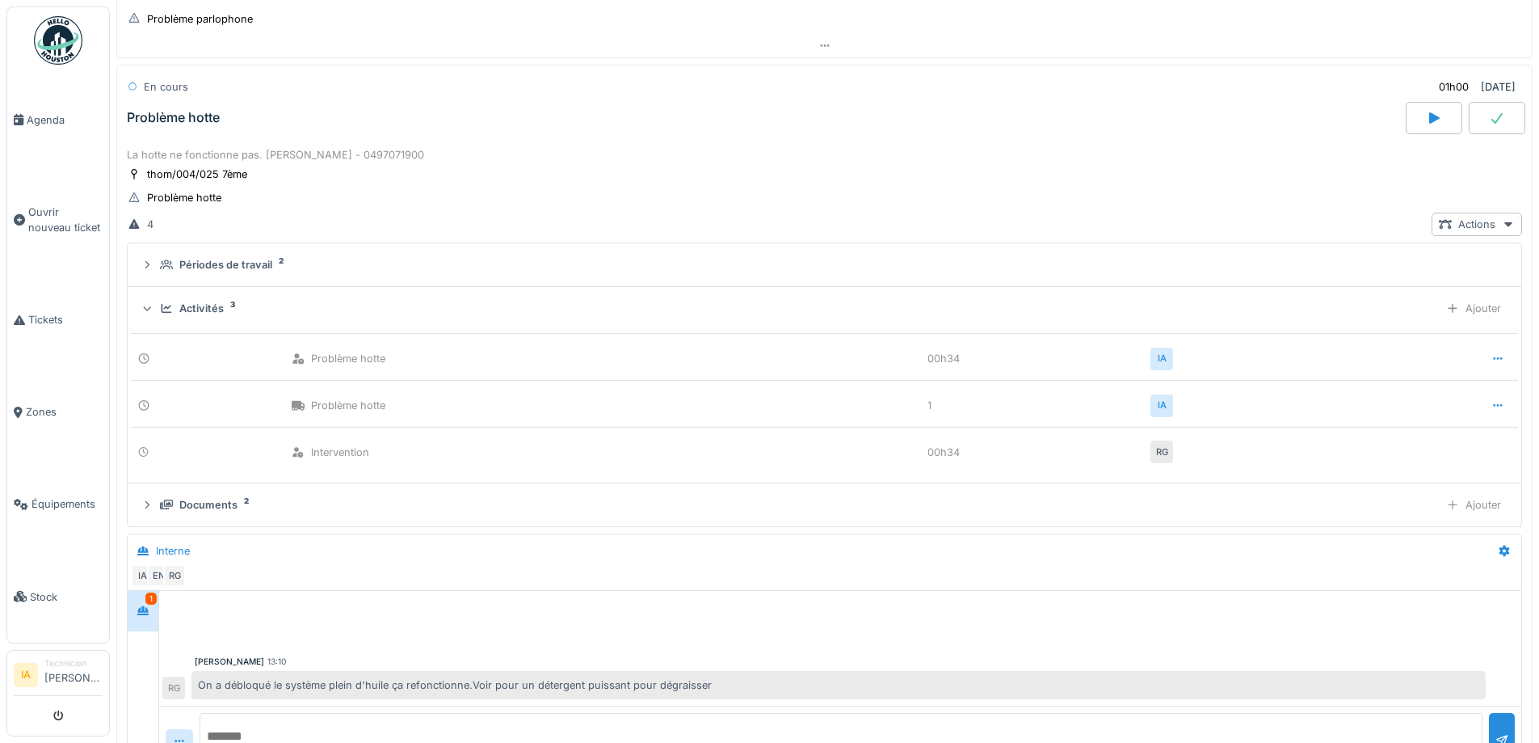
click at [178, 305] on div "Activités 3" at bounding box center [796, 308] width 1273 height 15
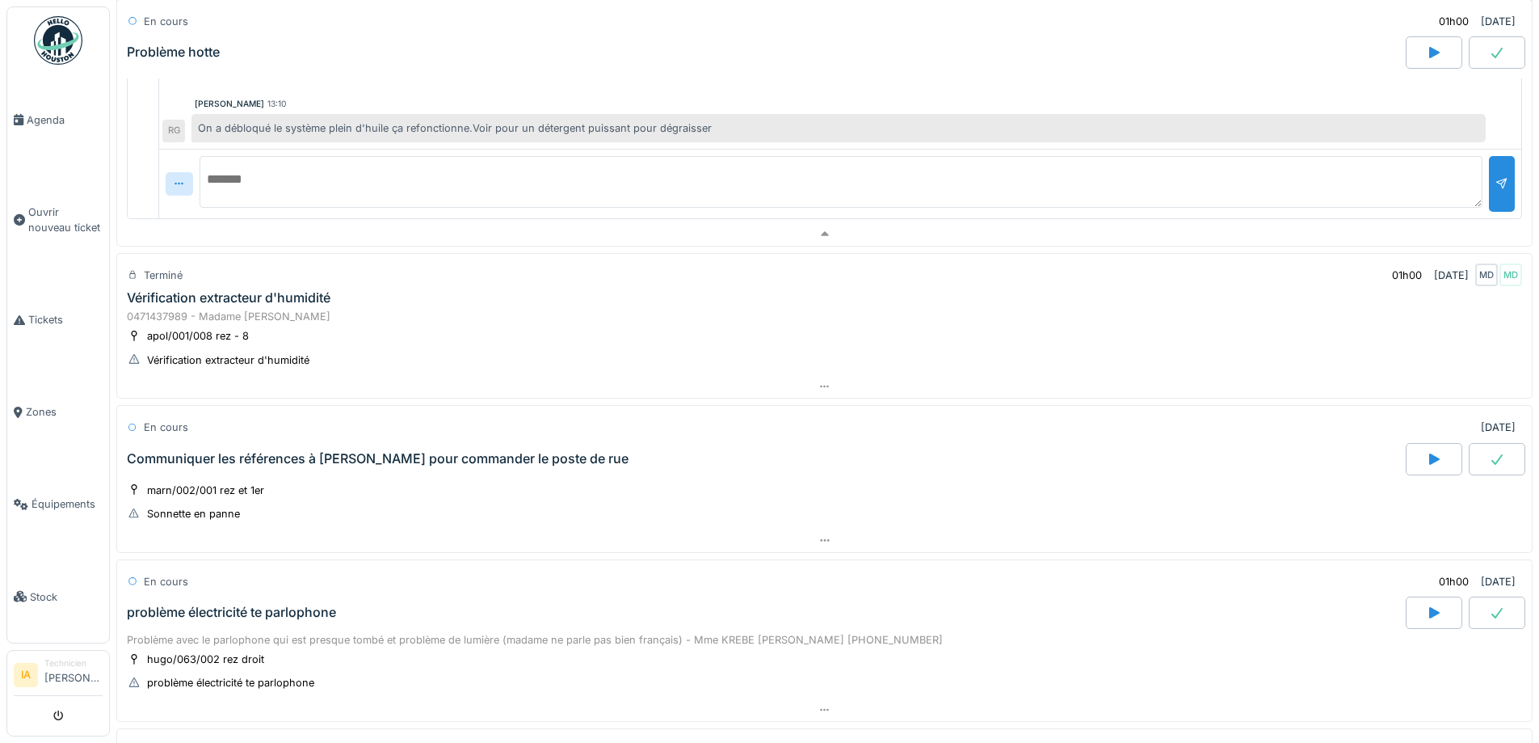
click at [178, 296] on div "Vérification extracteur d'humidité" at bounding box center [229, 297] width 204 height 15
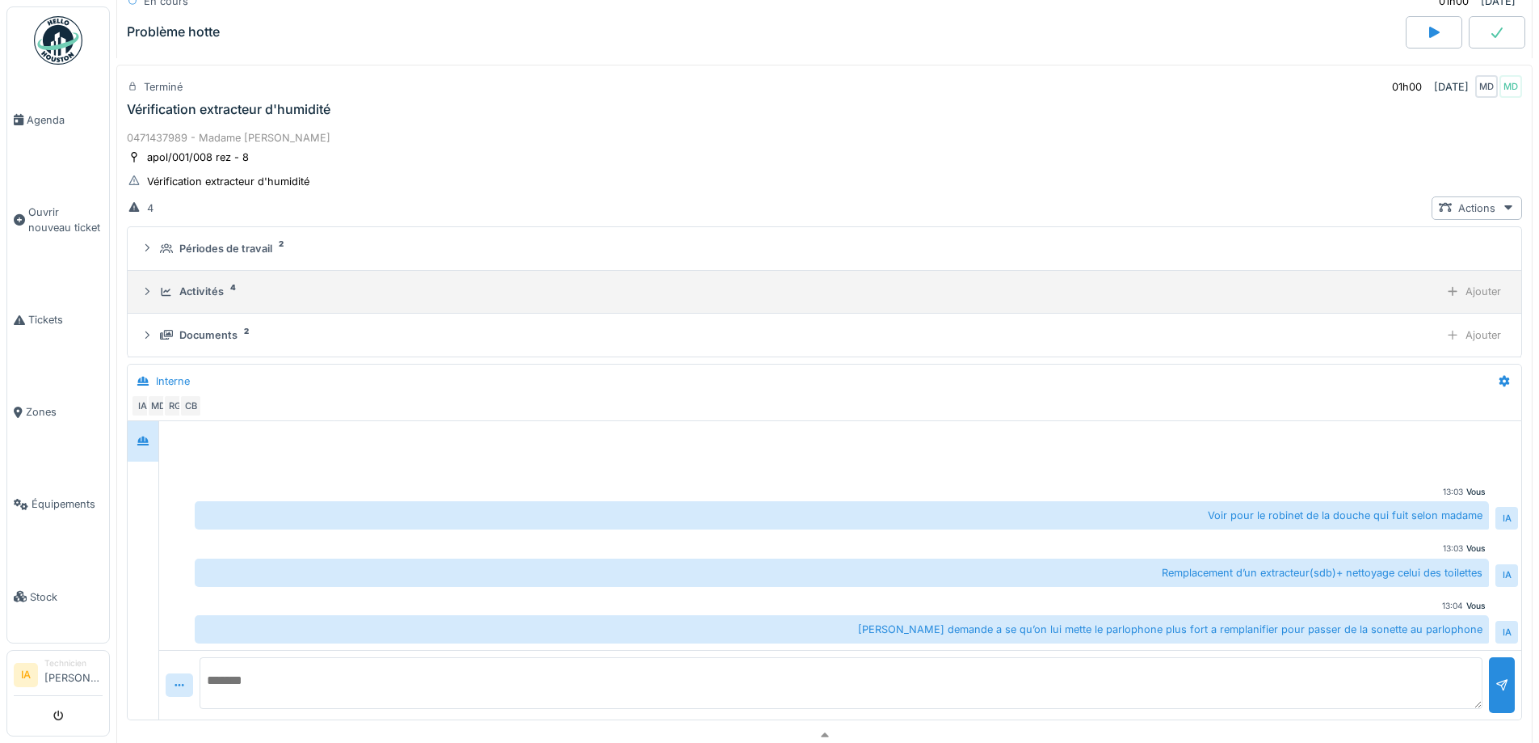
click at [193, 301] on div "Activités 4 Ajouter" at bounding box center [825, 291] width 1368 height 23
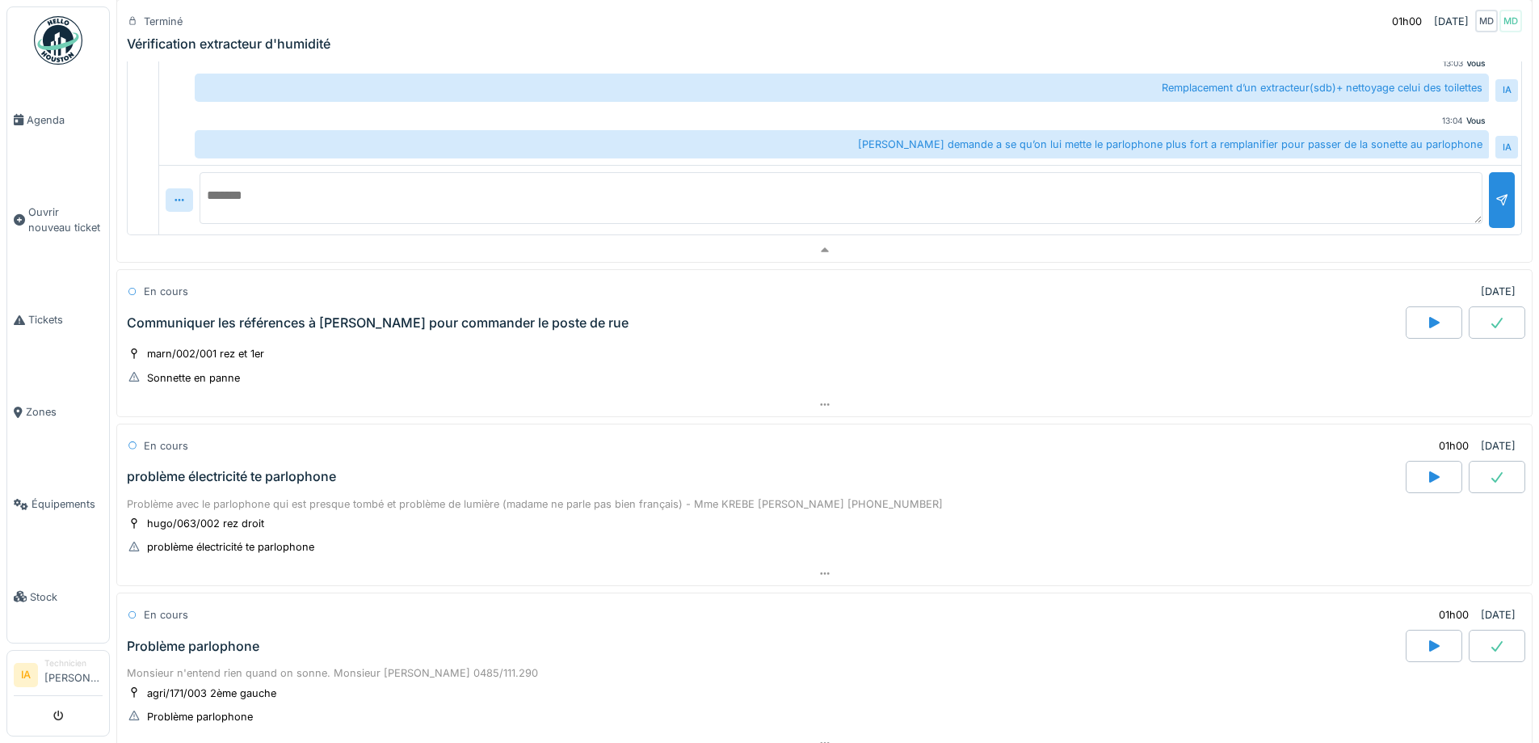
click at [225, 322] on div "Communiquer les références à [PERSON_NAME] pour commander le poste de rue" at bounding box center [378, 322] width 502 height 15
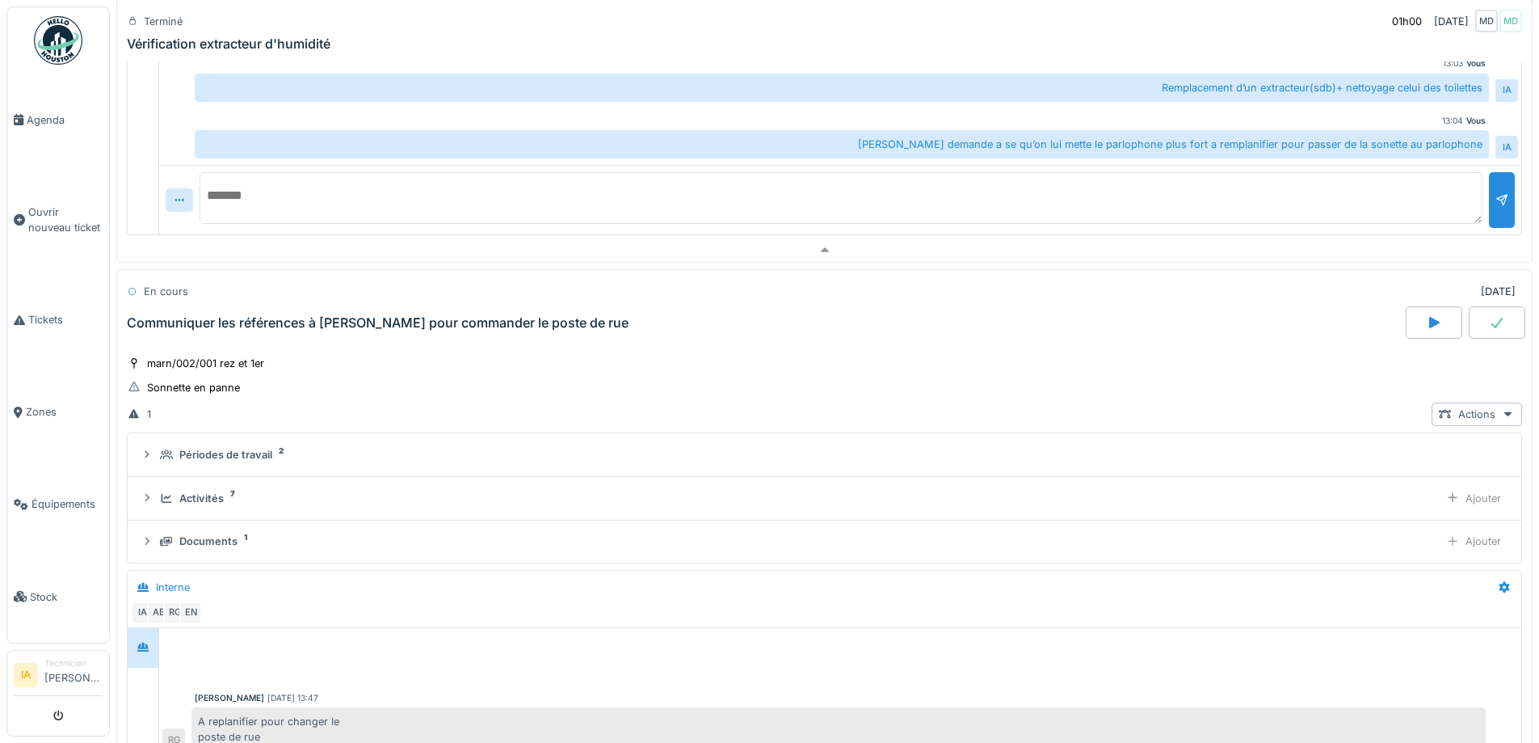
scroll to position [2213, 0]
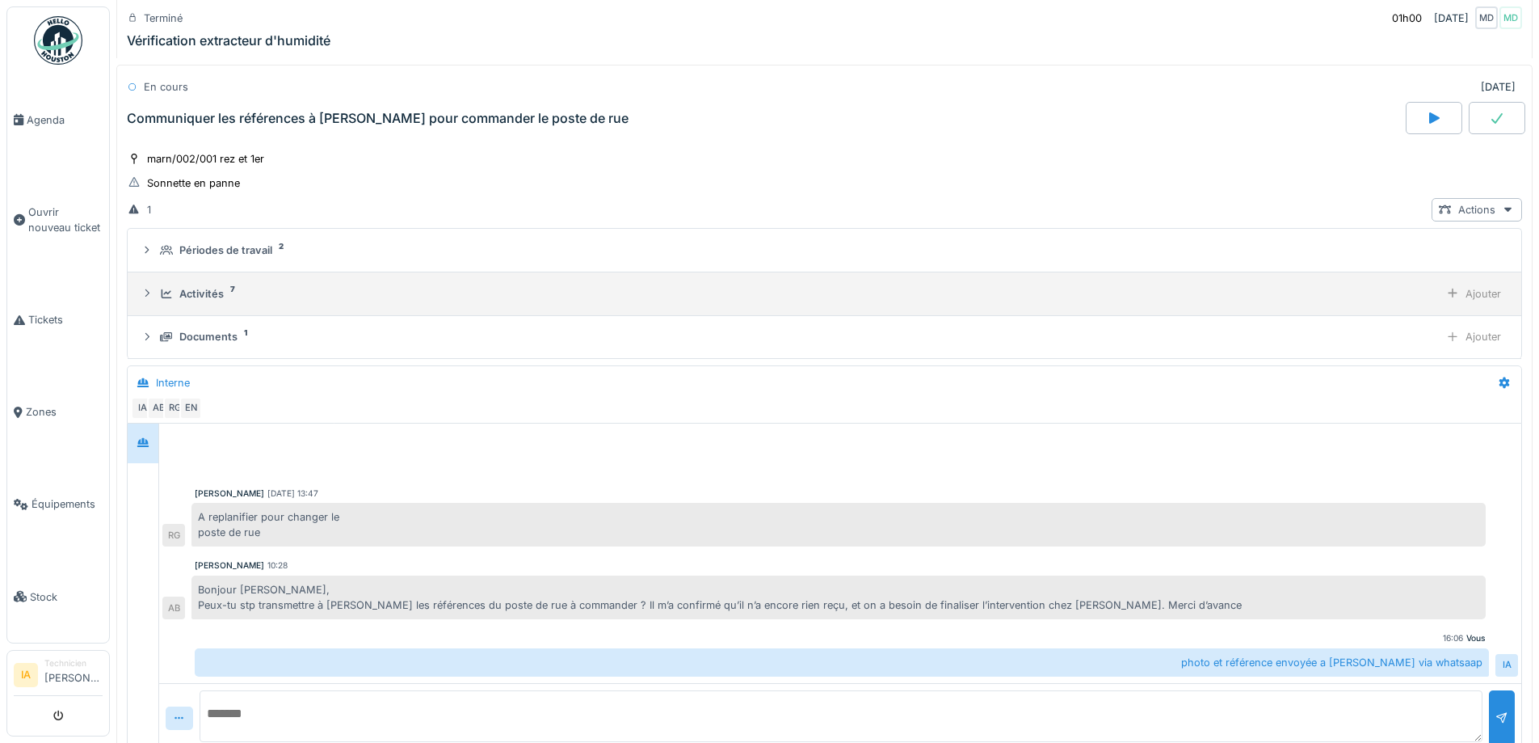
click at [201, 287] on div "Activités" at bounding box center [201, 293] width 44 height 15
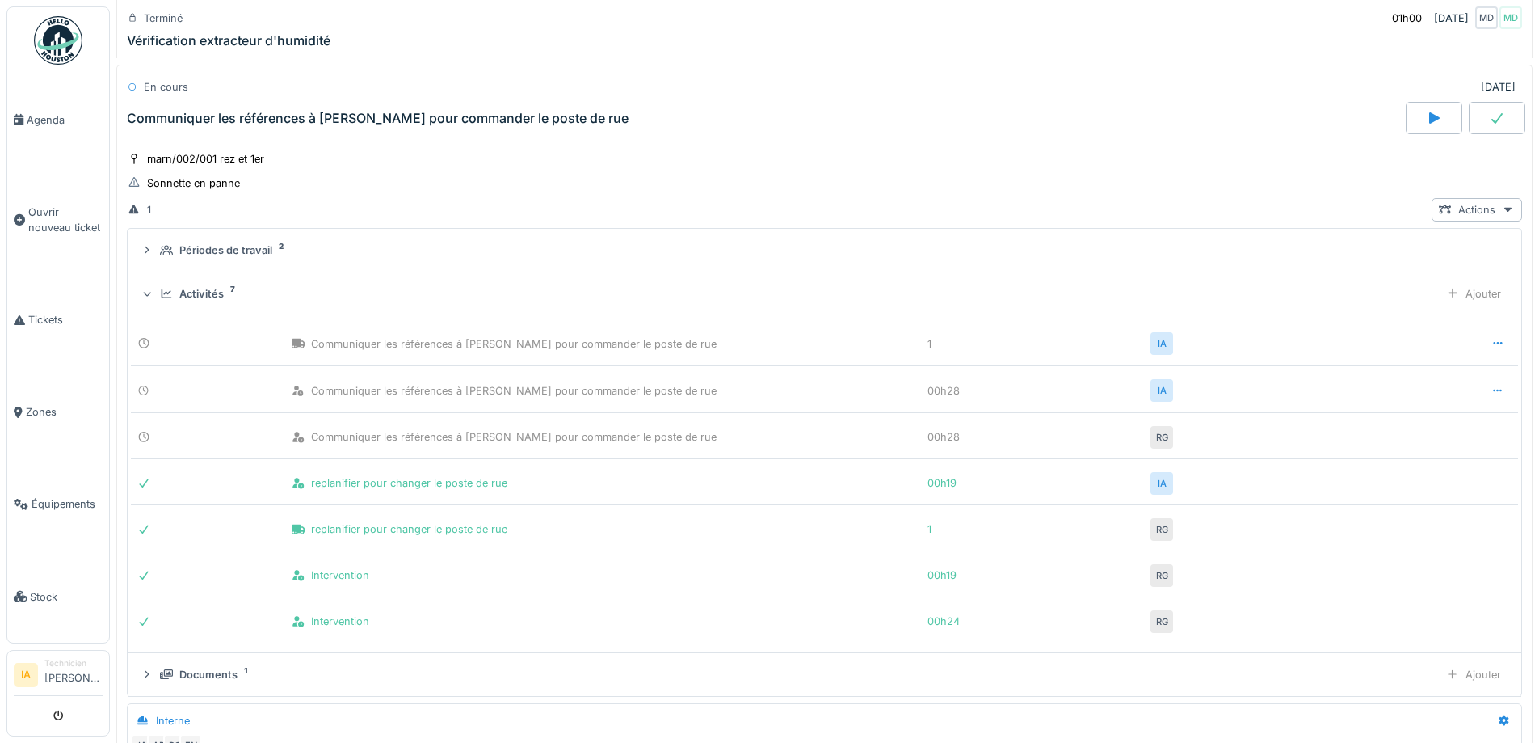
click at [201, 287] on div "Activités" at bounding box center [201, 293] width 44 height 15
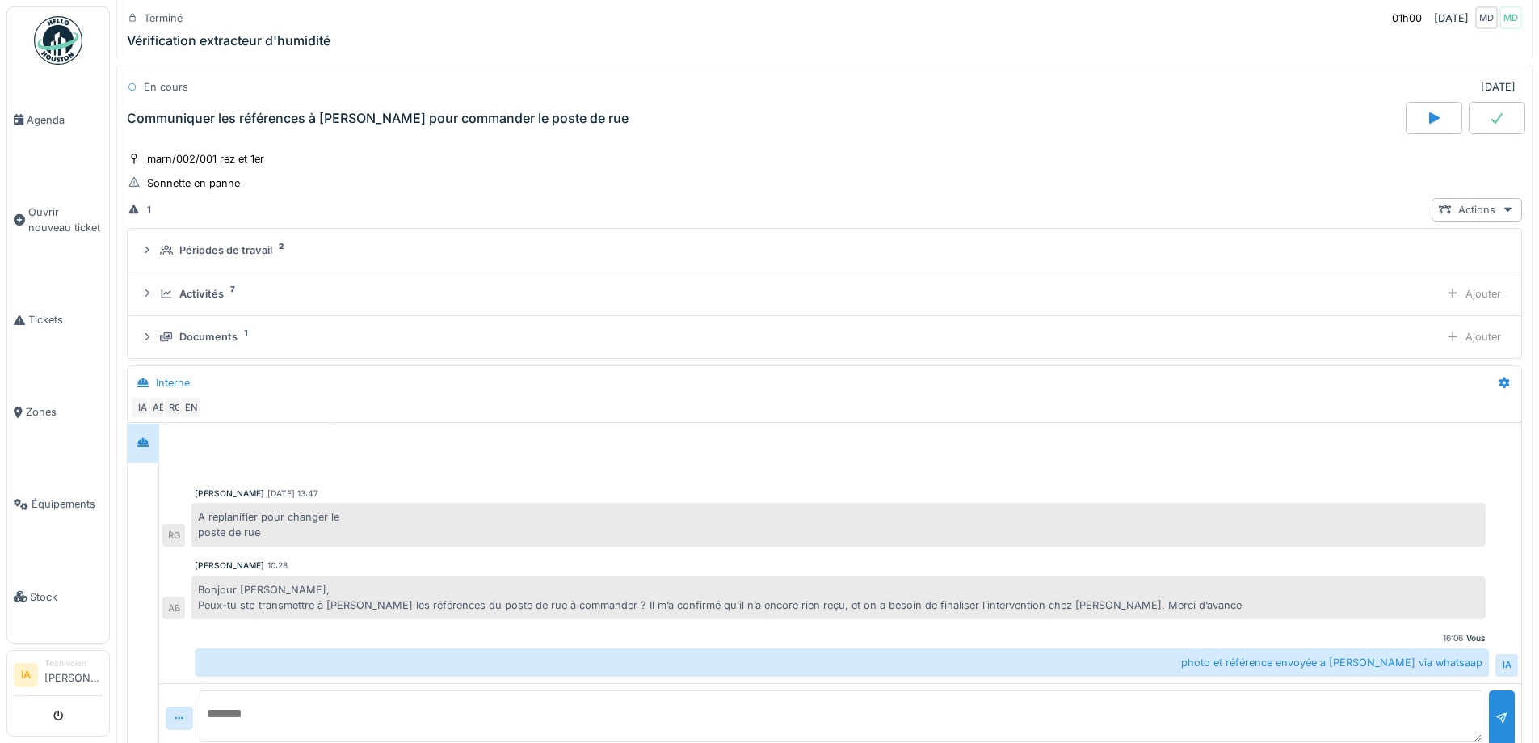
click at [223, 128] on div "Communiquer les références à [PERSON_NAME] pour commander le poste de rue" at bounding box center [765, 118] width 1282 height 32
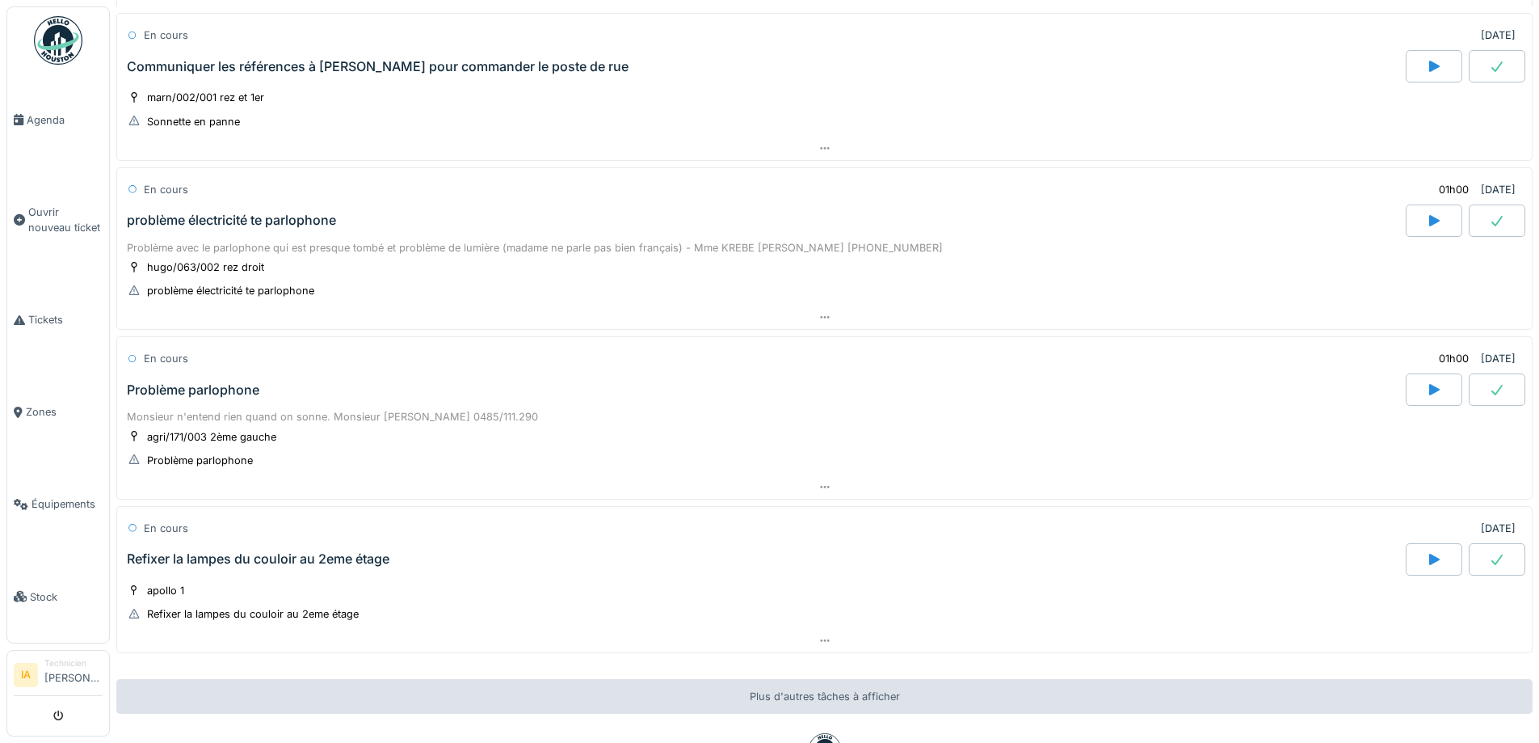
scroll to position [2294, 0]
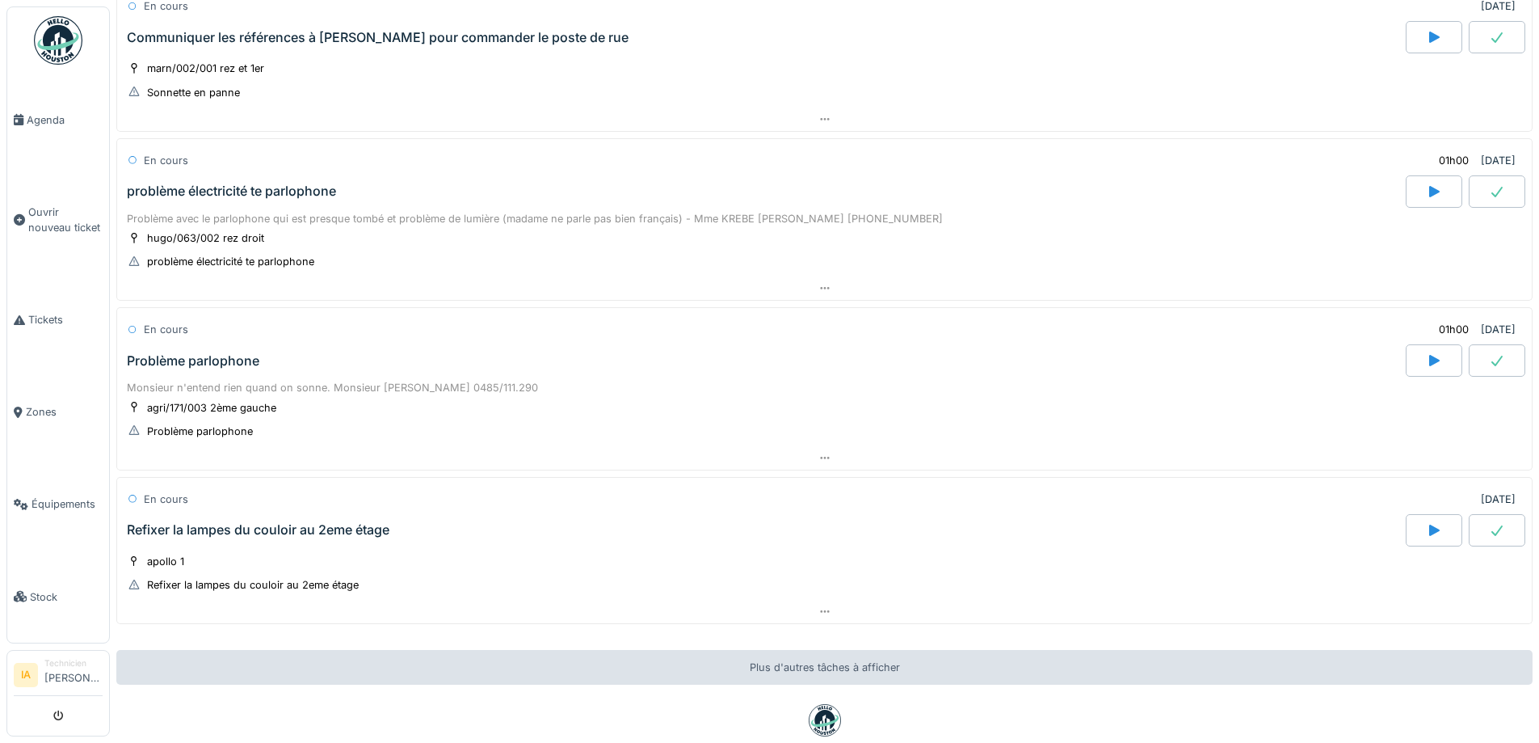
click at [189, 195] on div "problème électricité te parlophone" at bounding box center [231, 190] width 209 height 15
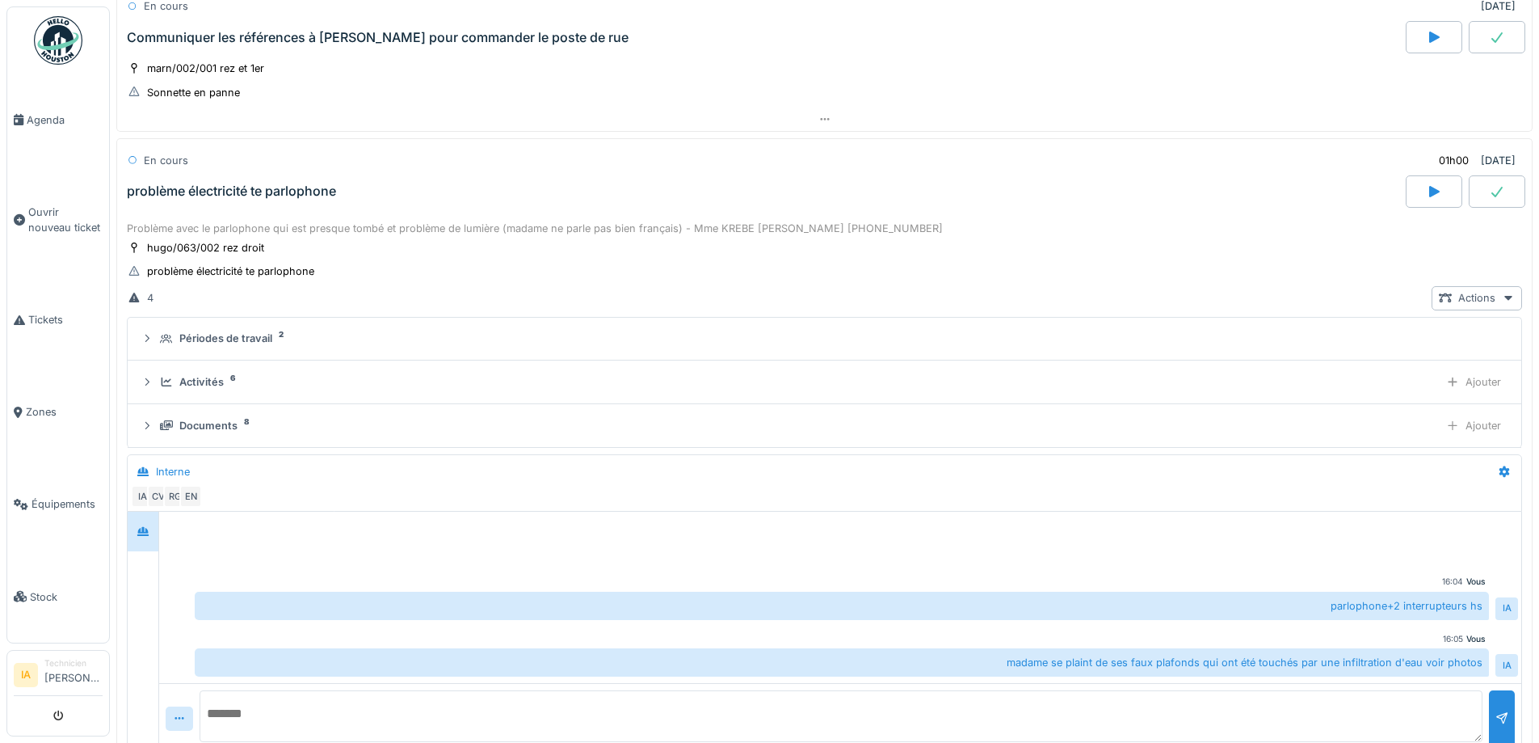
scroll to position [2367, 0]
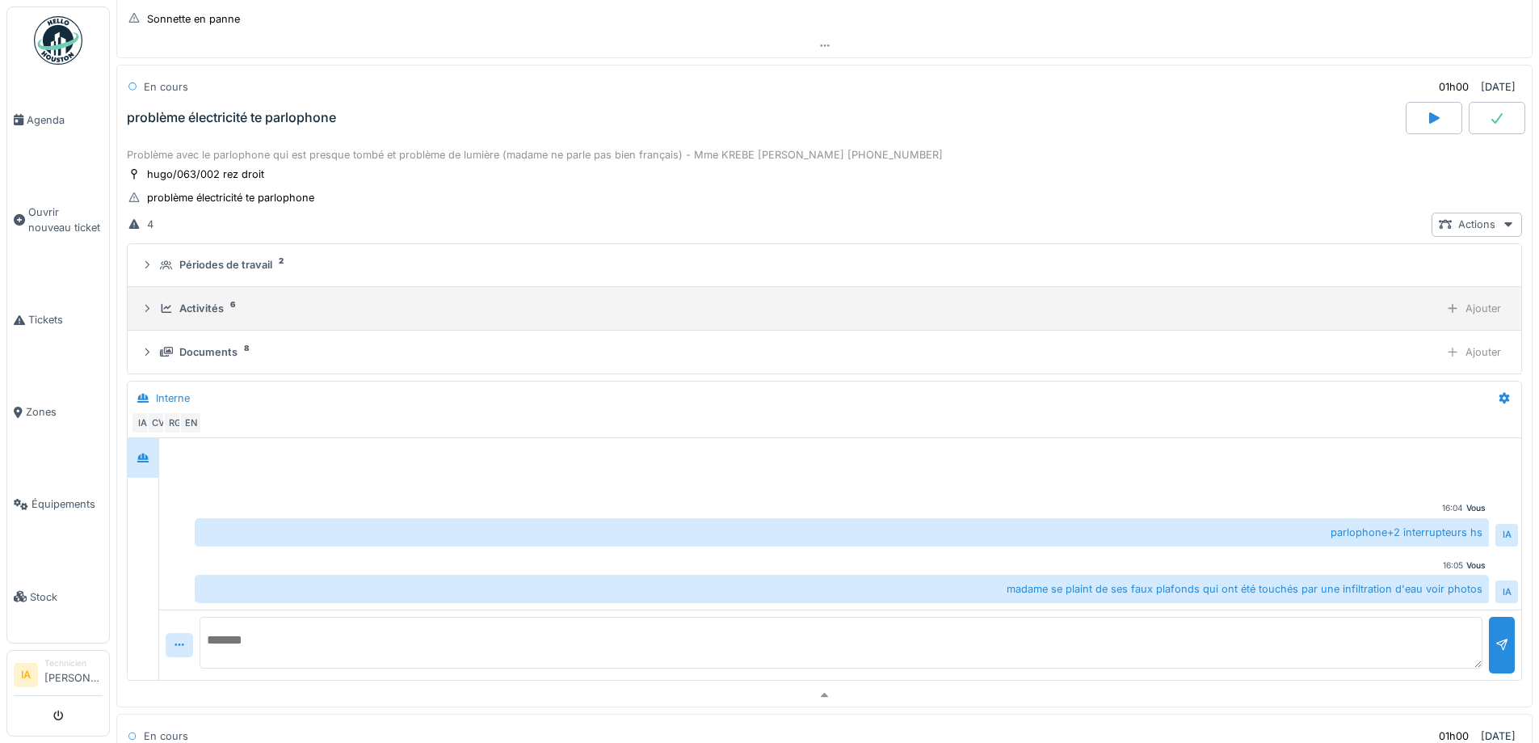
click at [196, 310] on summary "Activités 6 Ajouter" at bounding box center [824, 308] width 1381 height 30
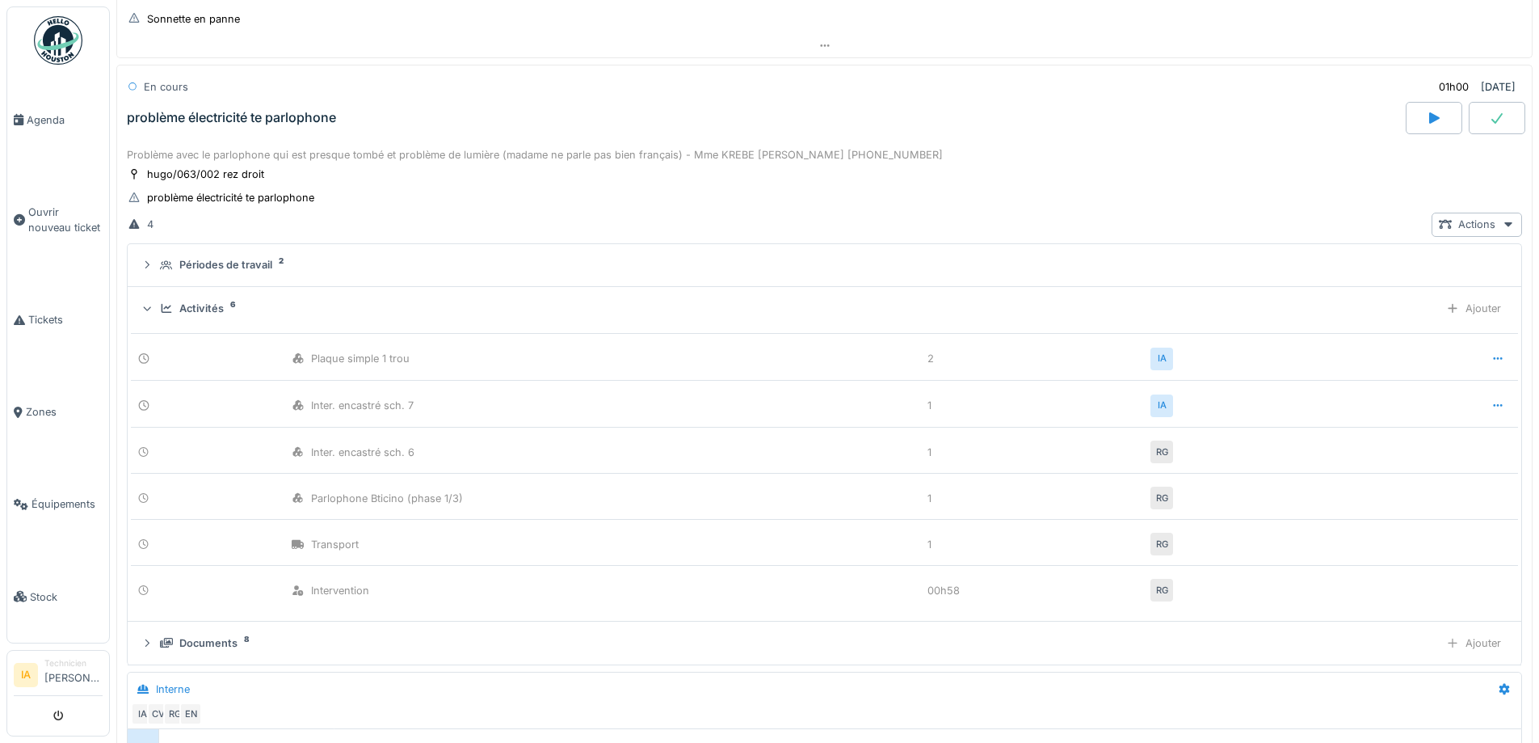
click at [223, 120] on div "problème électricité te parlophone" at bounding box center [765, 118] width 1282 height 32
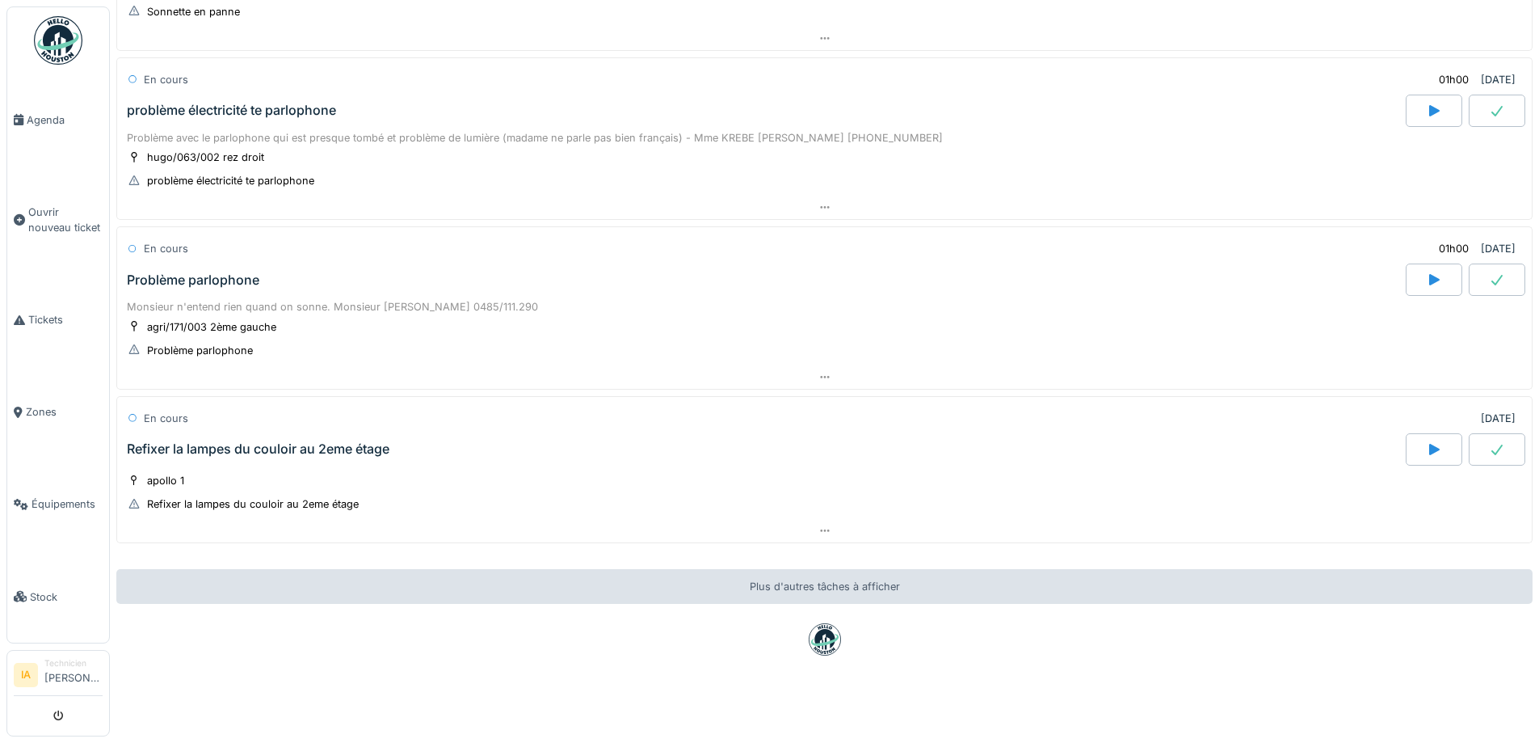
scroll to position [2387, 0]
click at [161, 299] on div "Monsieur n'entend rien quand on sonne. Monsieur [PERSON_NAME] 0485/111.290" at bounding box center [824, 306] width 1395 height 15
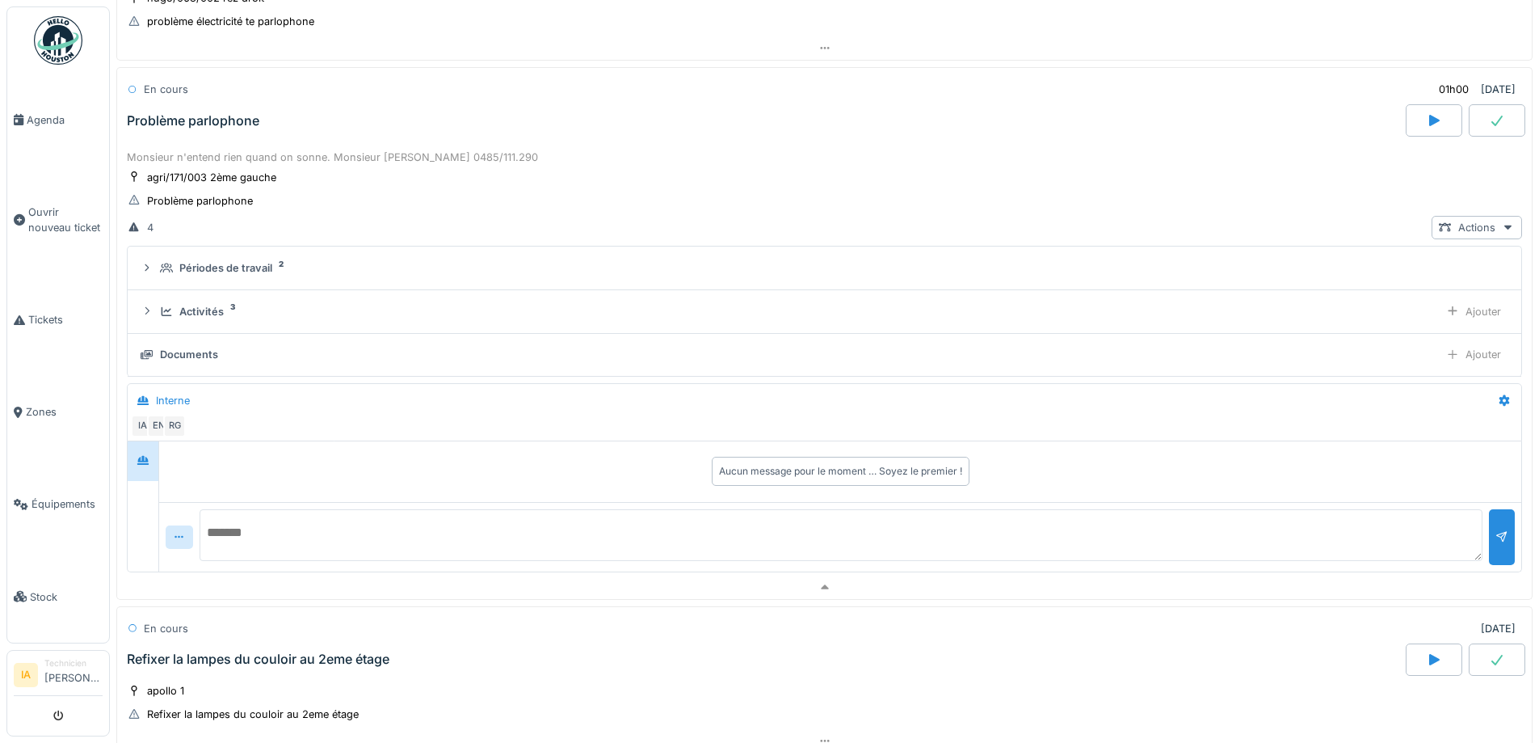
scroll to position [2536, 0]
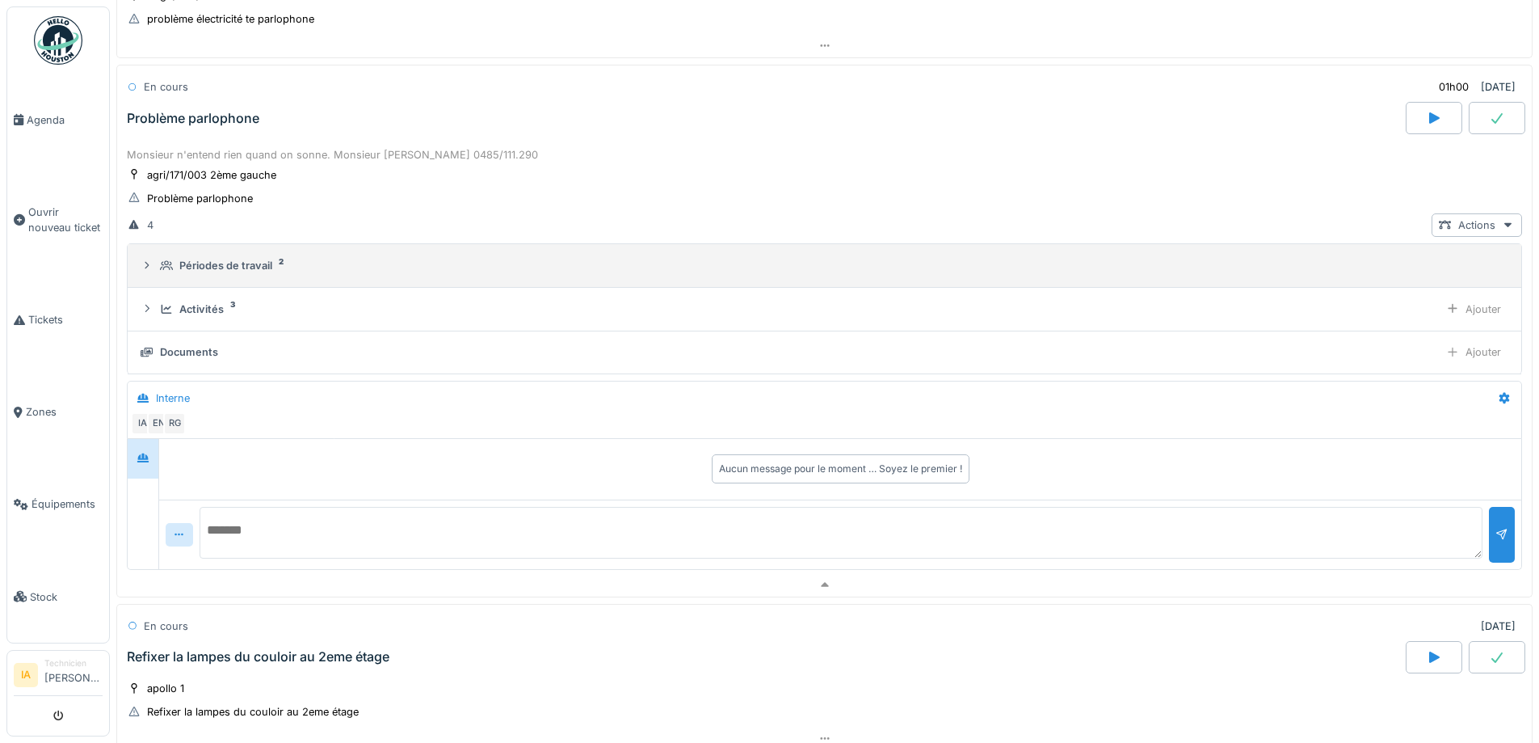
click at [183, 280] on summary "Périodes de travail 2" at bounding box center [824, 265] width 1381 height 30
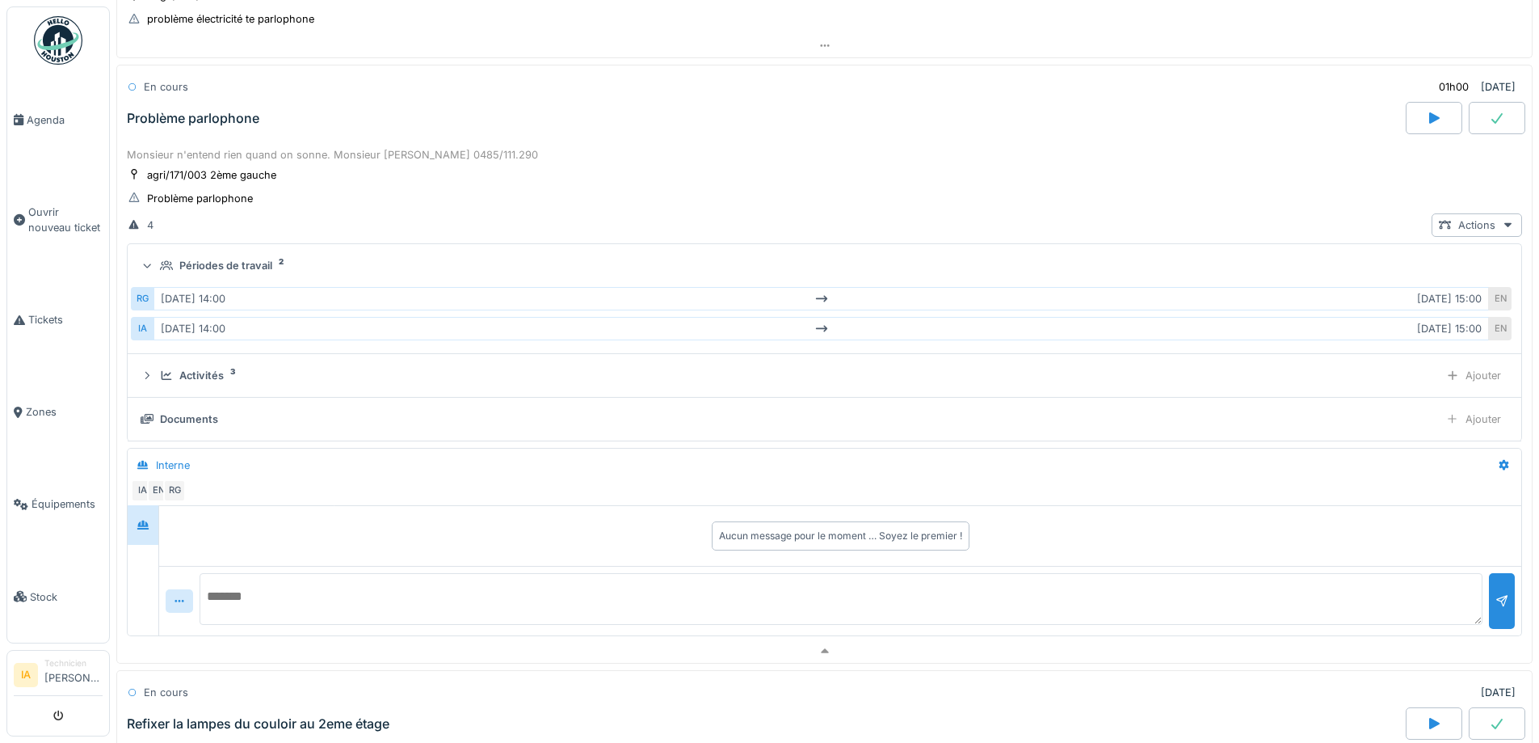
click at [183, 280] on div "RG [DATE] 14:00 [DATE] 15:00 EN IA [DATE] 14:00 [DATE] 15:00 EN" at bounding box center [824, 313] width 1387 height 66
click at [170, 351] on details "Périodes de travail 2 RG [DATE] 14:00 [DATE] 15:00 EN IA [DATE] 14:00 [DATE] 15…" at bounding box center [825, 299] width 1394 height 110
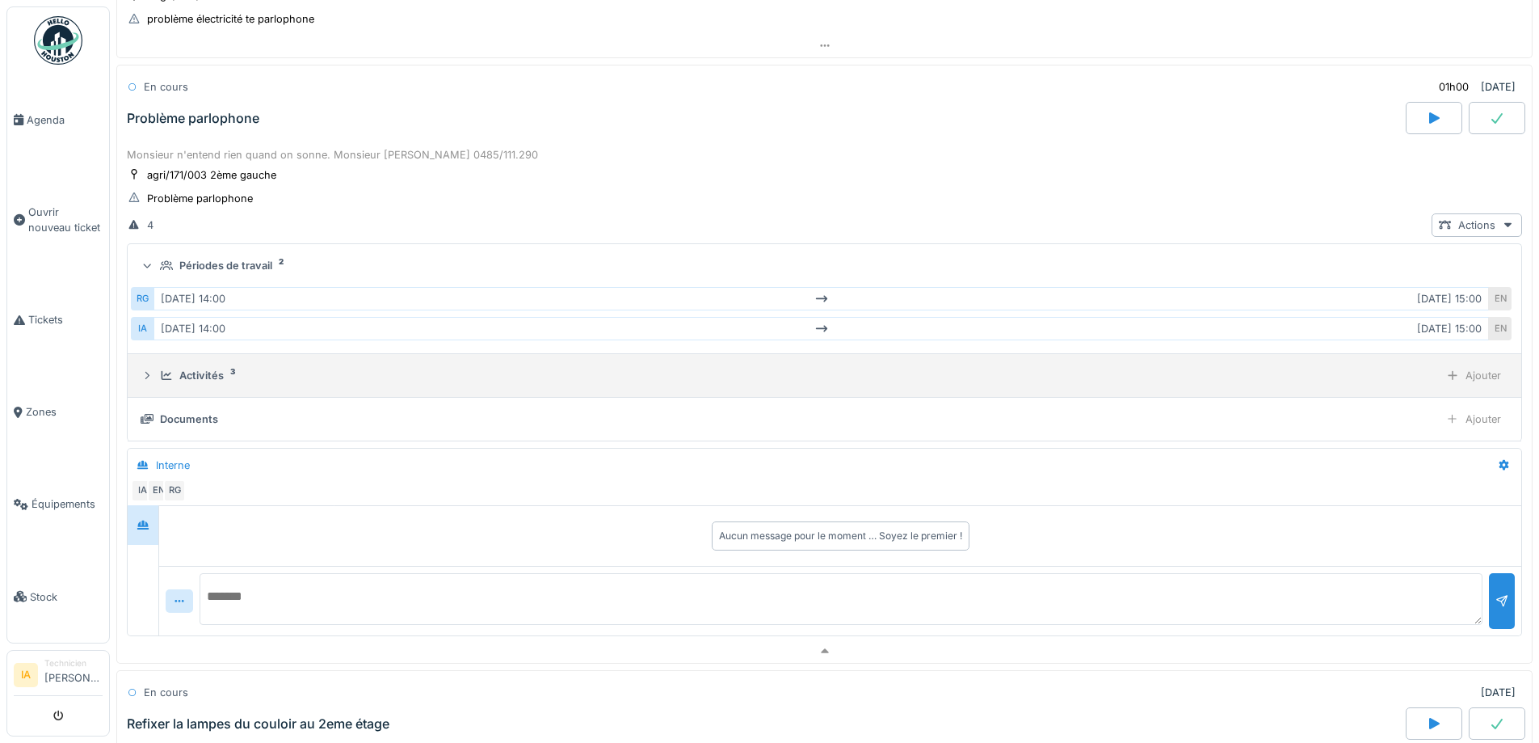
click at [159, 370] on div "Activités 3 Ajouter" at bounding box center [825, 375] width 1368 height 23
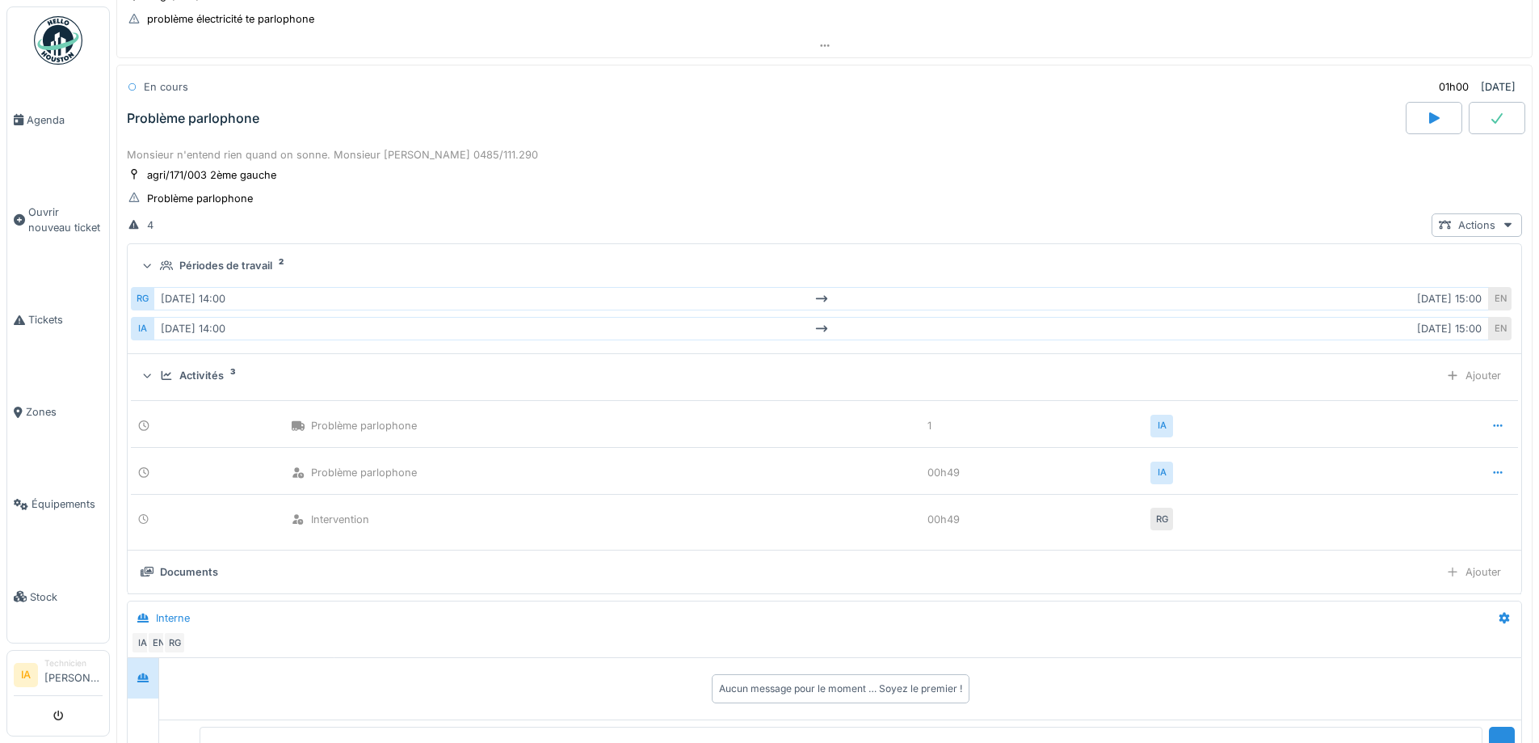
click at [159, 370] on div "Activités 3 Ajouter" at bounding box center [825, 375] width 1368 height 23
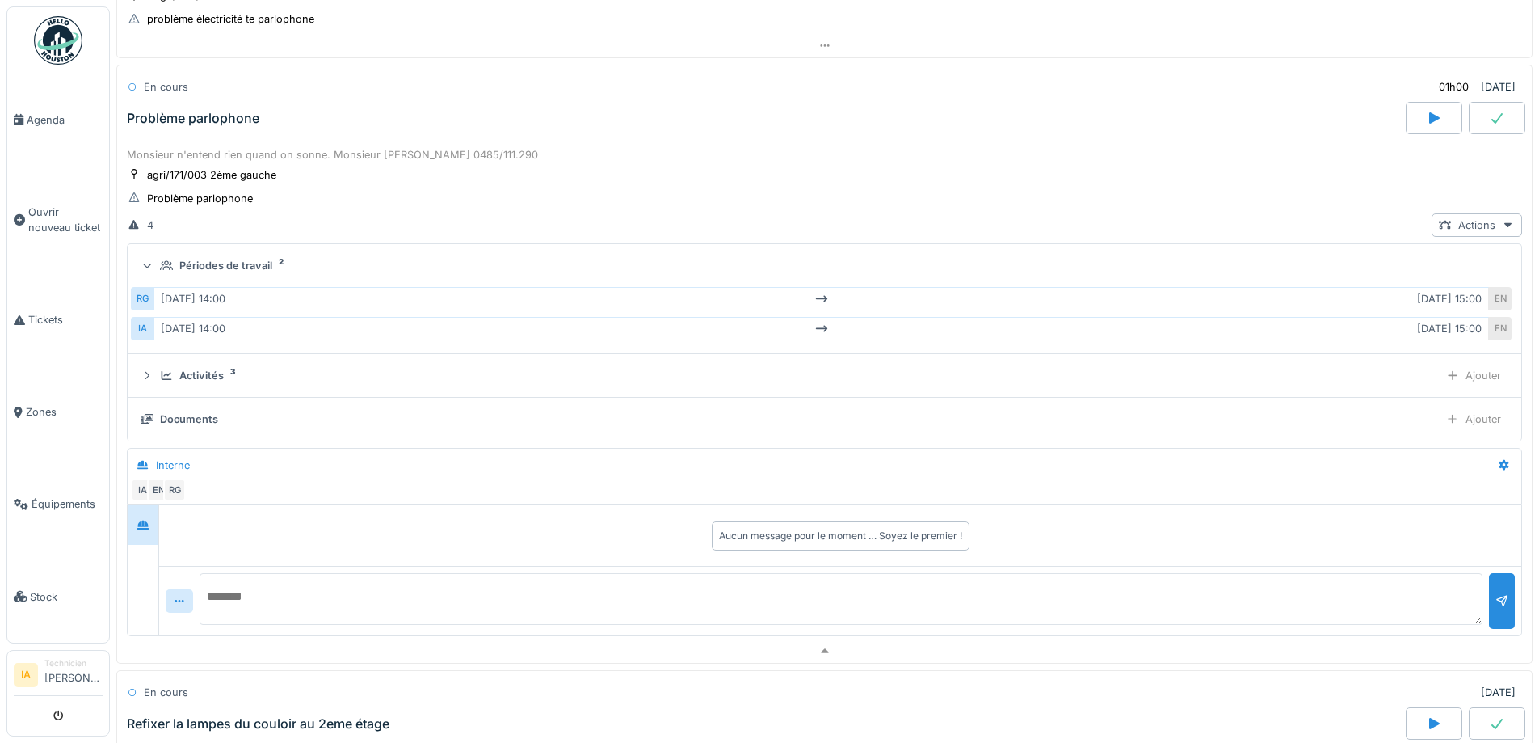
click at [170, 262] on icon at bounding box center [166, 265] width 13 height 10
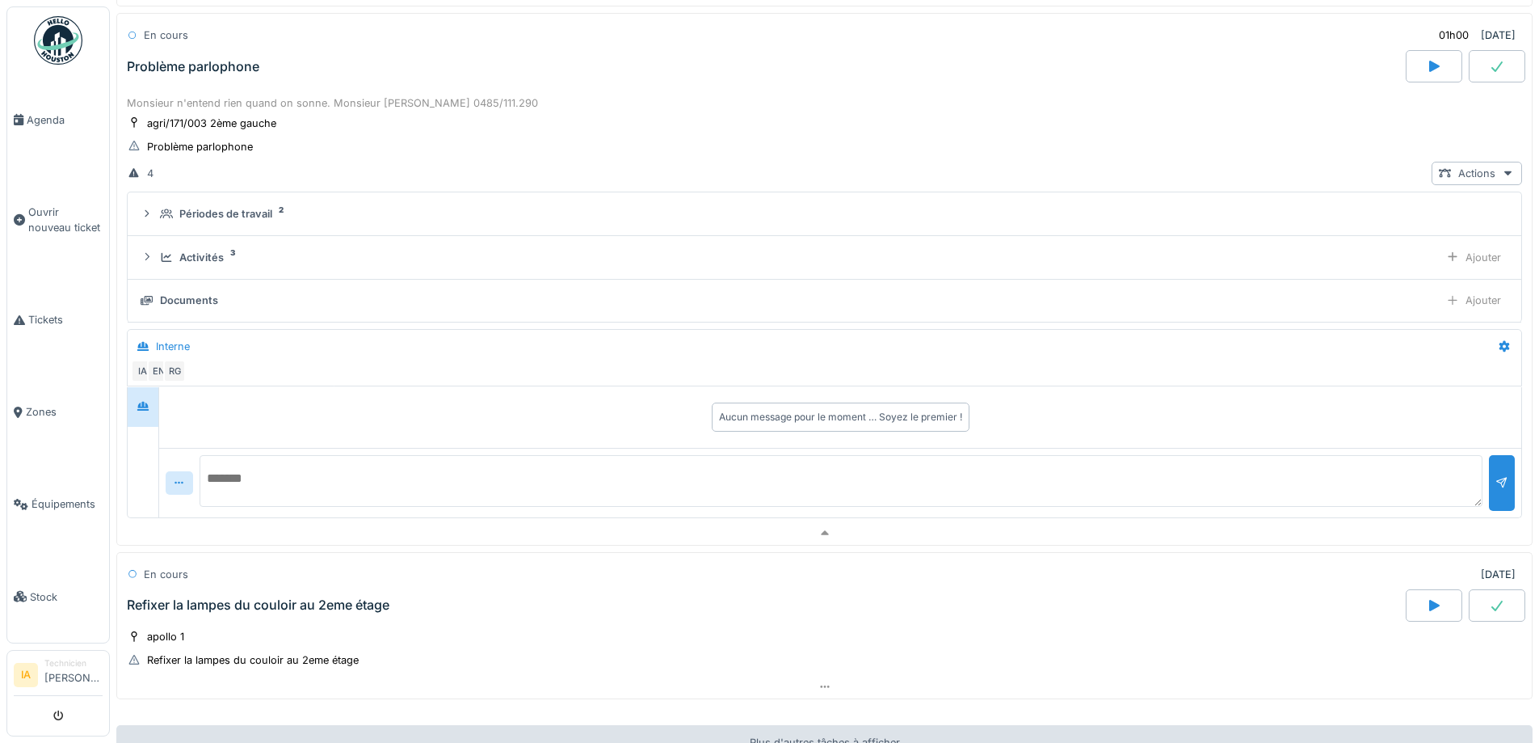
scroll to position [2617, 0]
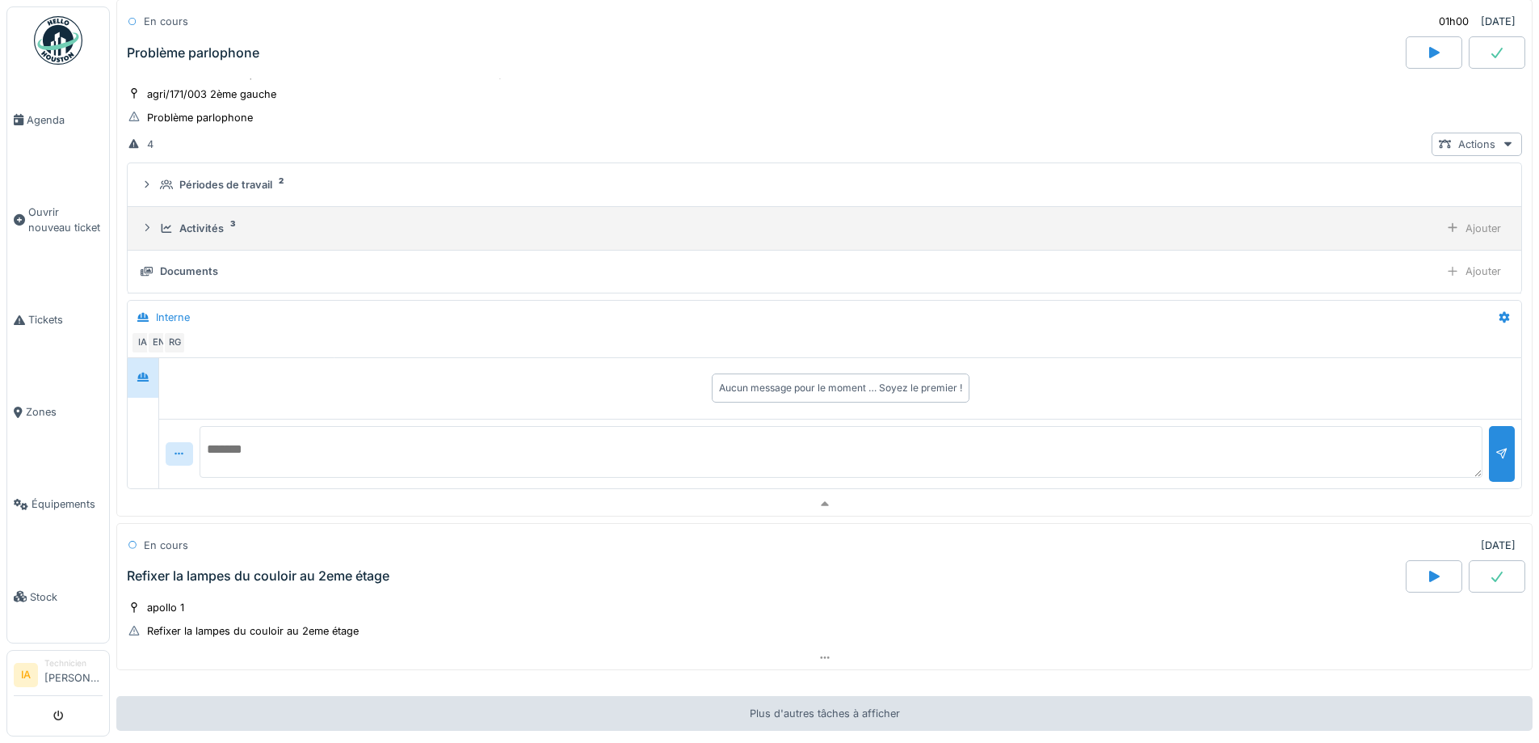
click at [205, 237] on div "Activités 3 Ajouter" at bounding box center [825, 228] width 1368 height 23
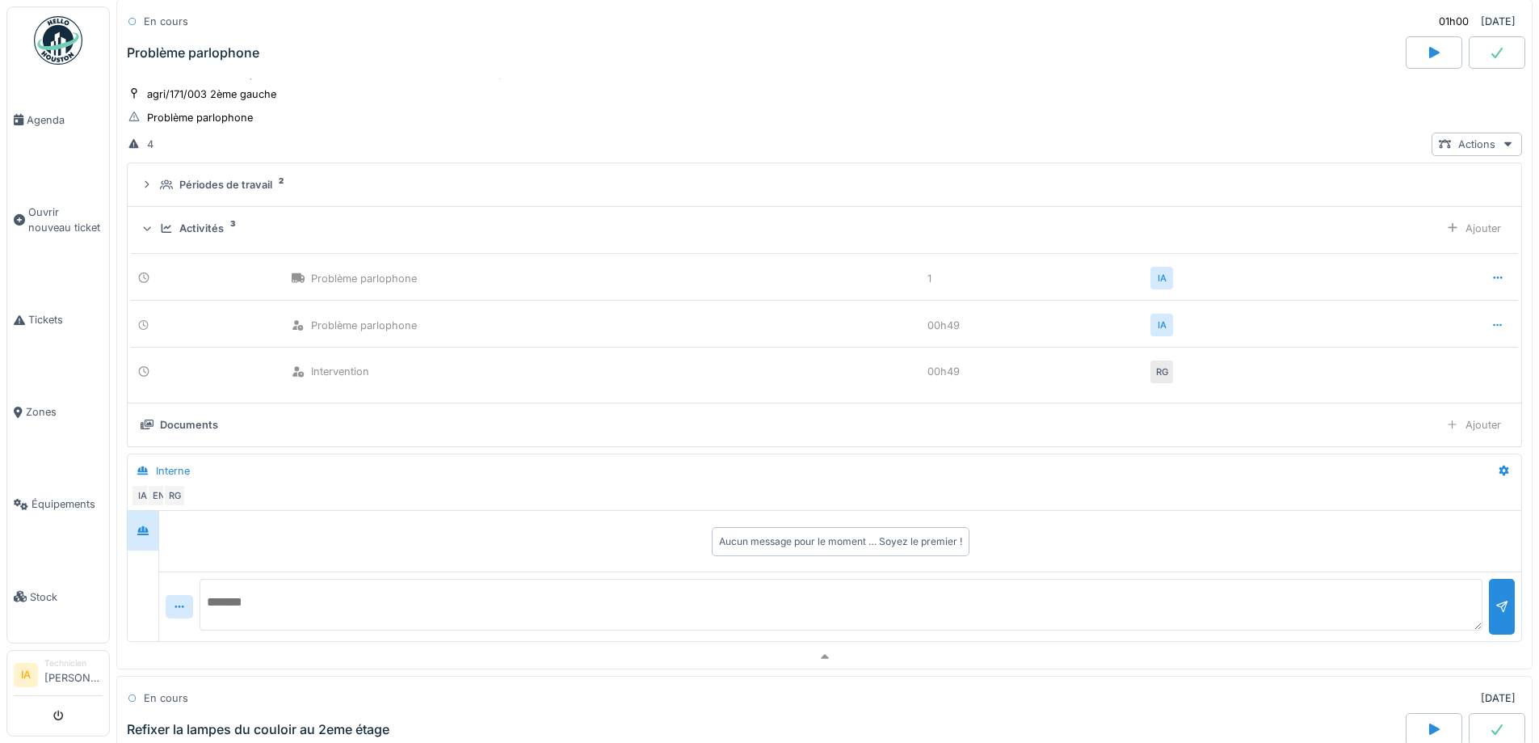
click at [205, 237] on div "Activités 3 Ajouter" at bounding box center [825, 228] width 1368 height 23
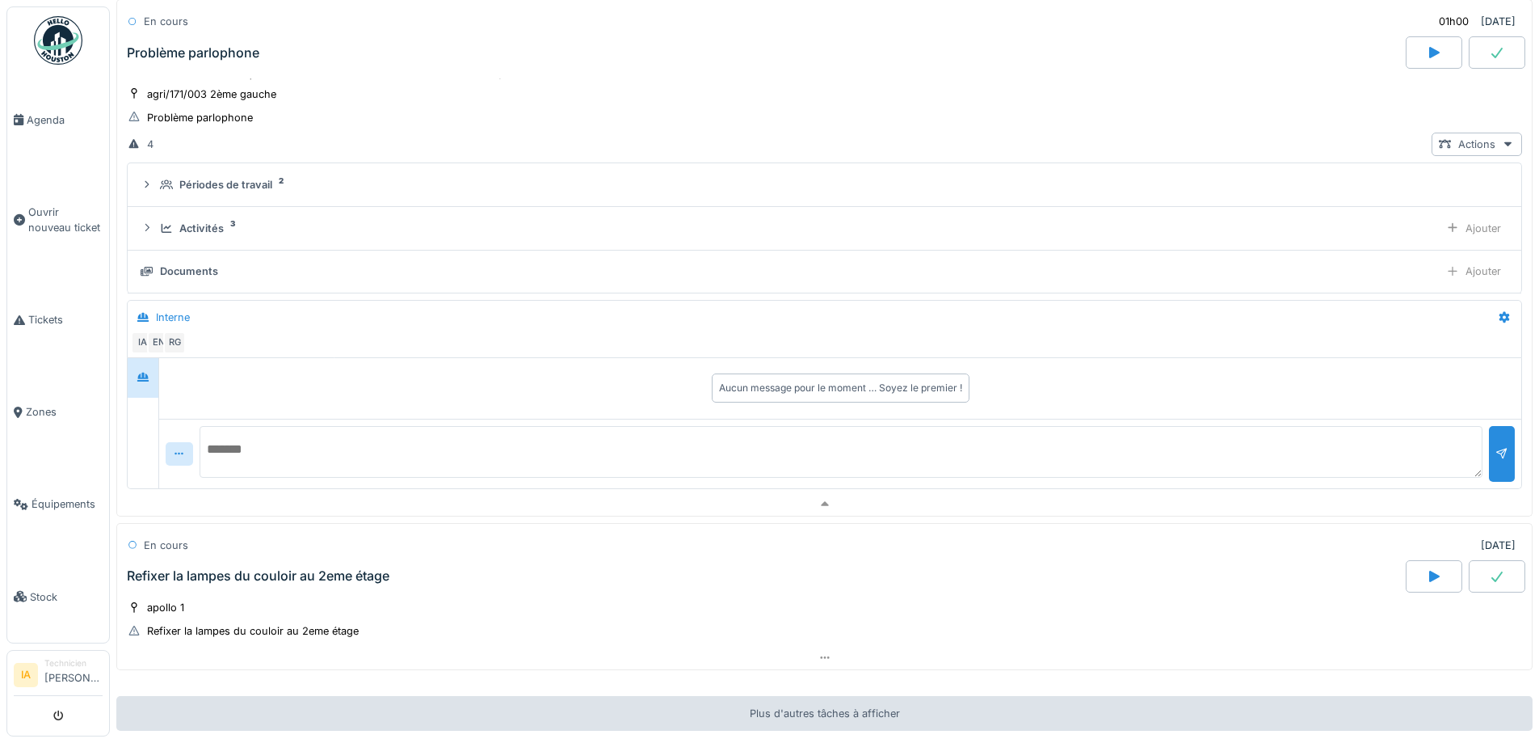
click at [264, 65] on div "Problème parlophone" at bounding box center [765, 52] width 1282 height 32
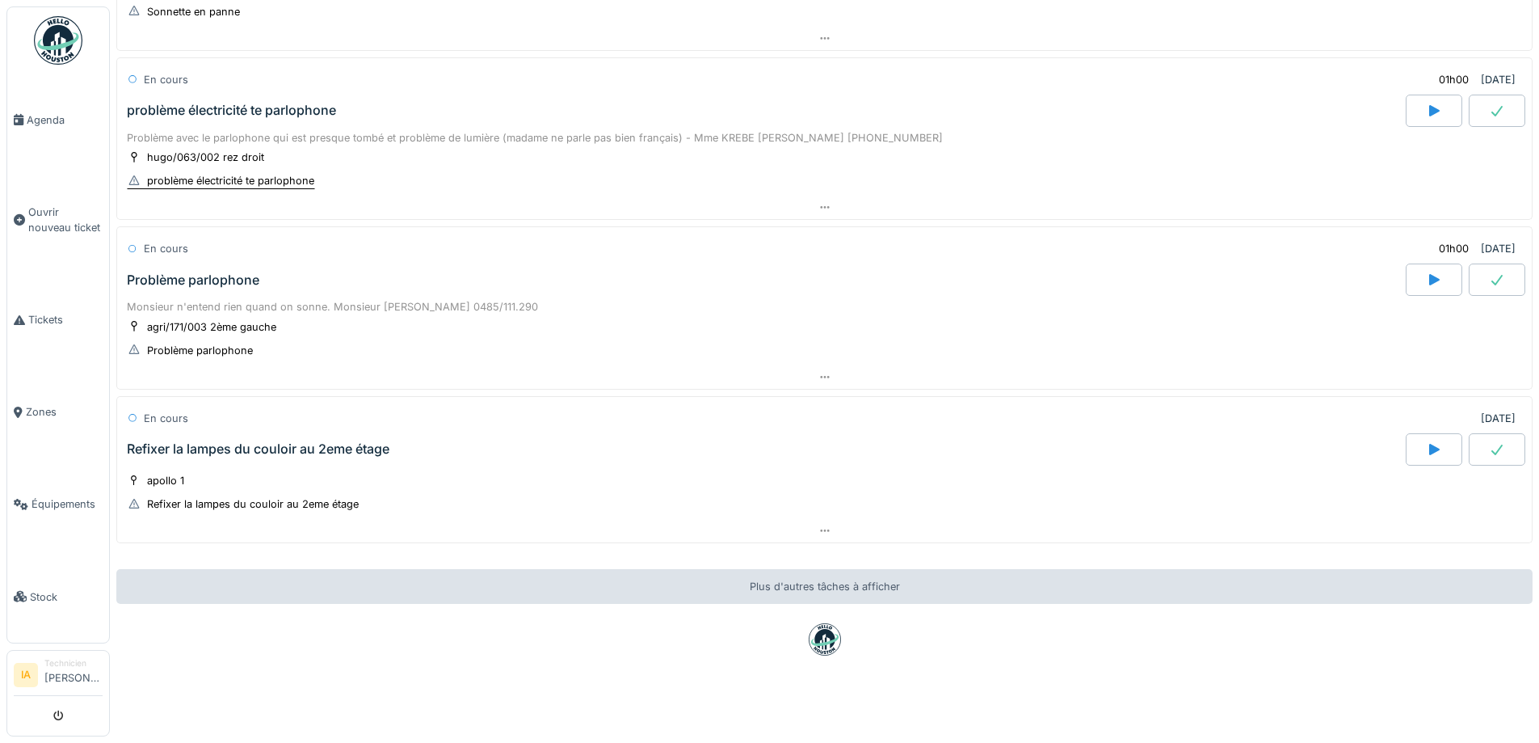
scroll to position [12, 0]
click at [299, 436] on div "Refixer la lampes du couloir au 2eme étage" at bounding box center [765, 449] width 1282 height 32
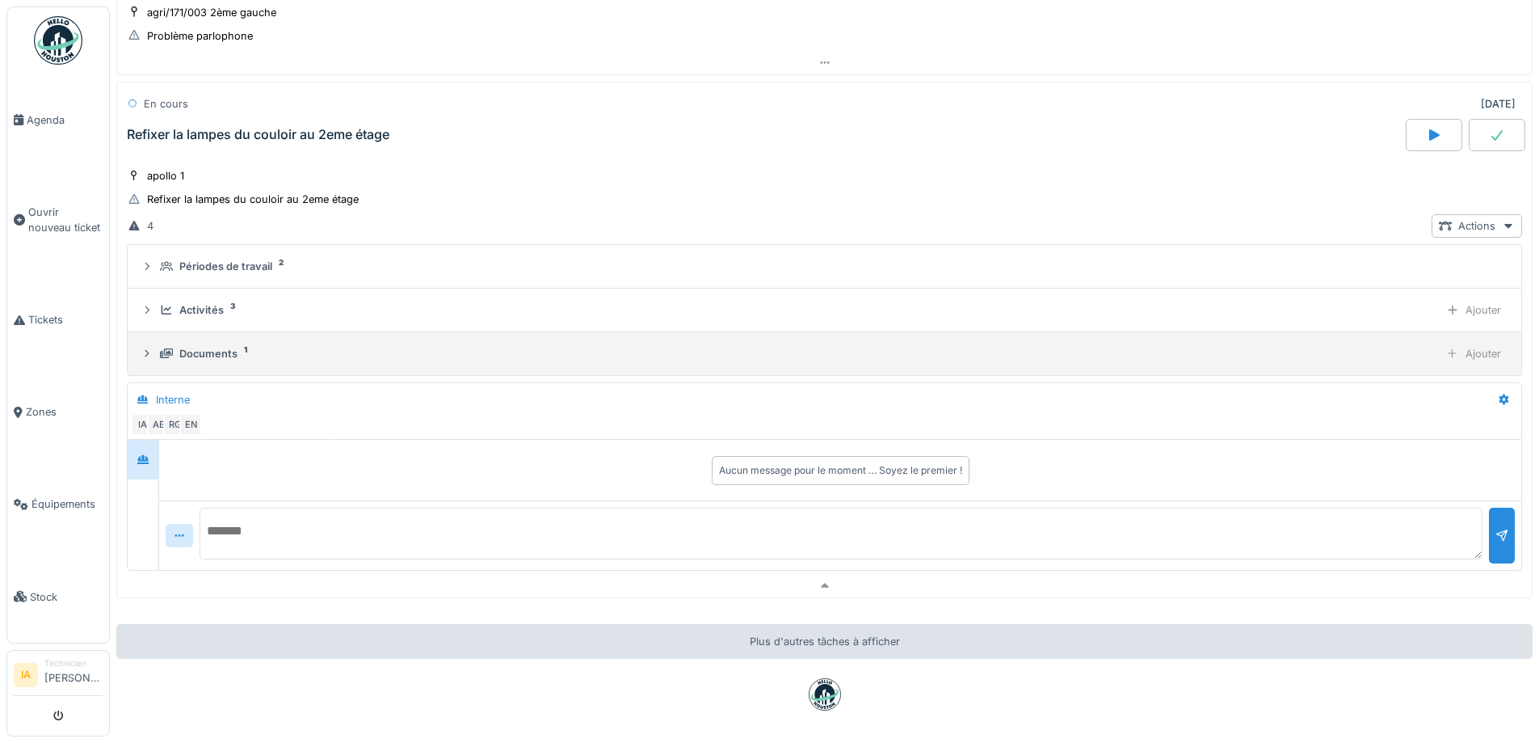
scroll to position [2706, 0]
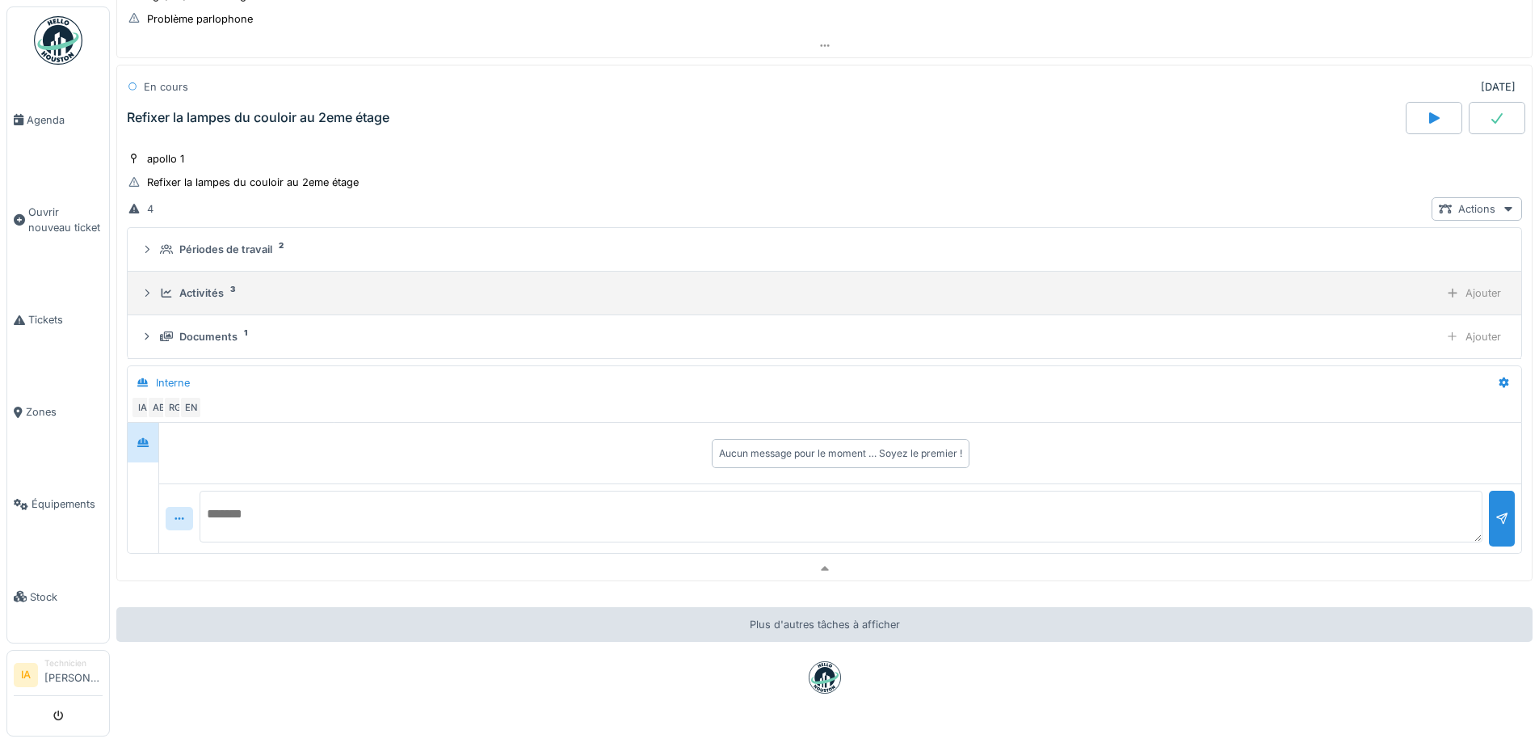
click at [196, 286] on div "Activités" at bounding box center [201, 292] width 44 height 15
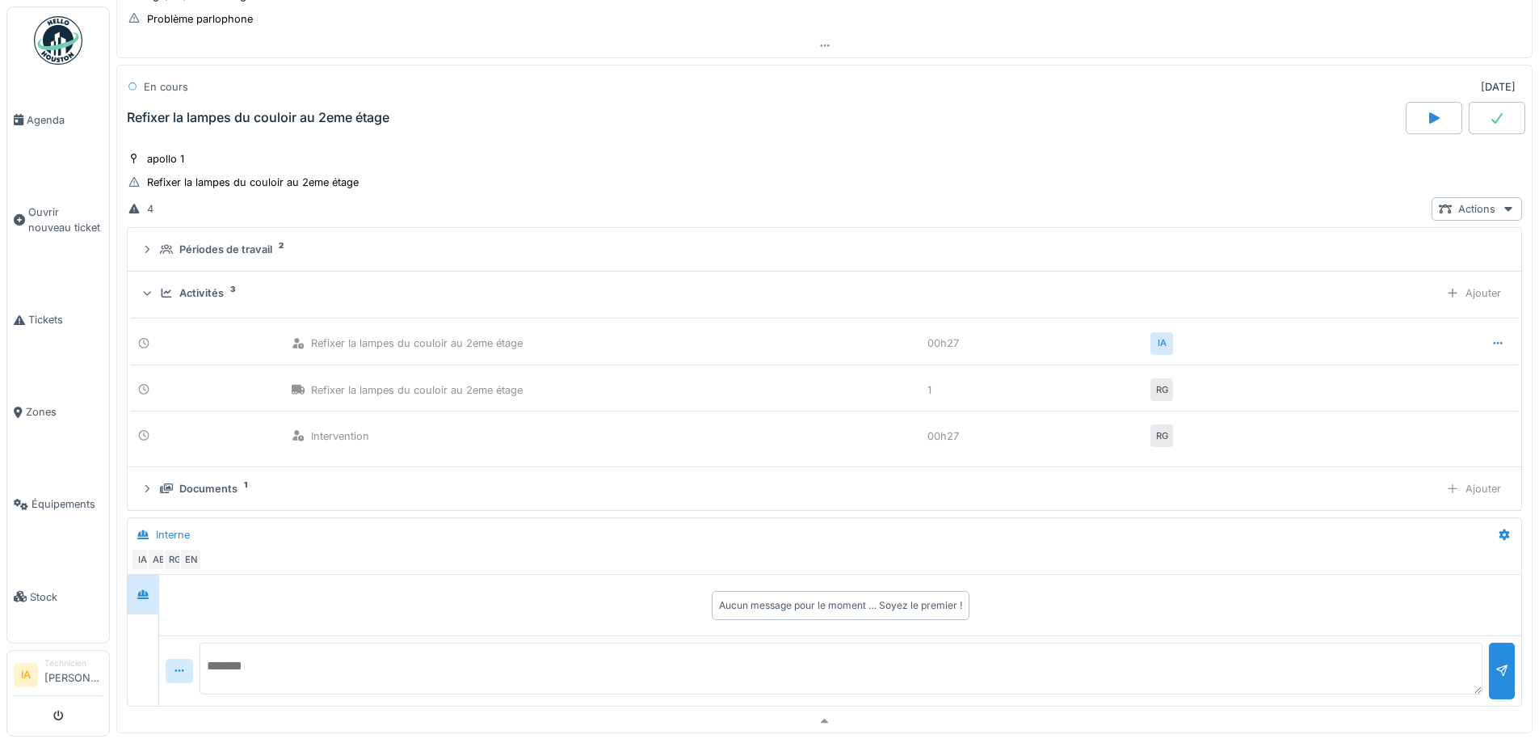
click at [196, 286] on div "Activités" at bounding box center [201, 292] width 44 height 15
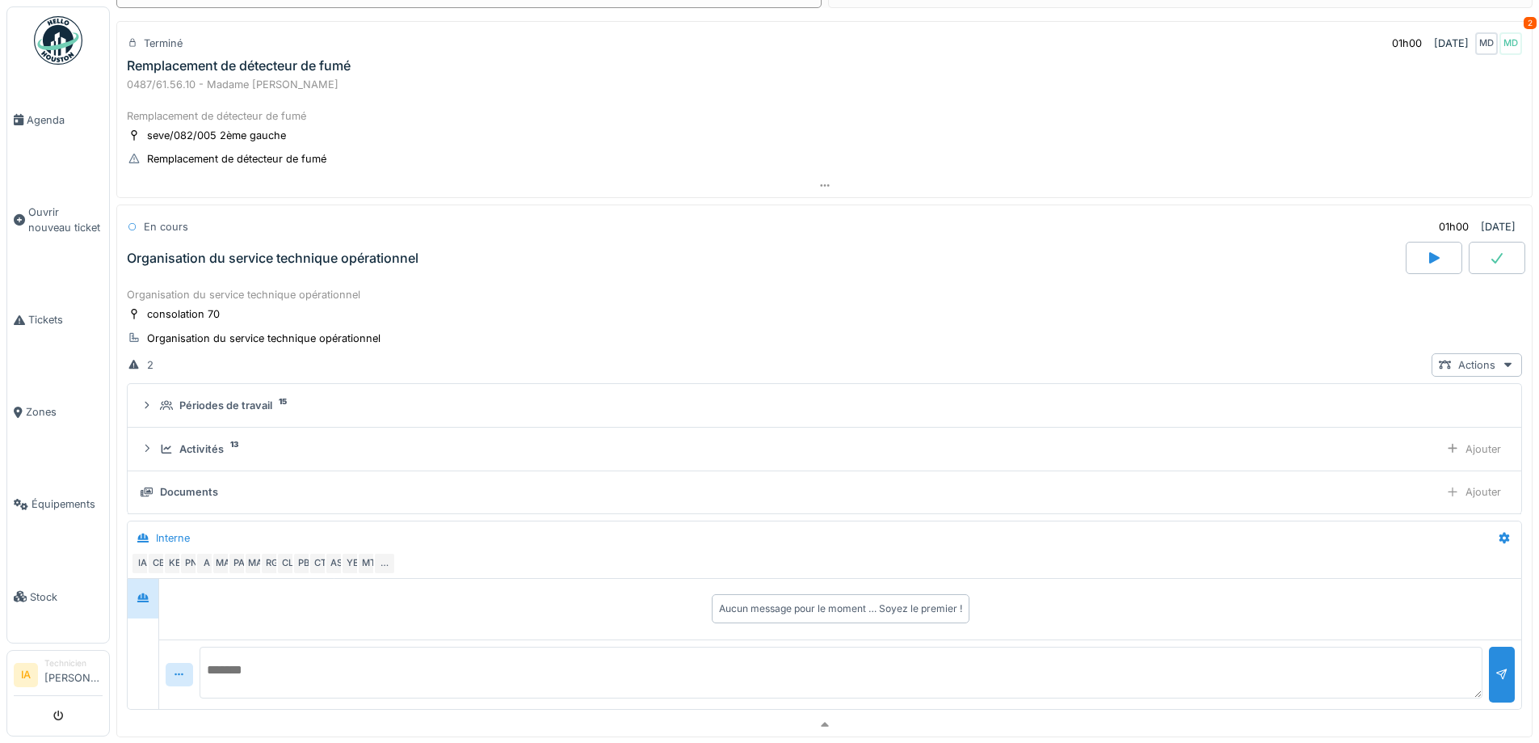
scroll to position [0, 0]
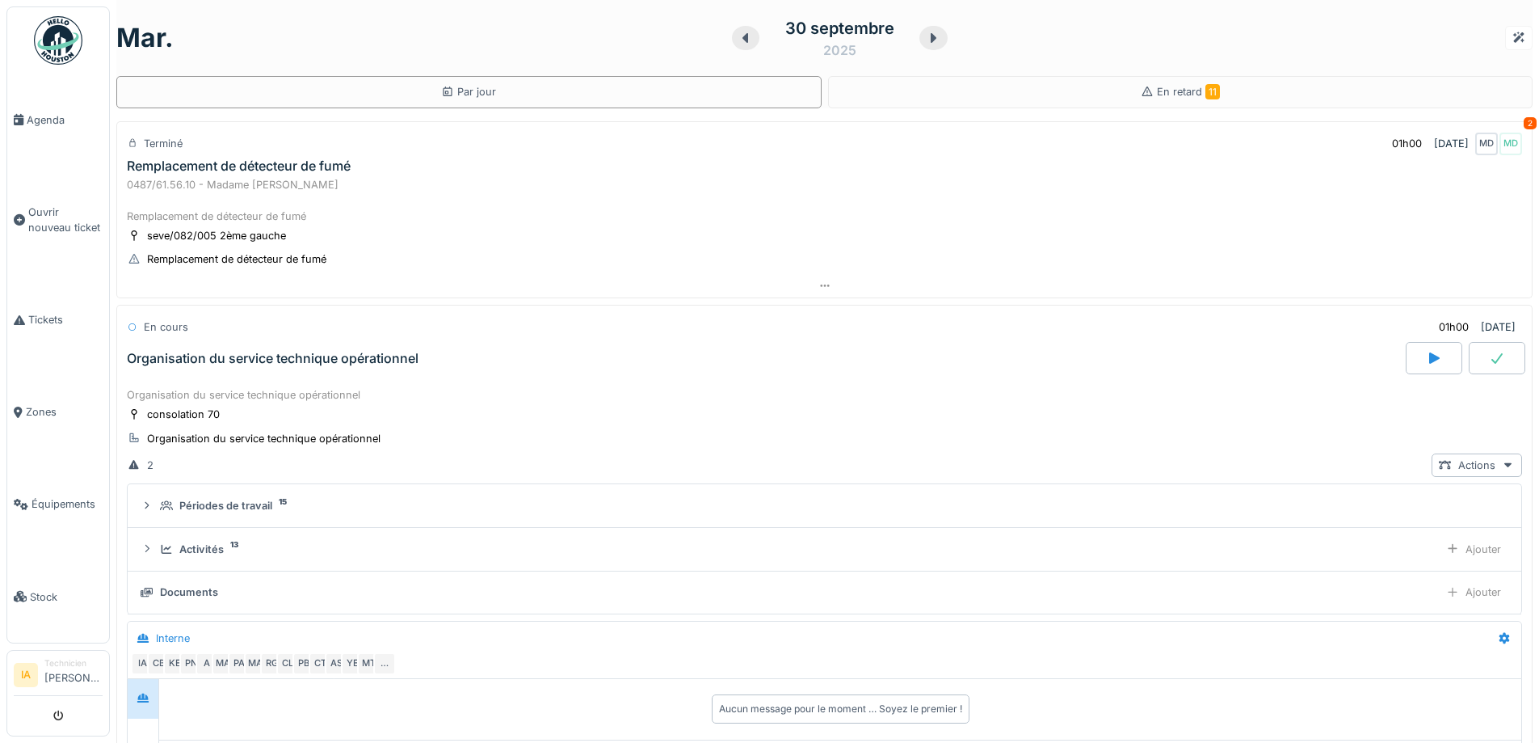
click at [931, 45] on div at bounding box center [932, 38] width 27 height 24
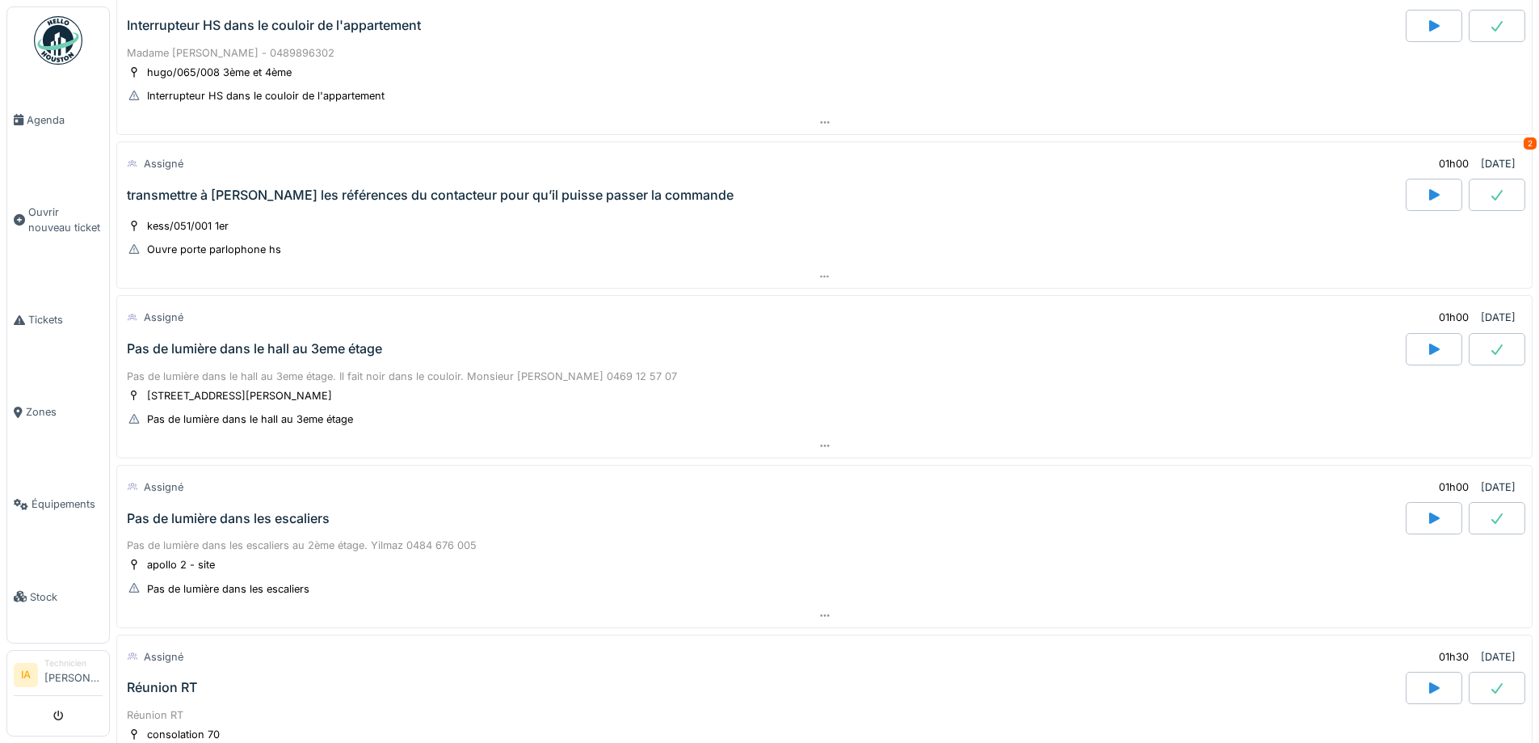
scroll to position [242, 0]
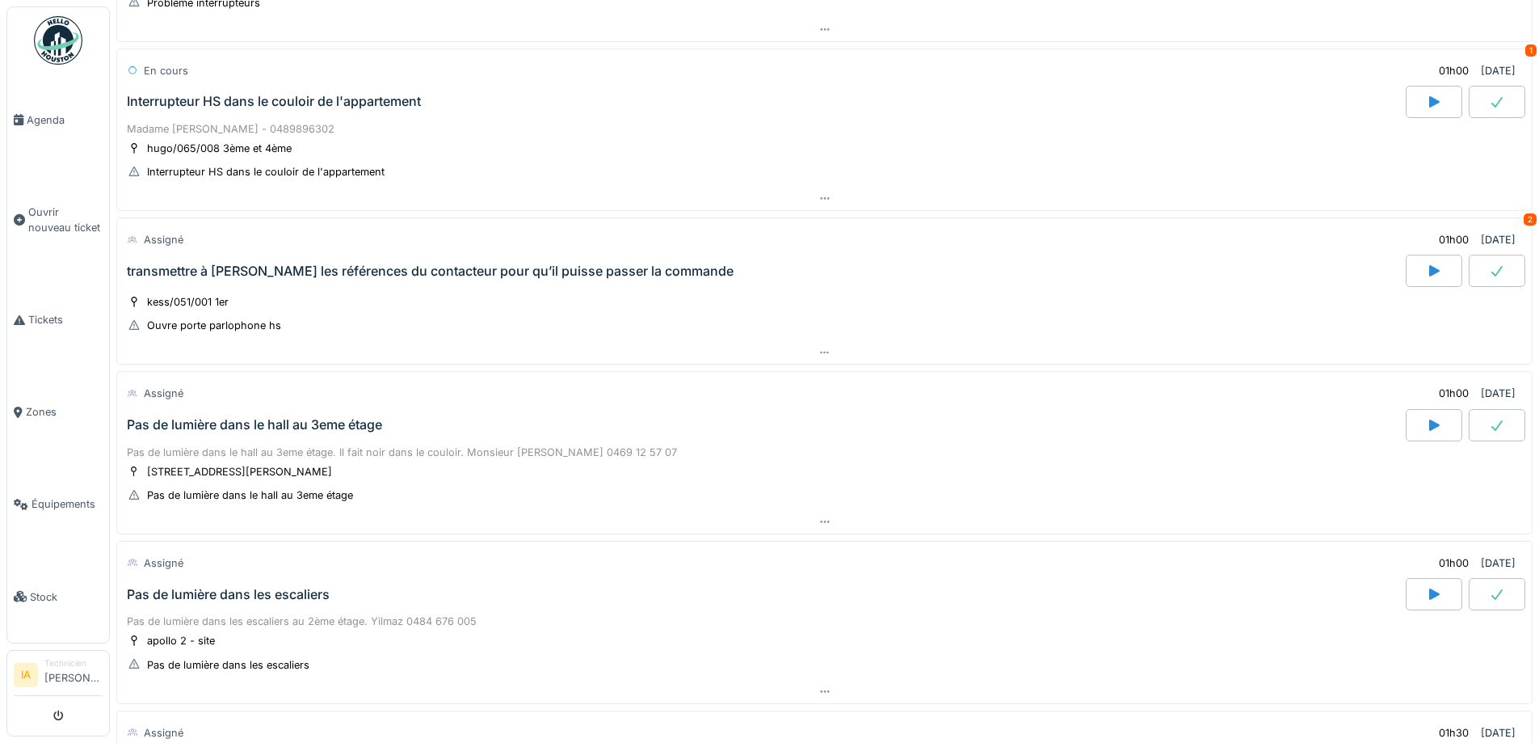
click at [258, 107] on div "Interrupteur HS dans le couloir de l'appartement" at bounding box center [274, 101] width 294 height 15
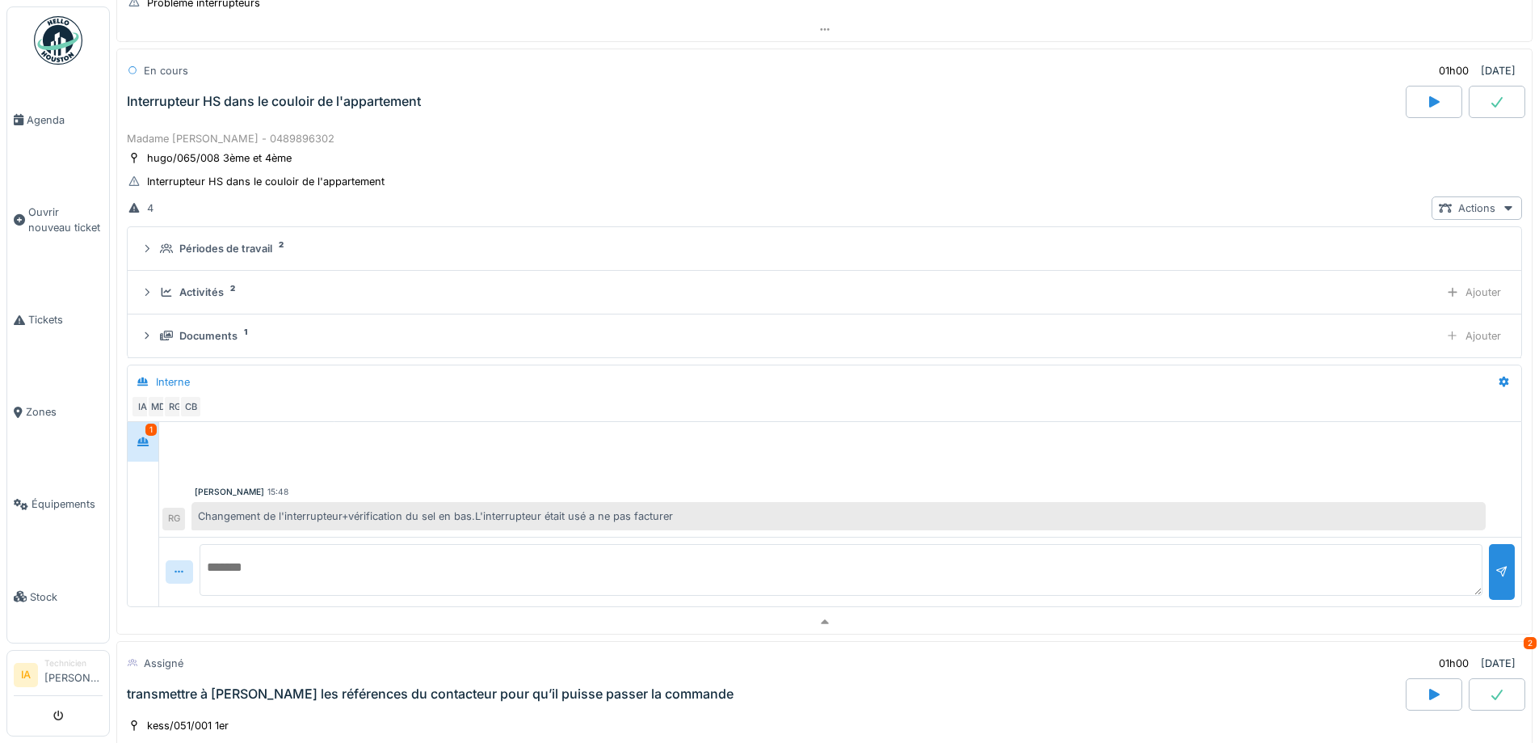
scroll to position [226, 0]
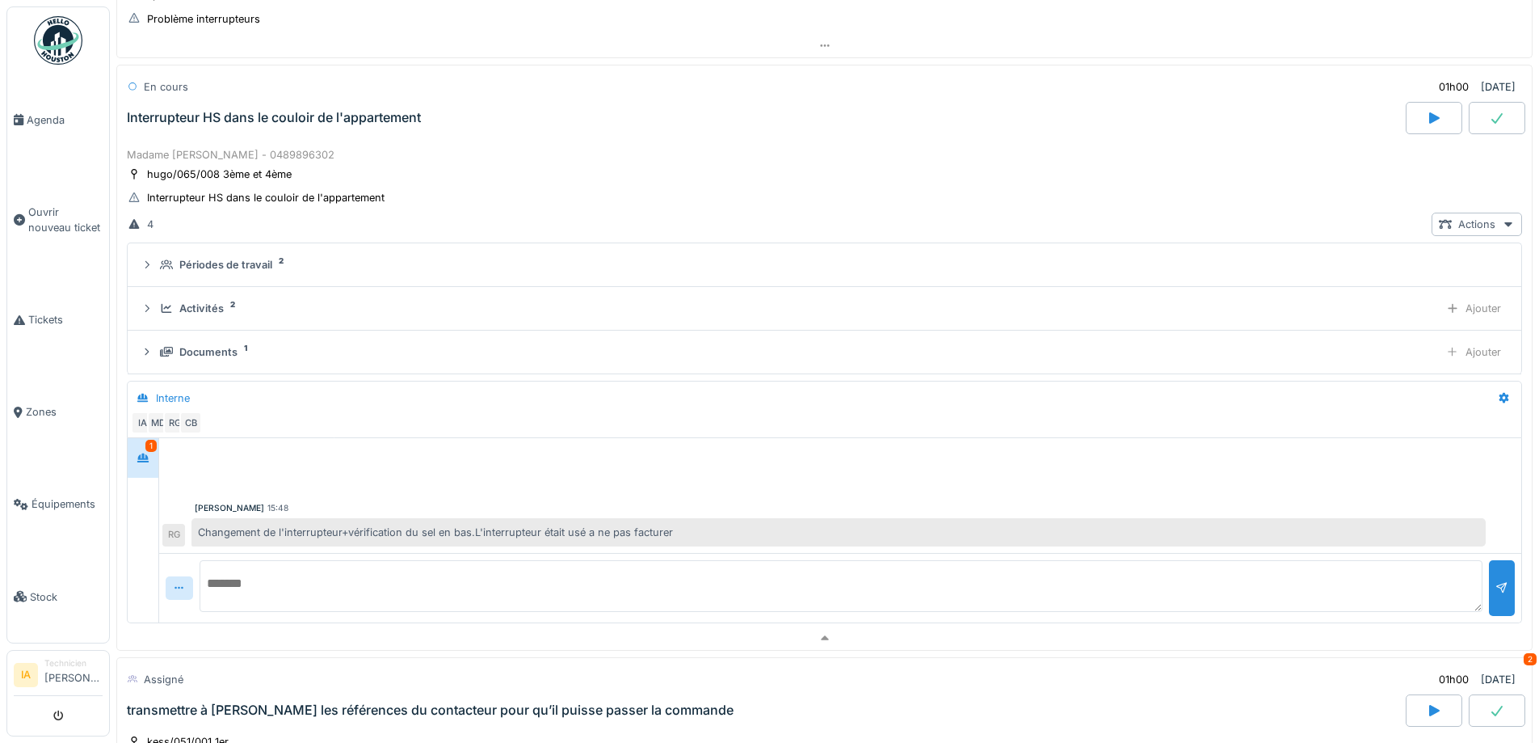
click at [280, 587] on textarea at bounding box center [841, 586] width 1283 height 52
type textarea "**********"
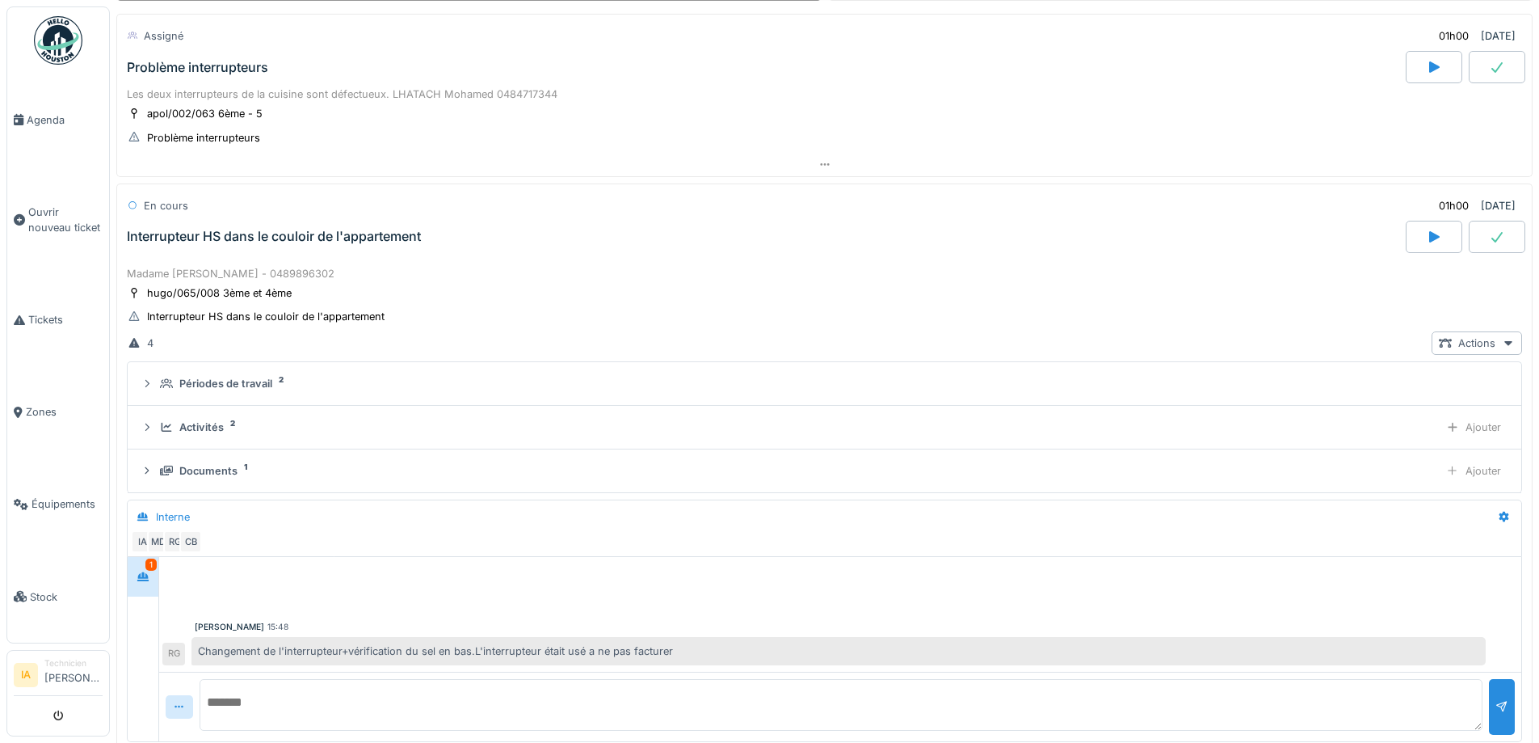
scroll to position [65, 0]
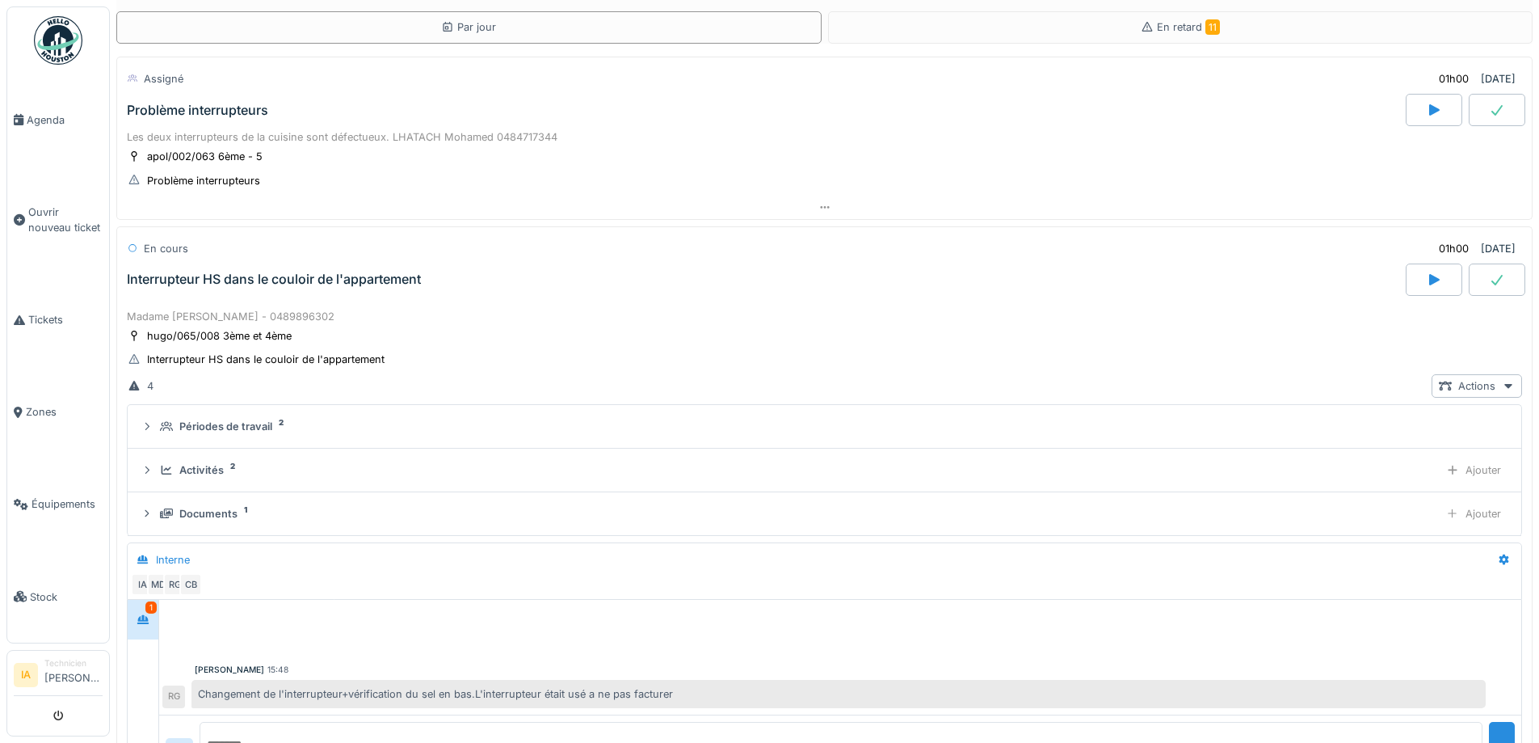
click at [238, 296] on div "En cours 01h00 [DATE] Interrupteur HS dans le couloir de l'appartement" at bounding box center [824, 265] width 1416 height 79
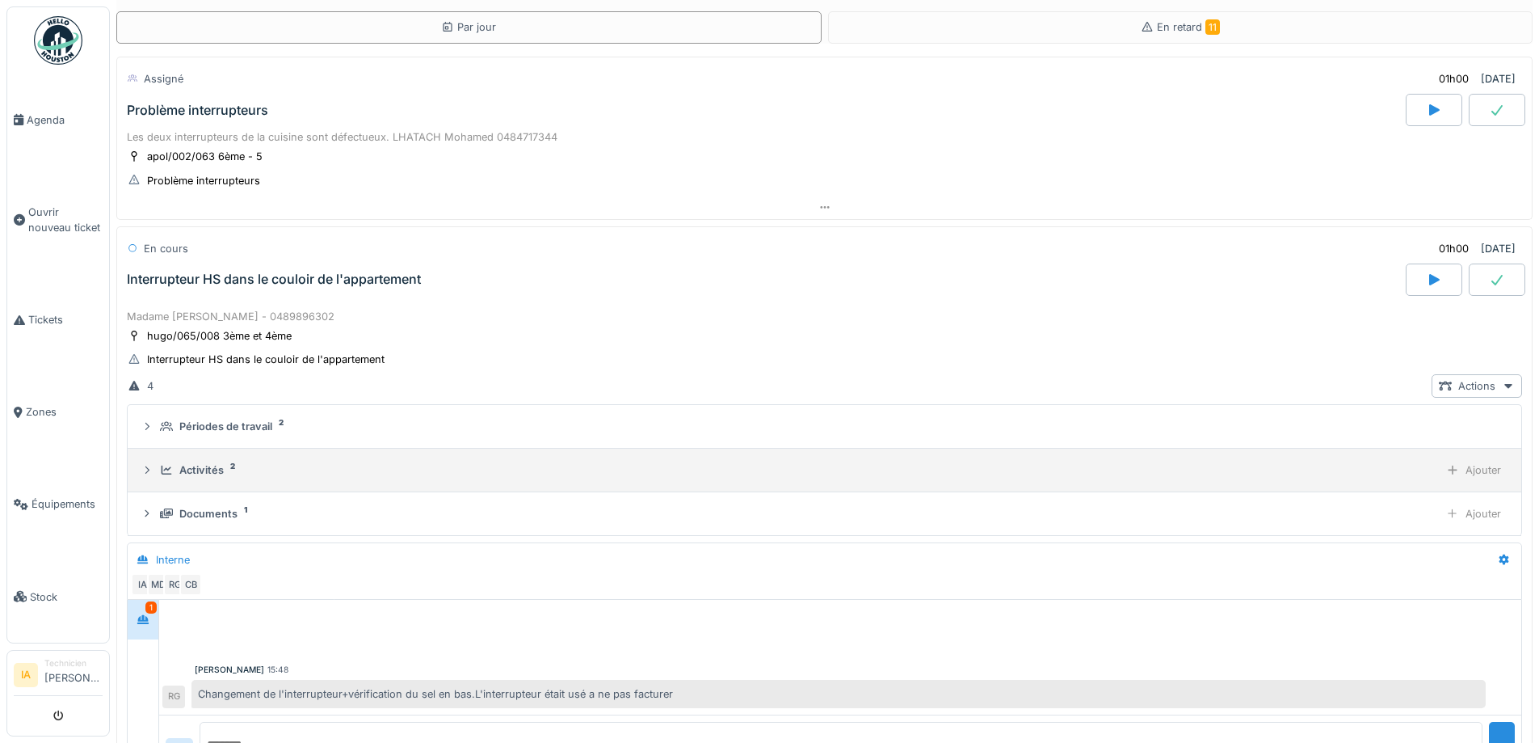
click at [185, 467] on div "Activités" at bounding box center [201, 469] width 44 height 15
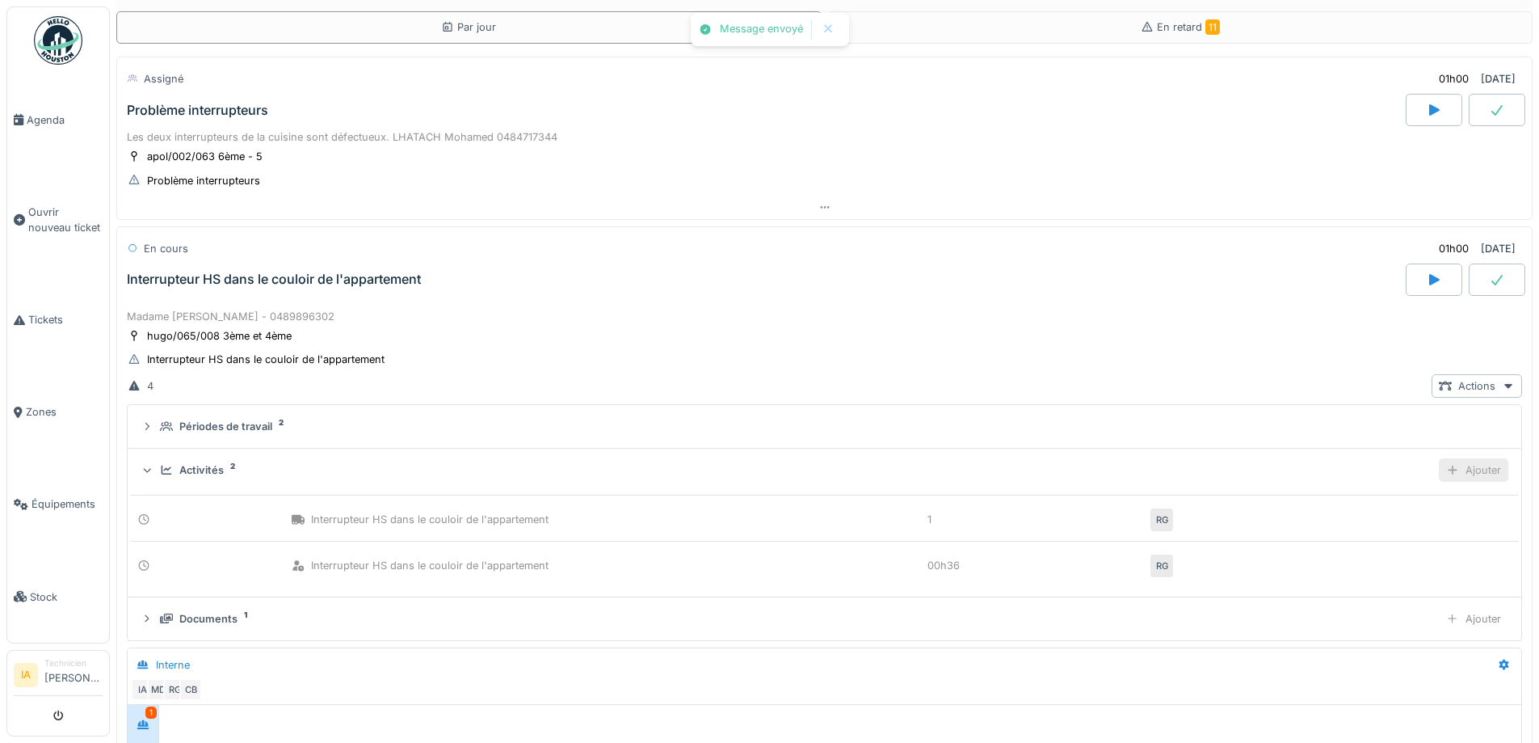
click at [1439, 472] on div "Ajouter" at bounding box center [1473, 469] width 69 height 23
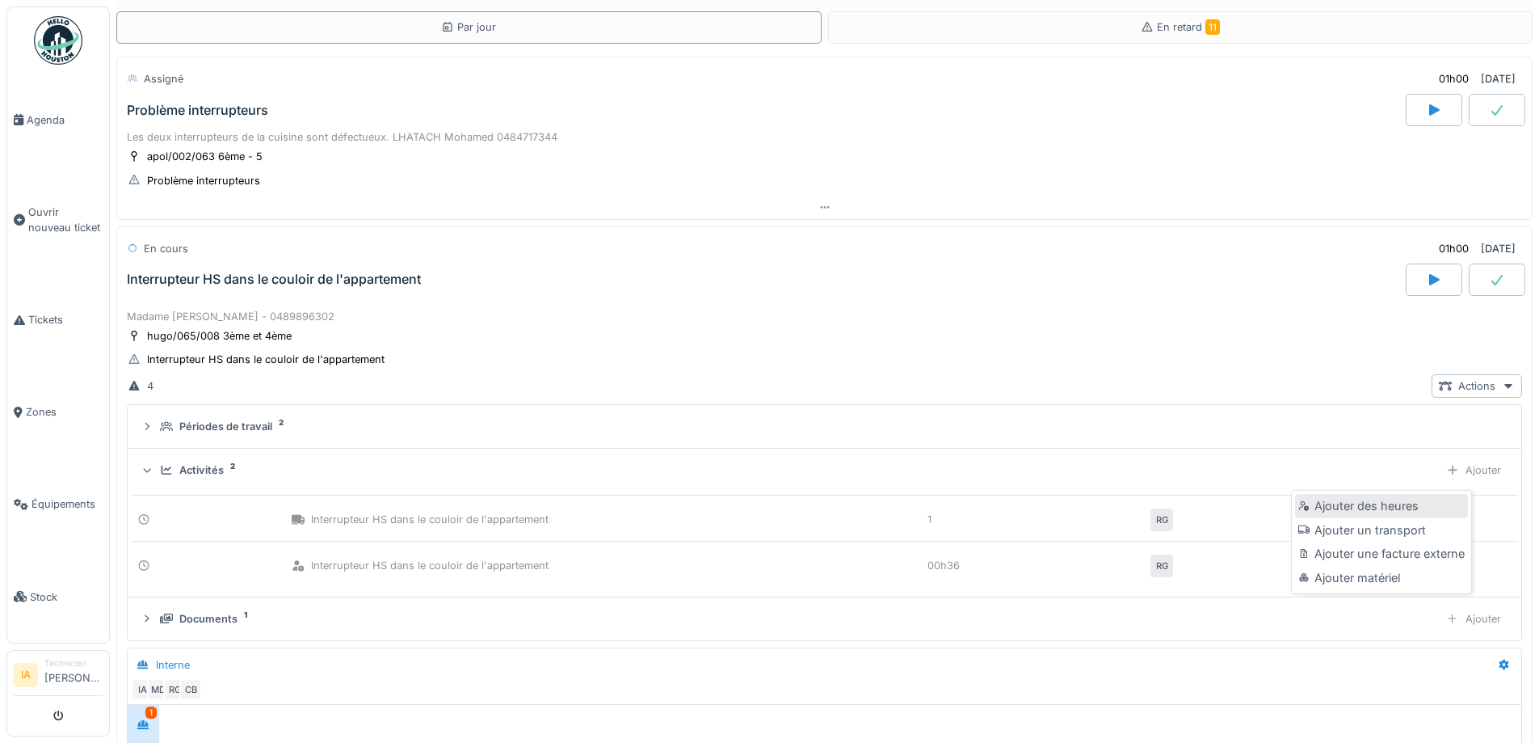
click at [1360, 514] on div "Ajouter des heures" at bounding box center [1381, 506] width 172 height 24
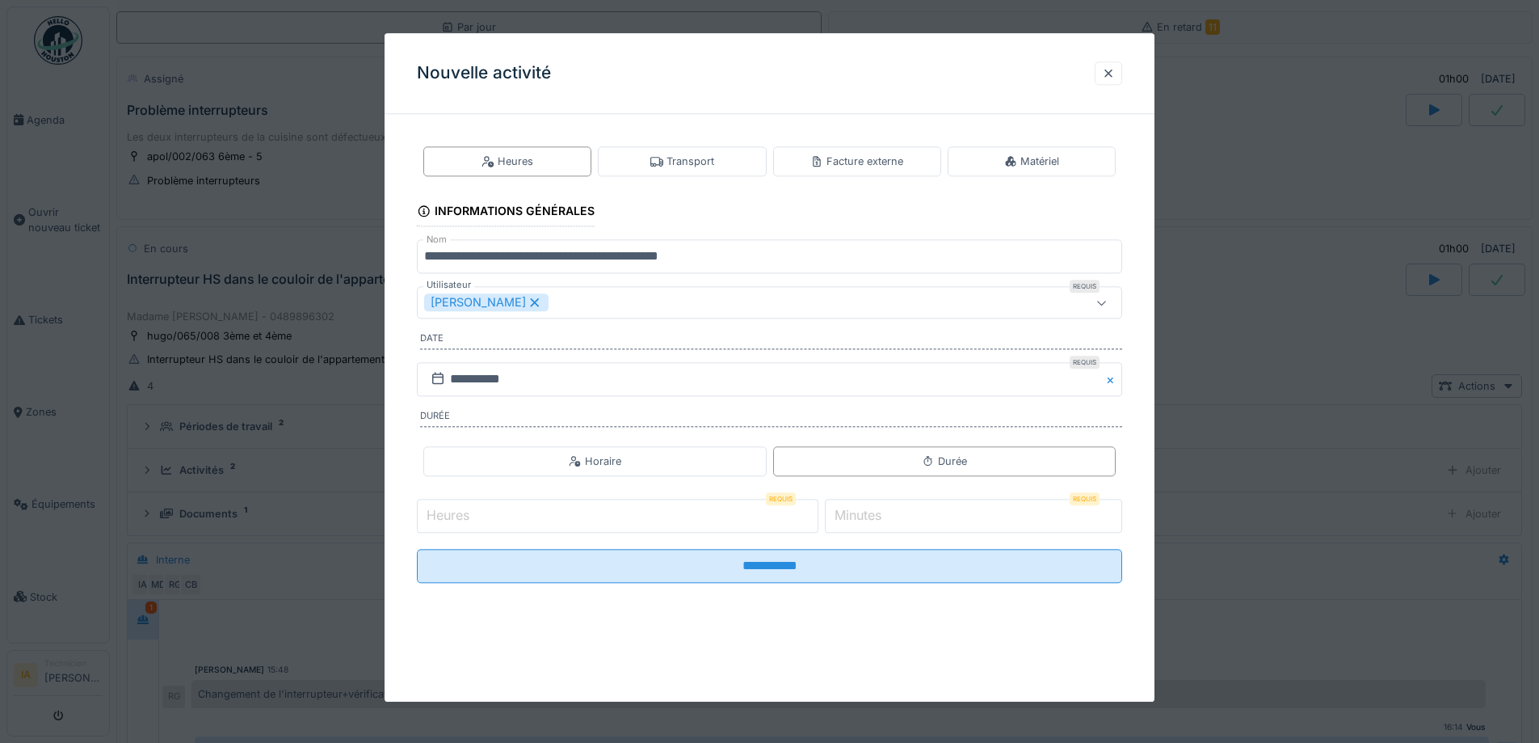
click at [587, 499] on input "Heures" at bounding box center [618, 516] width 402 height 34
type input "*"
click at [907, 515] on input "*" at bounding box center [973, 516] width 297 height 34
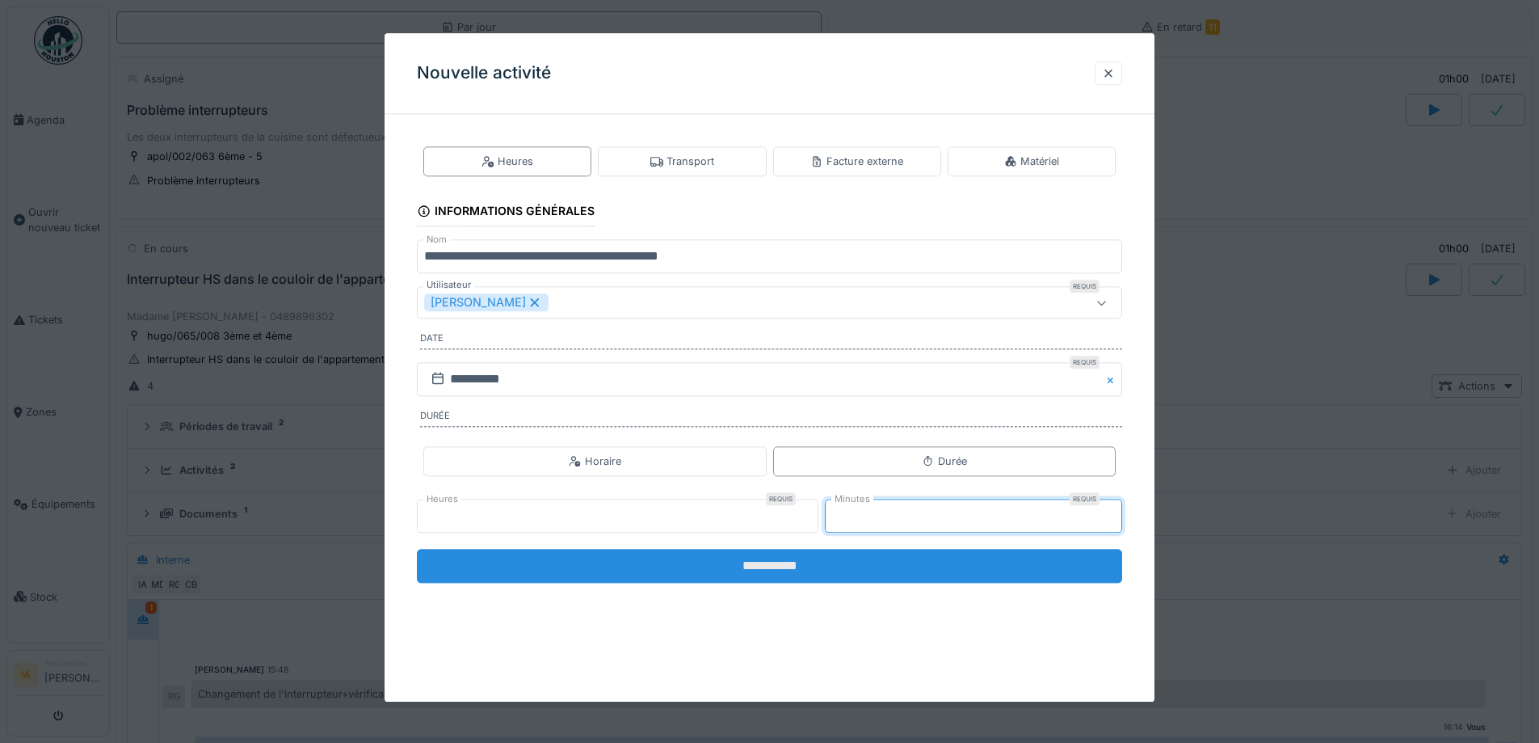
type input "**"
click at [934, 565] on input "**********" at bounding box center [769, 566] width 705 height 34
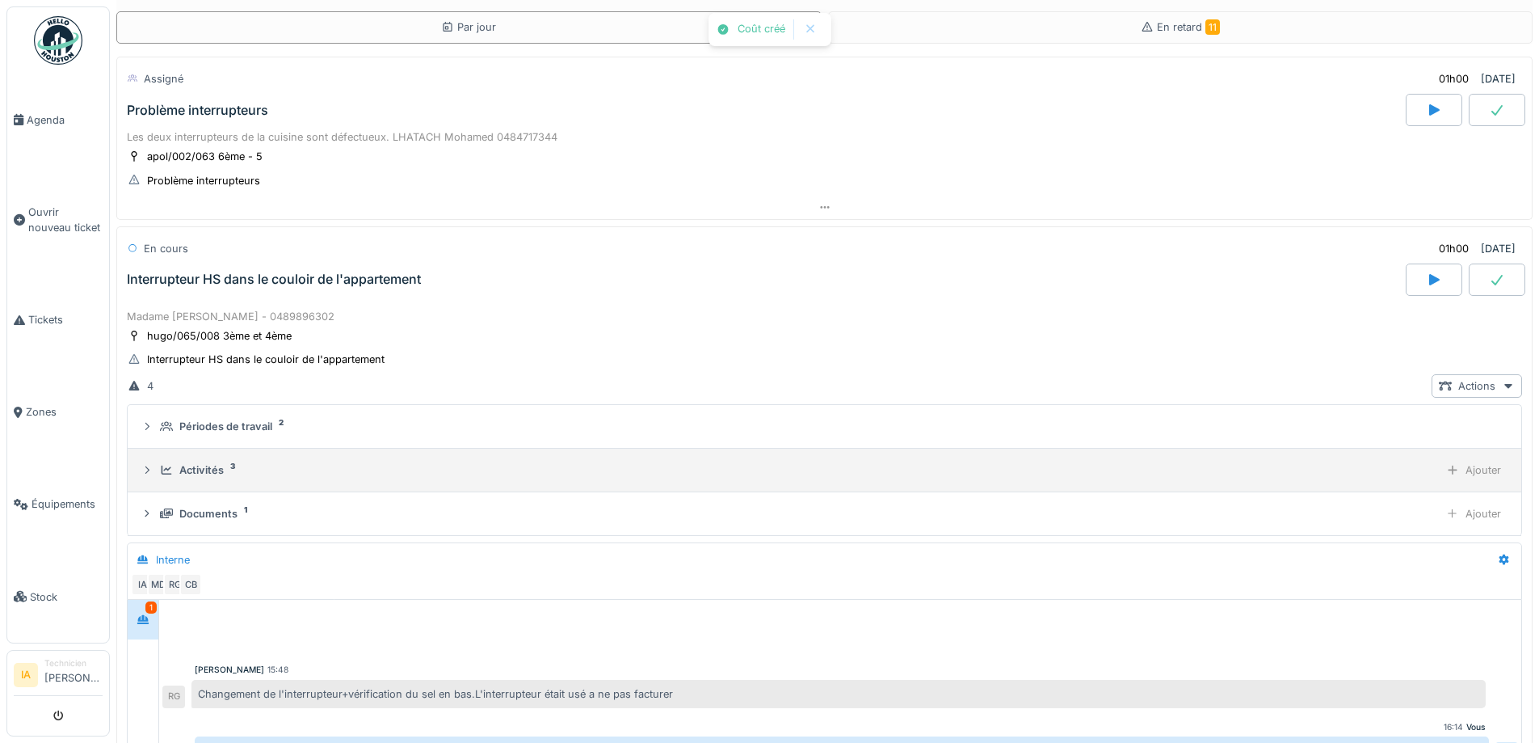
click at [212, 476] on div "Activités" at bounding box center [201, 469] width 44 height 15
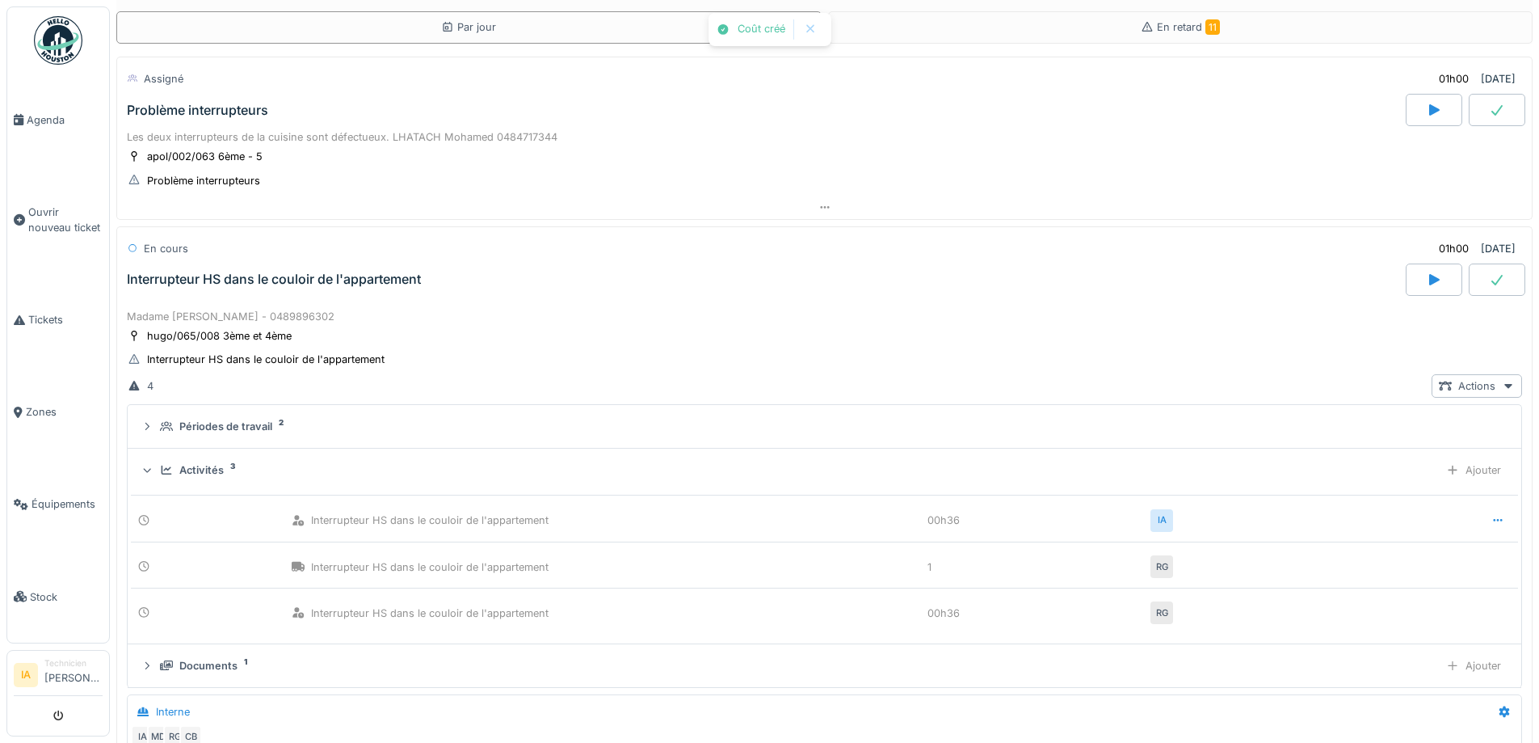
click at [212, 476] on div "Activités" at bounding box center [201, 469] width 44 height 15
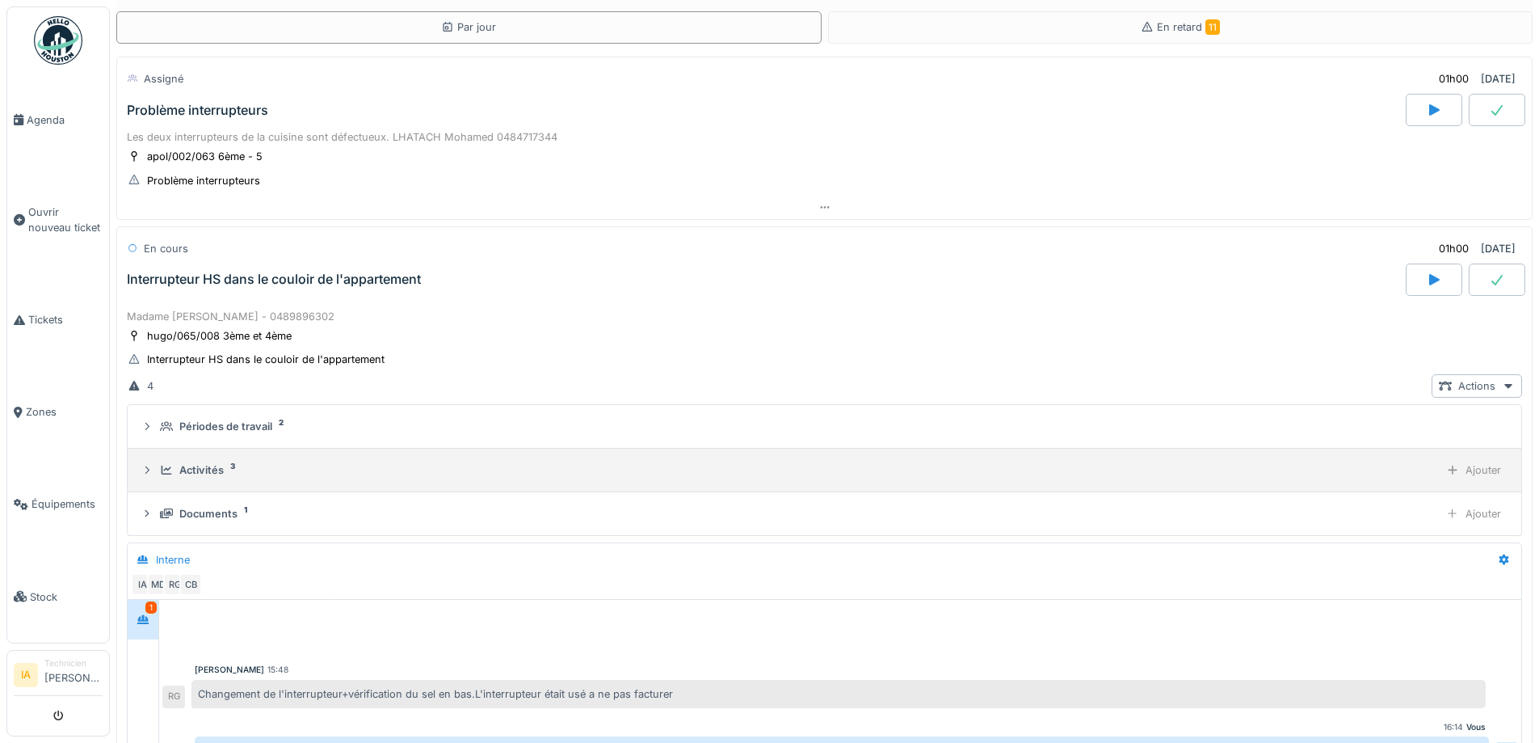
click at [217, 465] on div "Activités" at bounding box center [201, 469] width 44 height 15
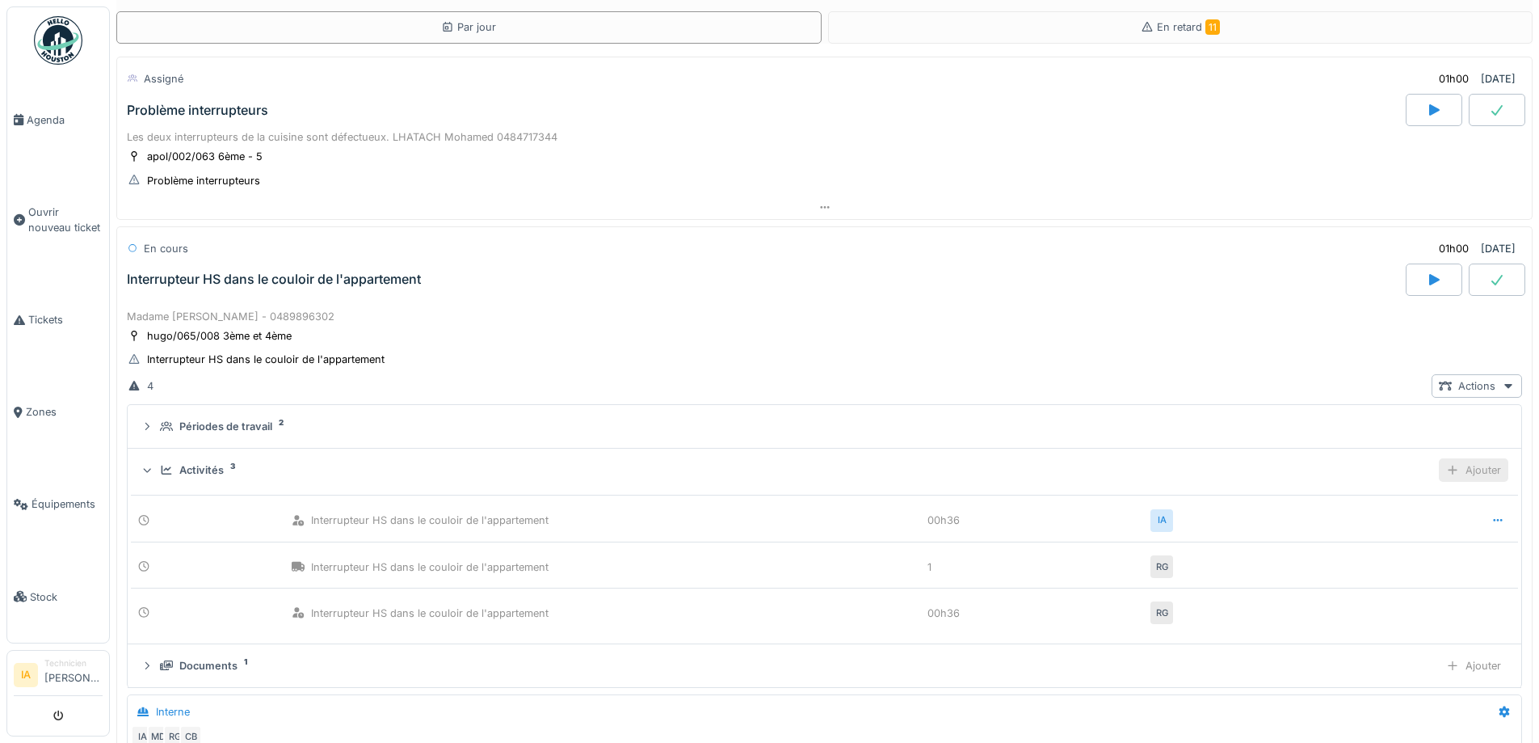
click at [1449, 473] on div "Ajouter" at bounding box center [1473, 469] width 69 height 23
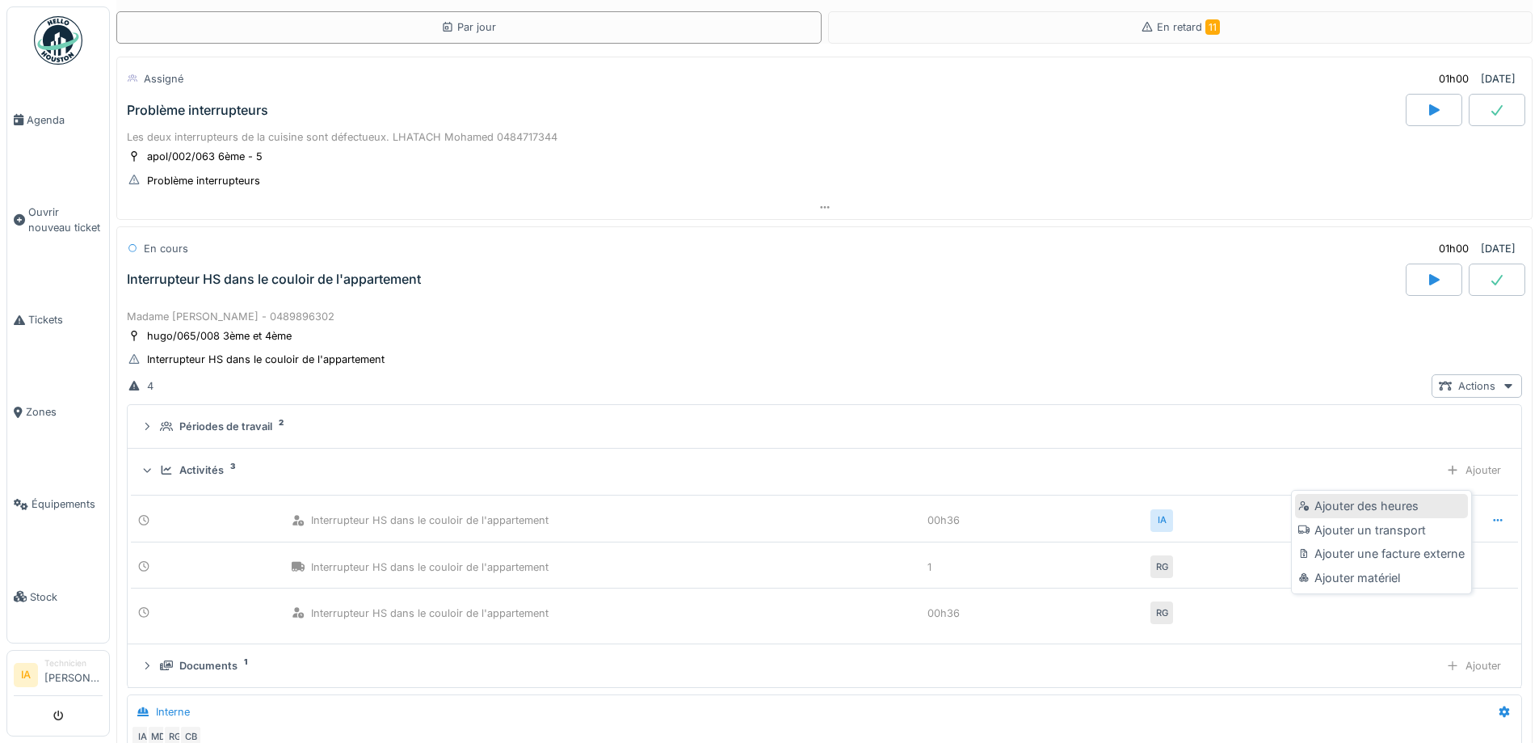
click at [1369, 499] on div "Ajouter des heures" at bounding box center [1381, 506] width 172 height 24
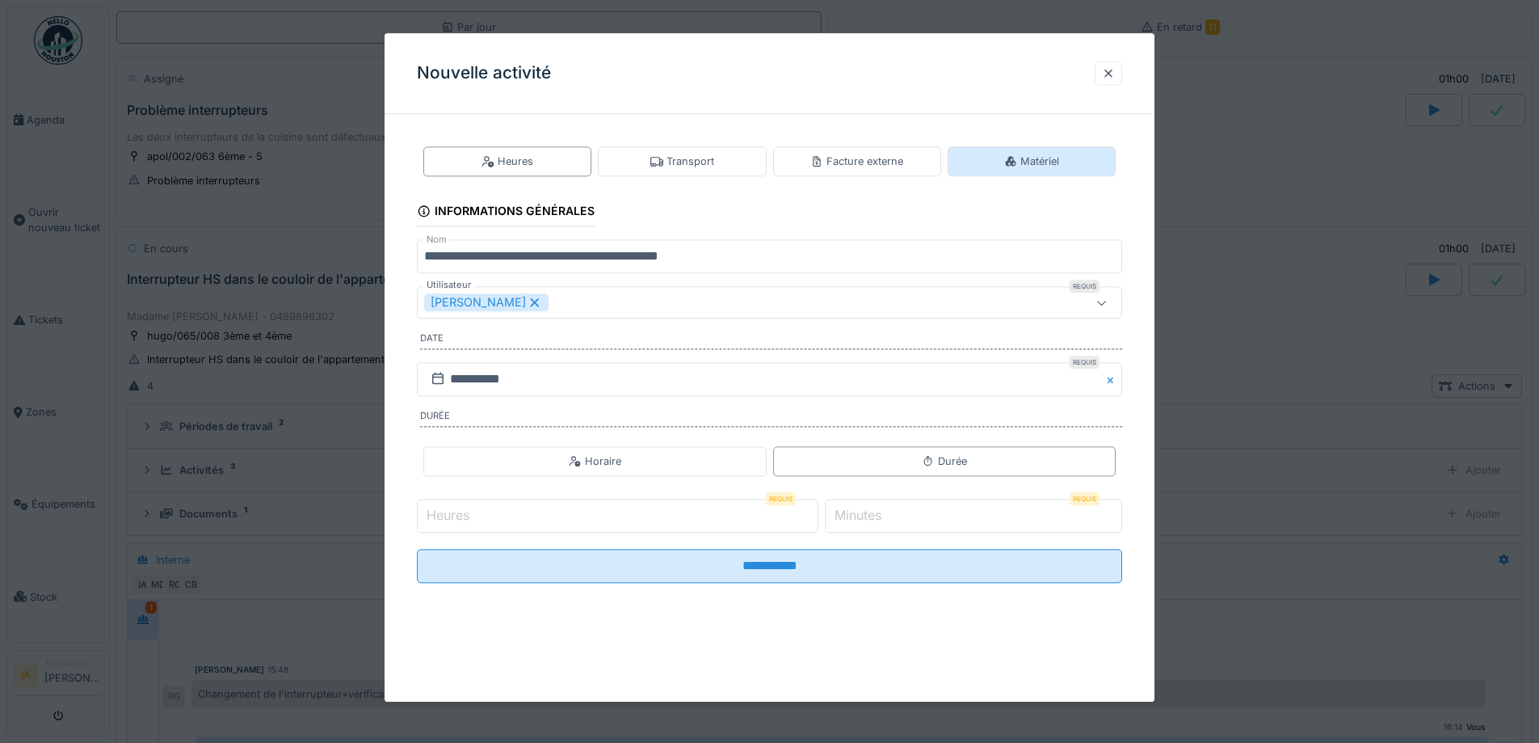
click at [999, 161] on div "Matériel" at bounding box center [1032, 161] width 168 height 30
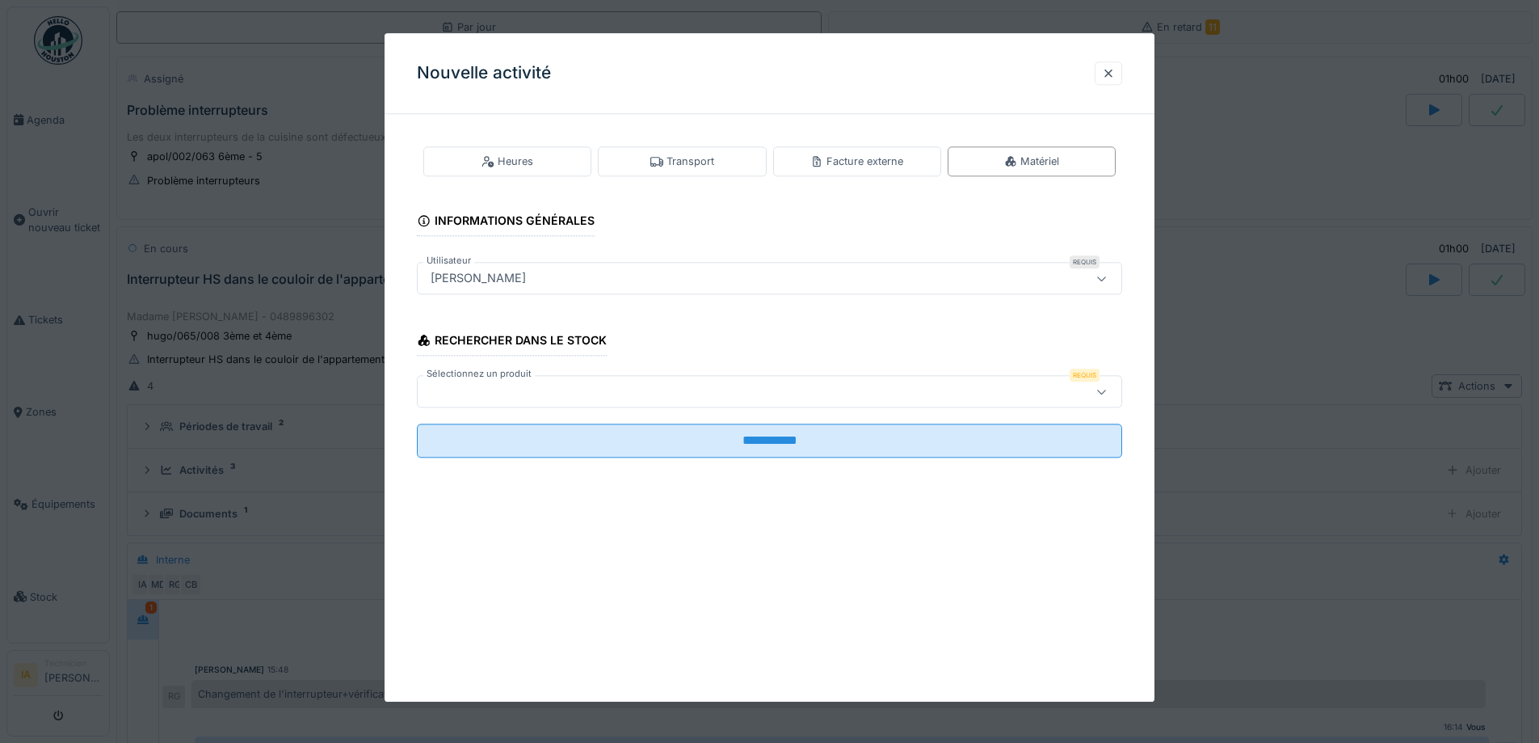
click at [748, 393] on div at bounding box center [728, 392] width 608 height 18
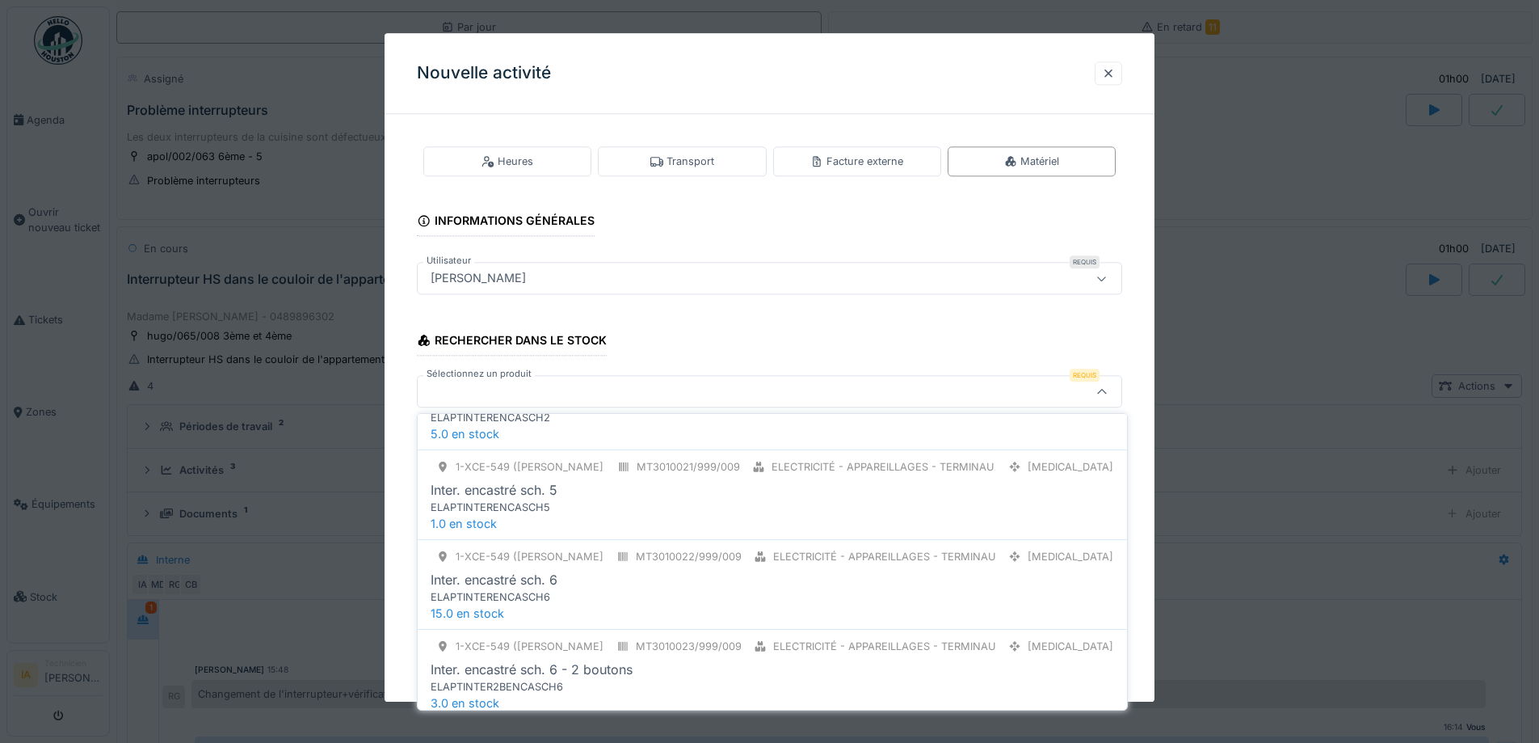
scroll to position [323, 0]
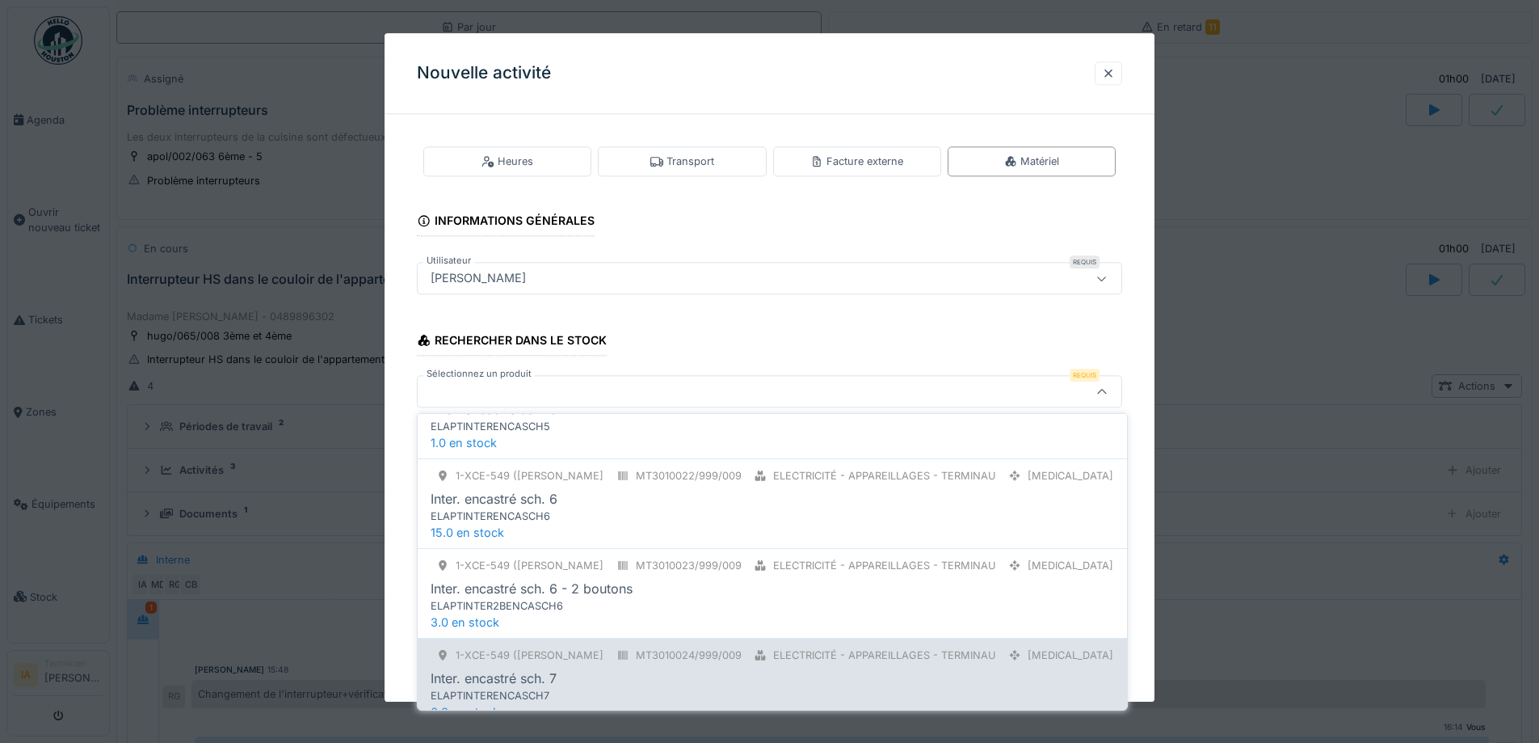
type input "***"
click at [636, 653] on div "MT3010024/999/009" at bounding box center [689, 654] width 106 height 15
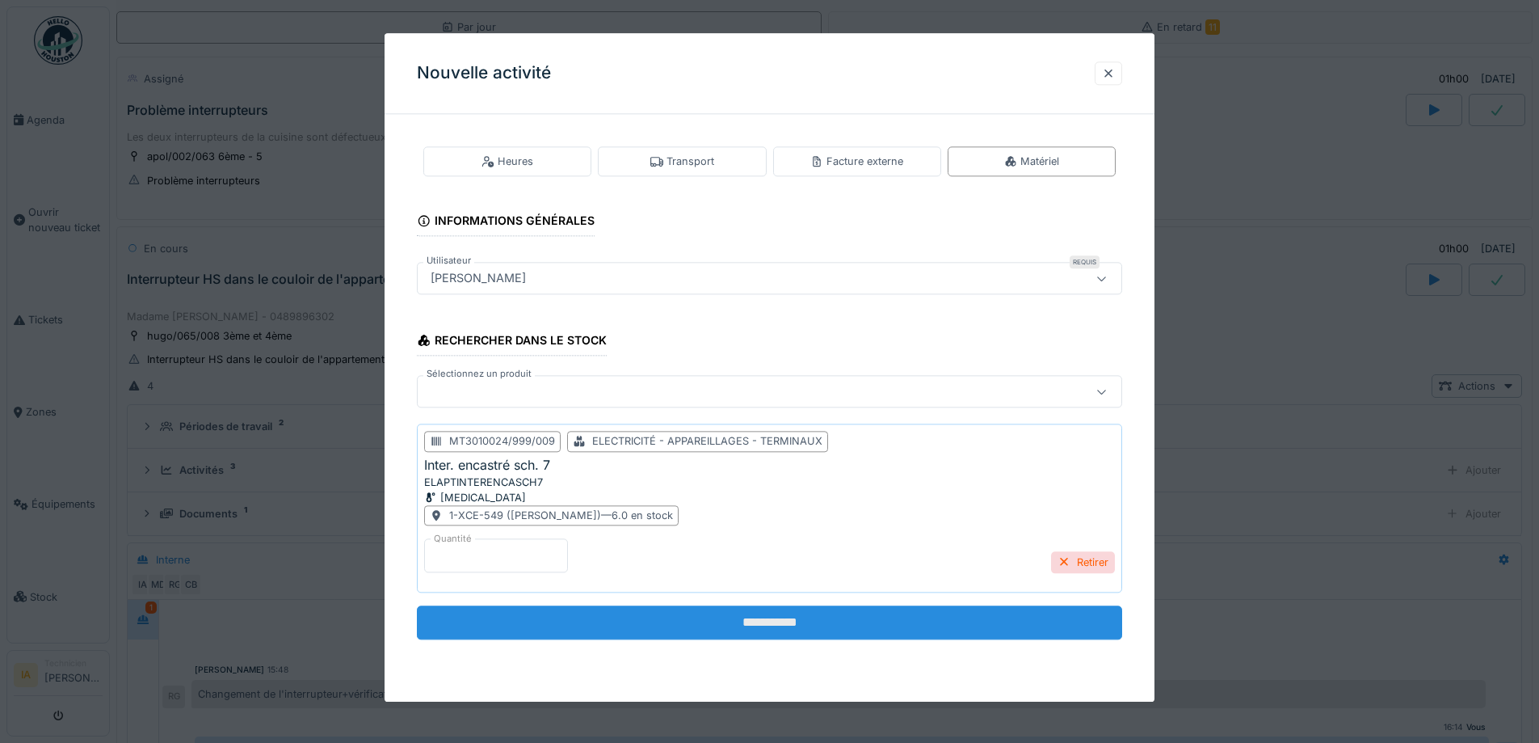
click at [556, 613] on input "**********" at bounding box center [769, 623] width 705 height 34
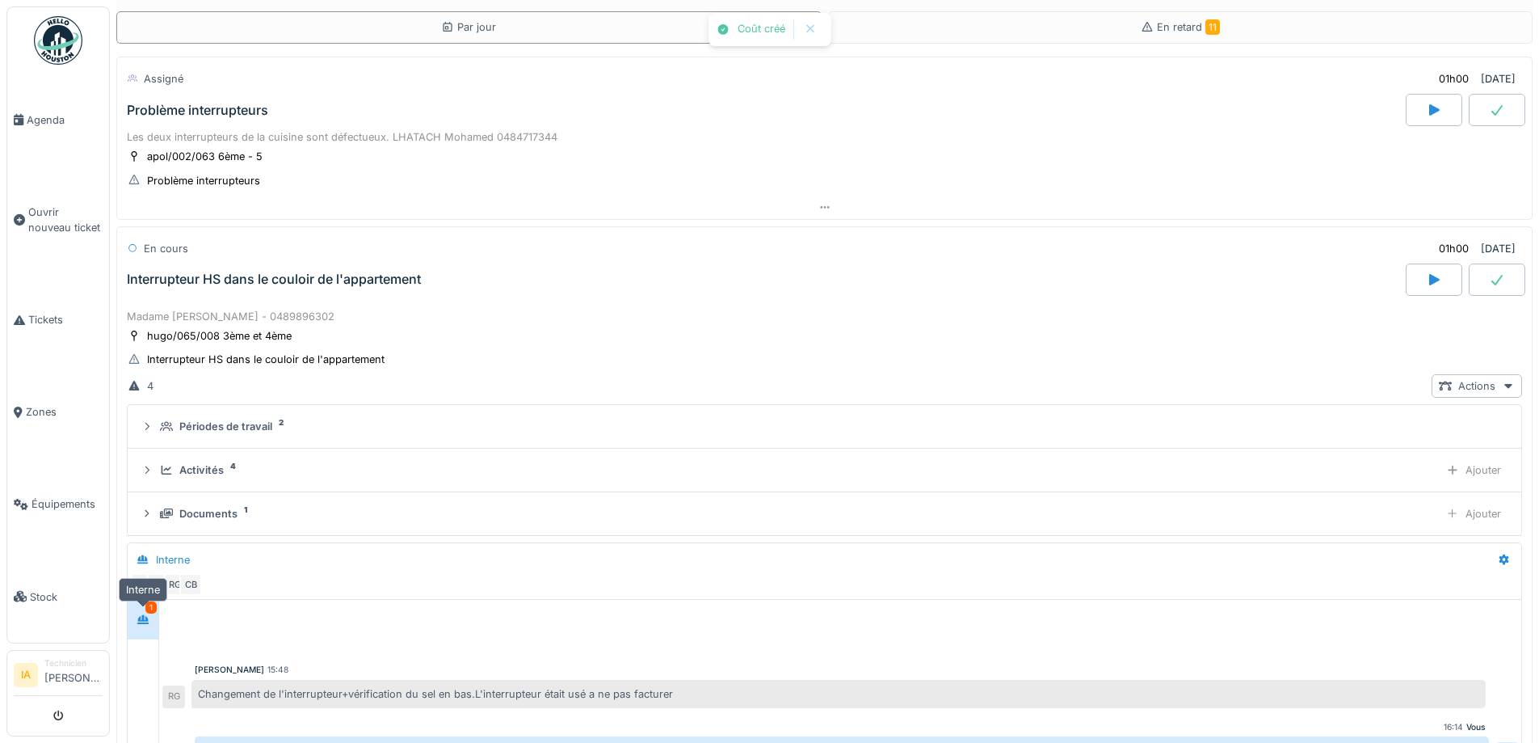
click at [144, 618] on icon at bounding box center [142, 619] width 11 height 9
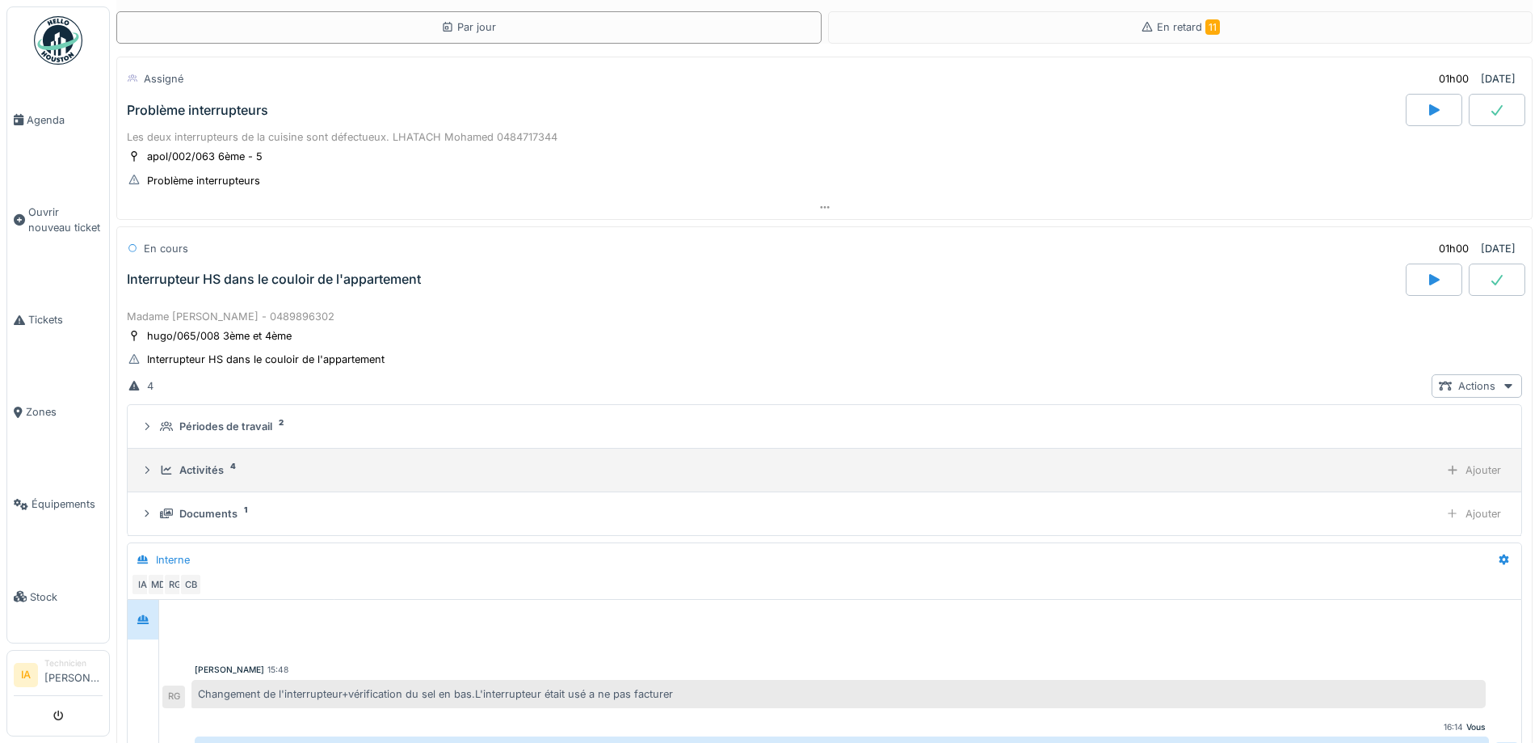
click at [173, 466] on div "Activités 4" at bounding box center [796, 469] width 1273 height 15
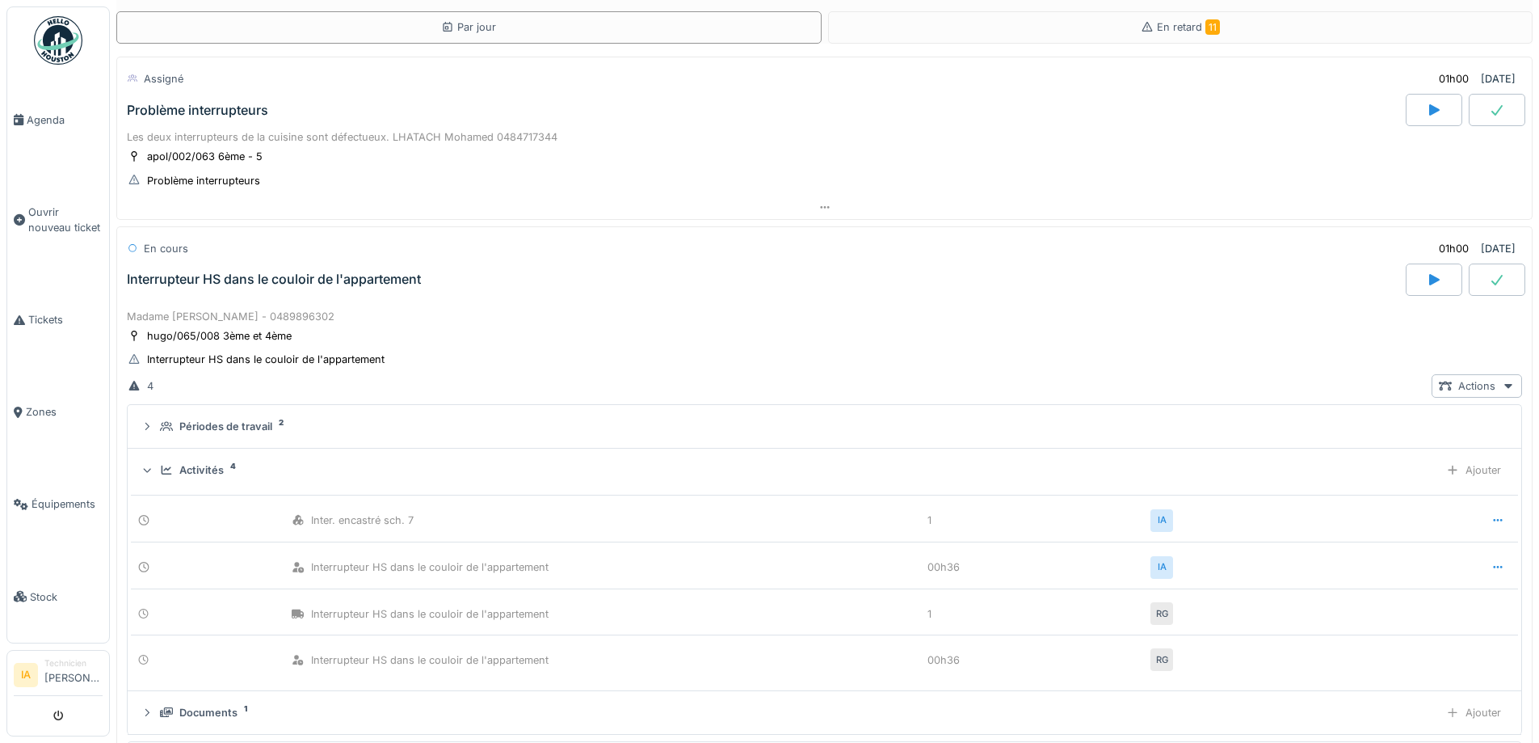
click at [173, 466] on div "Activités 4" at bounding box center [796, 469] width 1273 height 15
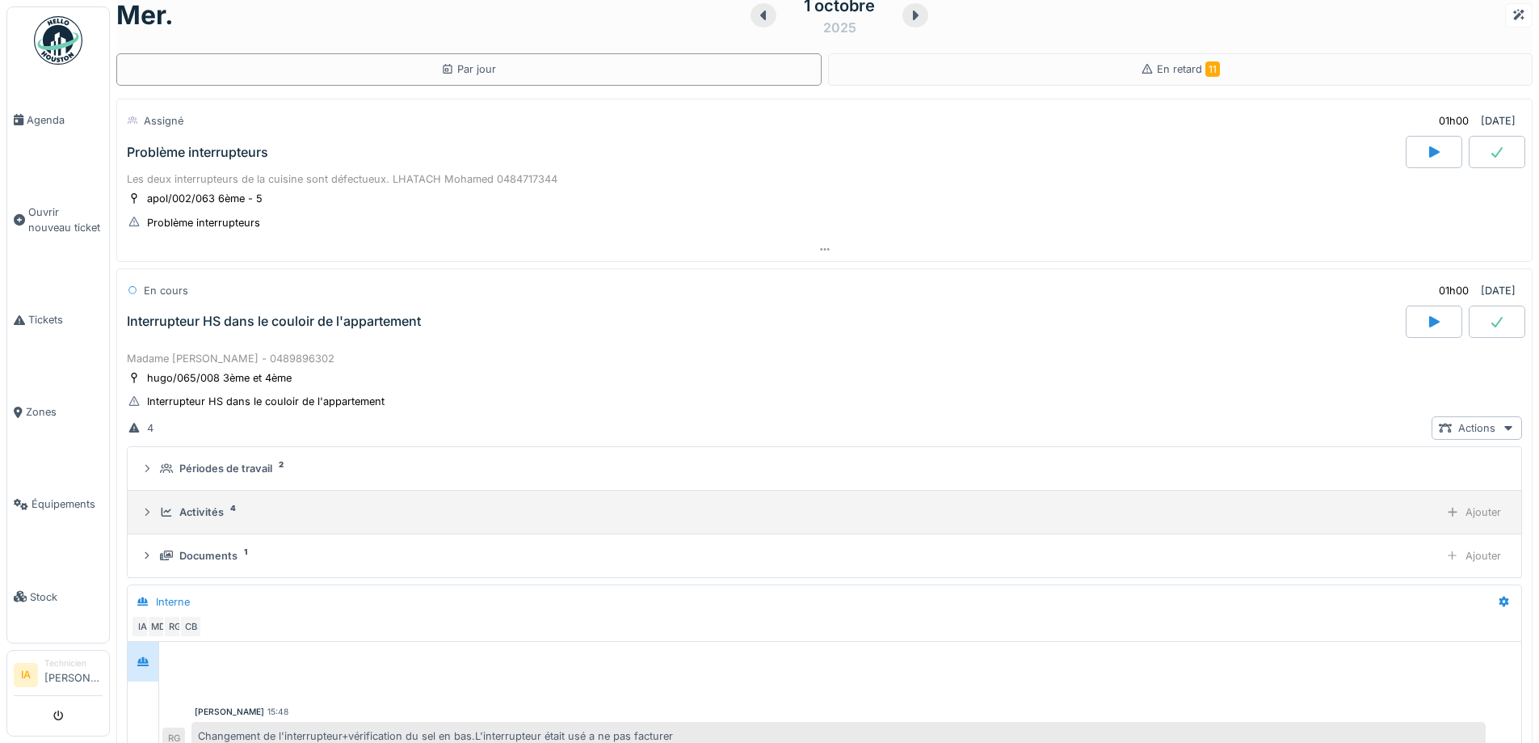
scroll to position [0, 0]
